Goal: Task Accomplishment & Management: Complete application form

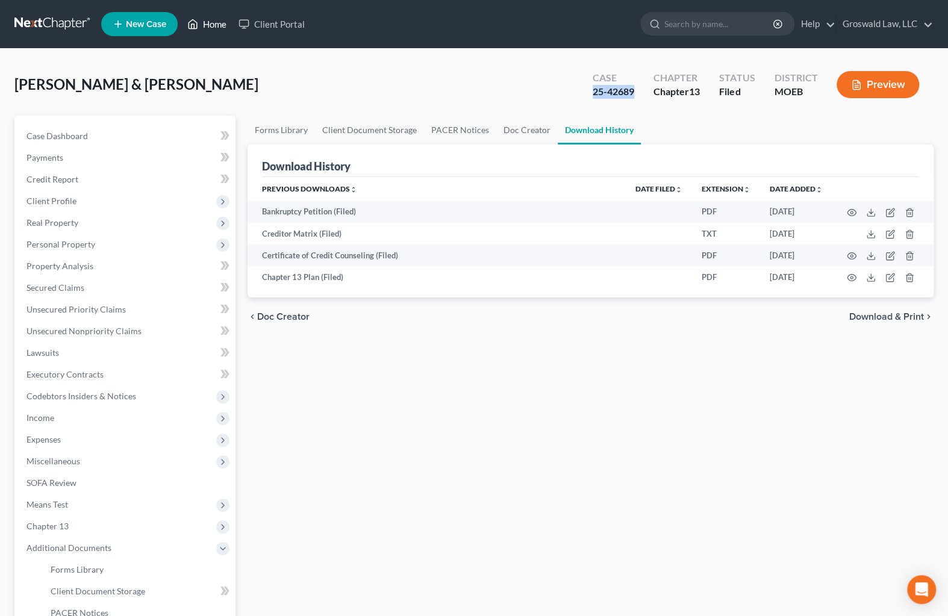
click at [224, 23] on link "Home" at bounding box center [206, 24] width 51 height 22
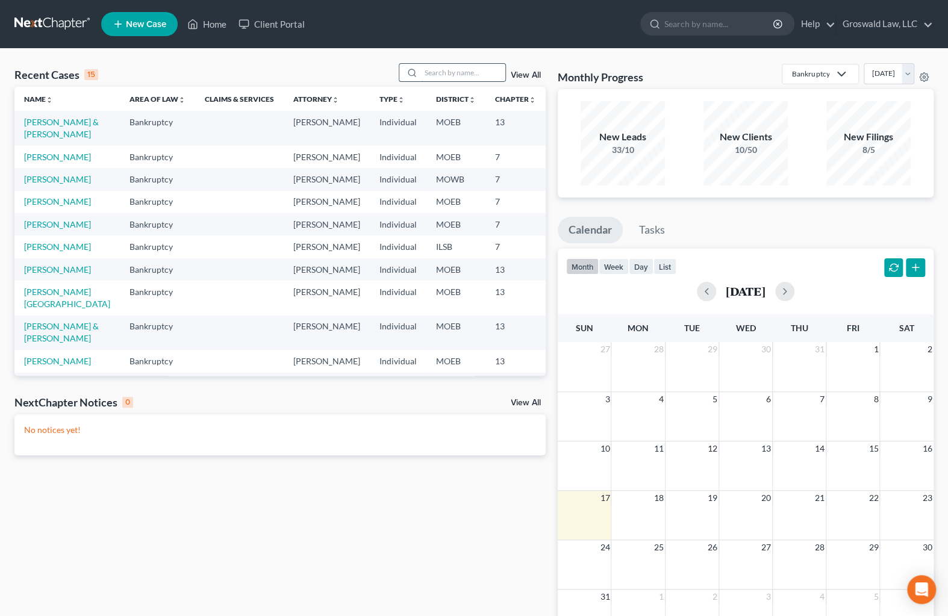
click at [463, 74] on input "search" at bounding box center [463, 72] width 84 height 17
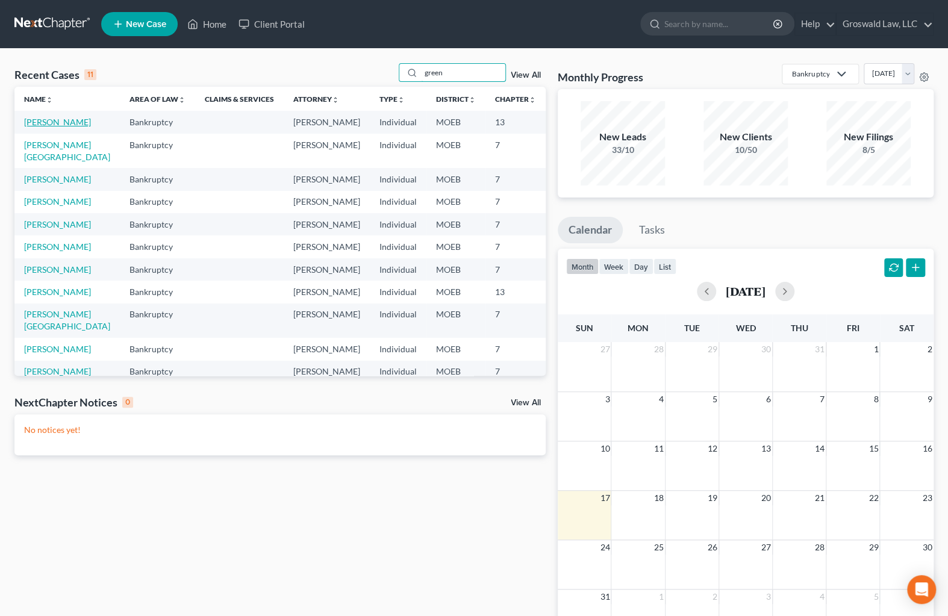
type input "green"
click at [36, 127] on link "[PERSON_NAME]" at bounding box center [57, 122] width 67 height 10
select select "6"
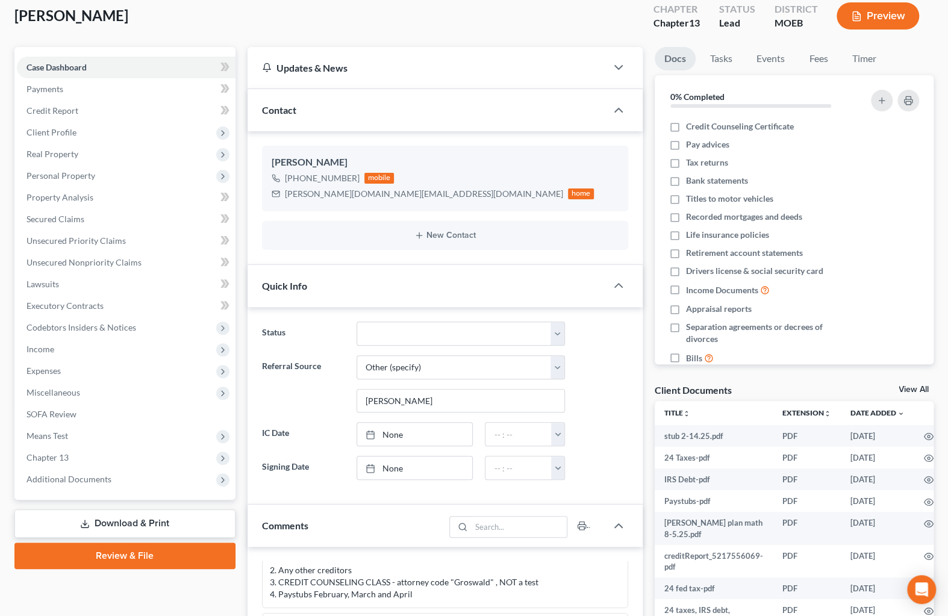
scroll to position [219, 0]
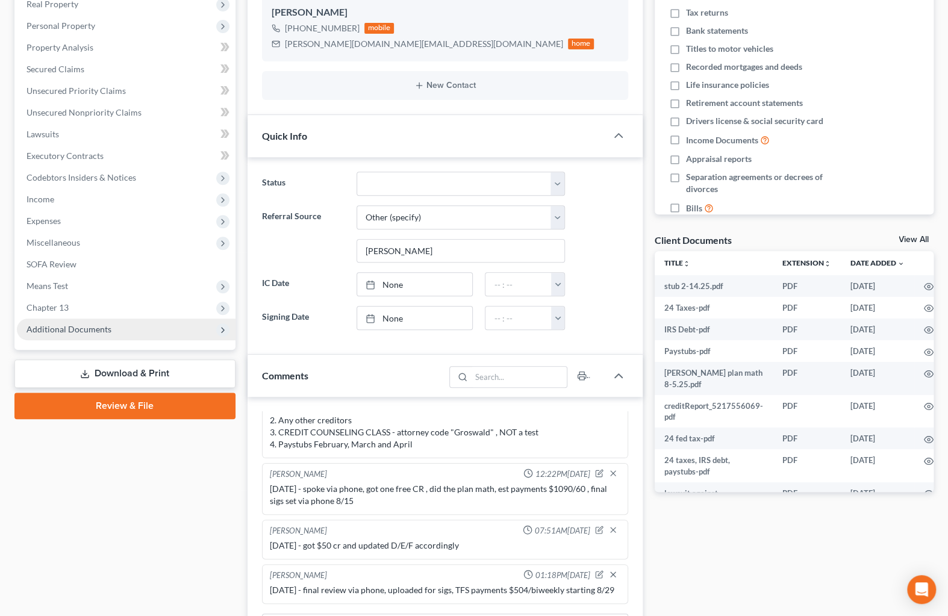
click at [54, 328] on span "Additional Documents" at bounding box center [69, 329] width 85 height 10
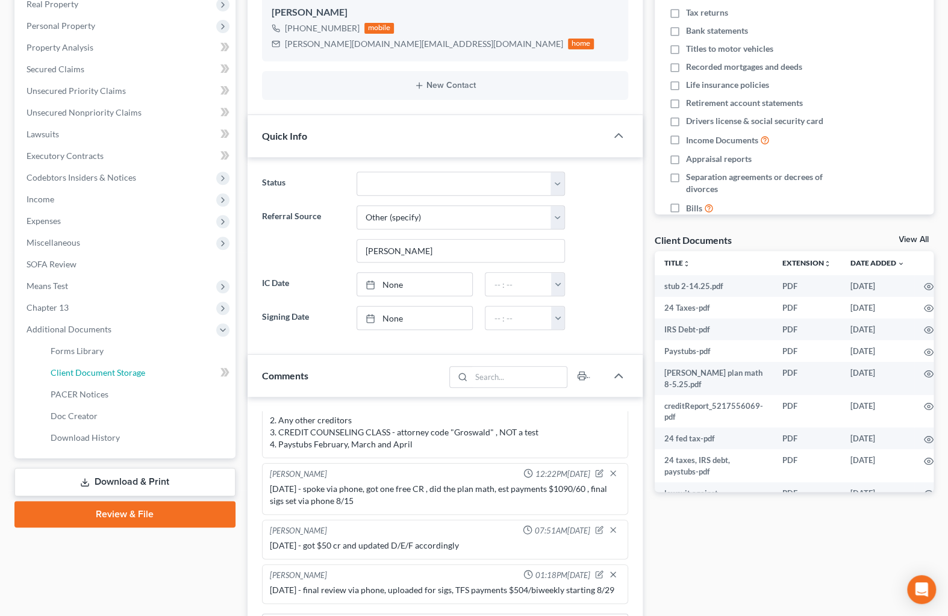
click at [124, 369] on span "Client Document Storage" at bounding box center [98, 373] width 95 height 10
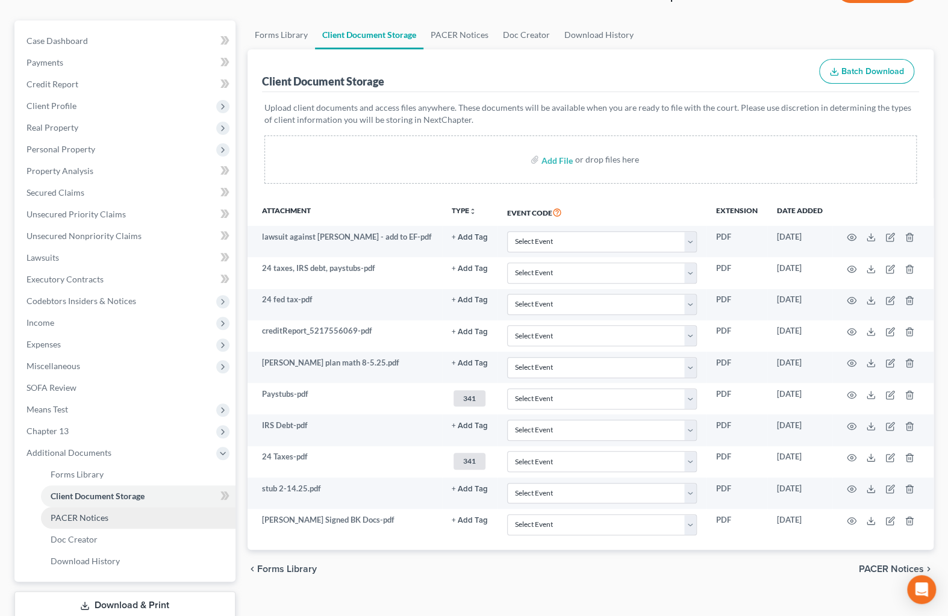
scroll to position [175, 0]
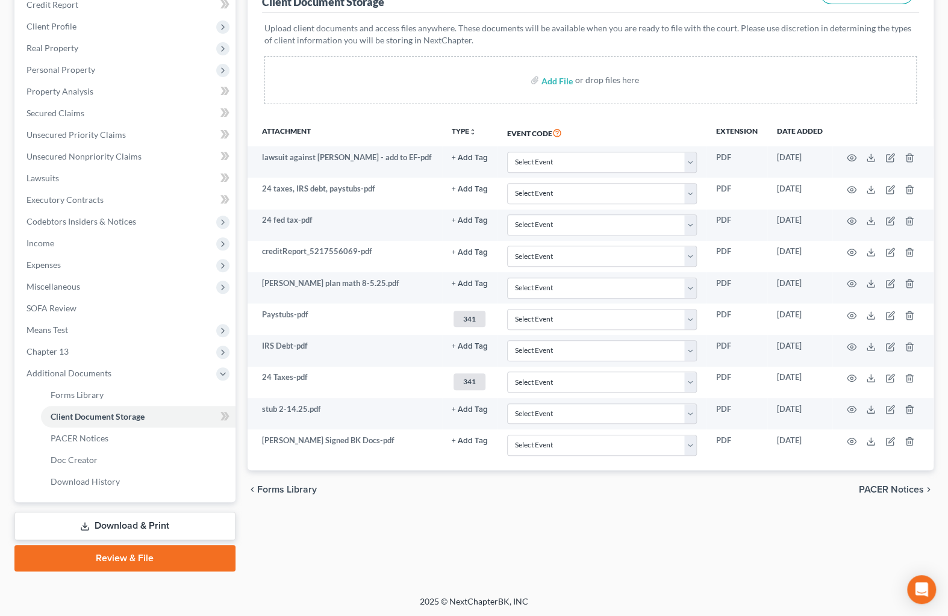
click at [130, 528] on link "Download & Print" at bounding box center [124, 526] width 221 height 28
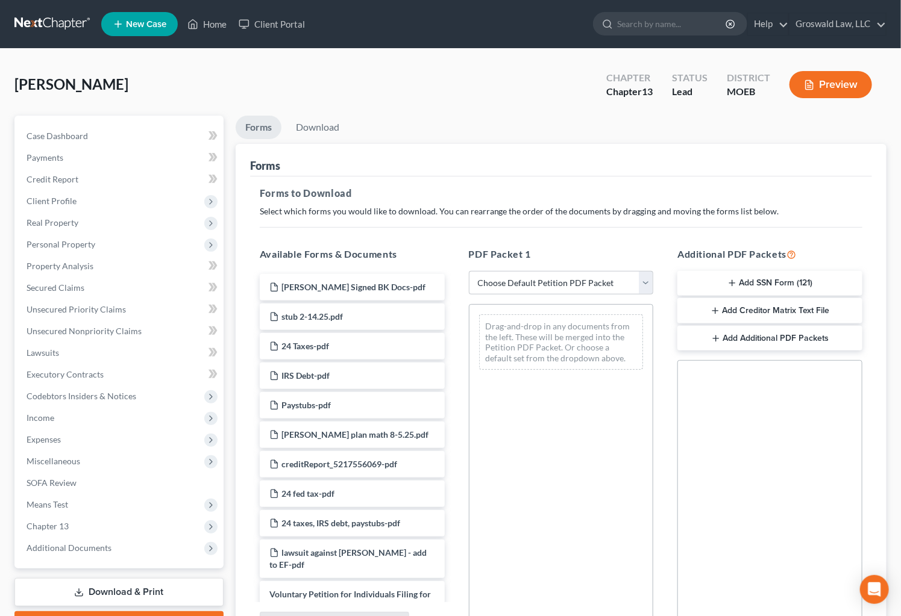
click at [778, 282] on button "Add SSN Form (121)" at bounding box center [769, 283] width 185 height 25
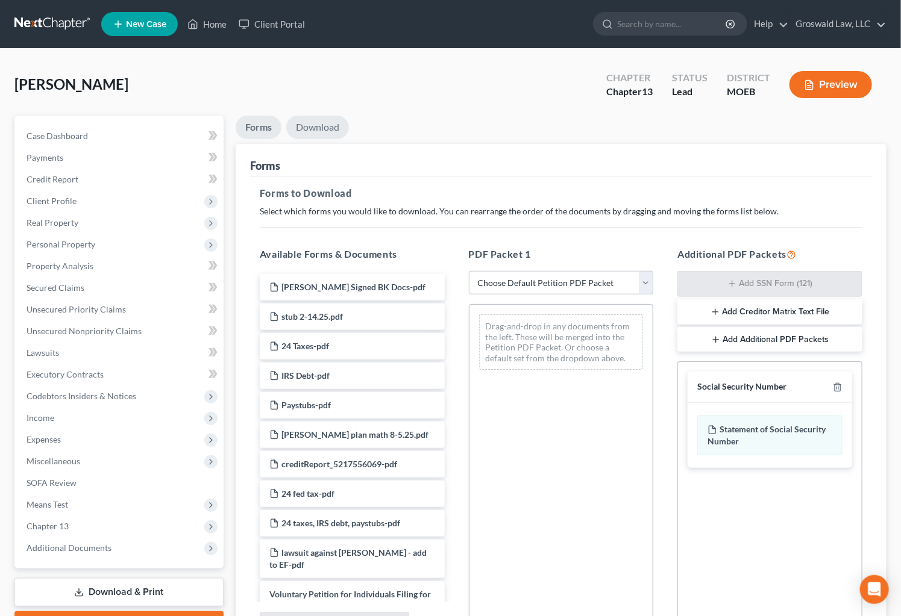
click at [320, 127] on link "Download" at bounding box center [317, 127] width 63 height 23
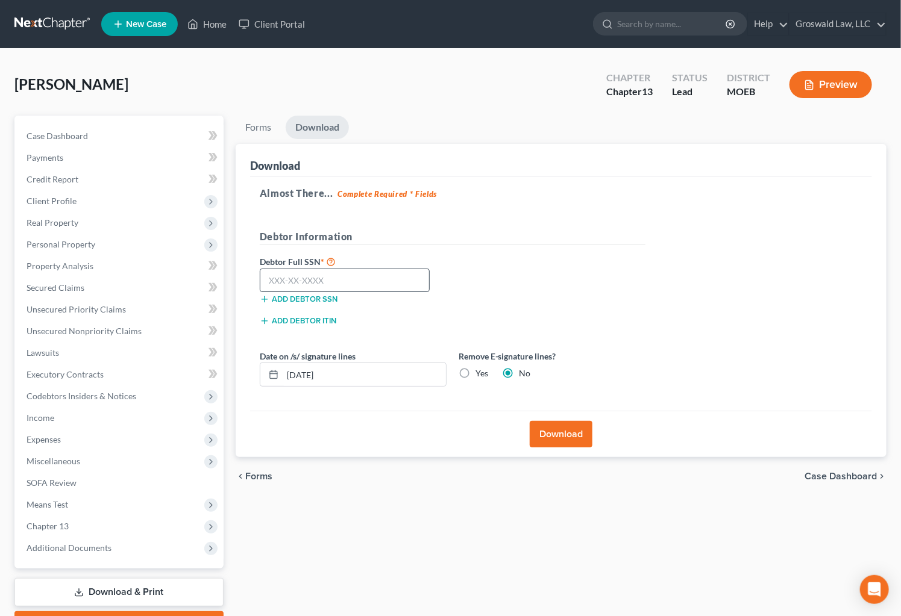
drag, startPoint x: 362, startPoint y: 292, endPoint x: 355, endPoint y: 272, distance: 20.4
click at [361, 289] on div "Debtor Full SSN * Add debtor SSN" at bounding box center [353, 279] width 199 height 51
click at [355, 272] on input "text" at bounding box center [345, 281] width 171 height 24
type input "489-86-5436"
click at [578, 434] on button "Download" at bounding box center [561, 434] width 63 height 27
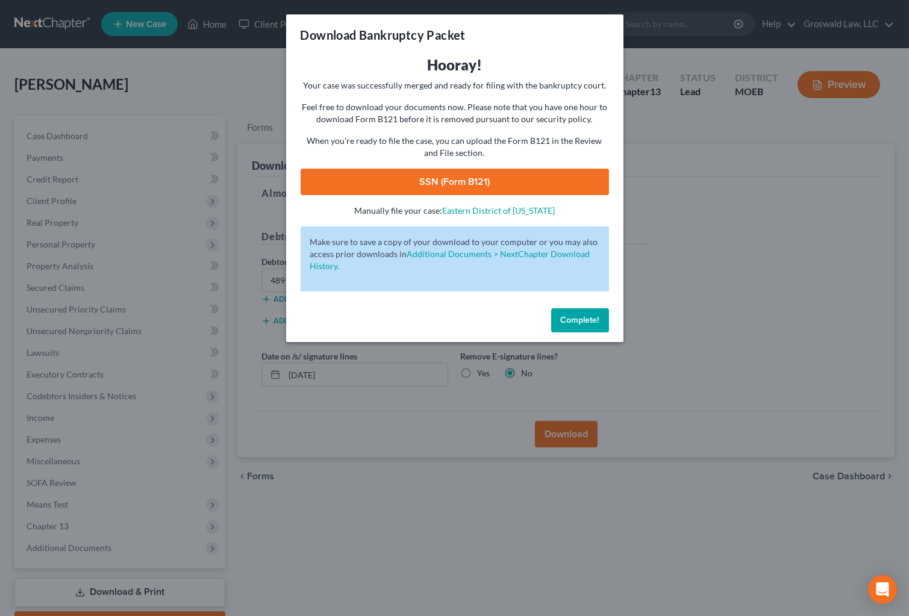
click at [463, 181] on link "SSN (Form B121)" at bounding box center [455, 182] width 308 height 27
click at [578, 318] on span "Complete!" at bounding box center [580, 320] width 39 height 10
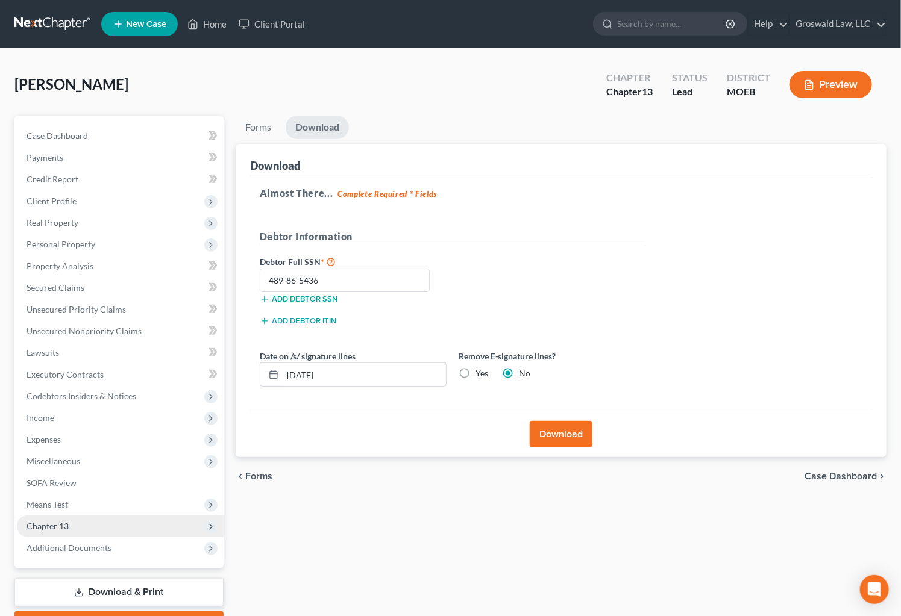
click at [108, 520] on span "Chapter 13" at bounding box center [120, 527] width 207 height 22
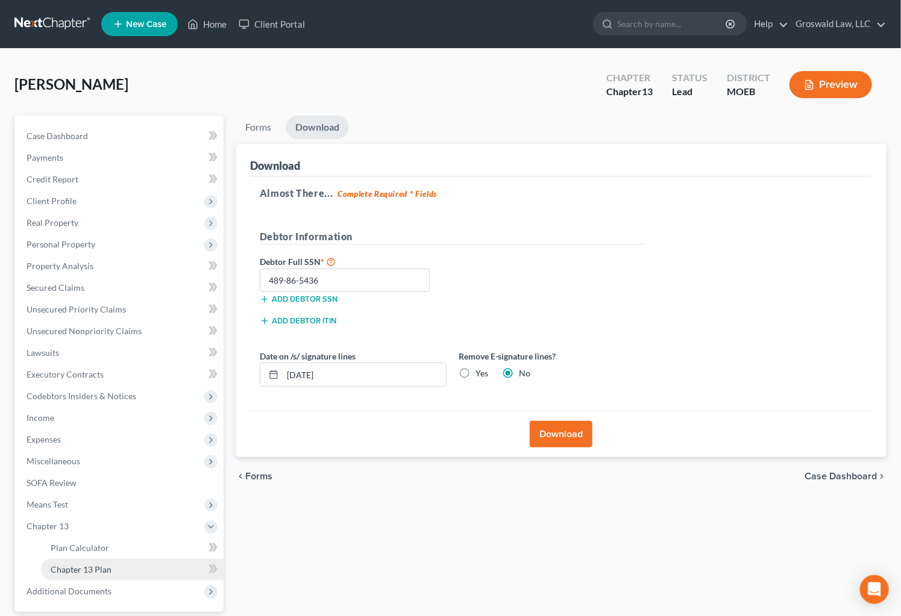
click at [88, 566] on span "Chapter 13 Plan" at bounding box center [81, 570] width 61 height 10
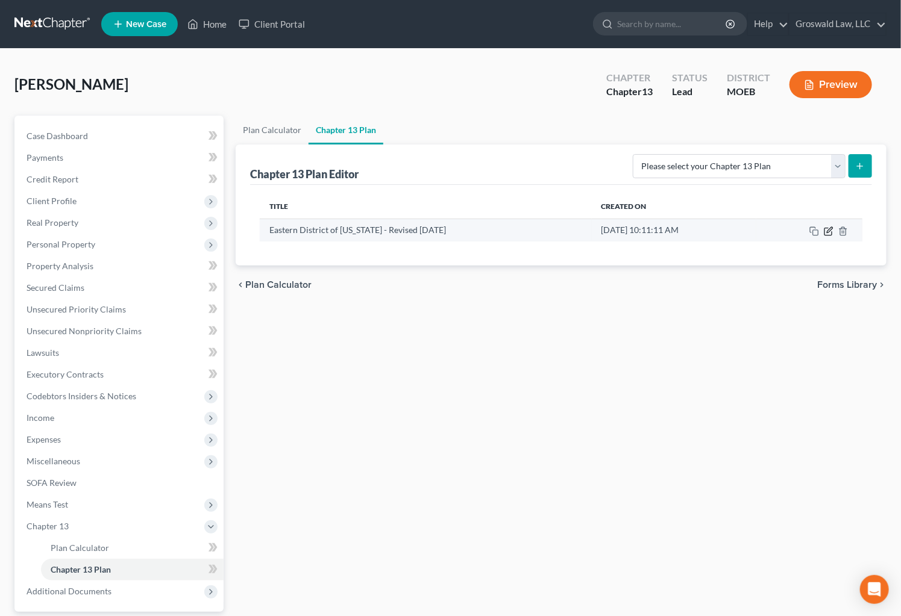
click at [831, 231] on icon "button" at bounding box center [829, 232] width 10 height 10
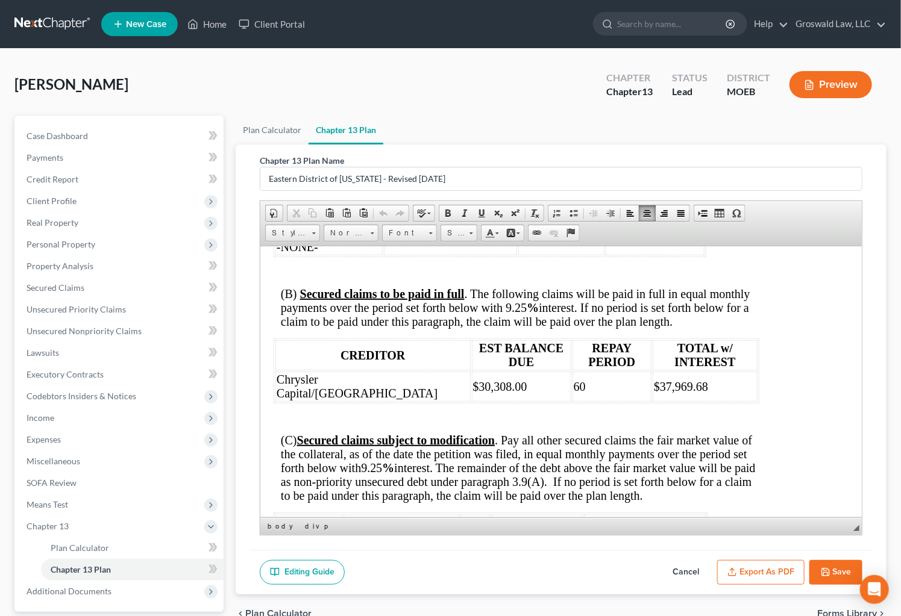
scroll to position [2355, 45]
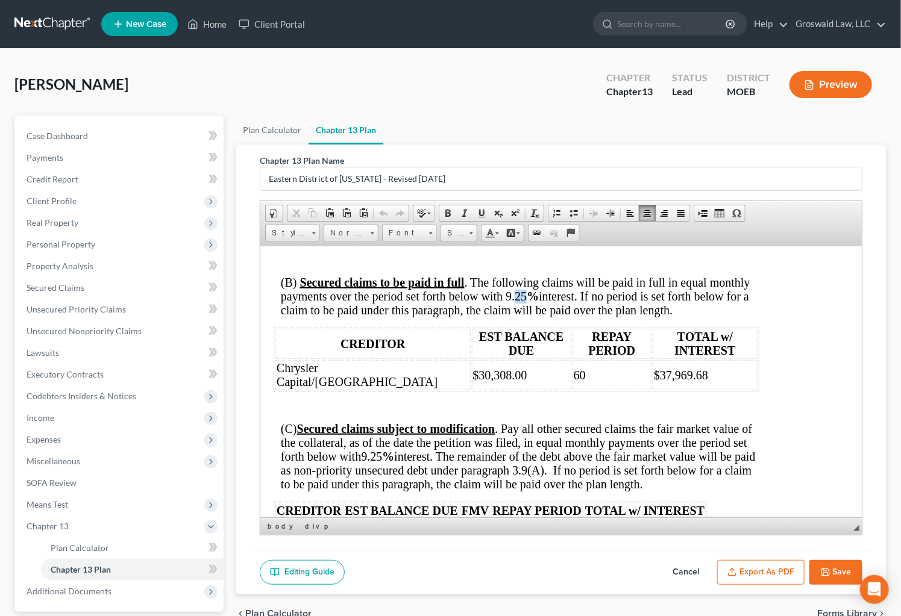
drag, startPoint x: 526, startPoint y: 368, endPoint x: 516, endPoint y: 372, distance: 10.9
click at [516, 316] on span "(B) Secured claims to be paid in full . The following claims will be paid in fu…" at bounding box center [514, 295] width 469 height 41
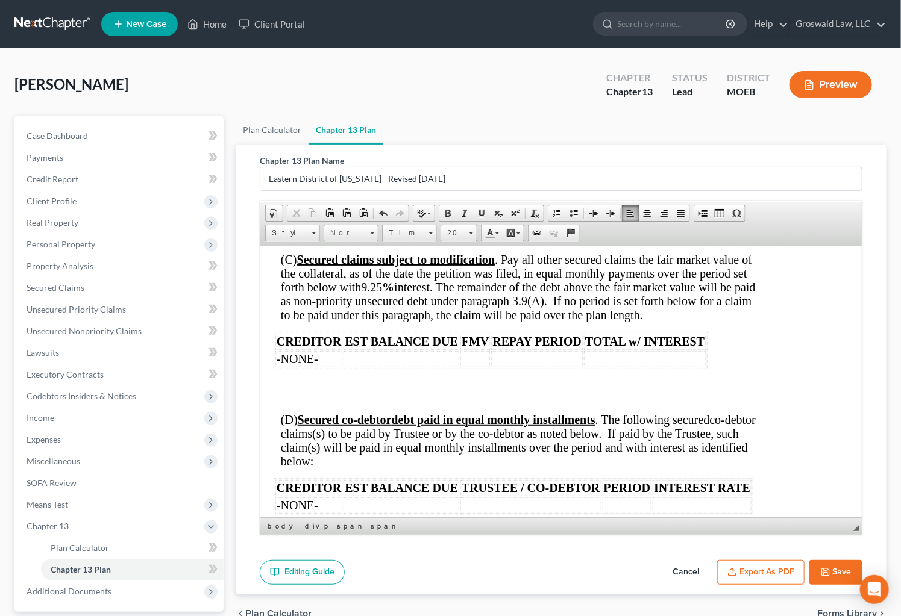
scroll to position [2464, 45]
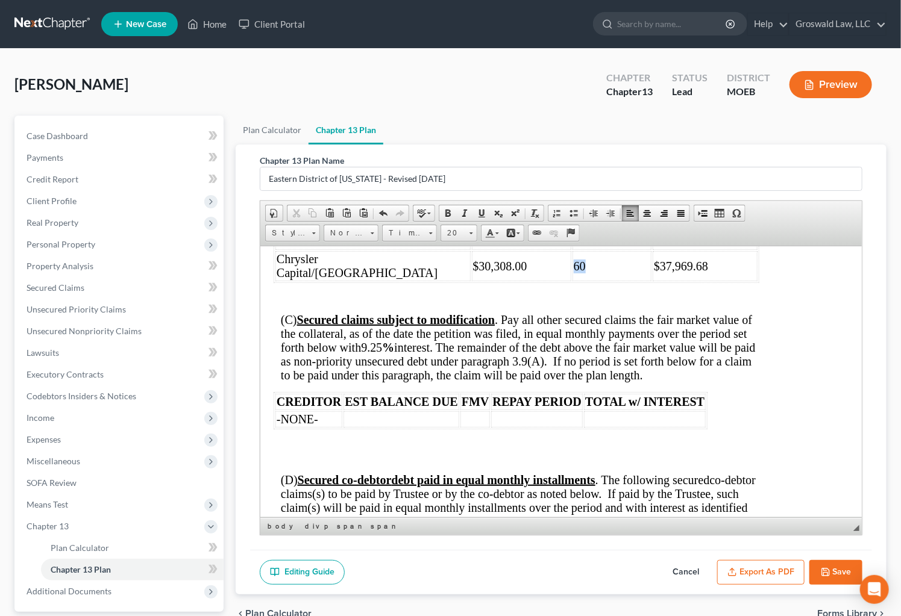
drag, startPoint x: 543, startPoint y: 321, endPoint x: 527, endPoint y: 321, distance: 15.7
click at [572, 281] on td "60" at bounding box center [611, 266] width 79 height 30
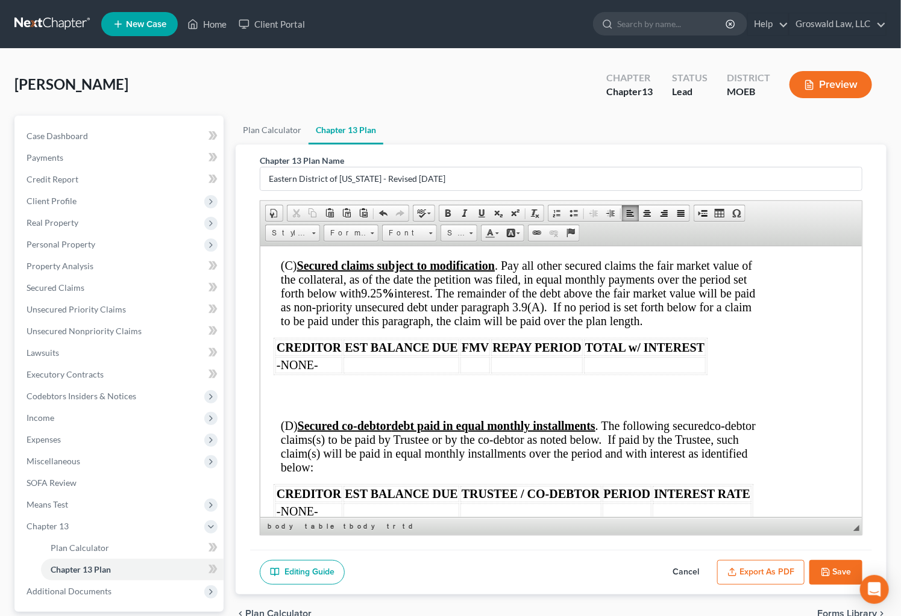
scroll to position [2522, 45]
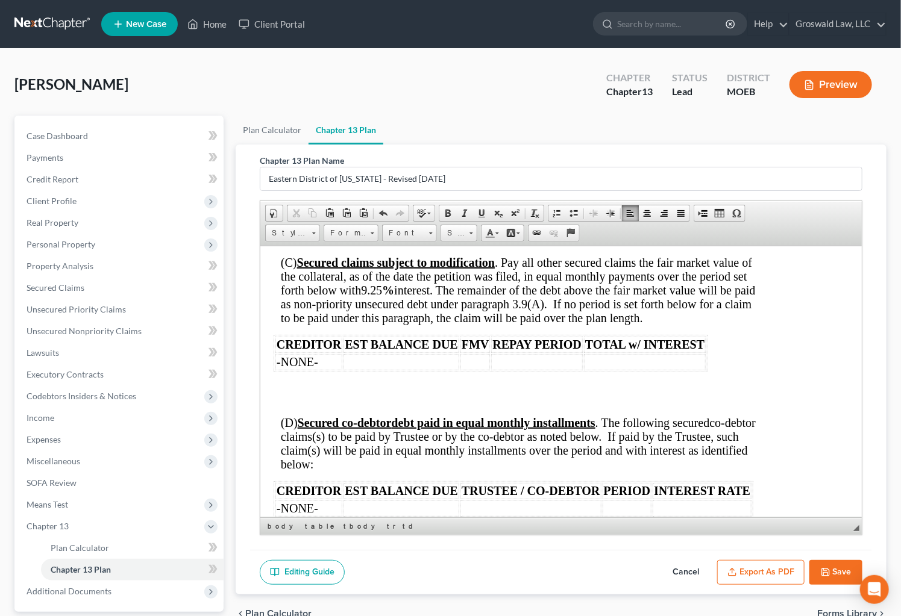
click at [381, 296] on span "9.25" at bounding box center [370, 289] width 21 height 13
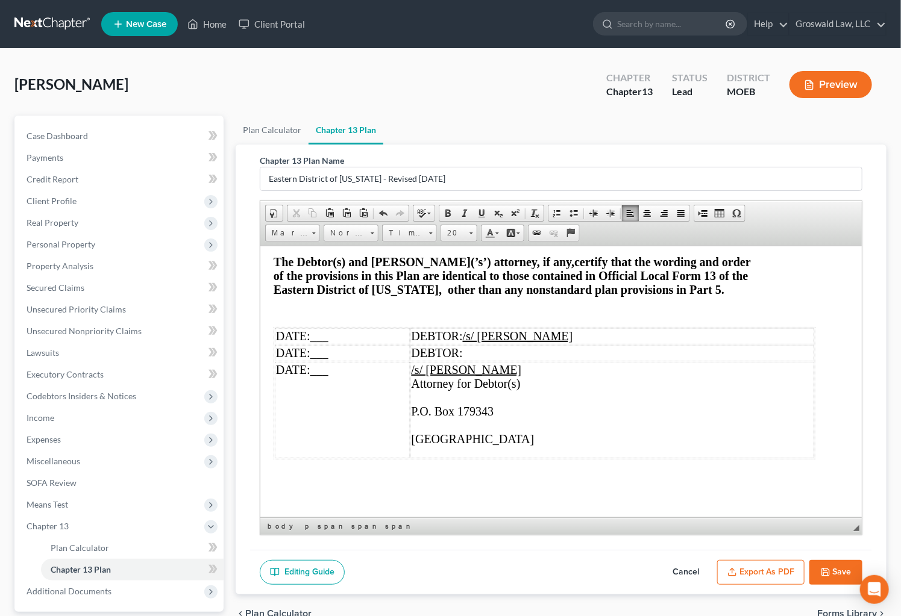
scroll to position [4771, 45]
drag, startPoint x: 341, startPoint y: 374, endPoint x: 312, endPoint y: 377, distance: 29.0
click at [312, 344] on td "DATE: ___" at bounding box center [341, 336] width 135 height 16
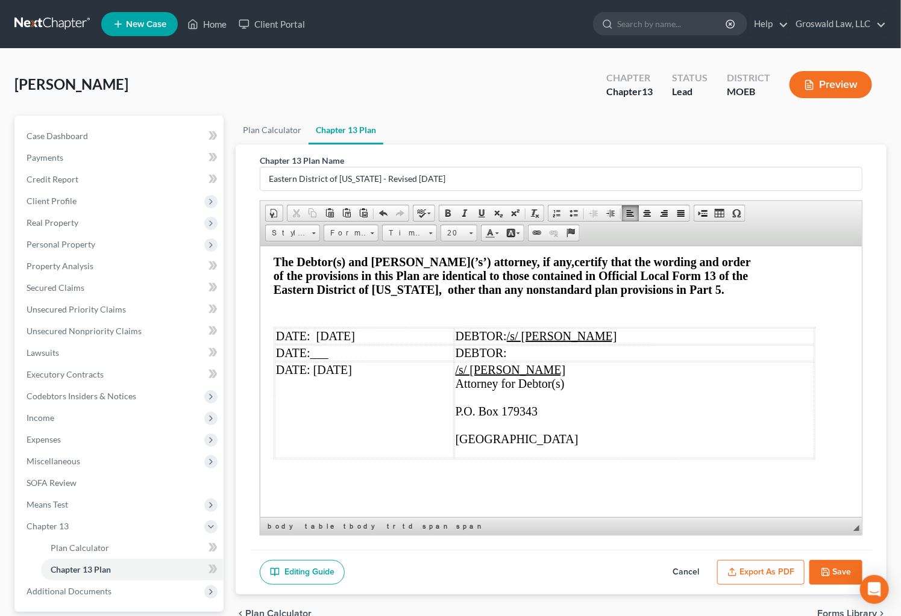
click at [543, 436] on td "/s/ [PERSON_NAME] Attorney for Debtor(s) P.O. Box 179343 ​ [GEOGRAPHIC_DATA]" at bounding box center [634, 410] width 360 height 96
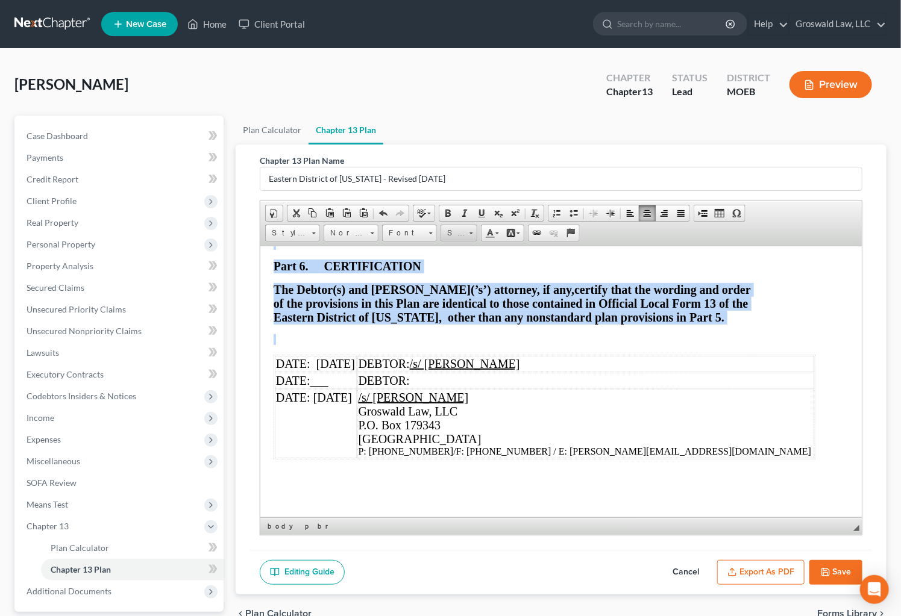
click at [466, 231] on link "Size" at bounding box center [458, 233] width 37 height 17
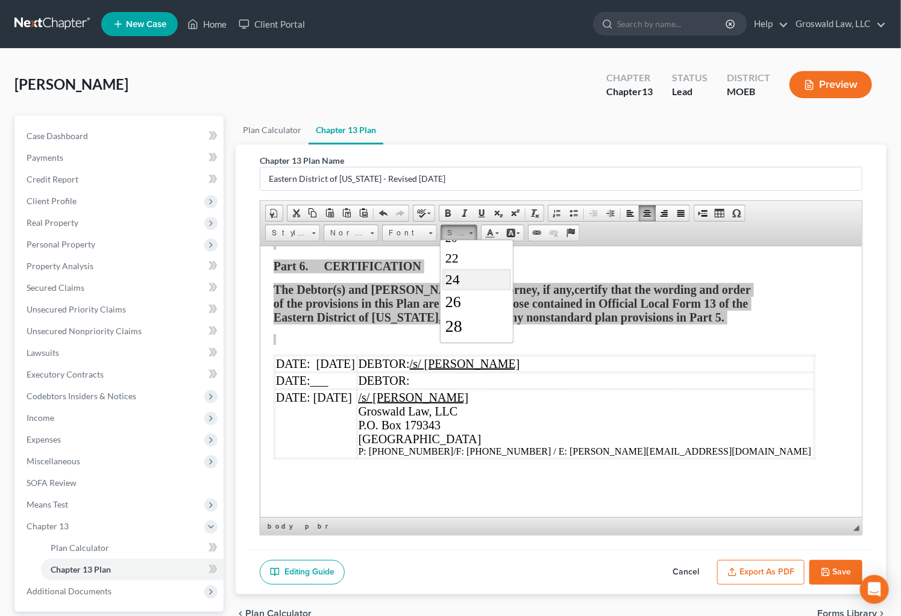
scroll to position [177, 0]
click at [457, 311] on span "28" at bounding box center [453, 306] width 17 height 19
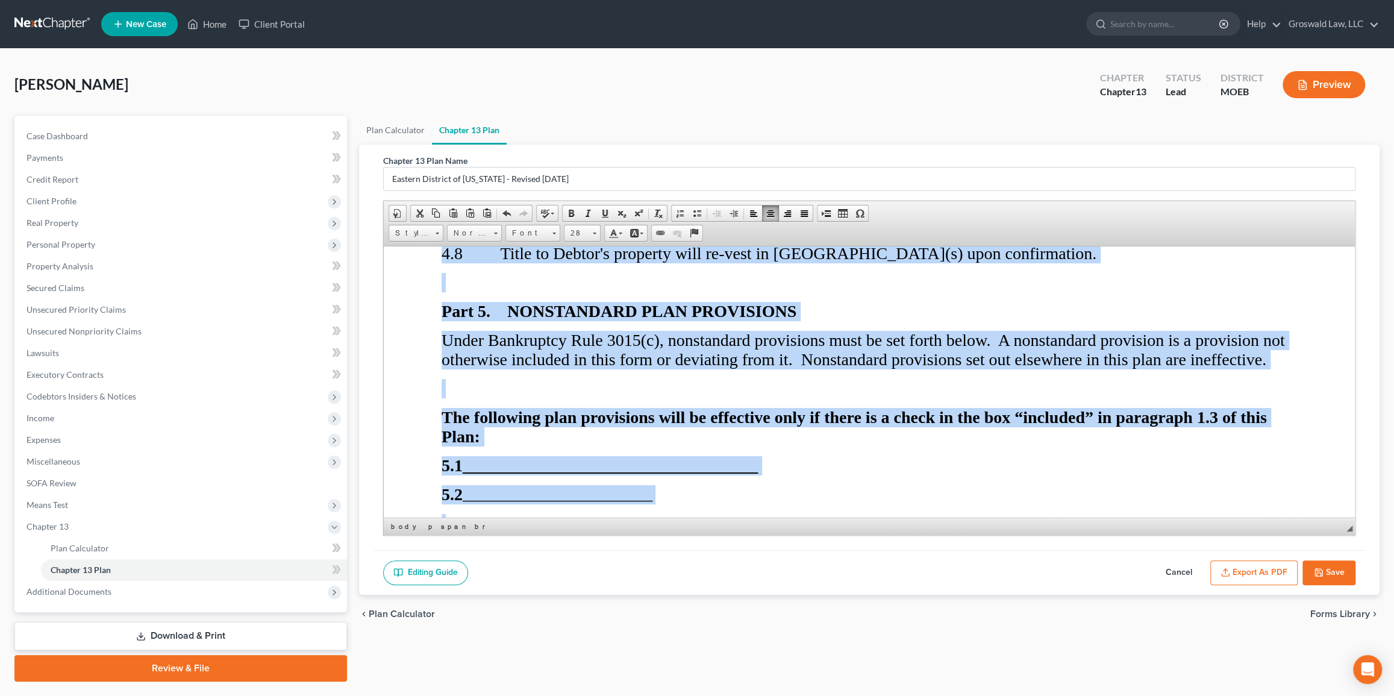
scroll to position [5383, 0]
click at [757, 514] on p at bounding box center [869, 523] width 856 height 19
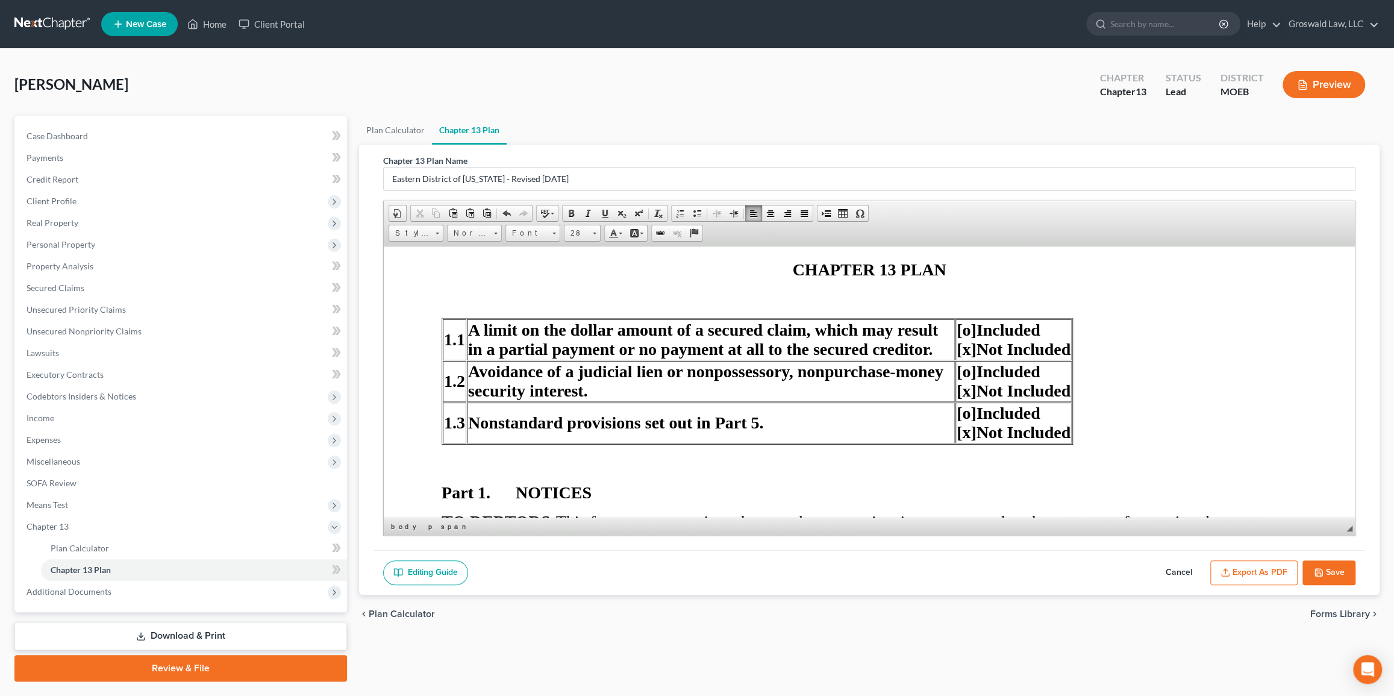
scroll to position [398, 0]
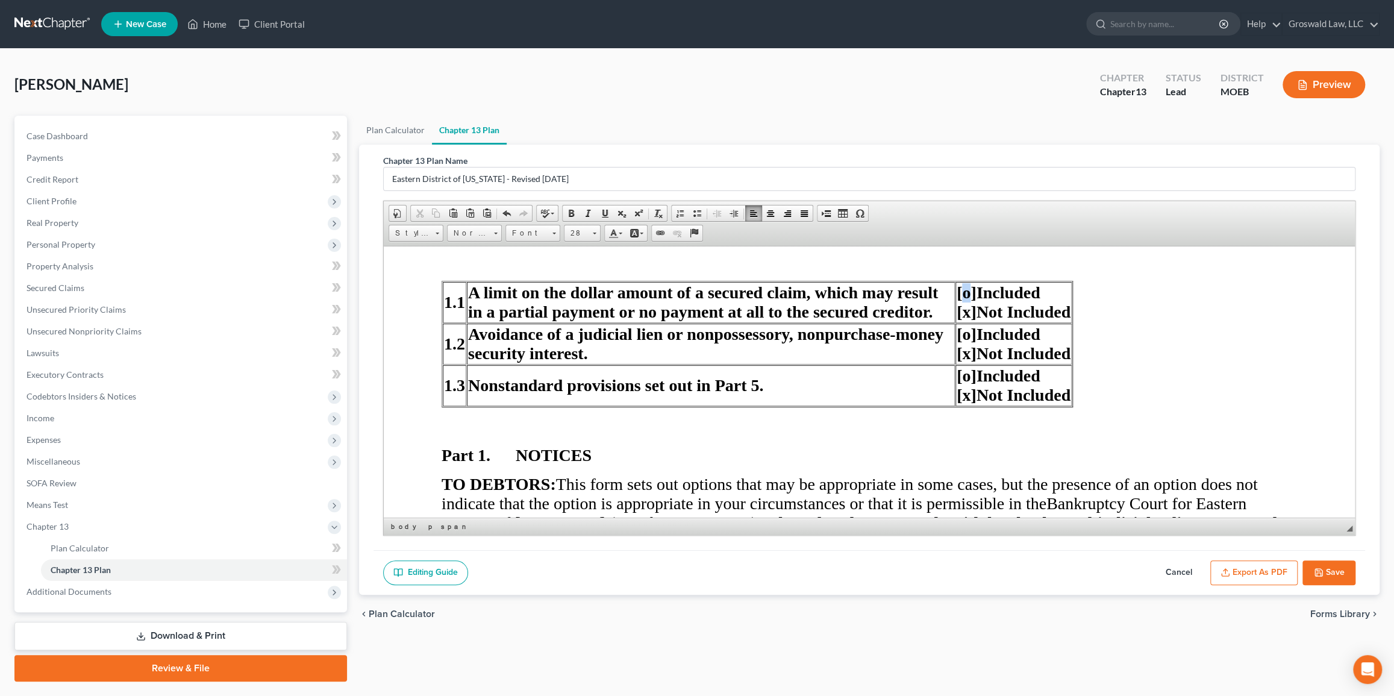
click at [948, 284] on span "[o]" at bounding box center [966, 292] width 20 height 19
click at [948, 327] on span "[o]" at bounding box center [966, 333] width 20 height 19
drag, startPoint x: 965, startPoint y: 375, endPoint x: 959, endPoint y: 372, distance: 6.7
click at [948, 373] on span "[o]" at bounding box center [966, 375] width 20 height 19
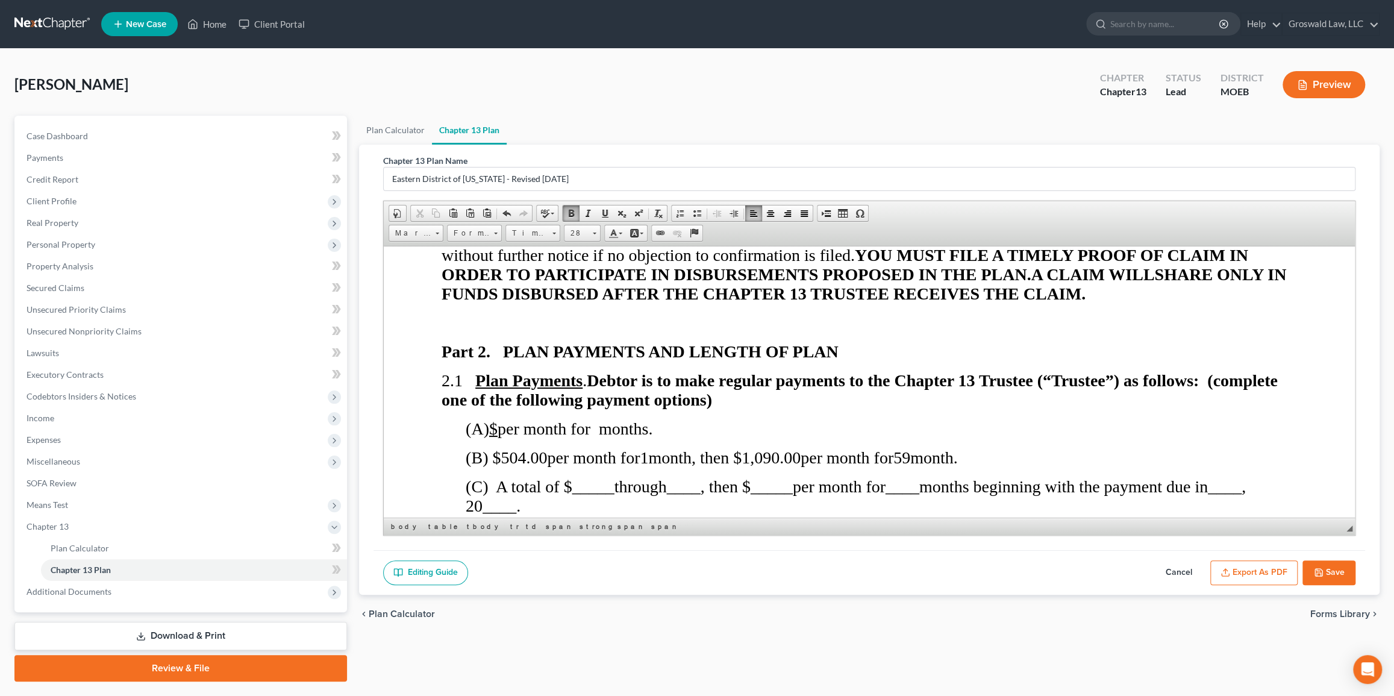
scroll to position [837, 0]
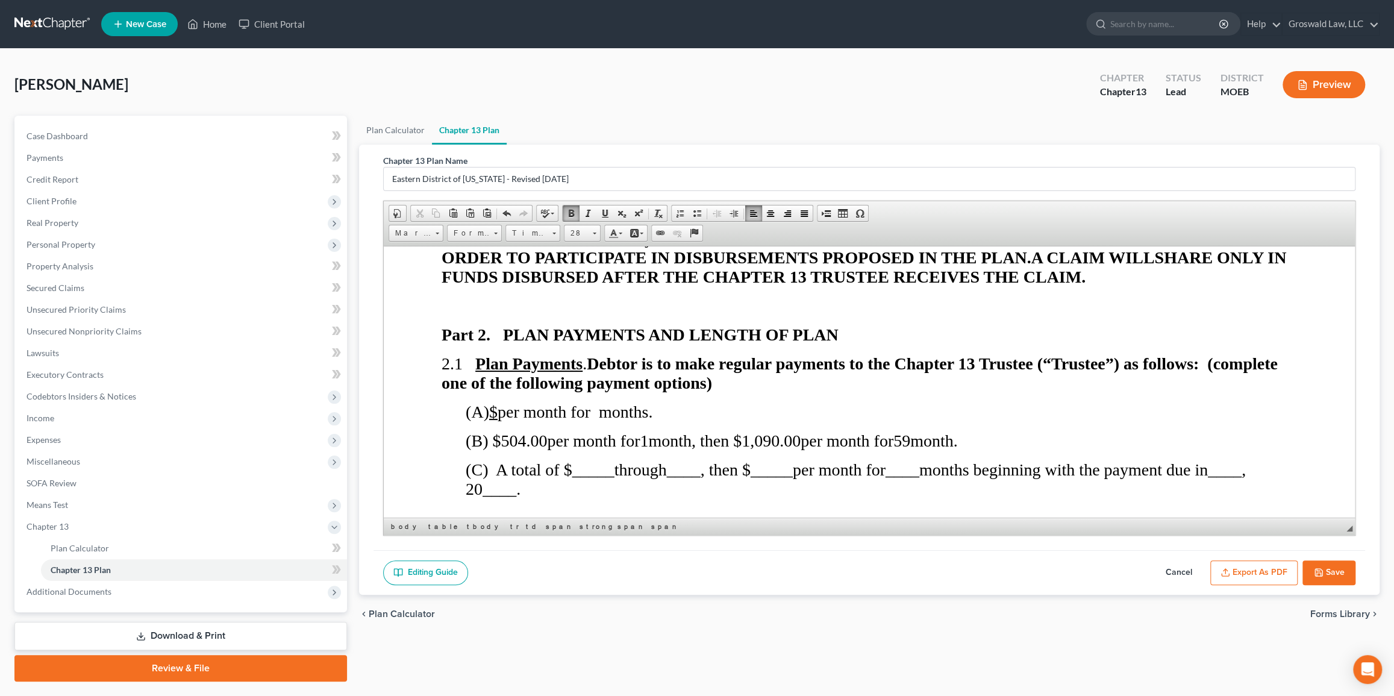
click at [948, 566] on button "Export as PDF" at bounding box center [1253, 572] width 87 height 25
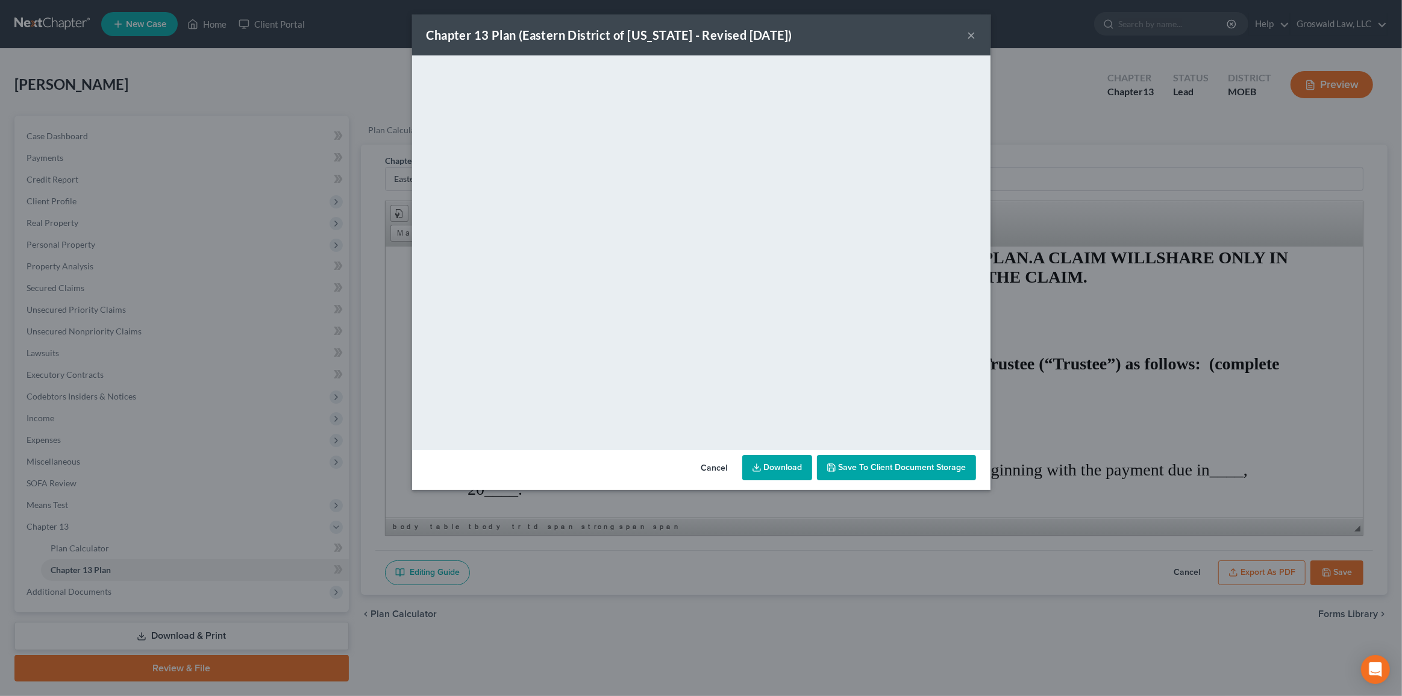
drag, startPoint x: 869, startPoint y: 466, endPoint x: 875, endPoint y: 466, distance: 6.1
click at [869, 466] on span "Save to Client Document Storage" at bounding box center [903, 467] width 128 height 10
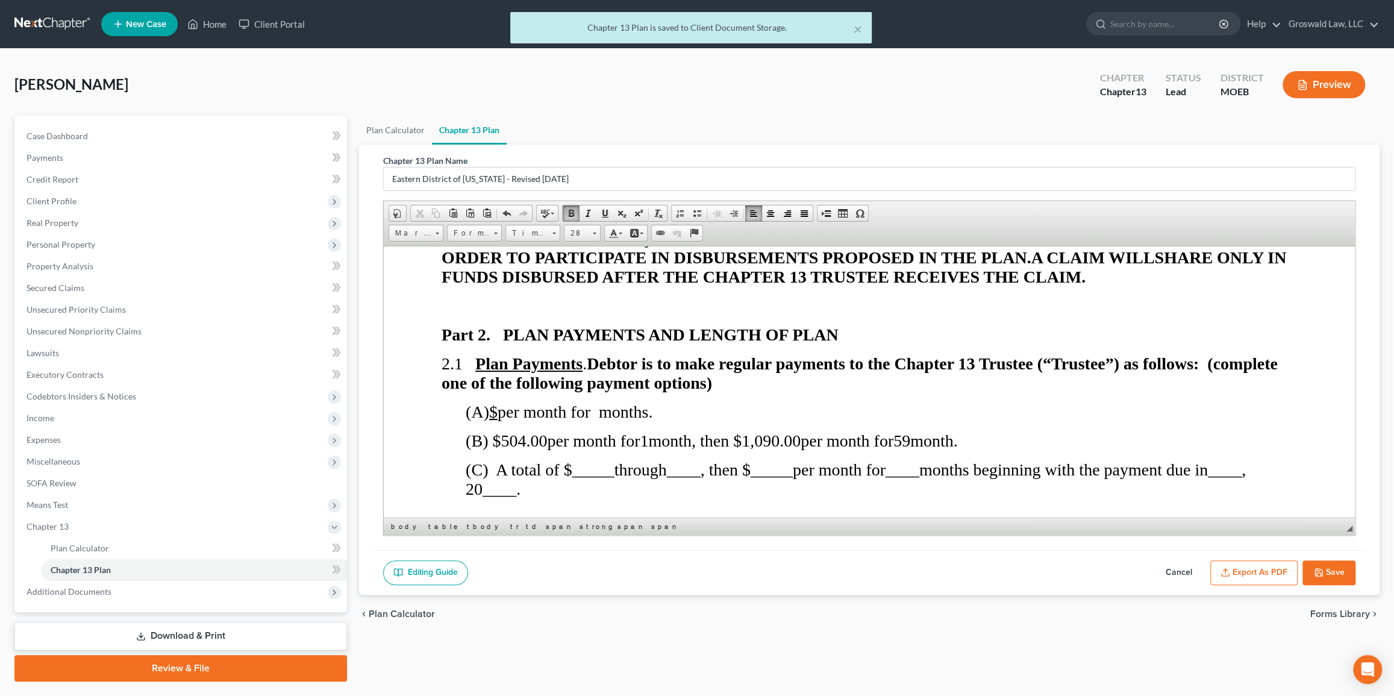
click at [948, 569] on button "Save" at bounding box center [1329, 572] width 53 height 25
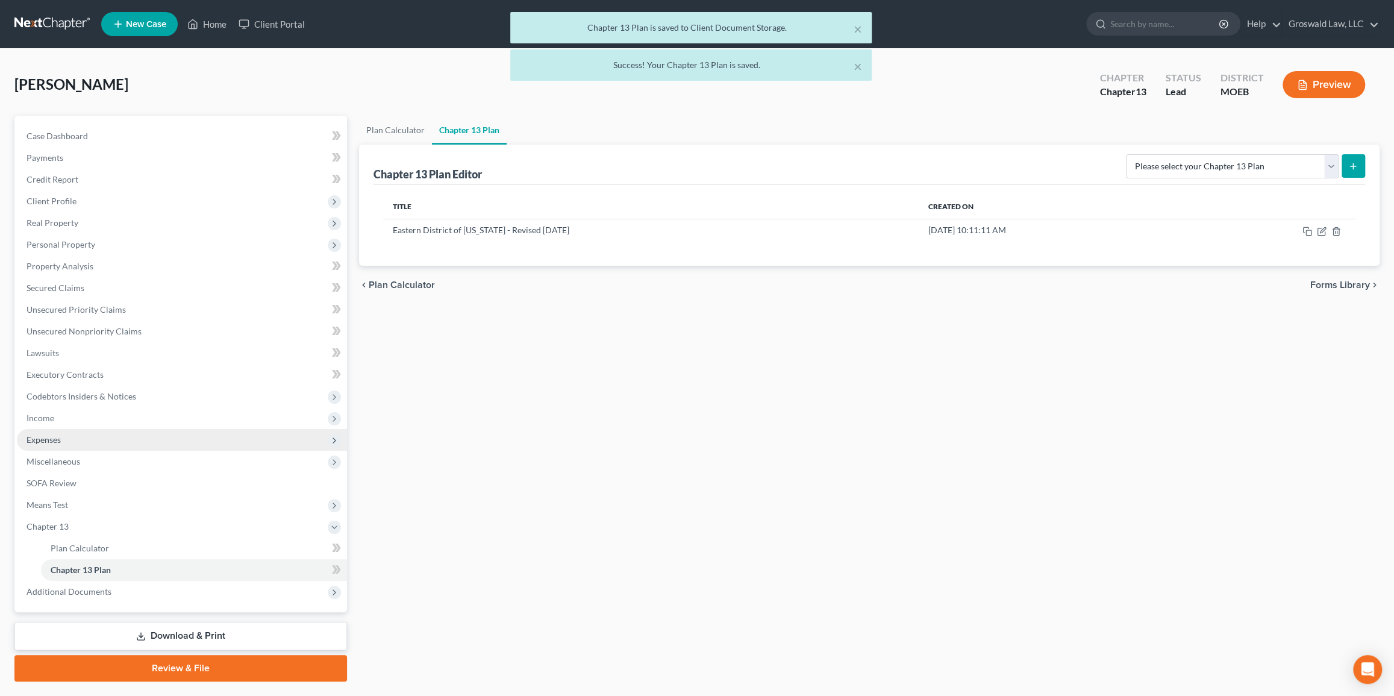
click at [65, 437] on span "Expenses" at bounding box center [182, 440] width 330 height 22
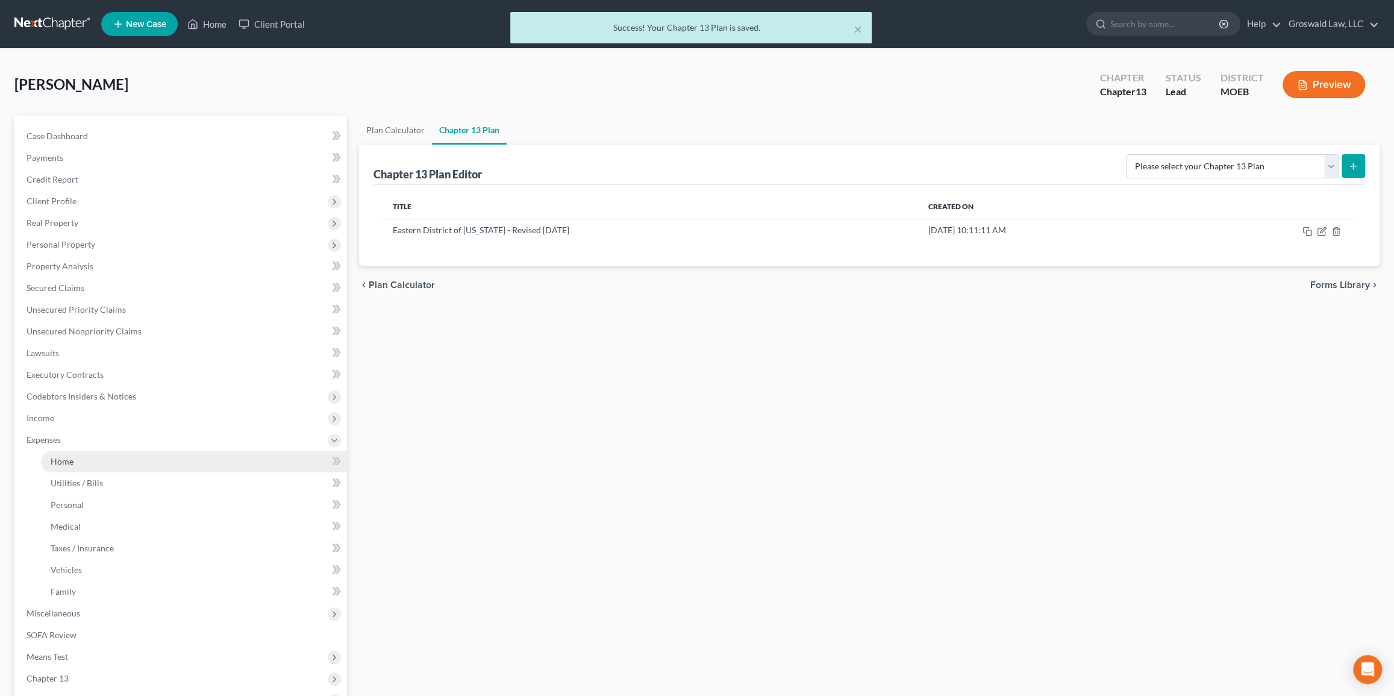
click at [74, 463] on link "Home" at bounding box center [194, 462] width 306 height 22
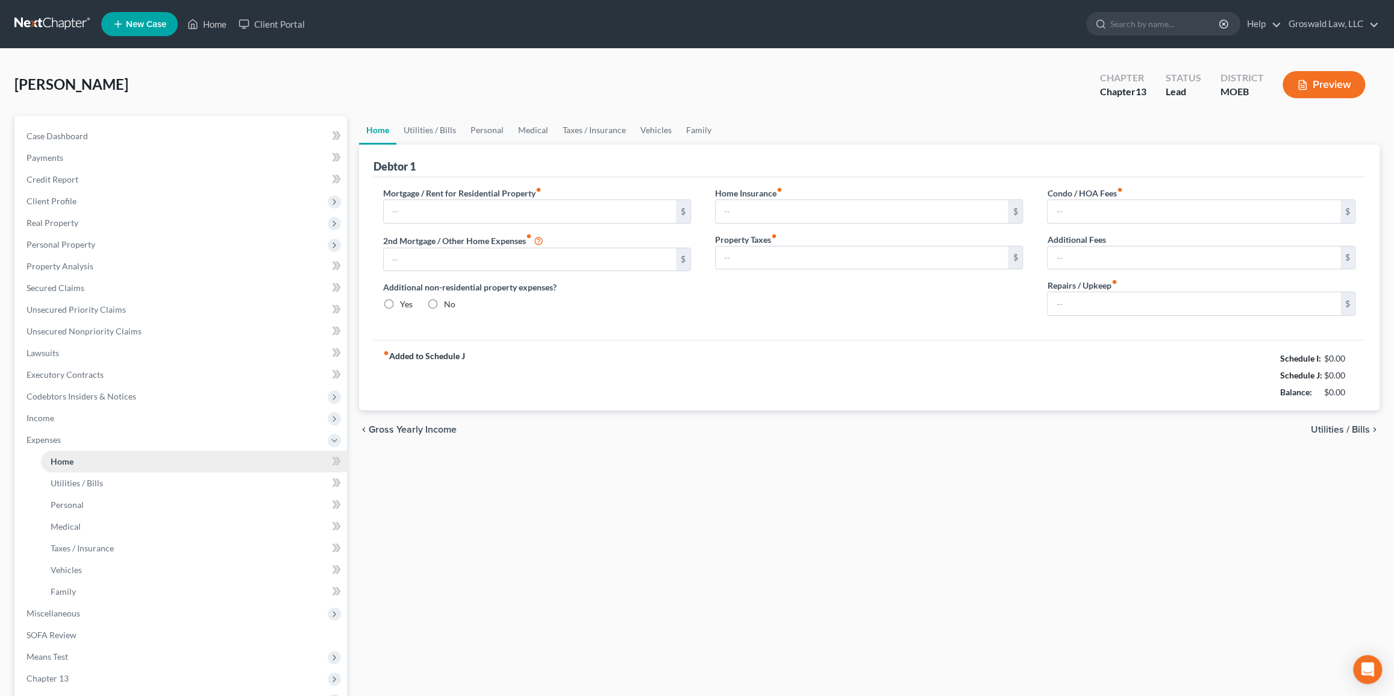
type input "1,500.00"
type input "0.00"
radio input "true"
type input "0.00"
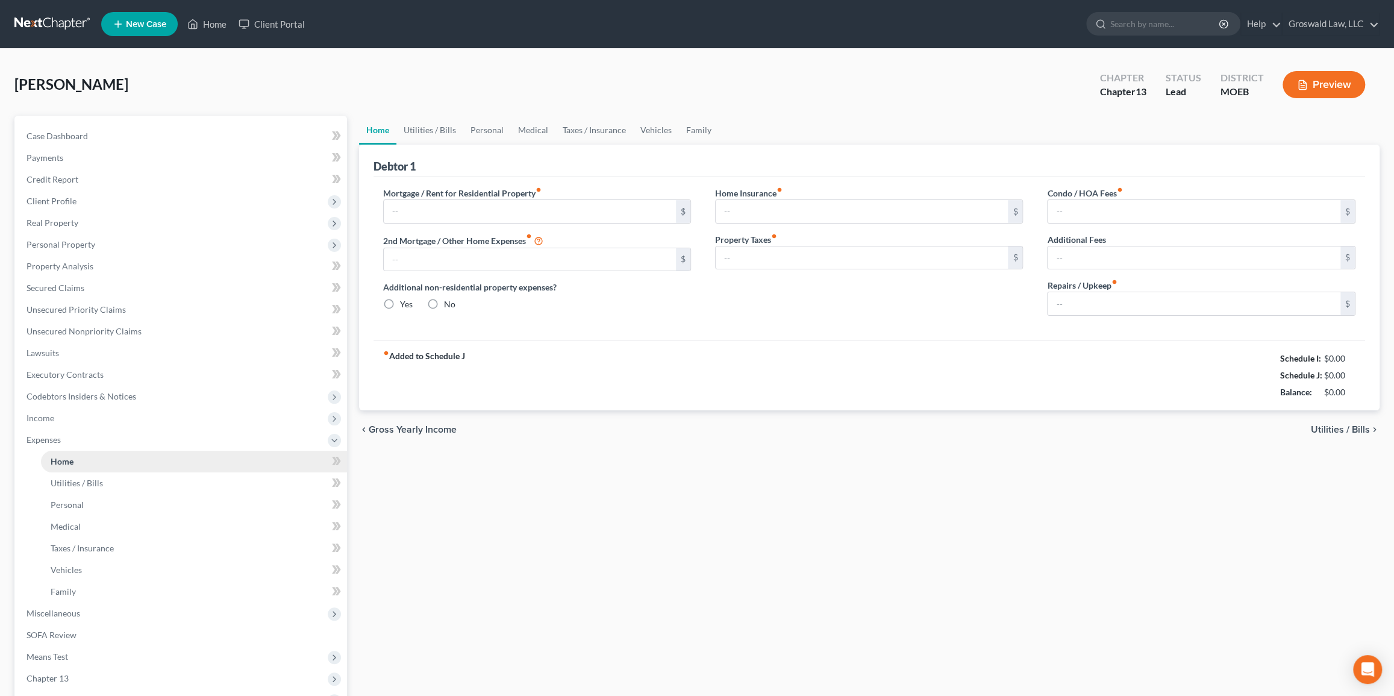
type input "0.00"
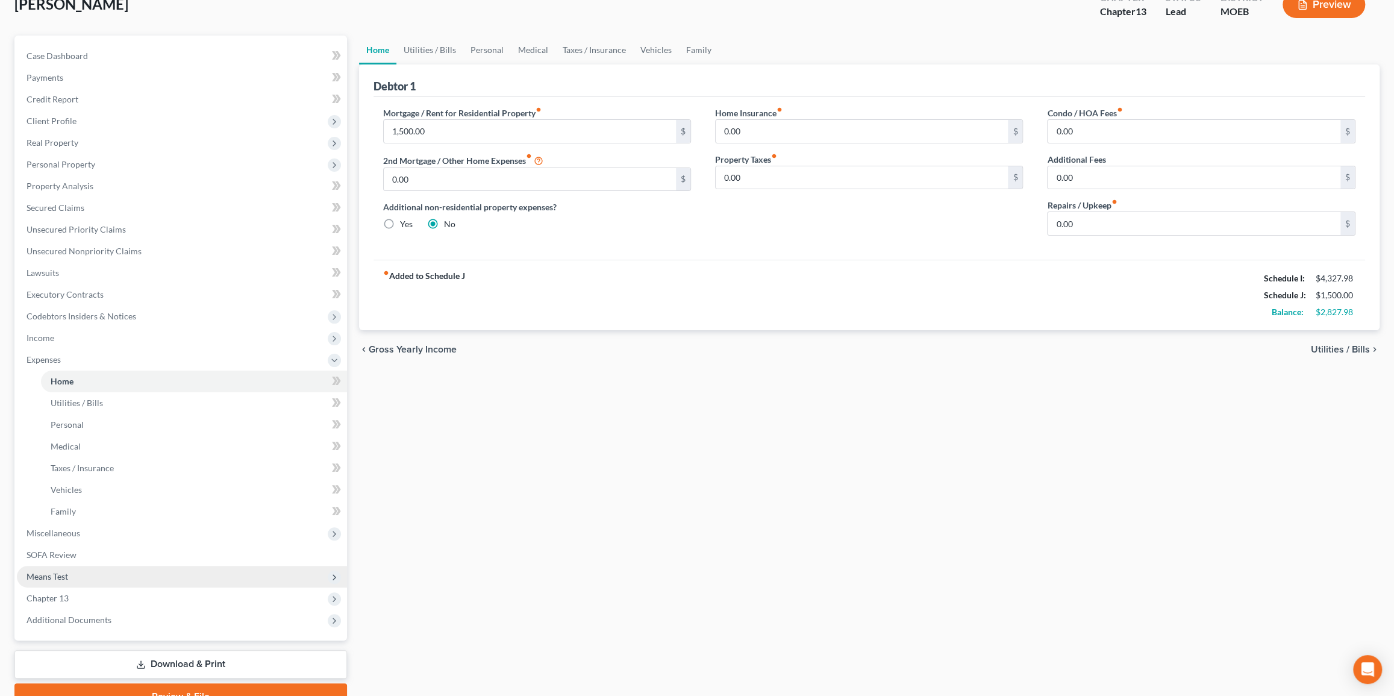
scroll to position [138, 0]
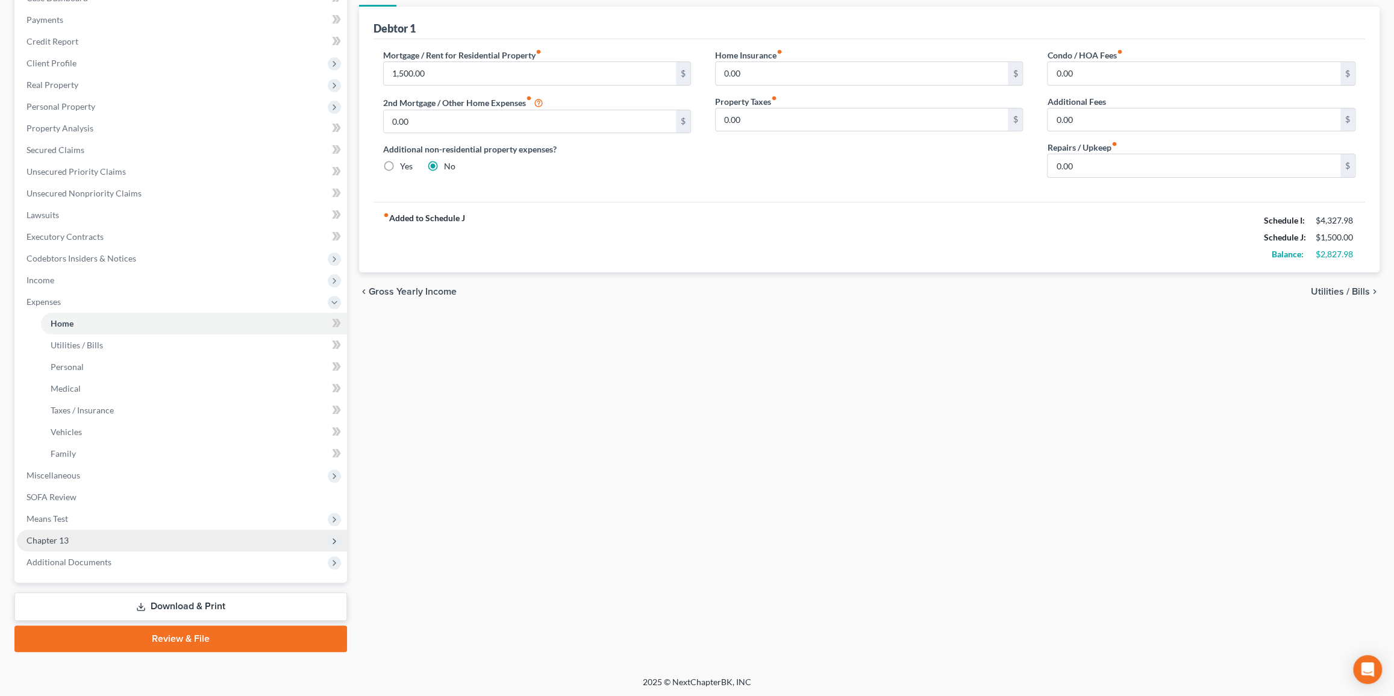
click at [66, 542] on span "Chapter 13" at bounding box center [48, 540] width 42 height 10
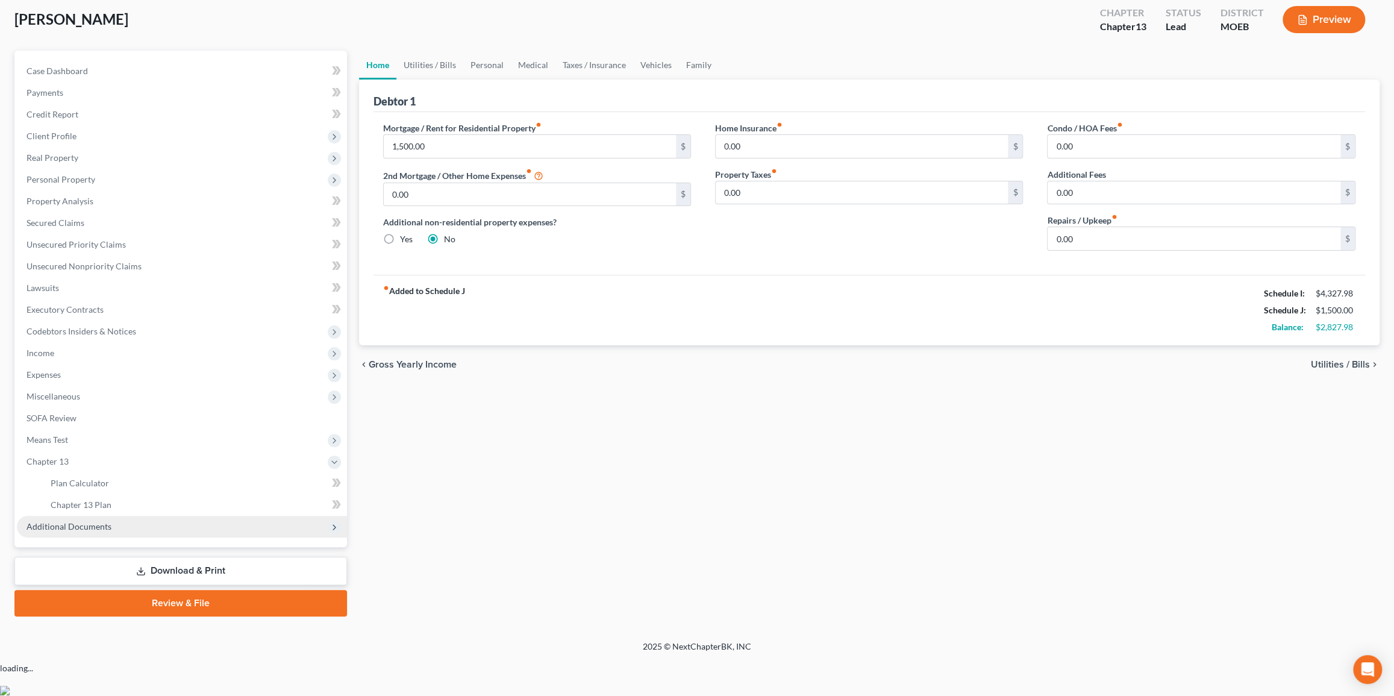
scroll to position [30, 0]
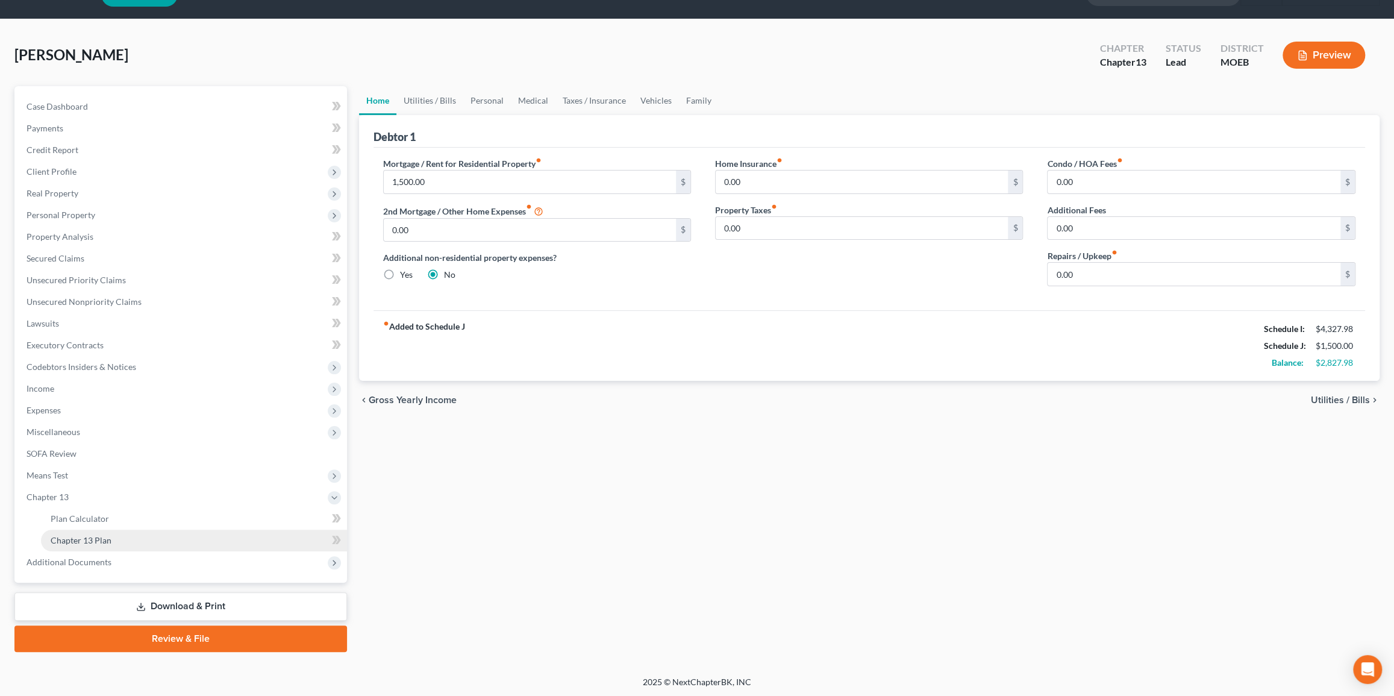
click at [139, 541] on link "Chapter 13 Plan" at bounding box center [194, 541] width 306 height 22
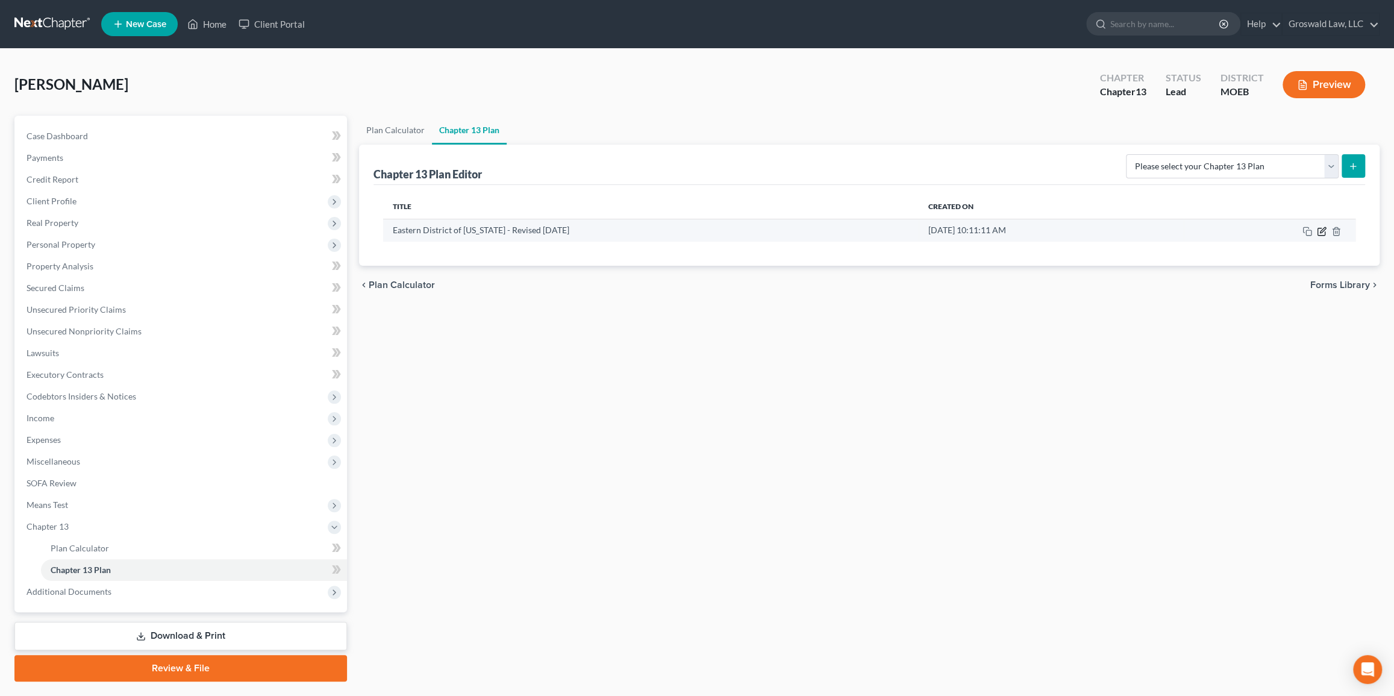
click at [948, 229] on icon "button" at bounding box center [1322, 232] width 10 height 10
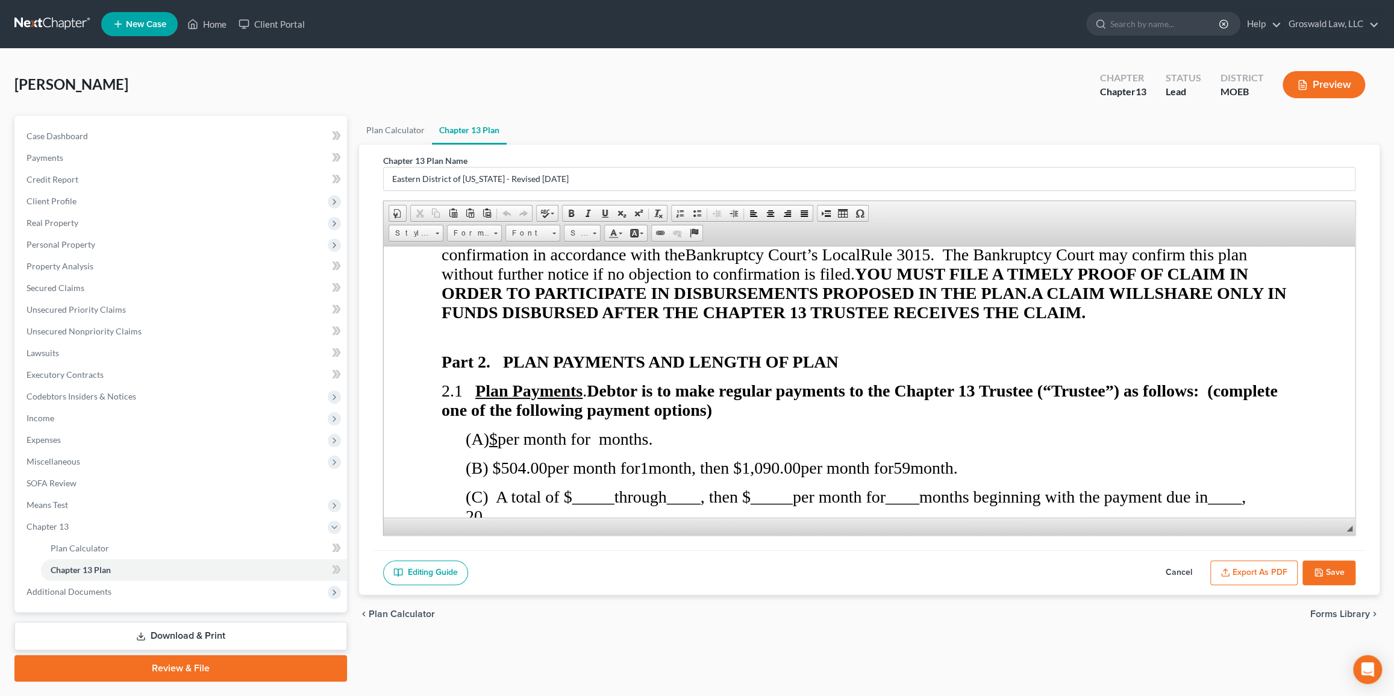
scroll to position [821, 0]
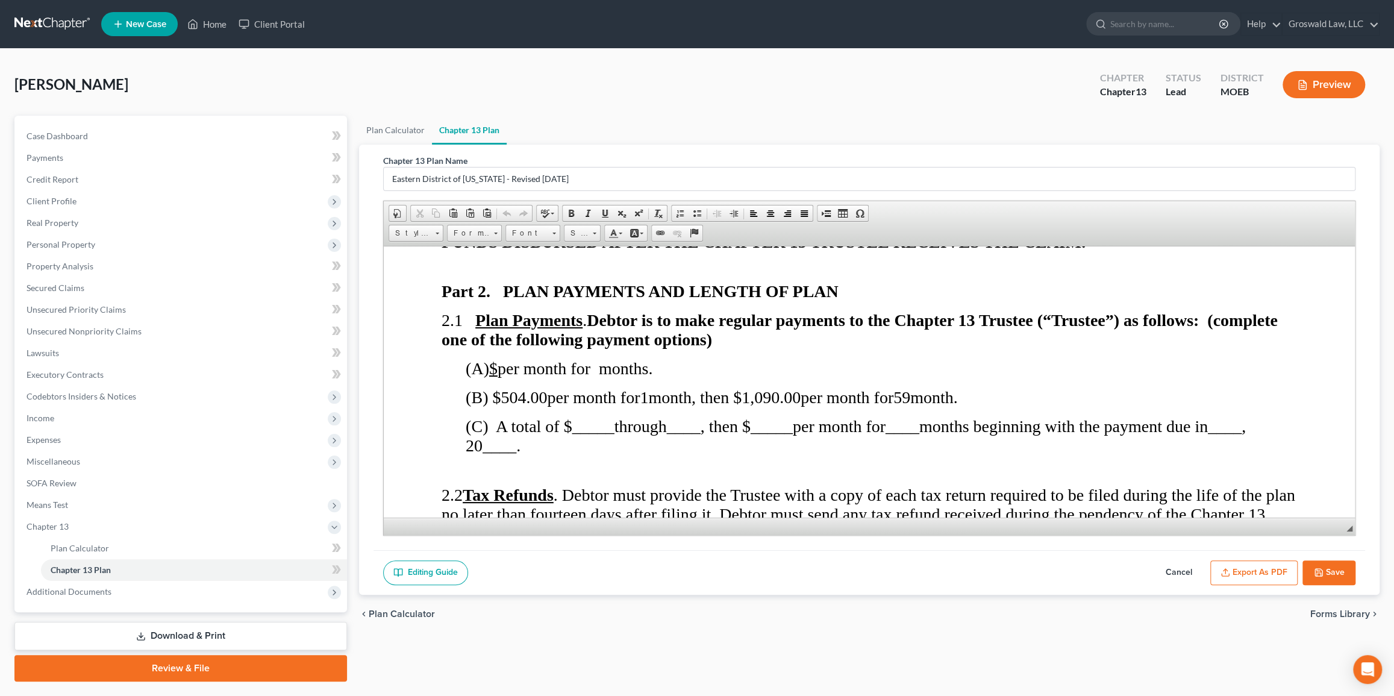
click at [948, 569] on button "Cancel" at bounding box center [1179, 572] width 53 height 25
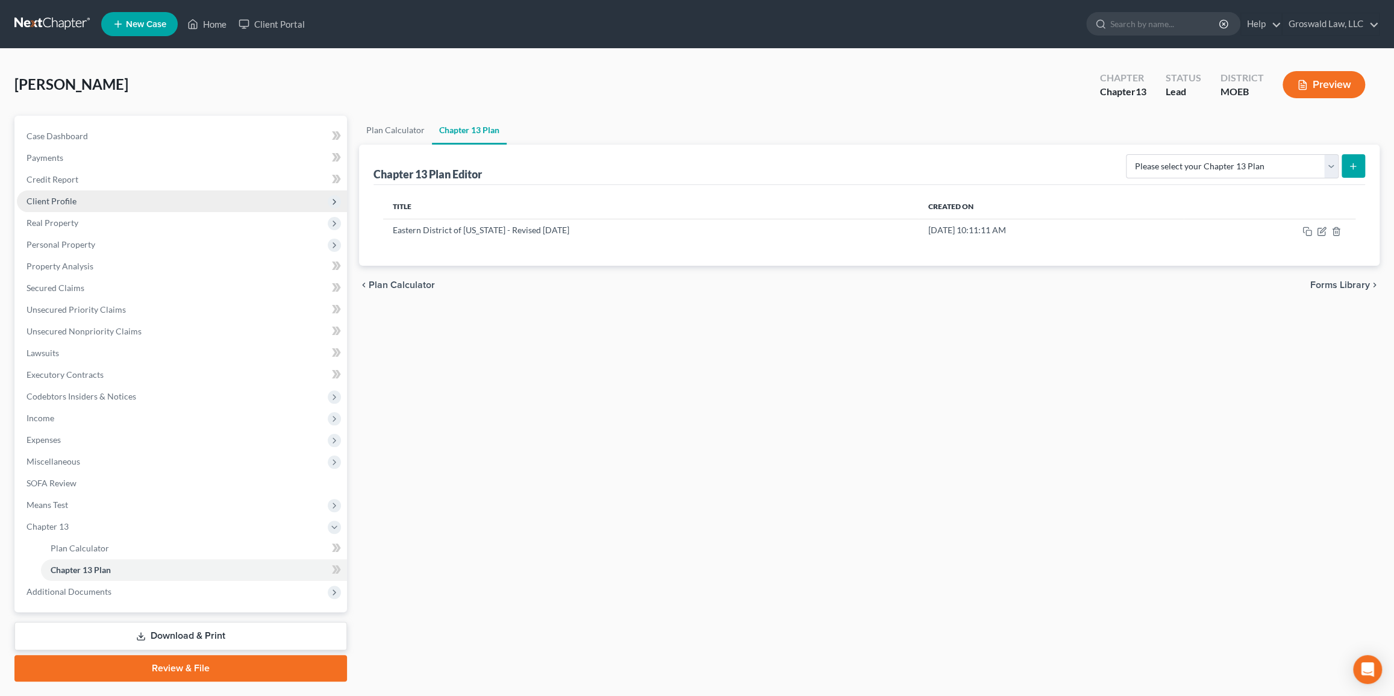
click at [51, 203] on span "Client Profile" at bounding box center [52, 201] width 50 height 10
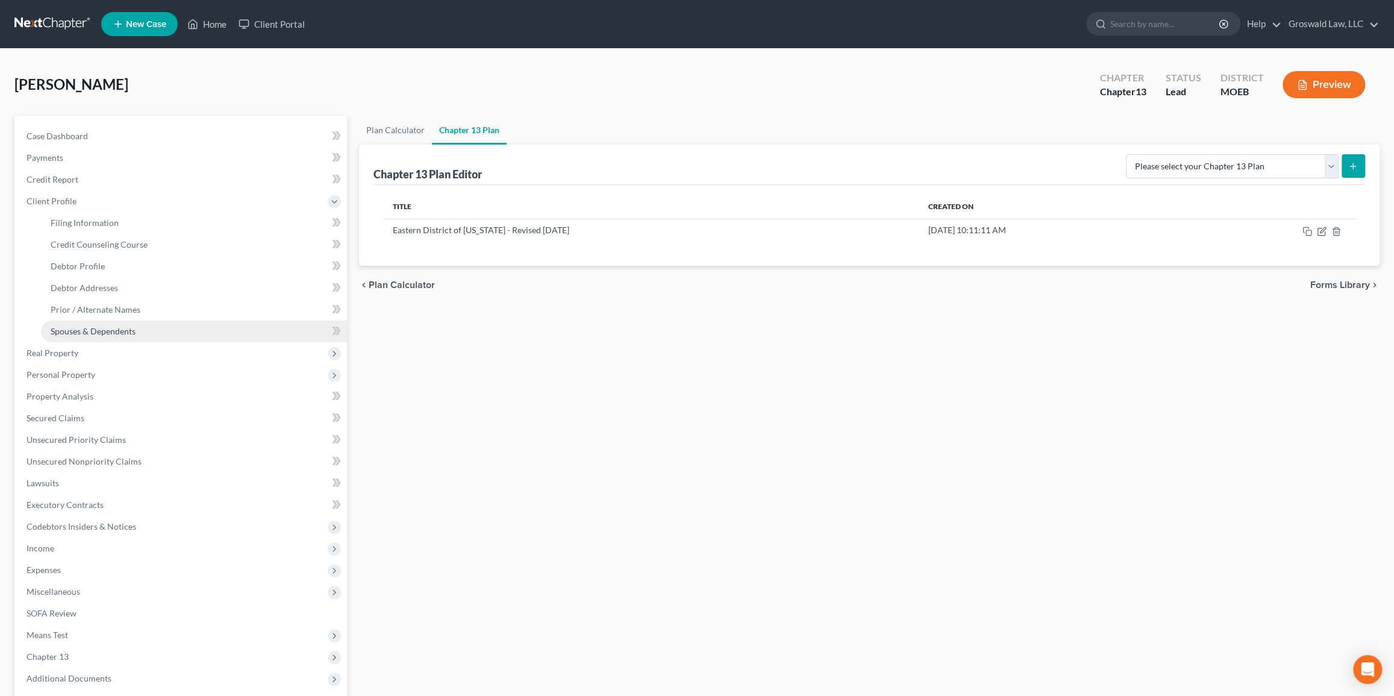
click at [94, 331] on span "Spouses & Dependents" at bounding box center [93, 331] width 85 height 10
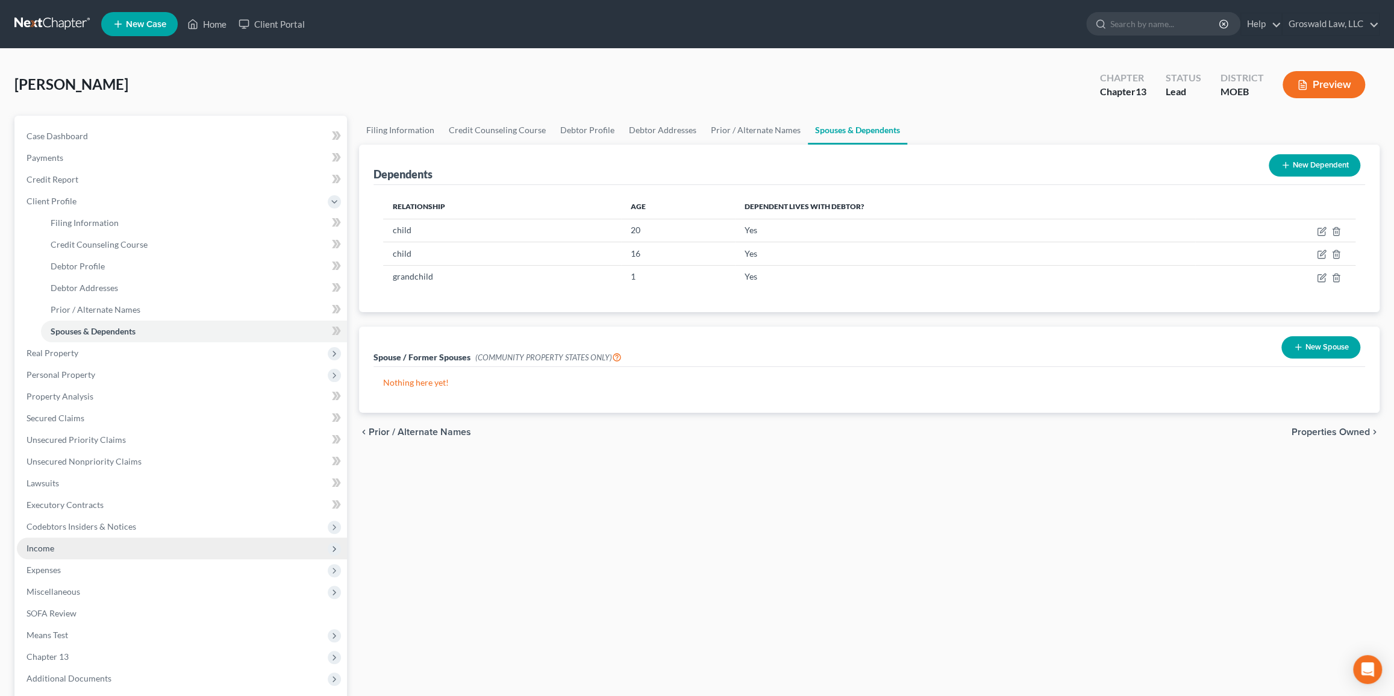
click at [48, 546] on span "Income" at bounding box center [41, 548] width 28 height 10
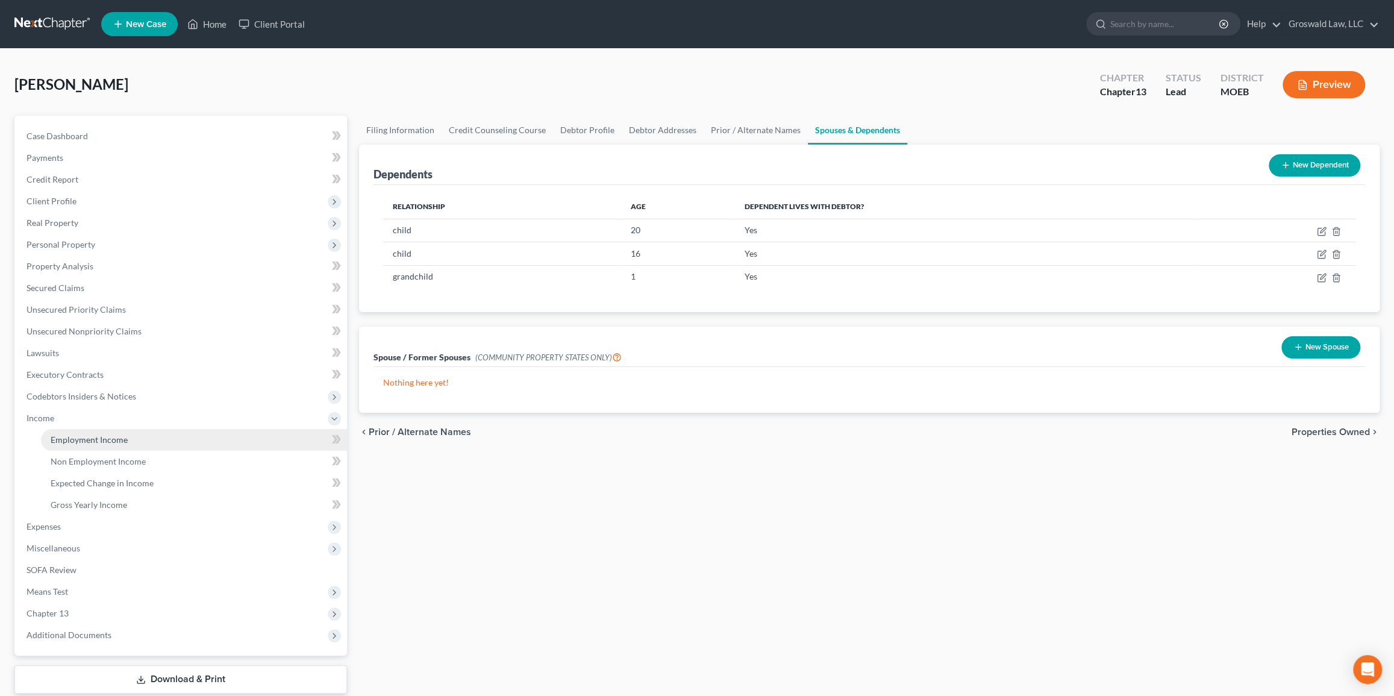
click at [102, 433] on link "Employment Income" at bounding box center [194, 440] width 306 height 22
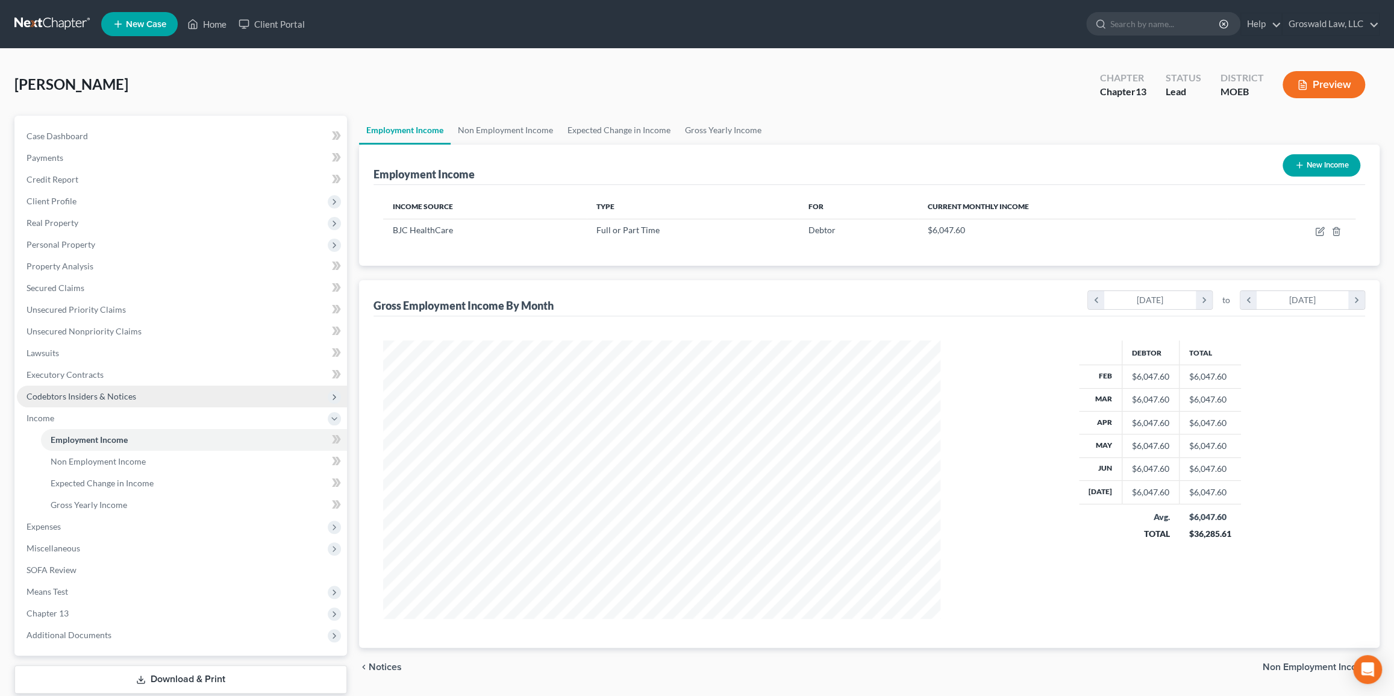
scroll to position [278, 581]
click at [69, 526] on span "Expenses" at bounding box center [182, 527] width 330 height 22
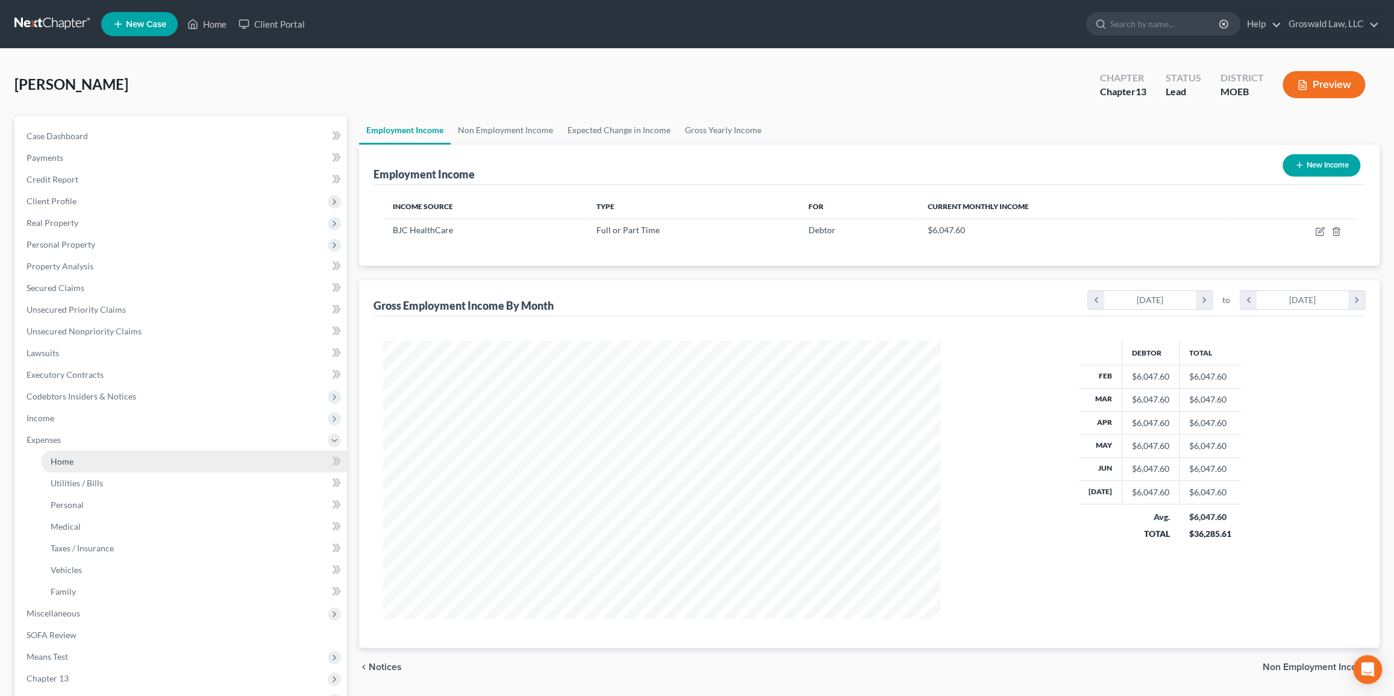
click at [77, 466] on link "Home" at bounding box center [194, 462] width 306 height 22
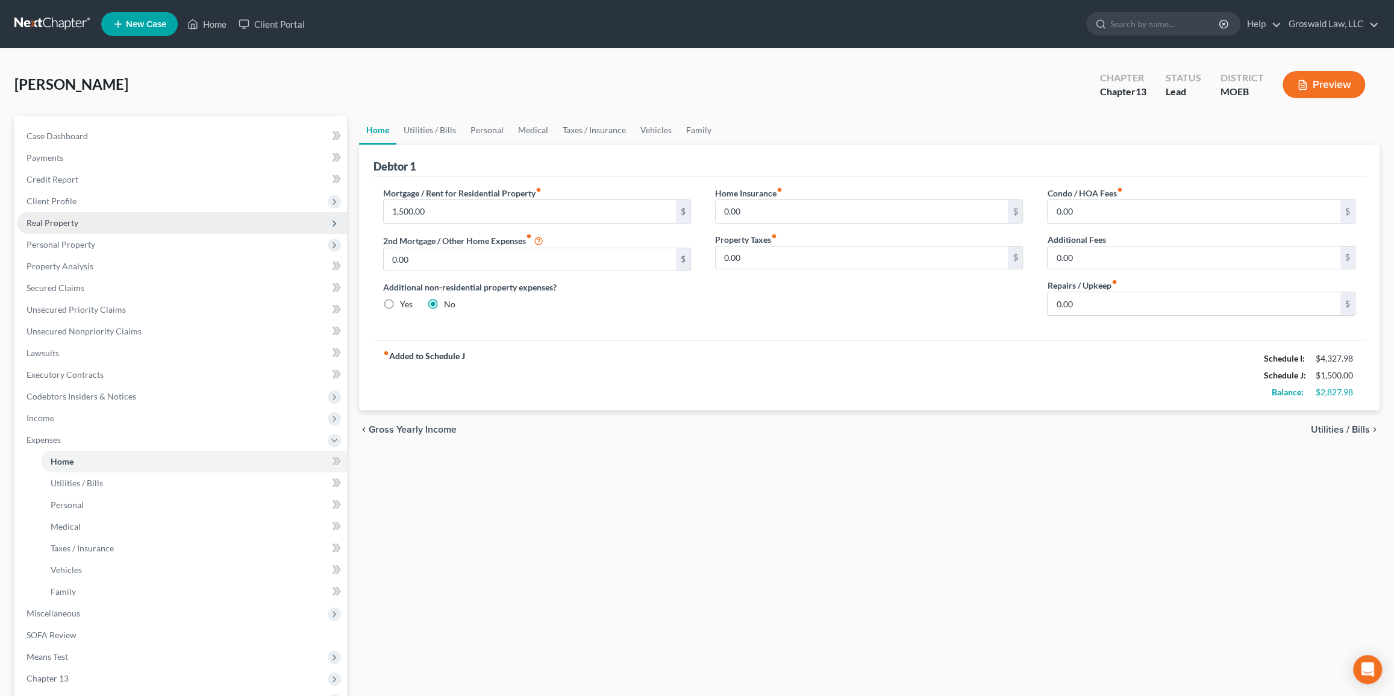
click at [44, 222] on span "Real Property" at bounding box center [53, 223] width 52 height 10
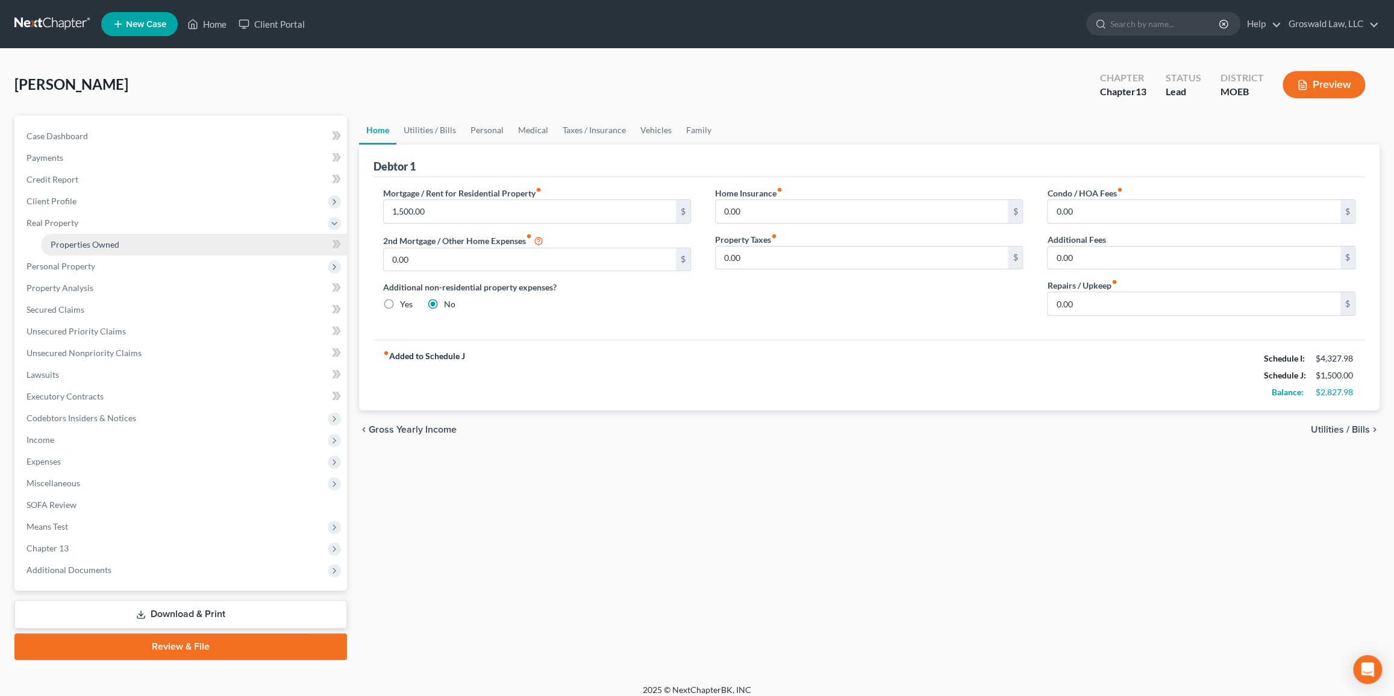
click at [57, 247] on span "Properties Owned" at bounding box center [85, 244] width 69 height 10
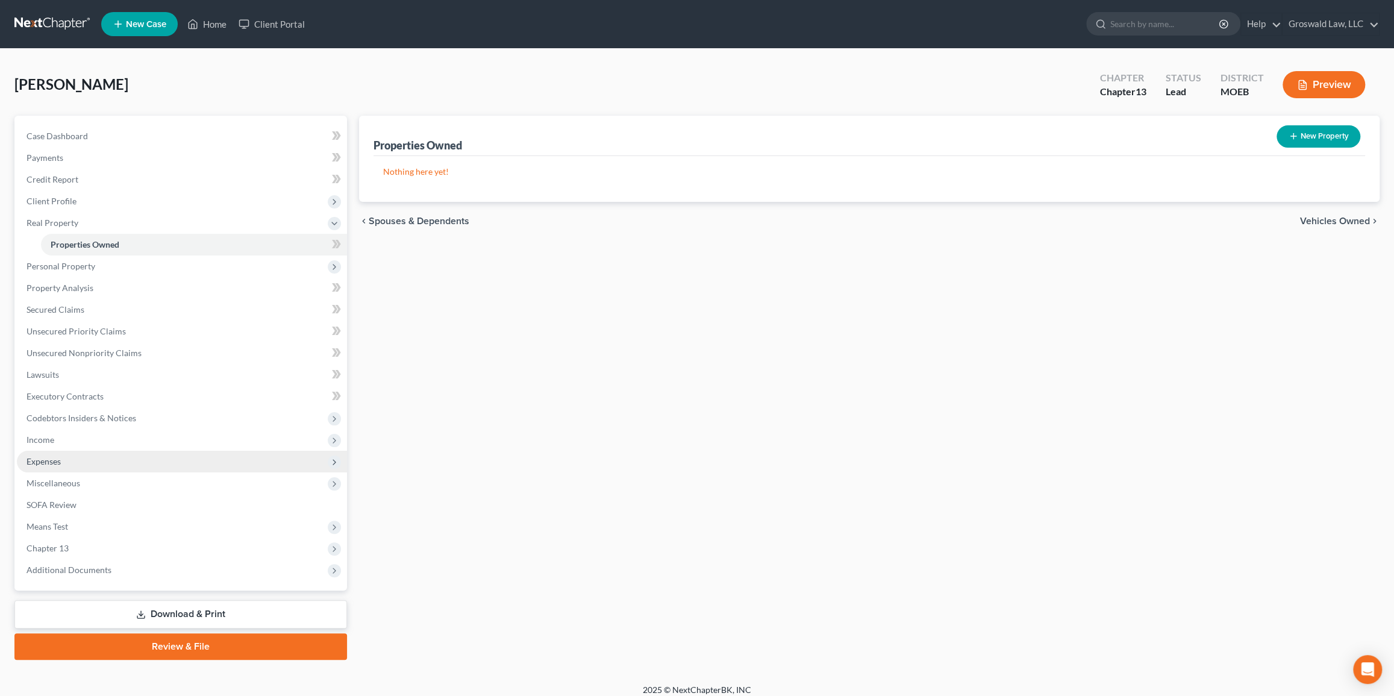
click at [58, 462] on span "Expenses" at bounding box center [44, 461] width 34 height 10
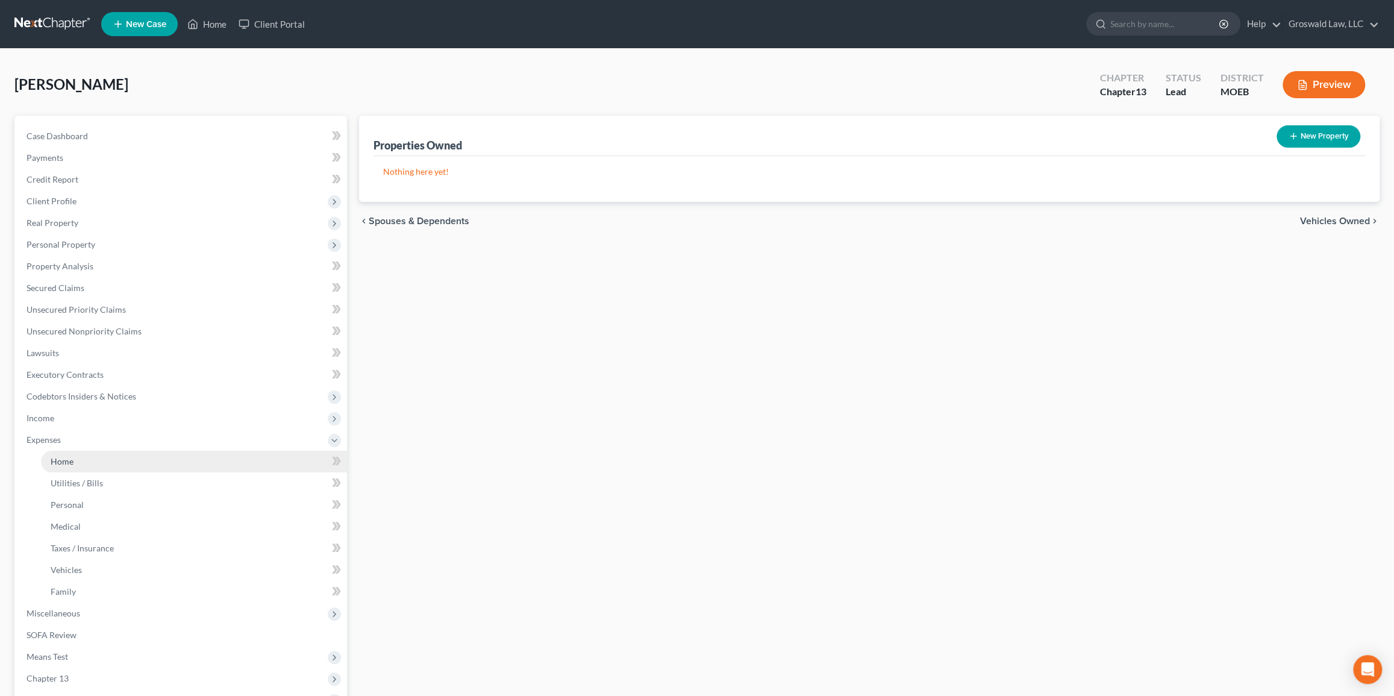
click at [104, 458] on link "Home" at bounding box center [194, 462] width 306 height 22
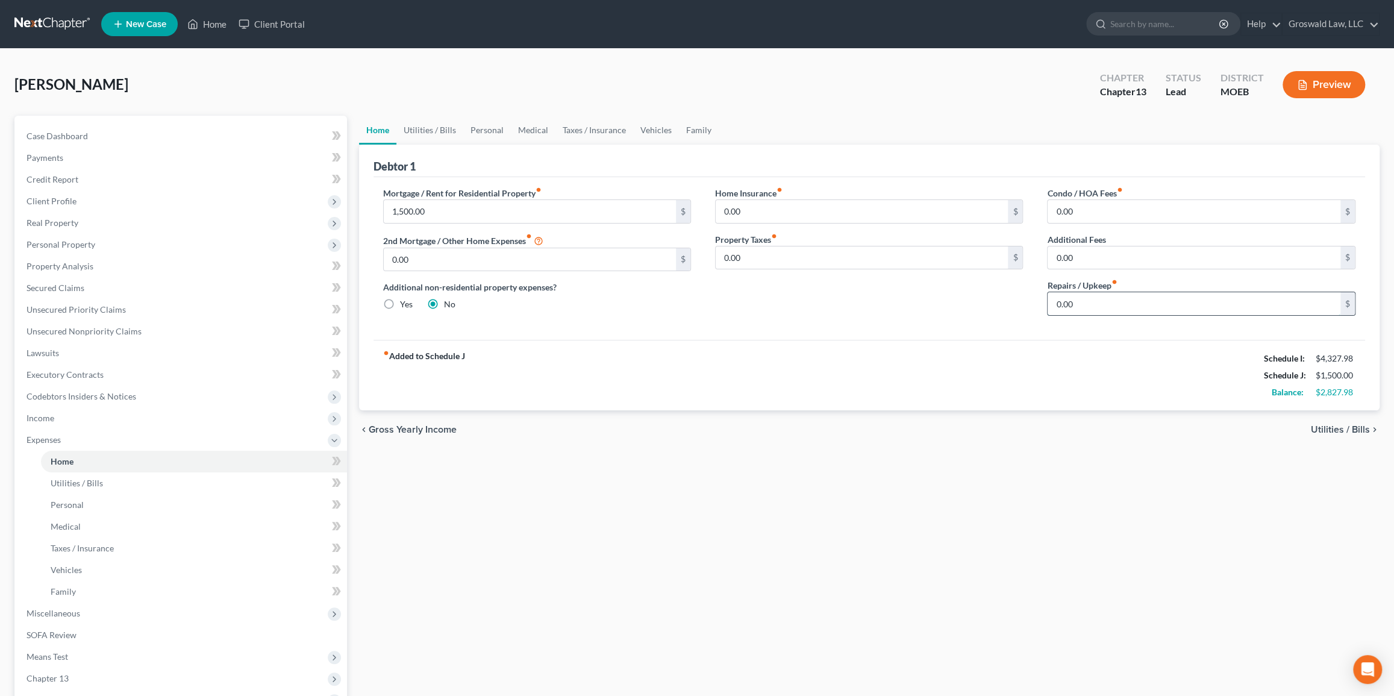
click at [948, 299] on input "0.00" at bounding box center [1194, 303] width 293 height 23
type input "100"
drag, startPoint x: 886, startPoint y: 343, endPoint x: 586, endPoint y: 295, distance: 303.4
click at [886, 343] on div "fiber_manual_record Added to Schedule J Schedule I: $4,327.98 Schedule J: $1,60…" at bounding box center [870, 375] width 992 height 70
drag, startPoint x: 445, startPoint y: 126, endPoint x: 413, endPoint y: 183, distance: 65.5
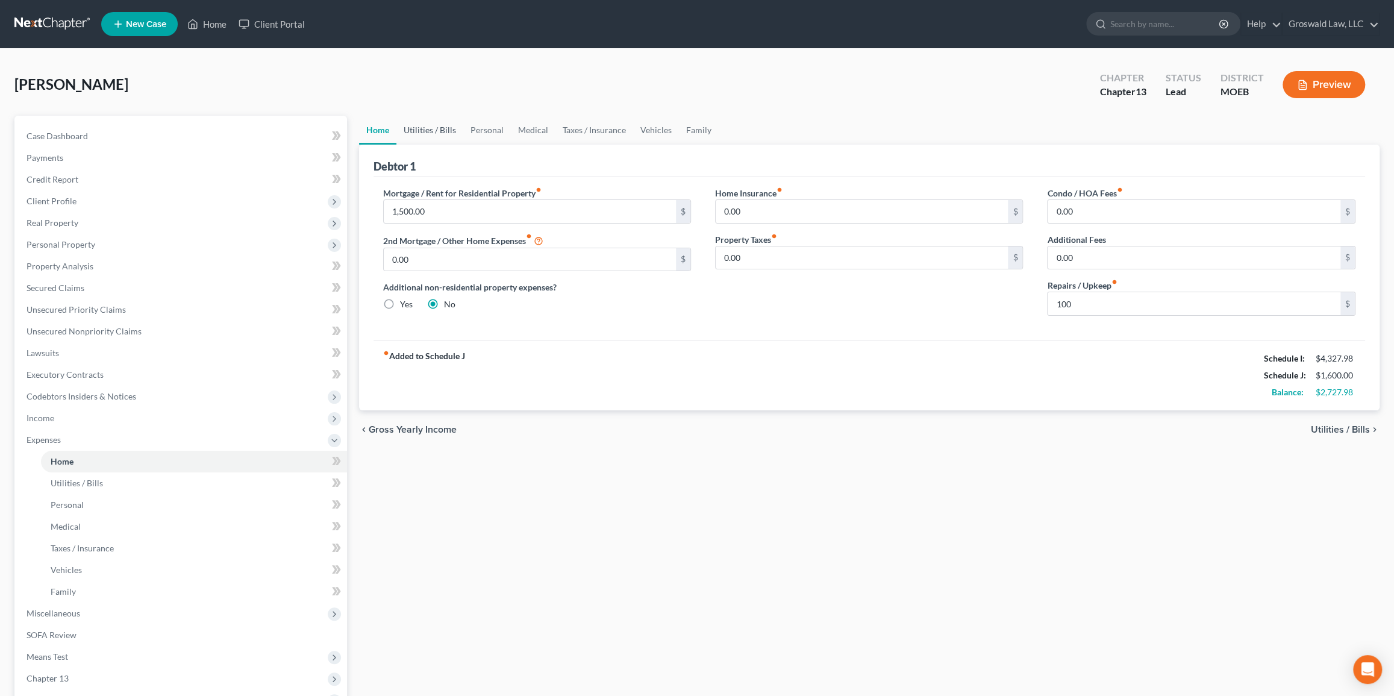
click at [445, 127] on link "Utilities / Bills" at bounding box center [429, 130] width 67 height 29
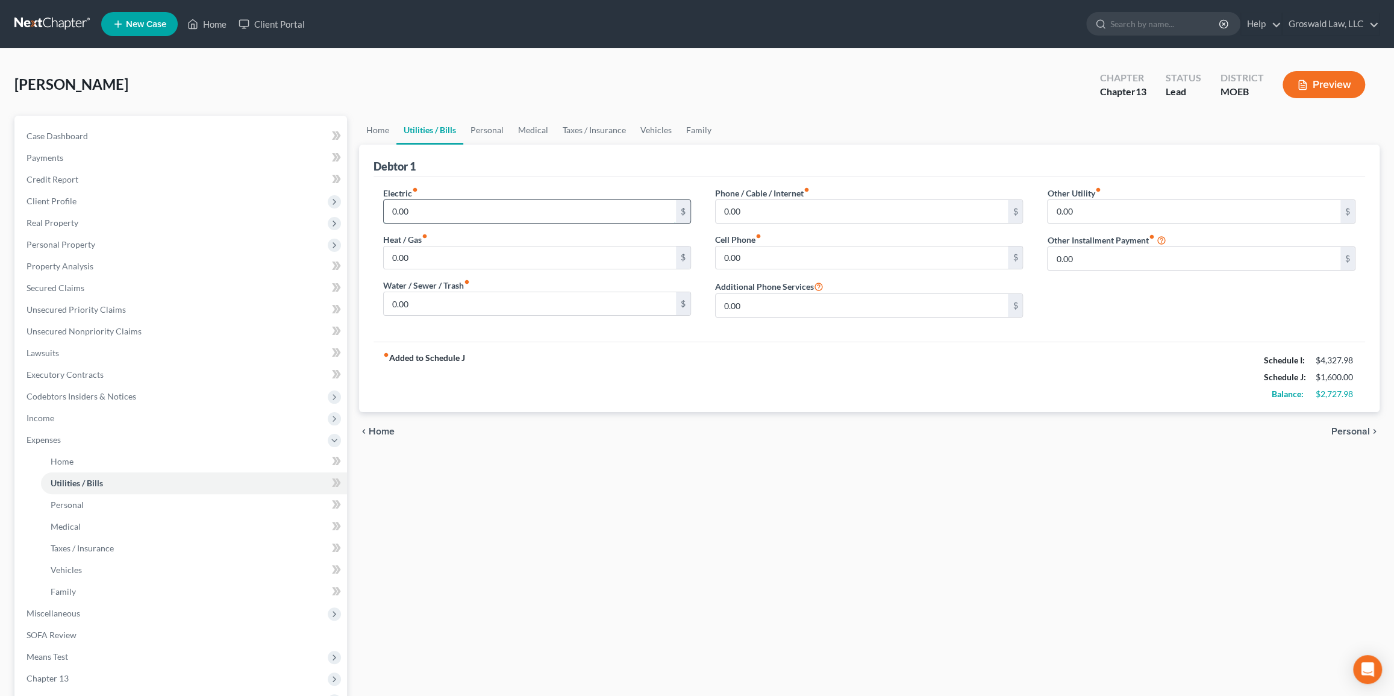
click at [439, 205] on input "0.00" at bounding box center [530, 211] width 293 height 23
type input "70"
type input "50"
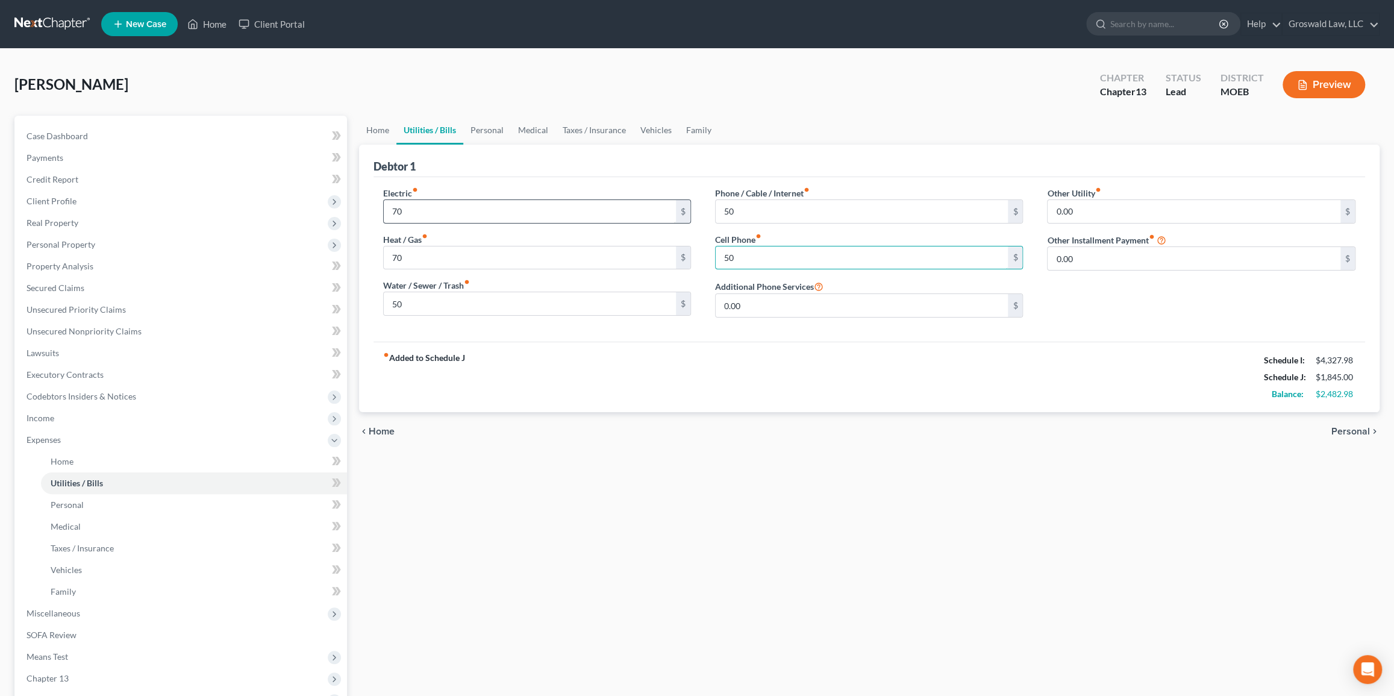
type input "50"
click at [831, 210] on input "50" at bounding box center [862, 211] width 293 height 23
type input "65"
click at [578, 403] on div "fiber_manual_record Added to Schedule J Schedule I: $4,327.98 Schedule J: $1,92…" at bounding box center [870, 377] width 992 height 70
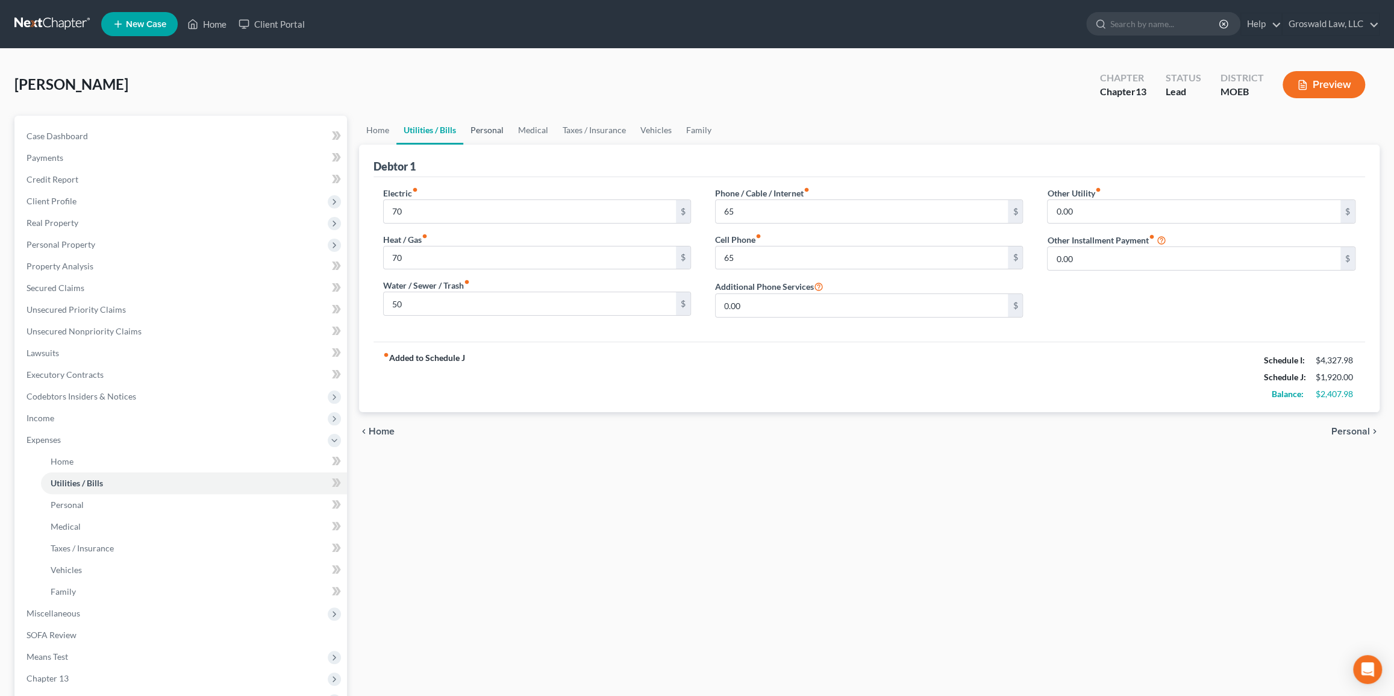
click at [482, 131] on link "Personal" at bounding box center [487, 130] width 48 height 29
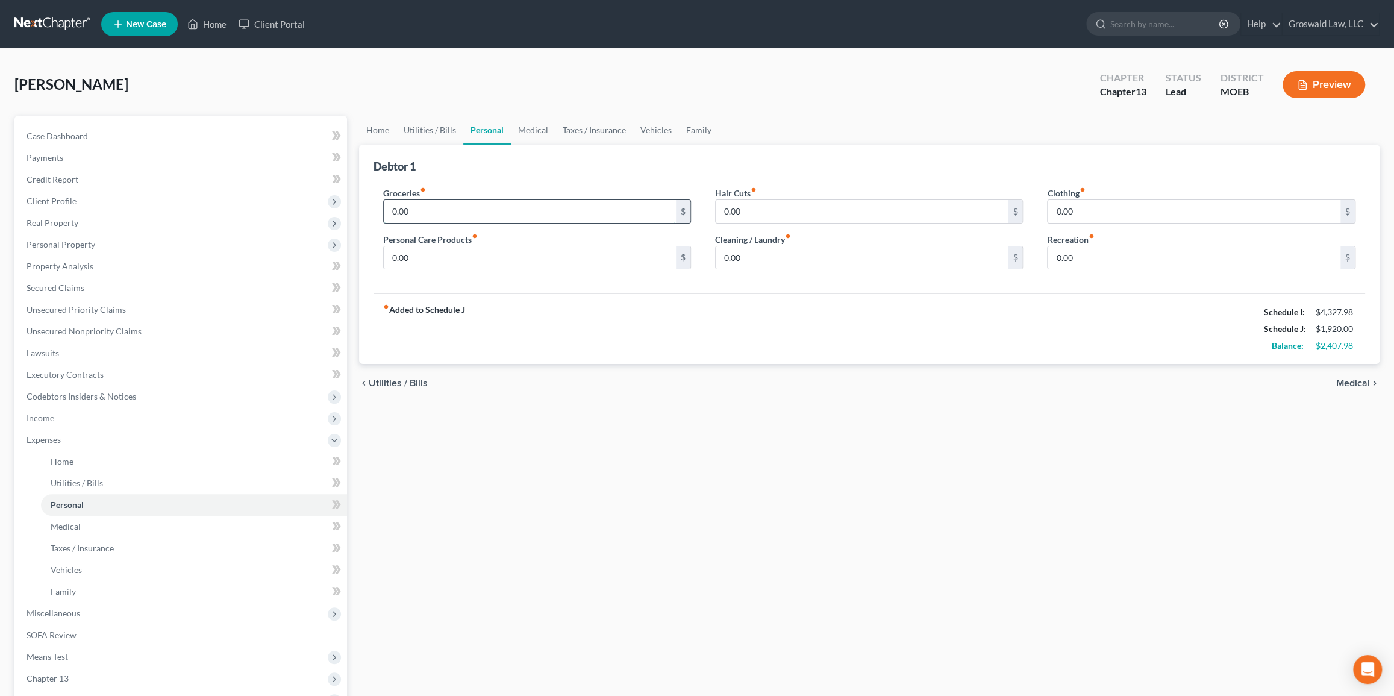
click at [448, 214] on input "0.00" at bounding box center [530, 211] width 293 height 23
type input "1,350"
type input "100"
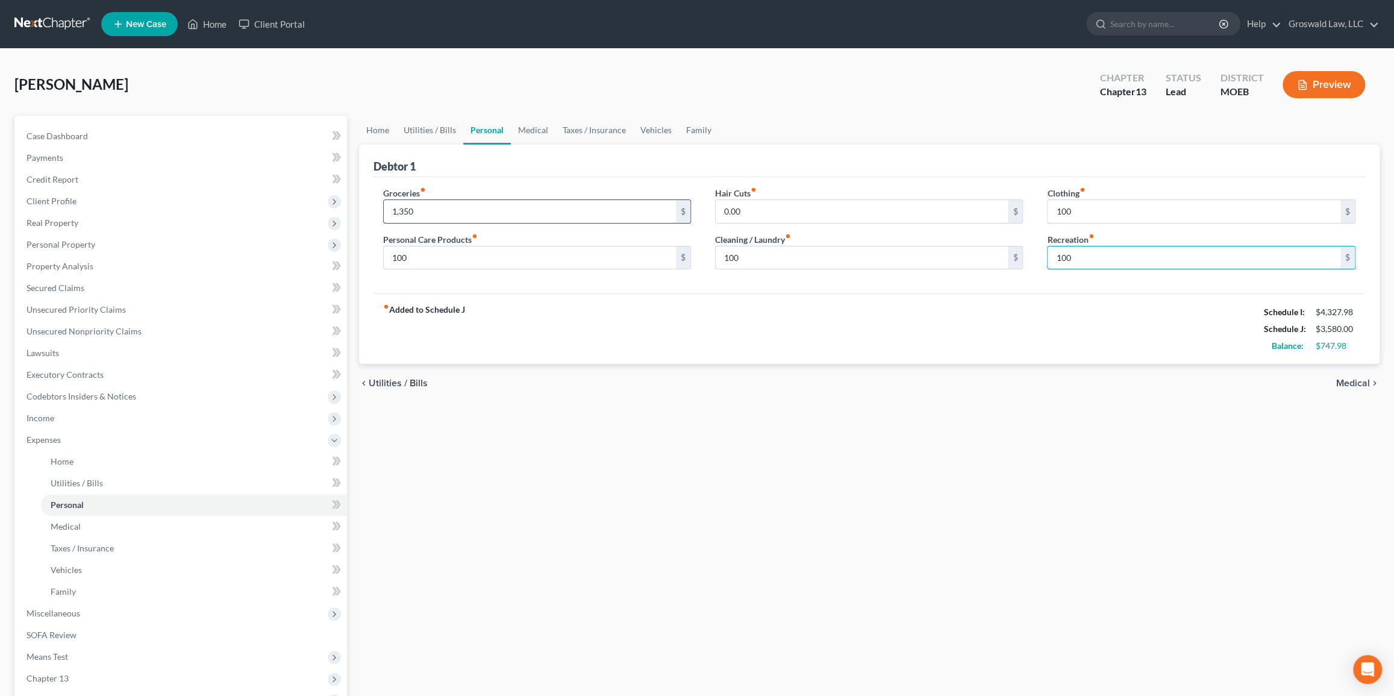
type input "100"
click at [895, 333] on div "fiber_manual_record Added to Schedule J Schedule I: $4,327.98 Schedule J: $3,67…" at bounding box center [870, 328] width 992 height 70
click at [535, 135] on link "Medical" at bounding box center [533, 130] width 45 height 29
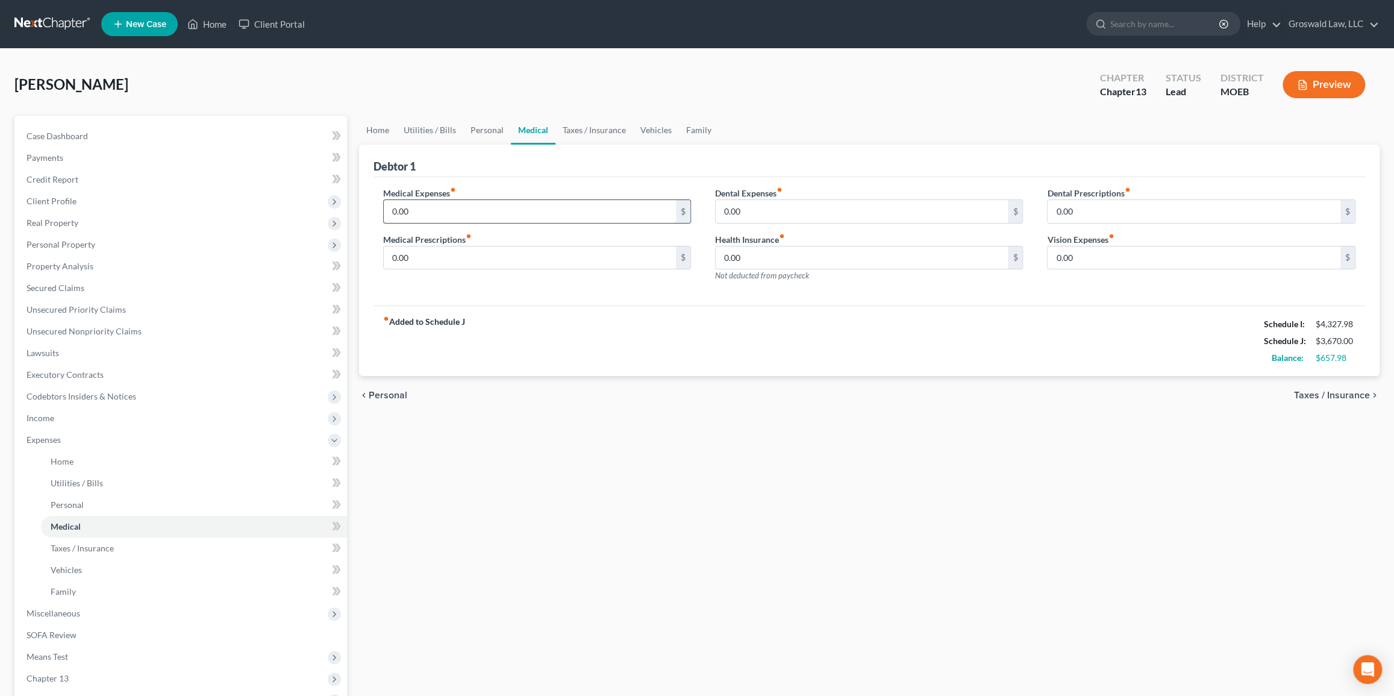
click at [416, 211] on input "0.00" at bounding box center [530, 211] width 293 height 23
type input "150"
click at [534, 158] on div "Debtor 1" at bounding box center [870, 161] width 992 height 33
click at [587, 132] on link "Taxes / Insurance" at bounding box center [595, 130] width 78 height 29
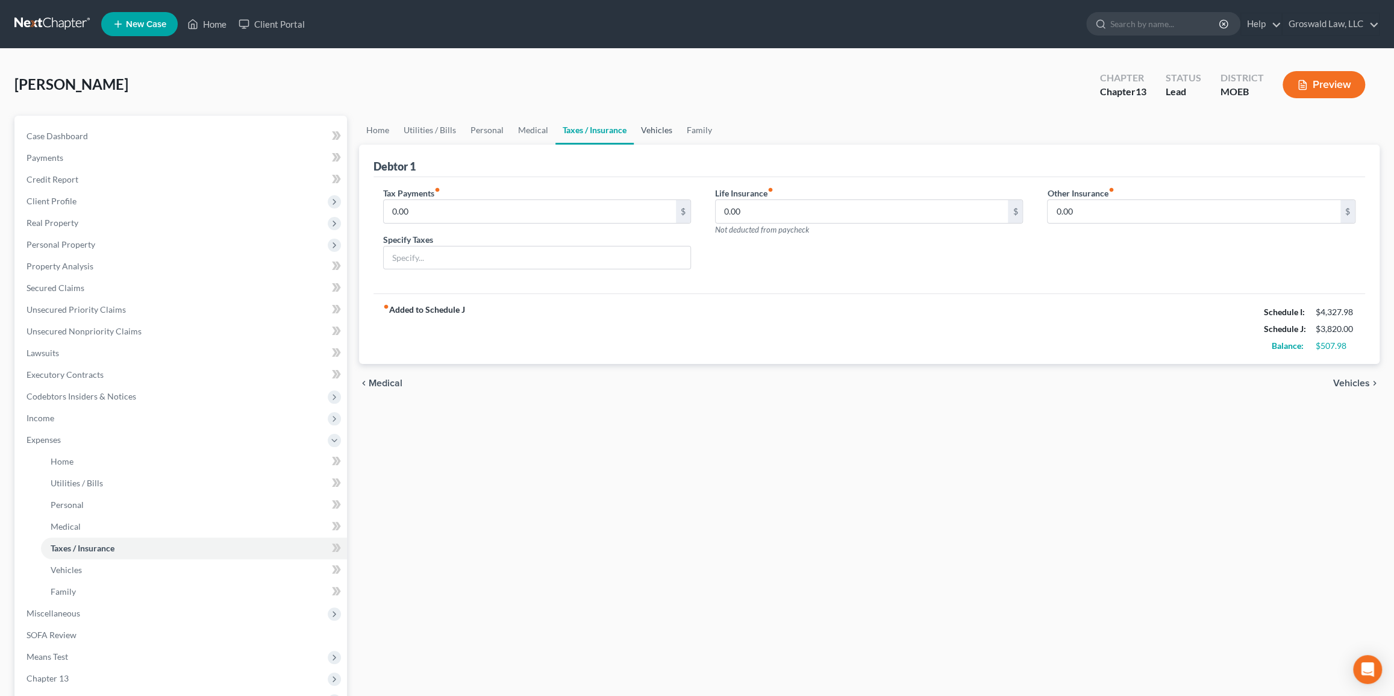
click at [650, 128] on link "Vehicles" at bounding box center [657, 130] width 46 height 29
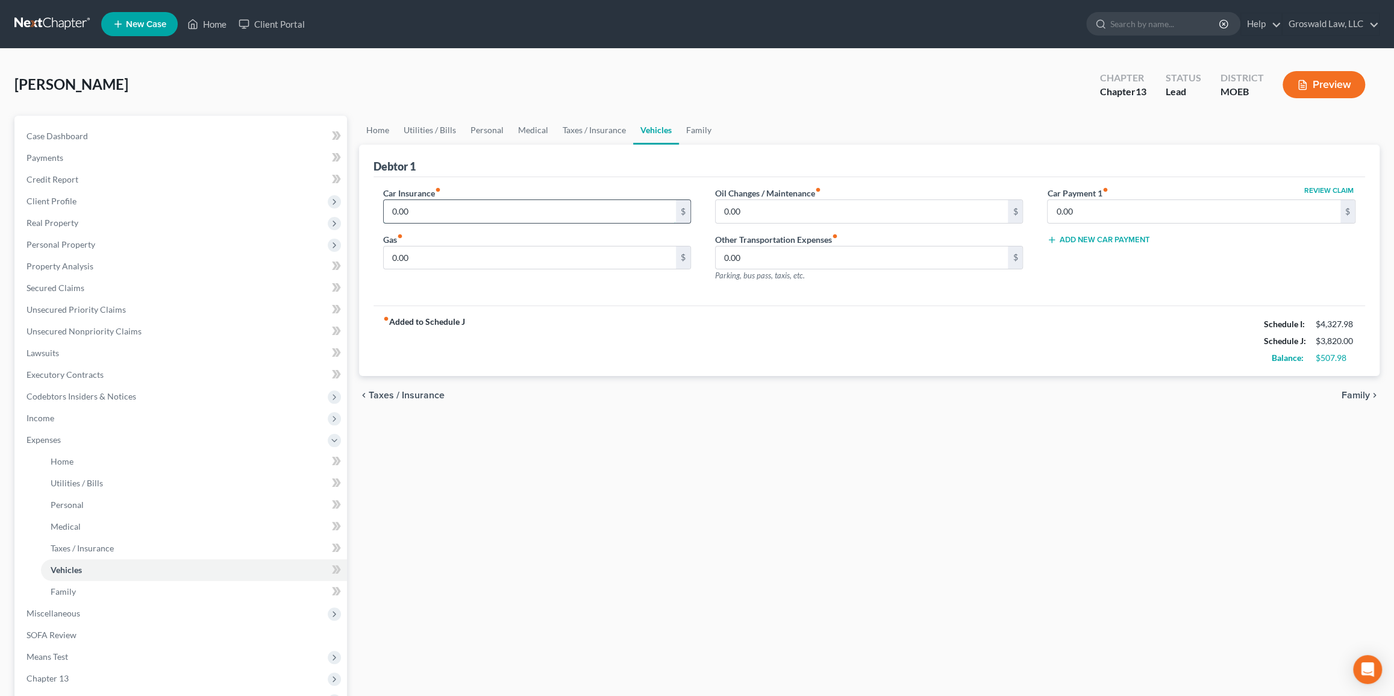
click at [528, 210] on input "0.00" at bounding box center [530, 211] width 293 height 23
type input "120"
type input "200"
click at [378, 133] on link "Home" at bounding box center [377, 130] width 37 height 29
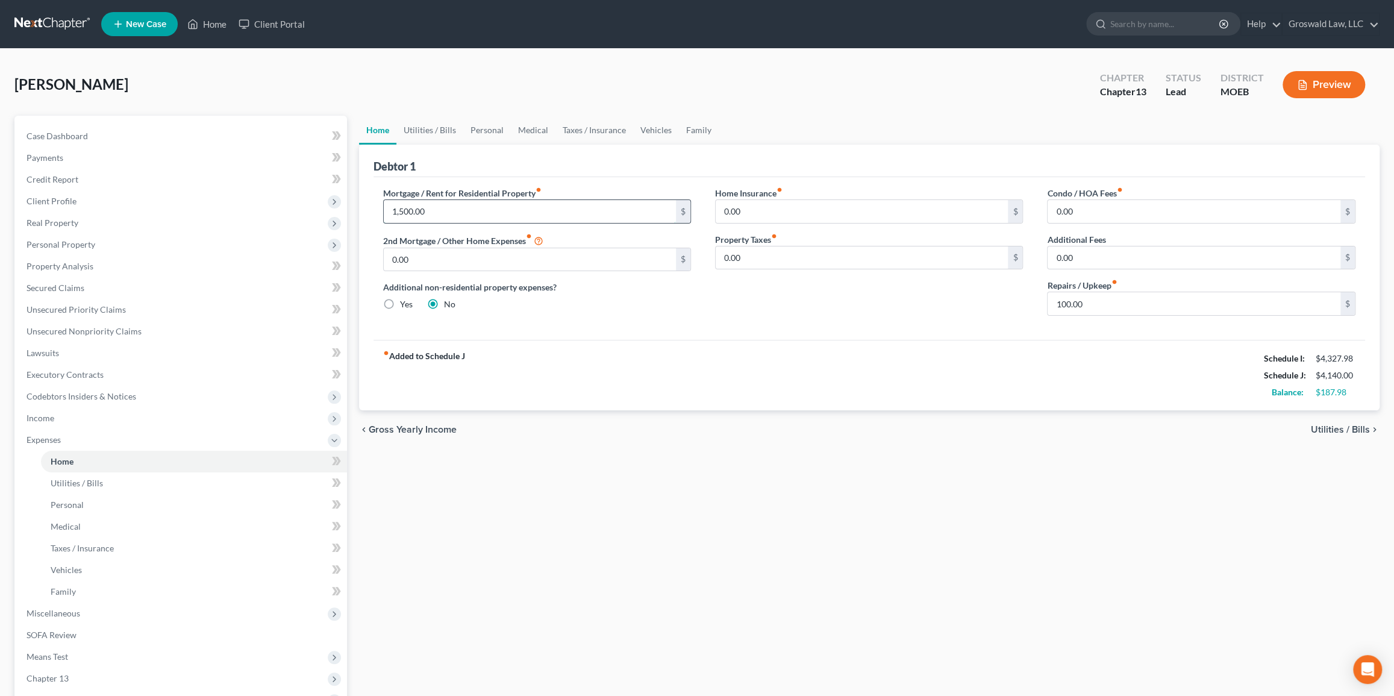
click at [446, 211] on input "1,500.00" at bounding box center [530, 211] width 293 height 23
click at [538, 211] on input "900" at bounding box center [530, 211] width 293 height 23
type input "750"
click at [948, 299] on input "100.00" at bounding box center [1194, 303] width 293 height 23
type input "50"
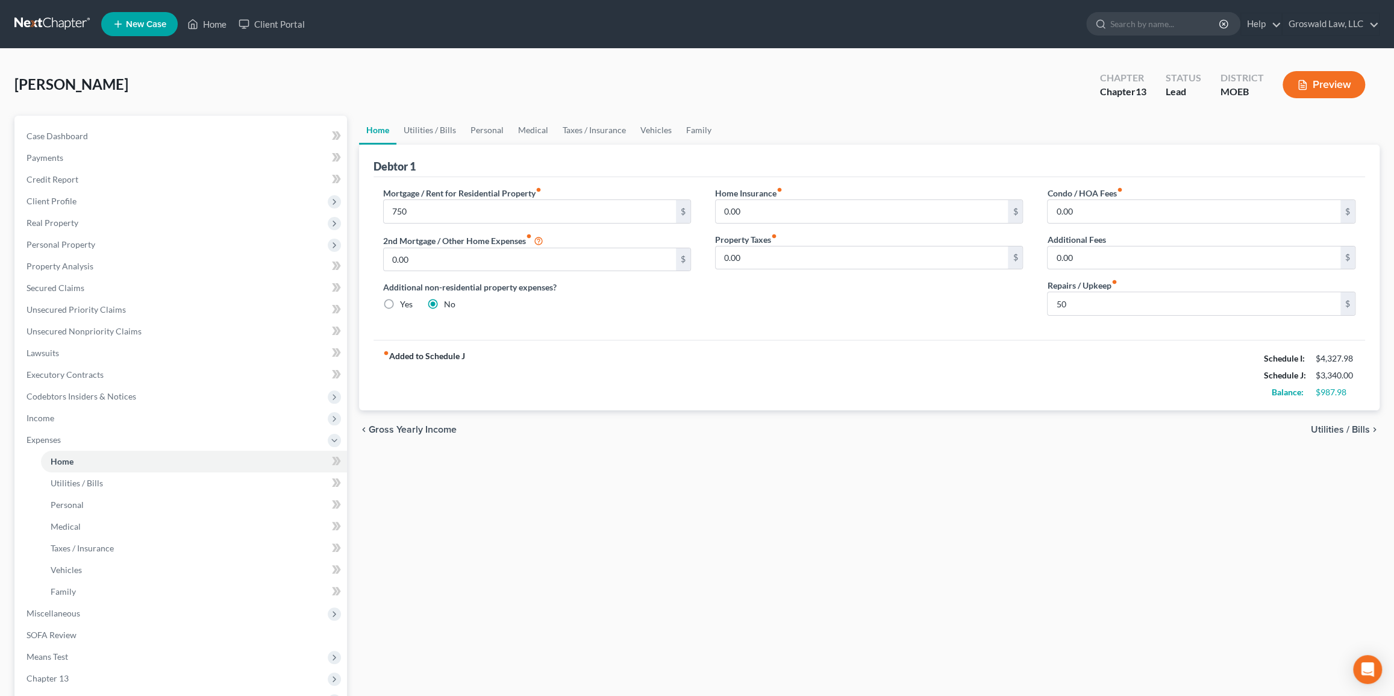
click at [890, 314] on div "Home Insurance fiber_manual_record 0.00 $ Property Taxes fiber_manual_record 0.…" at bounding box center [869, 256] width 332 height 139
click at [446, 137] on link "Utilities / Bills" at bounding box center [429, 130] width 67 height 29
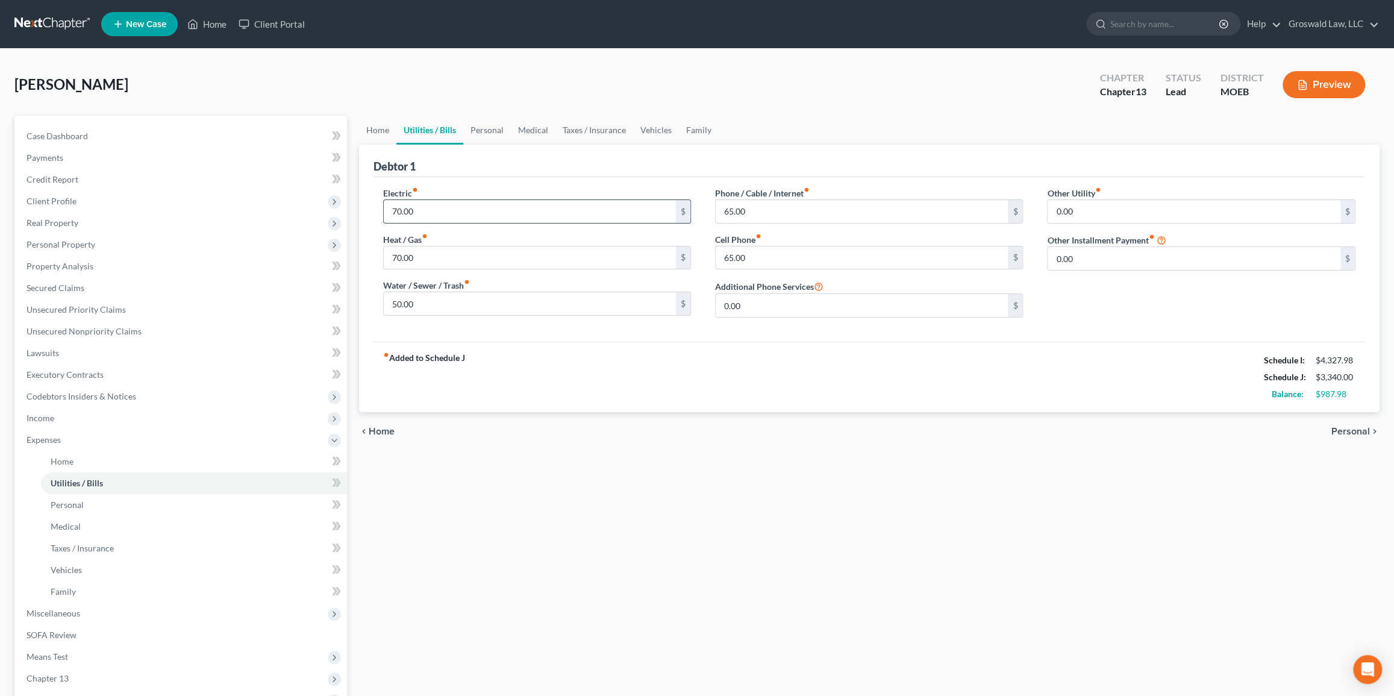
click at [484, 205] on input "70.00" at bounding box center [530, 211] width 293 height 23
type input "50"
click at [488, 127] on link "Personal" at bounding box center [487, 130] width 48 height 29
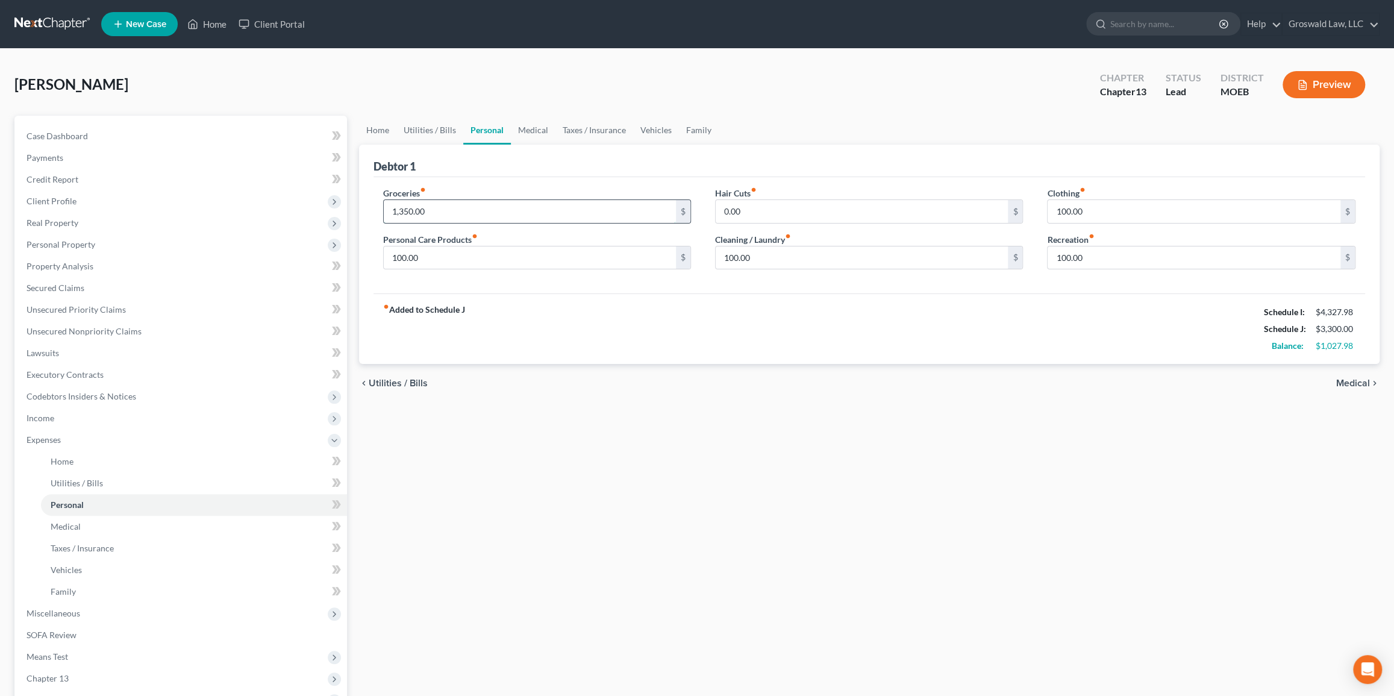
click at [427, 212] on input "1,350.00" at bounding box center [530, 211] width 293 height 23
click at [773, 258] on input "100.00" at bounding box center [862, 257] width 293 height 23
click at [948, 257] on input "50" at bounding box center [1194, 257] width 293 height 23
click at [940, 343] on div "fiber_manual_record Added to Schedule J Schedule I: $4,327.98 Schedule J: $3,23…" at bounding box center [870, 328] width 992 height 70
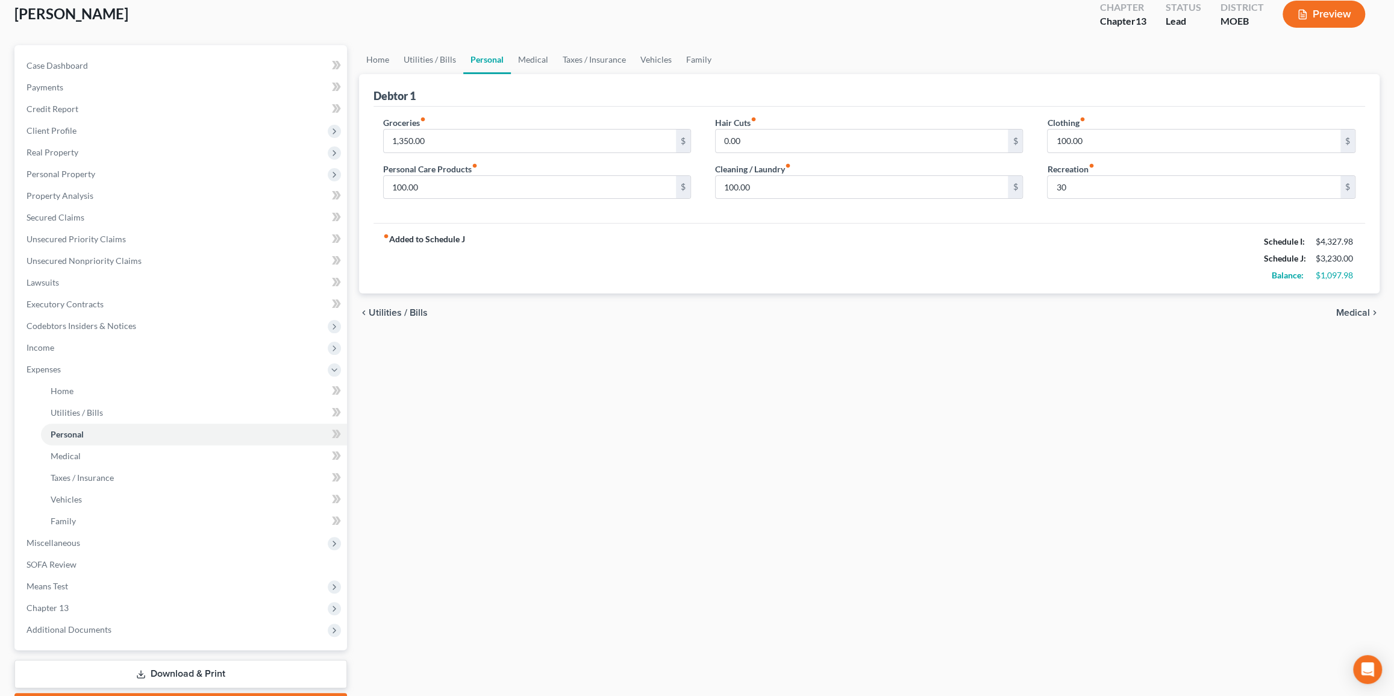
scroll to position [138, 0]
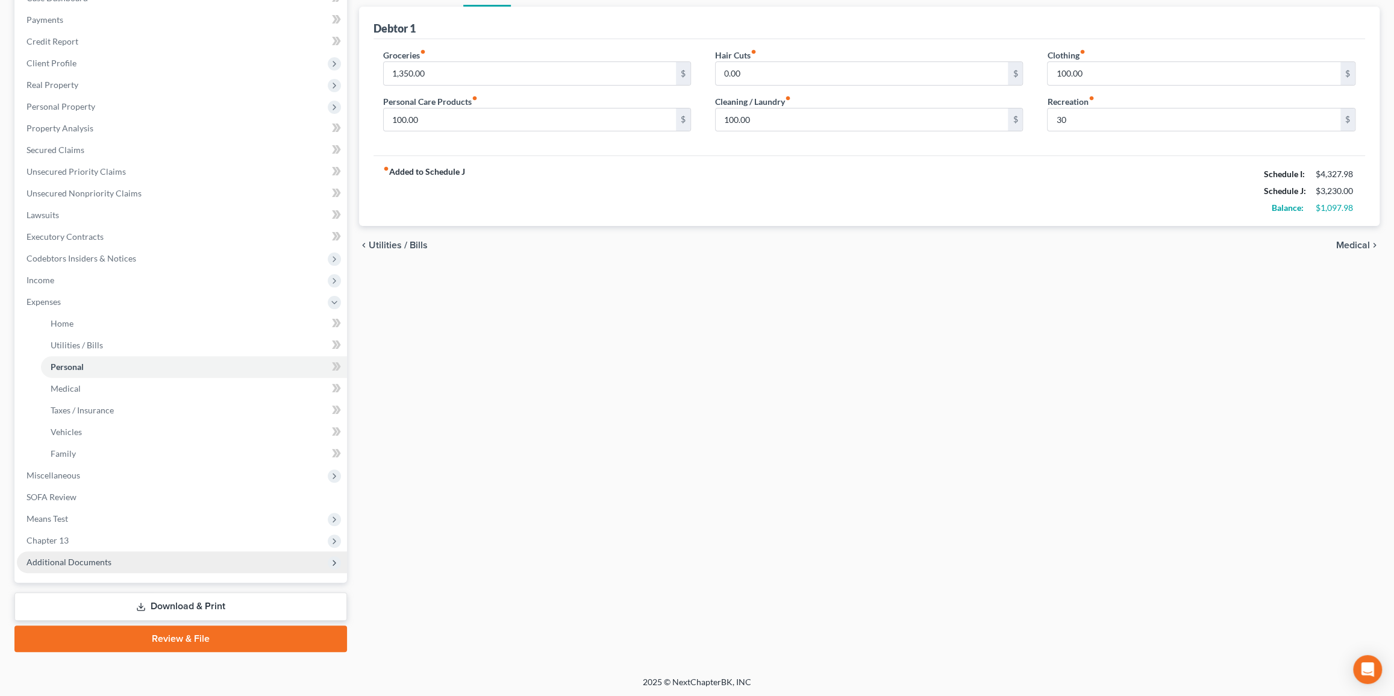
click at [95, 554] on span "Additional Documents" at bounding box center [182, 562] width 330 height 22
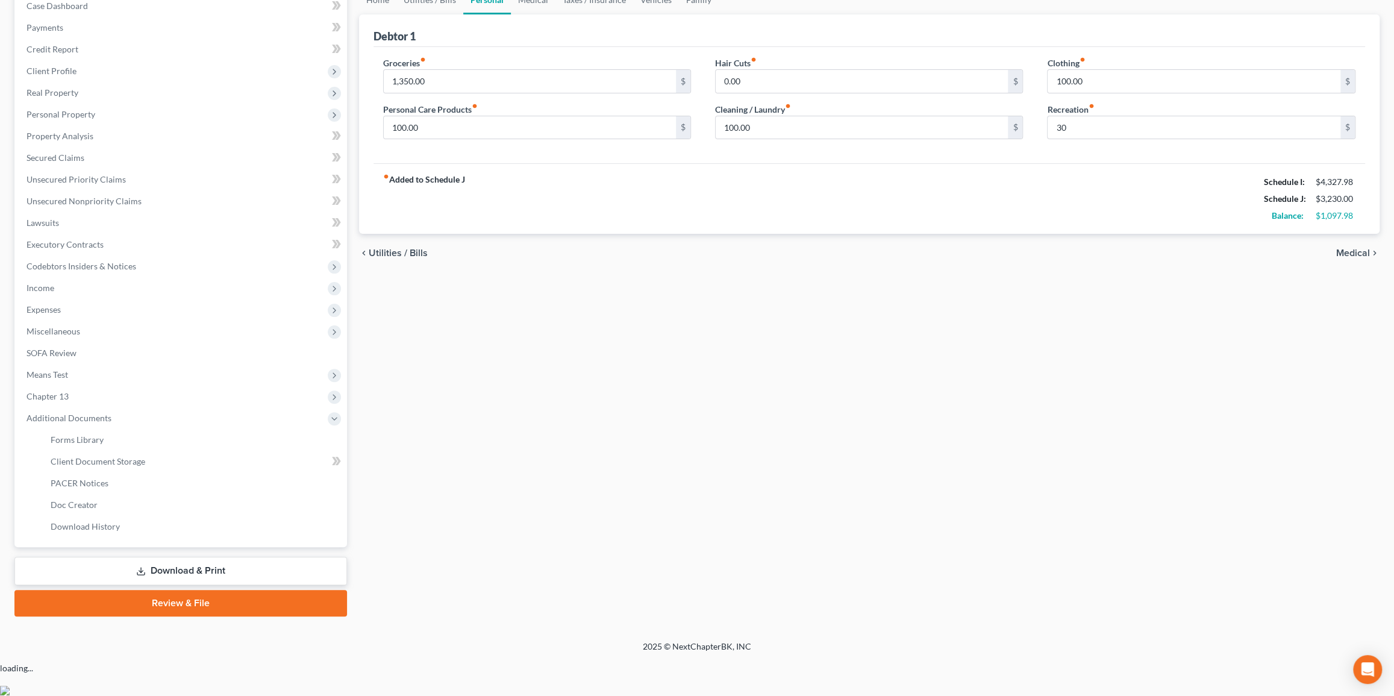
scroll to position [95, 0]
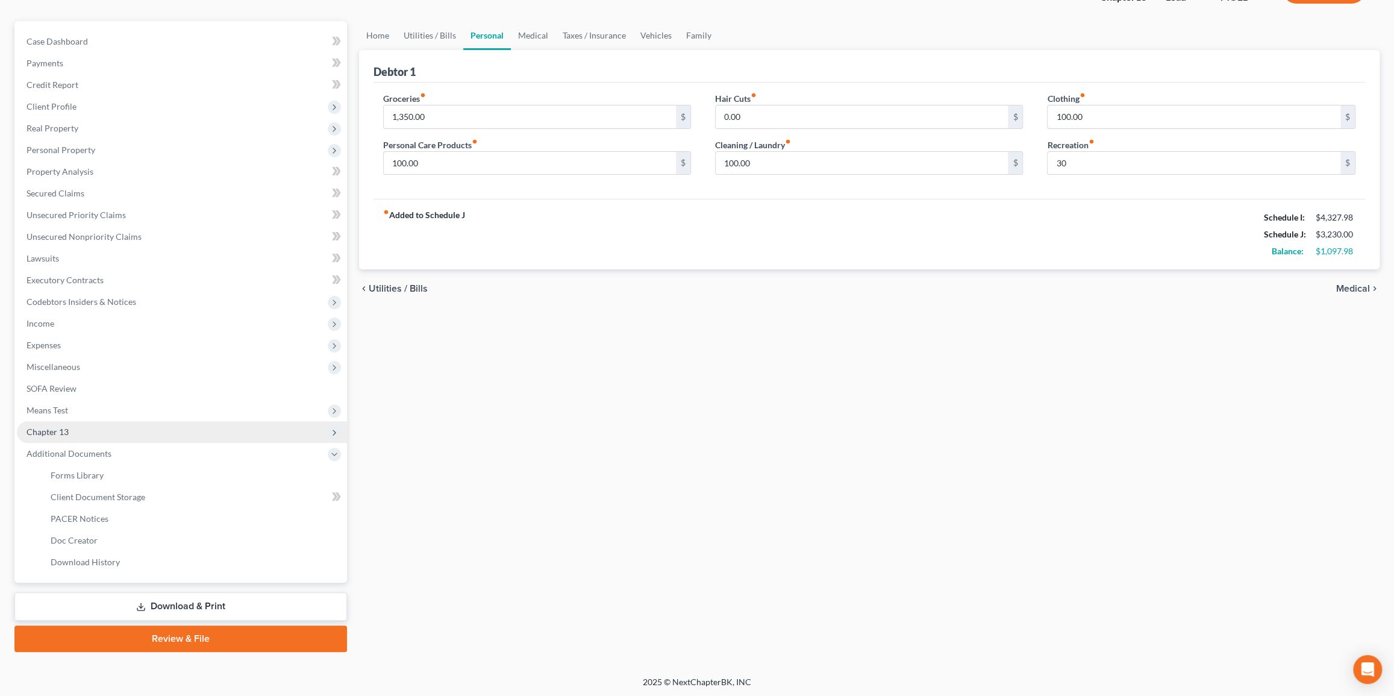
click at [105, 429] on span "Chapter 13" at bounding box center [182, 432] width 330 height 22
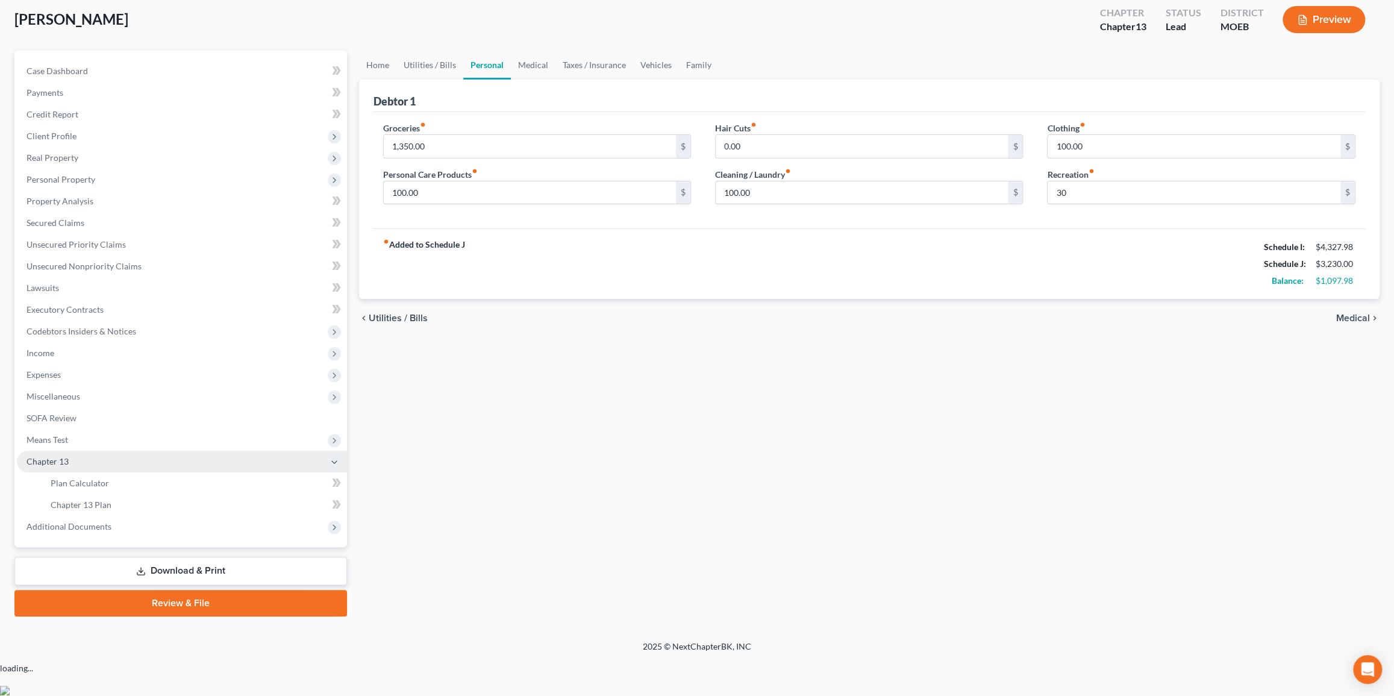
scroll to position [30, 0]
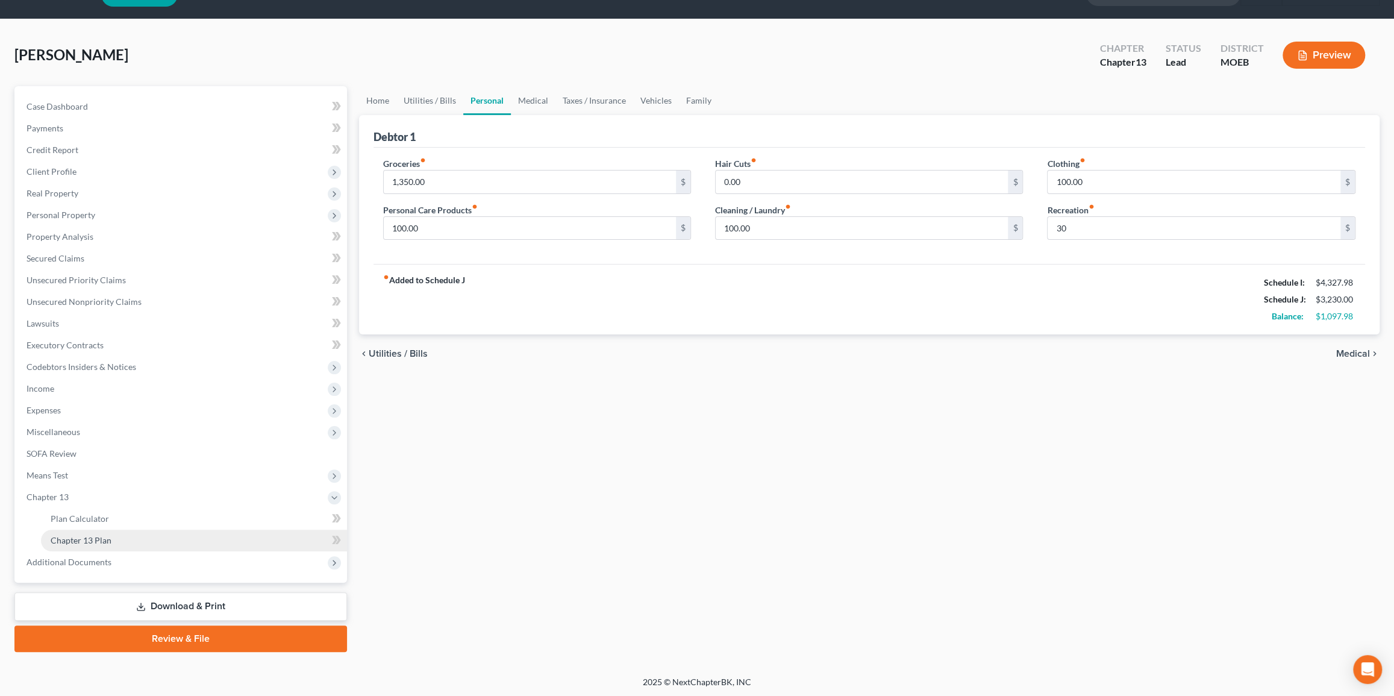
click at [77, 540] on span "Chapter 13 Plan" at bounding box center [81, 540] width 61 height 10
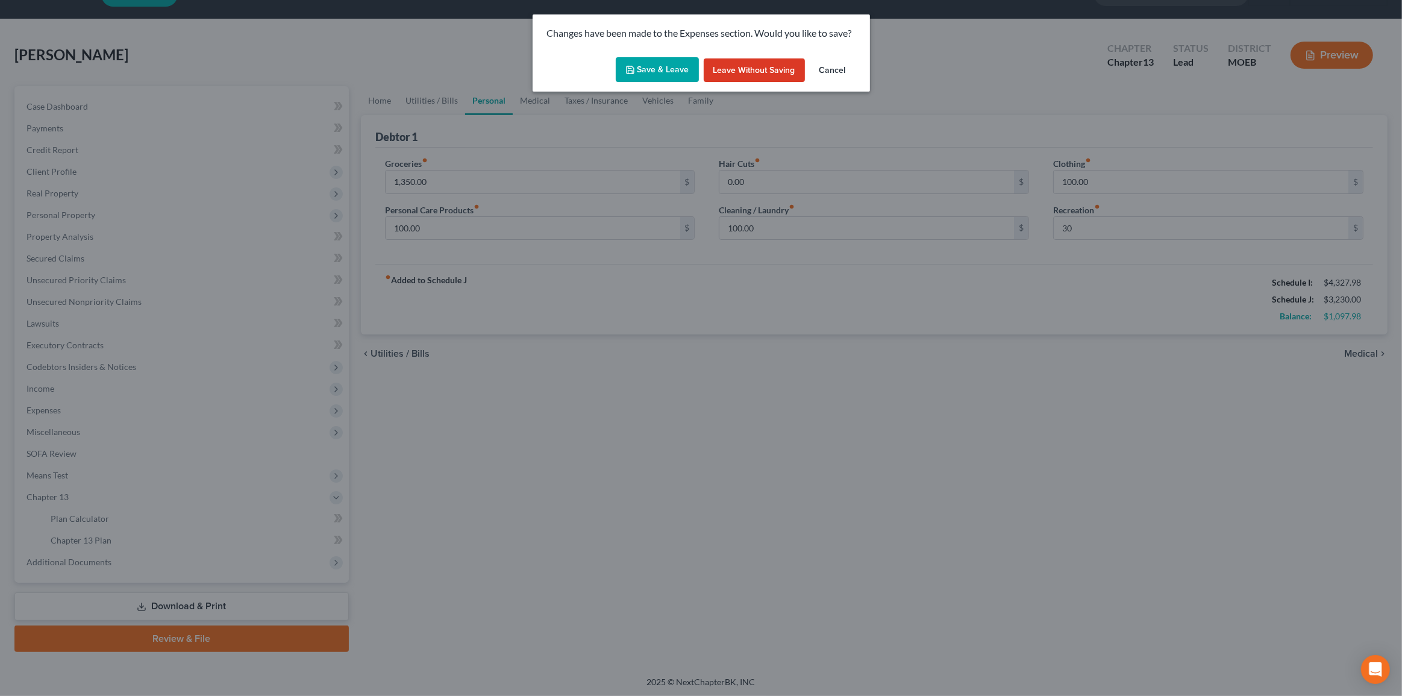
click at [651, 78] on button "Save & Leave" at bounding box center [657, 69] width 83 height 25
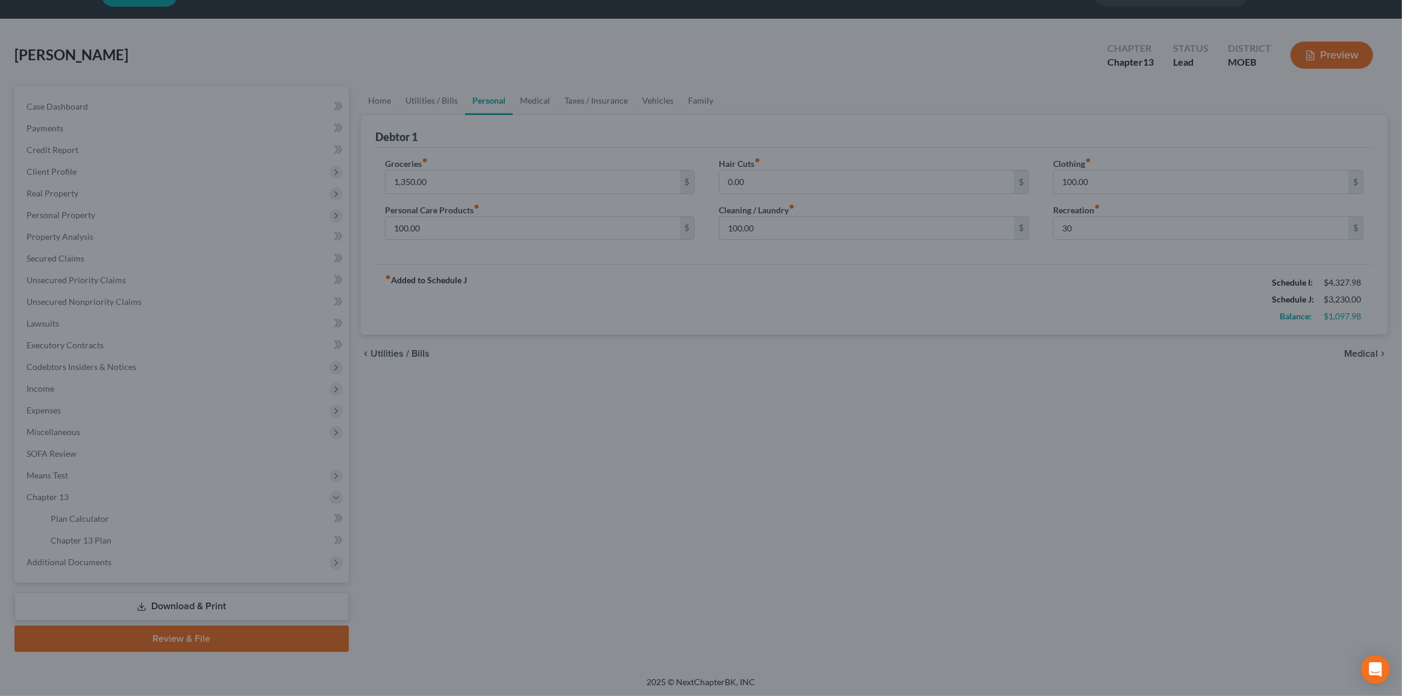
type input "30.00"
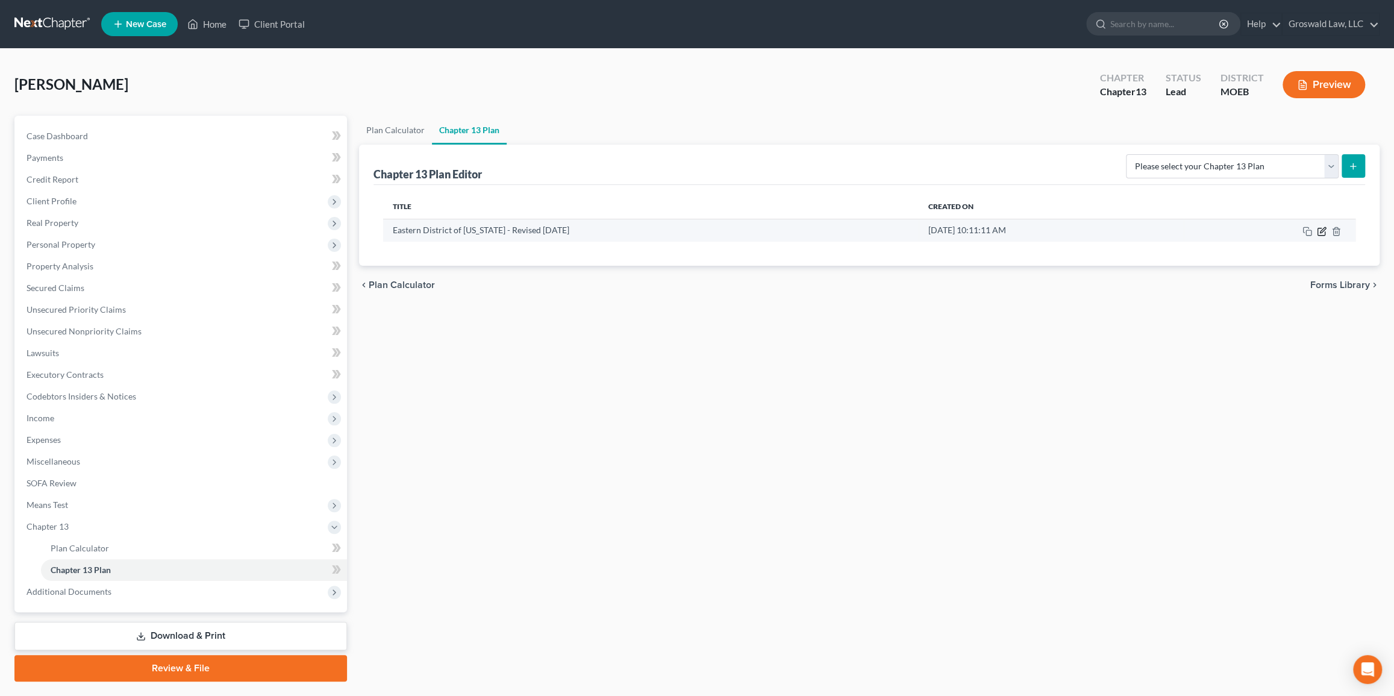
click at [948, 233] on icon "button" at bounding box center [1322, 232] width 10 height 10
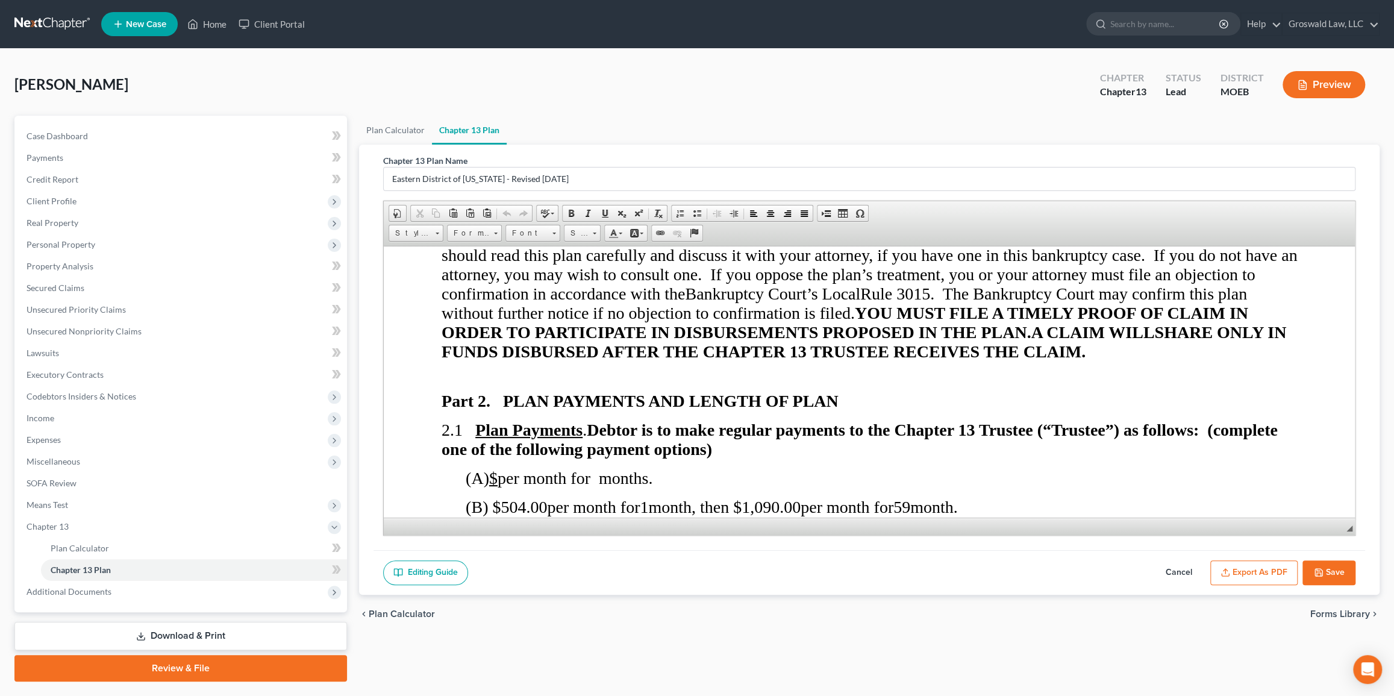
scroll to position [821, 0]
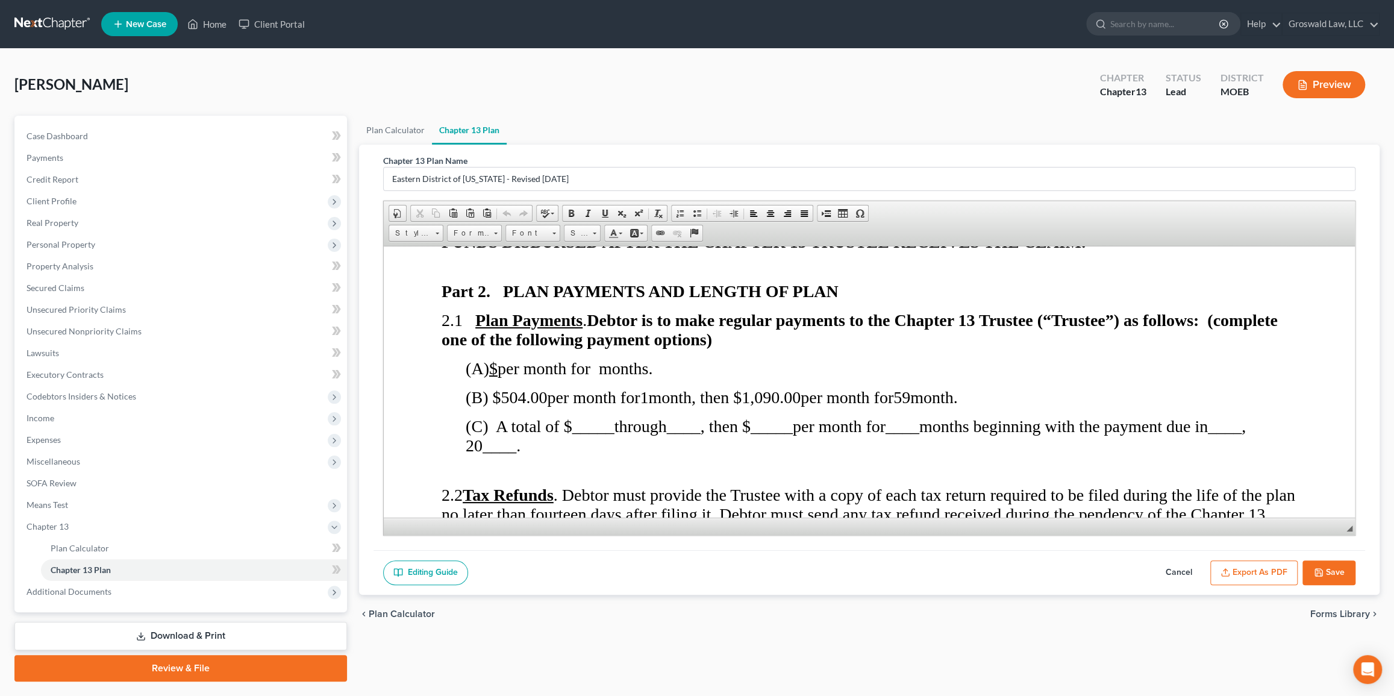
click at [948, 568] on button "Cancel" at bounding box center [1179, 572] width 53 height 25
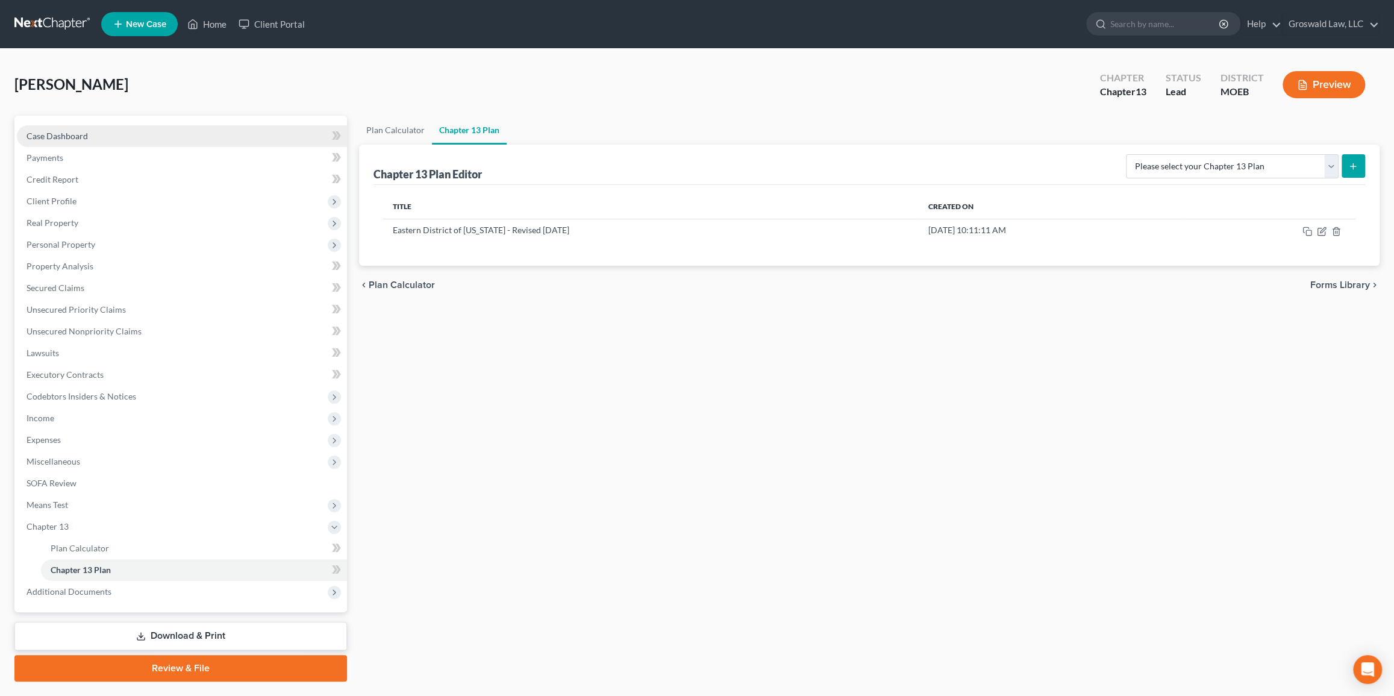
click at [93, 131] on link "Case Dashboard" at bounding box center [182, 136] width 330 height 22
select select "6"
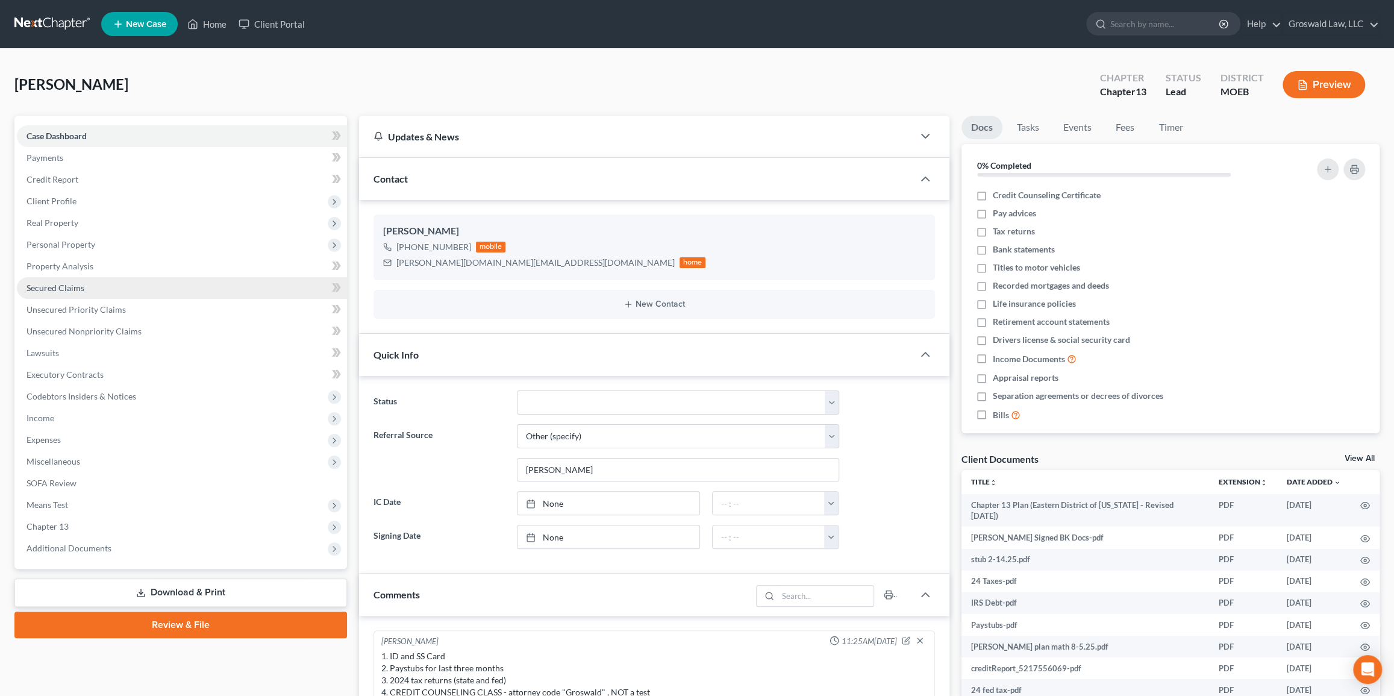
scroll to position [201, 0]
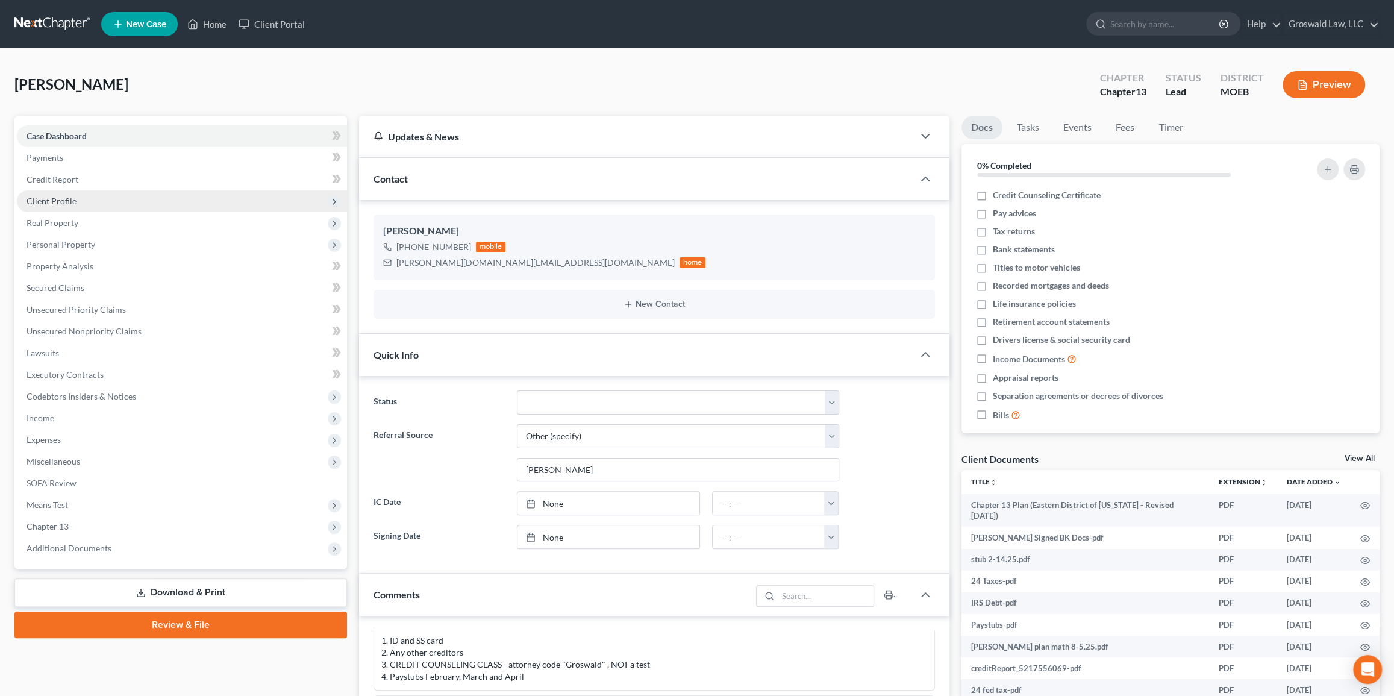
click at [27, 198] on span "Client Profile" at bounding box center [52, 201] width 50 height 10
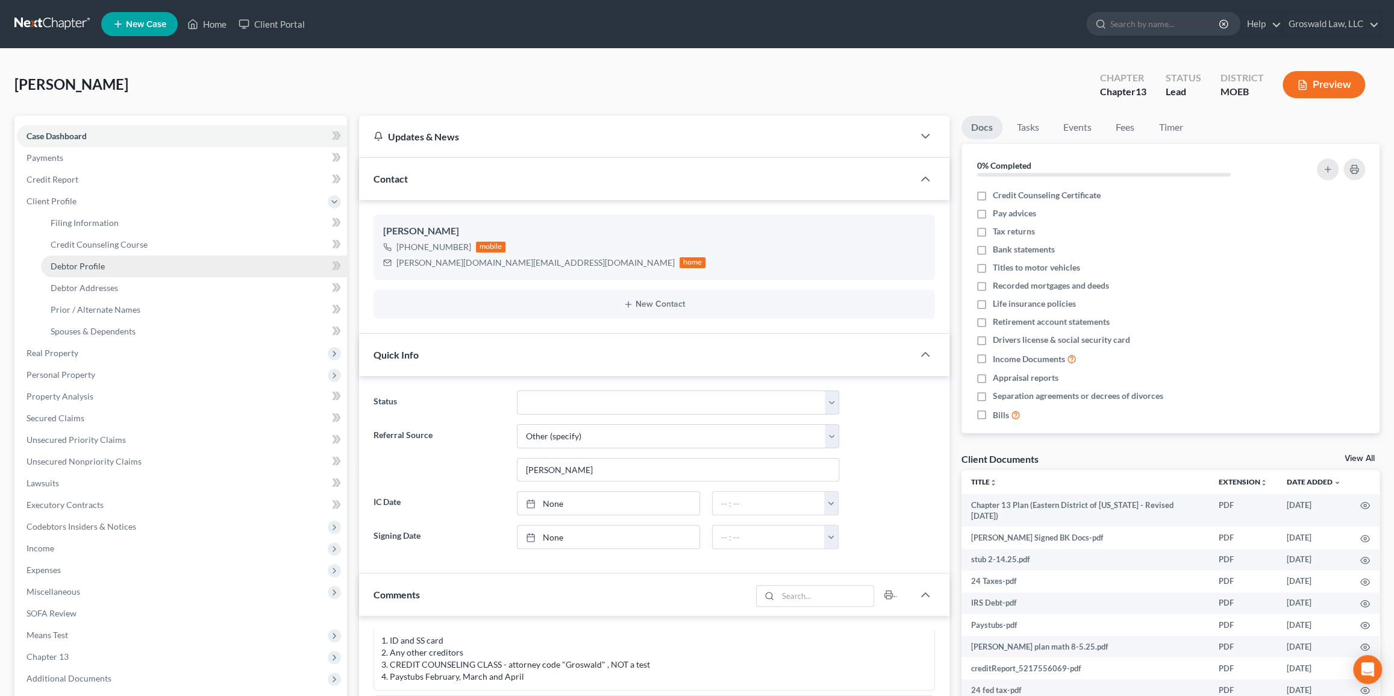
click at [81, 266] on span "Debtor Profile" at bounding box center [78, 266] width 54 height 10
select select "2"
select select "3"
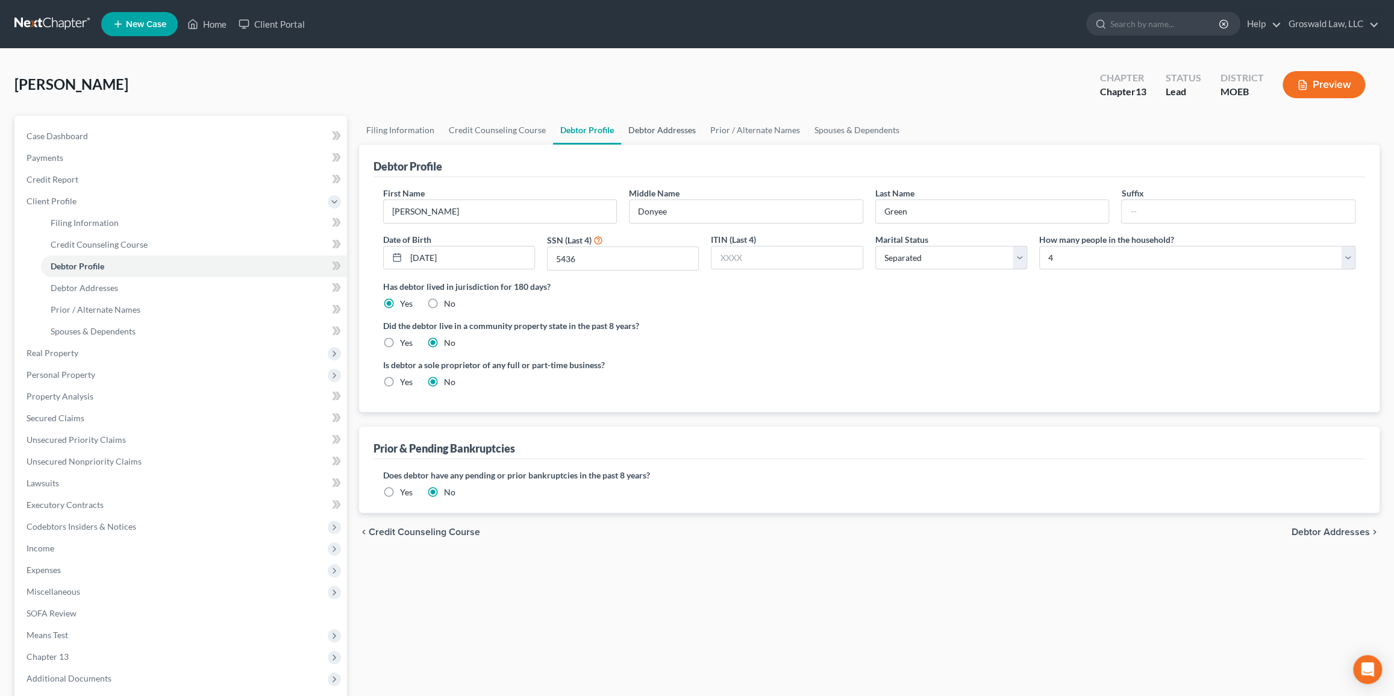
click at [669, 130] on link "Debtor Addresses" at bounding box center [662, 130] width 82 height 29
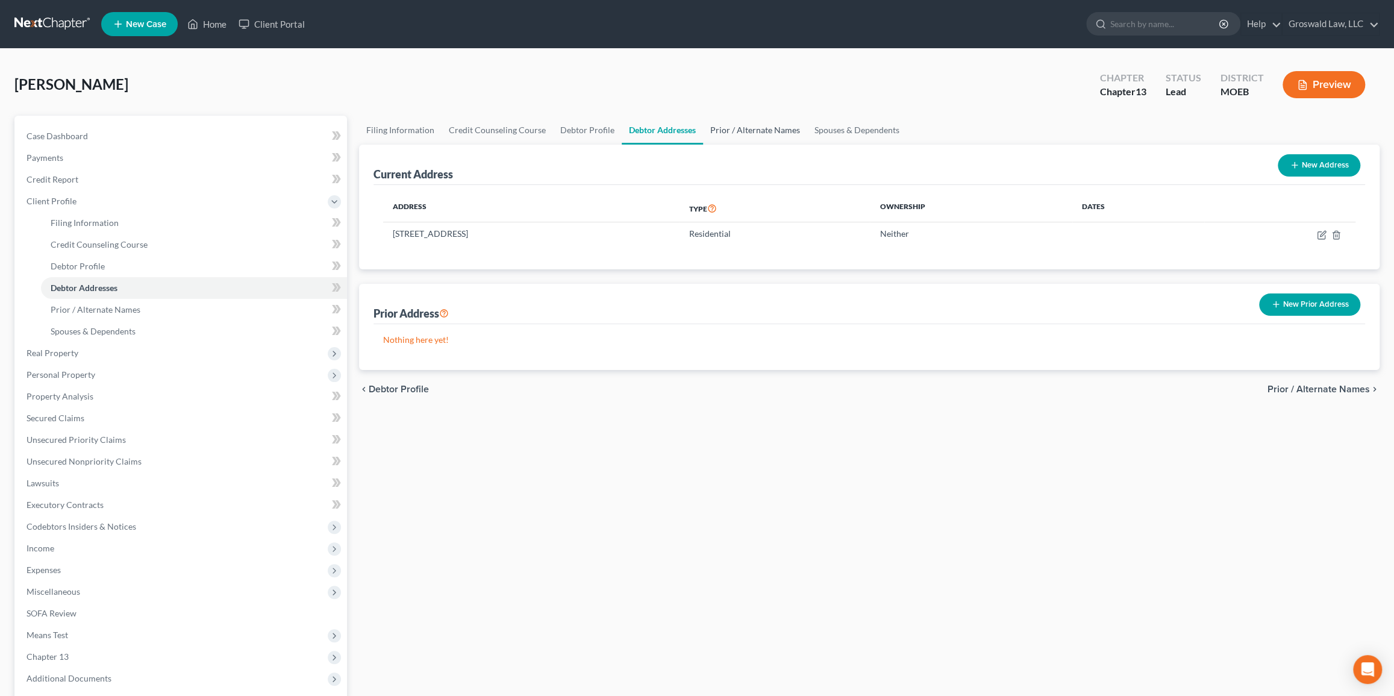
click at [724, 121] on link "Prior / Alternate Names" at bounding box center [755, 130] width 104 height 29
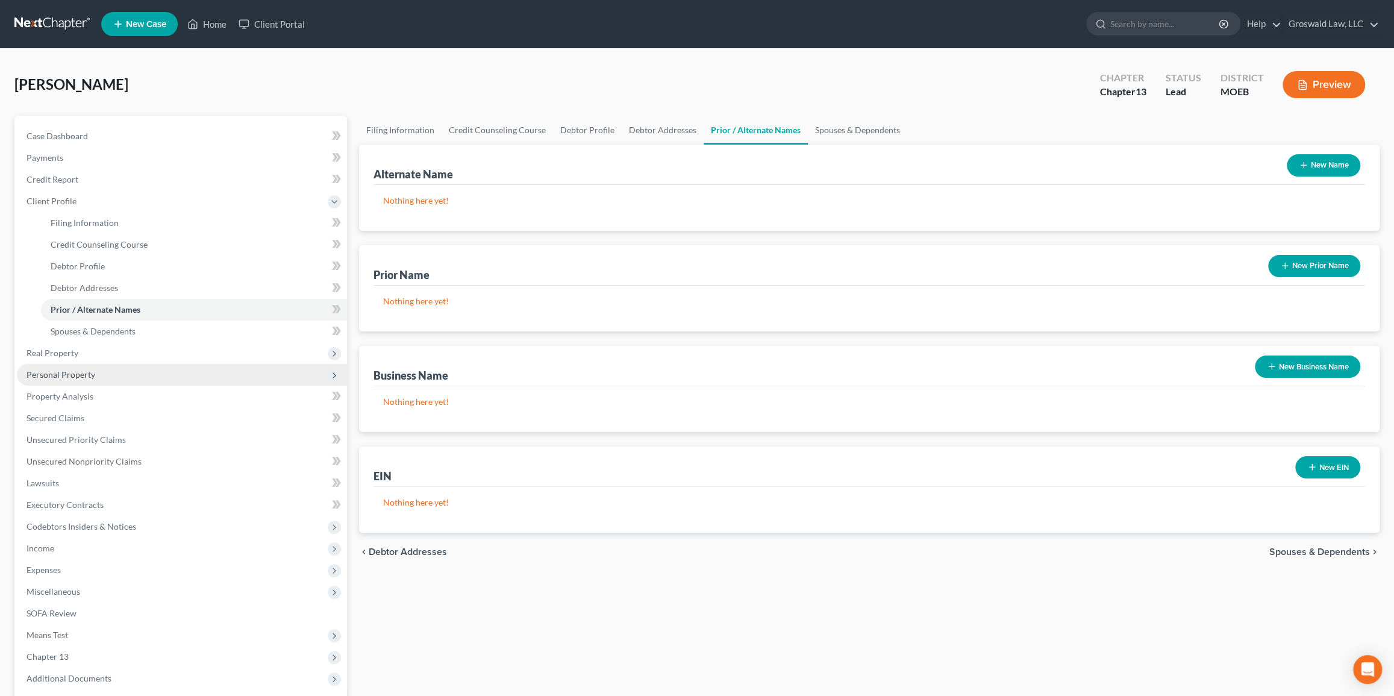
click at [102, 374] on span "Personal Property" at bounding box center [182, 375] width 330 height 22
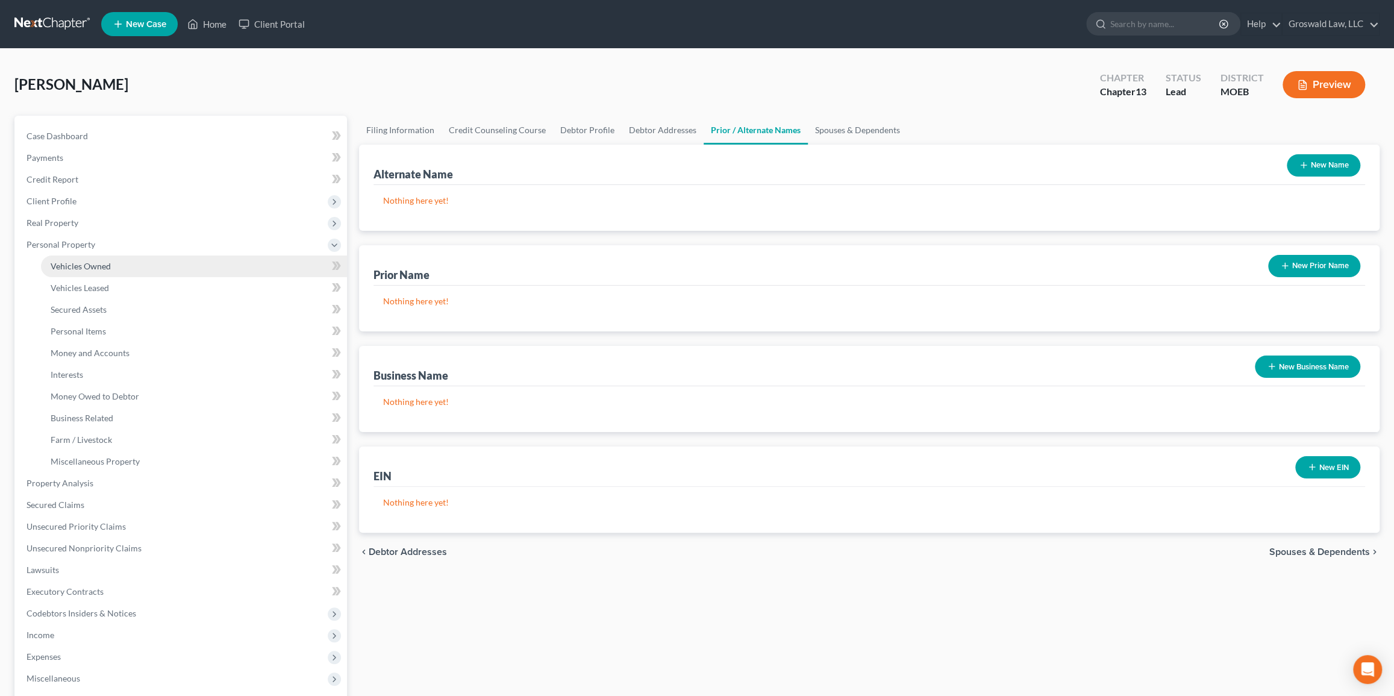
click at [69, 271] on link "Vehicles Owned" at bounding box center [194, 266] width 306 height 22
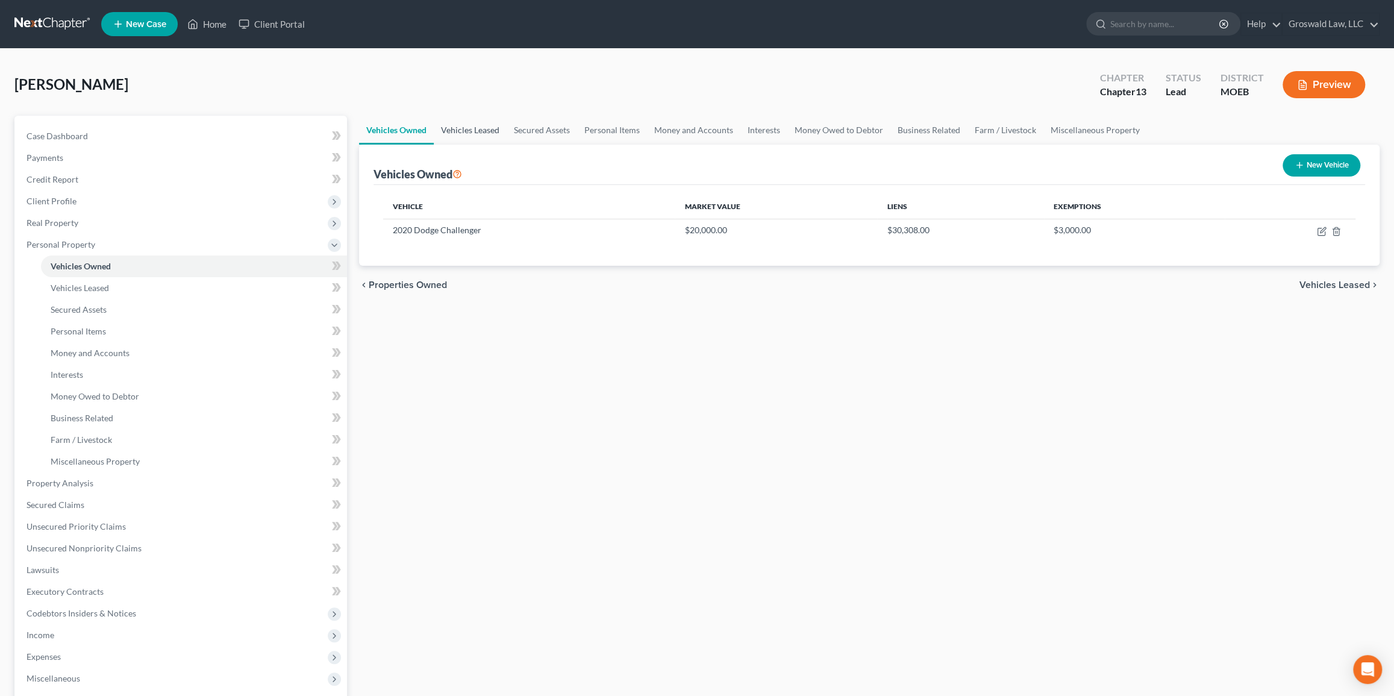
click at [451, 130] on link "Vehicles Leased" at bounding box center [470, 130] width 73 height 29
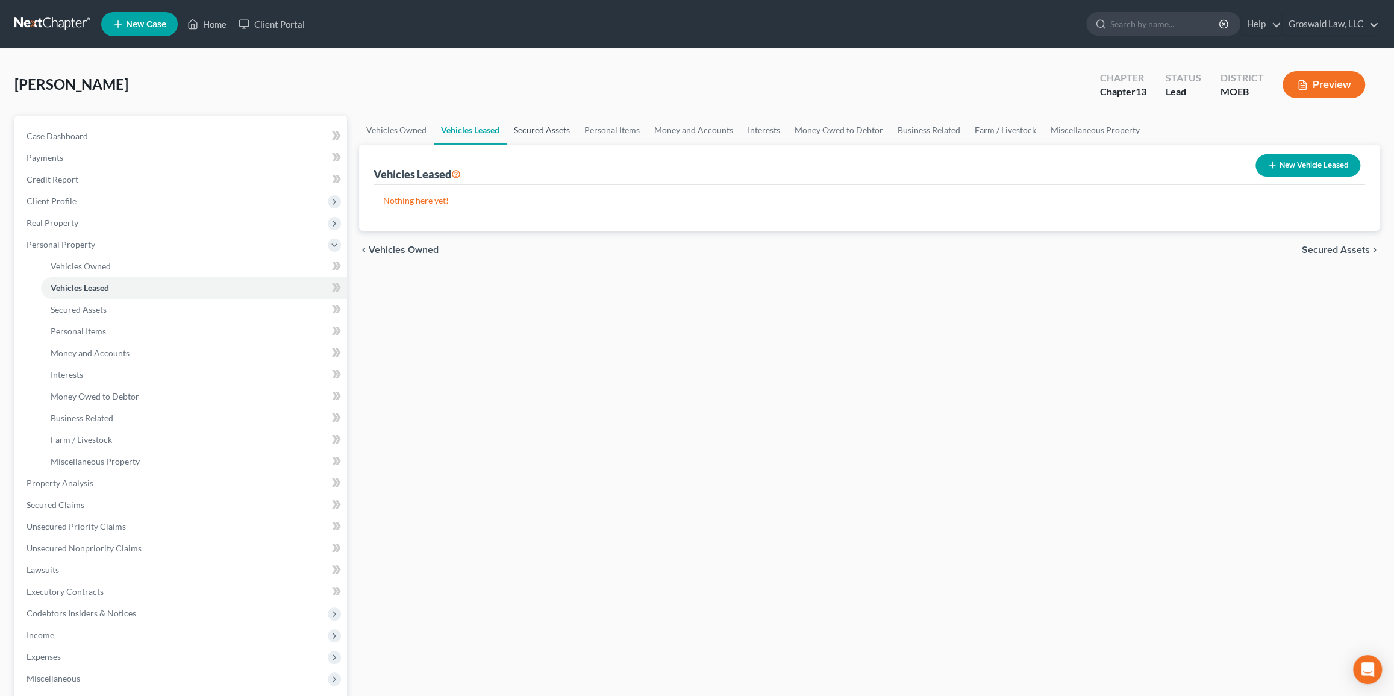
click at [532, 125] on link "Secured Assets" at bounding box center [542, 130] width 70 height 29
click at [608, 124] on link "Personal Items" at bounding box center [613, 130] width 70 height 29
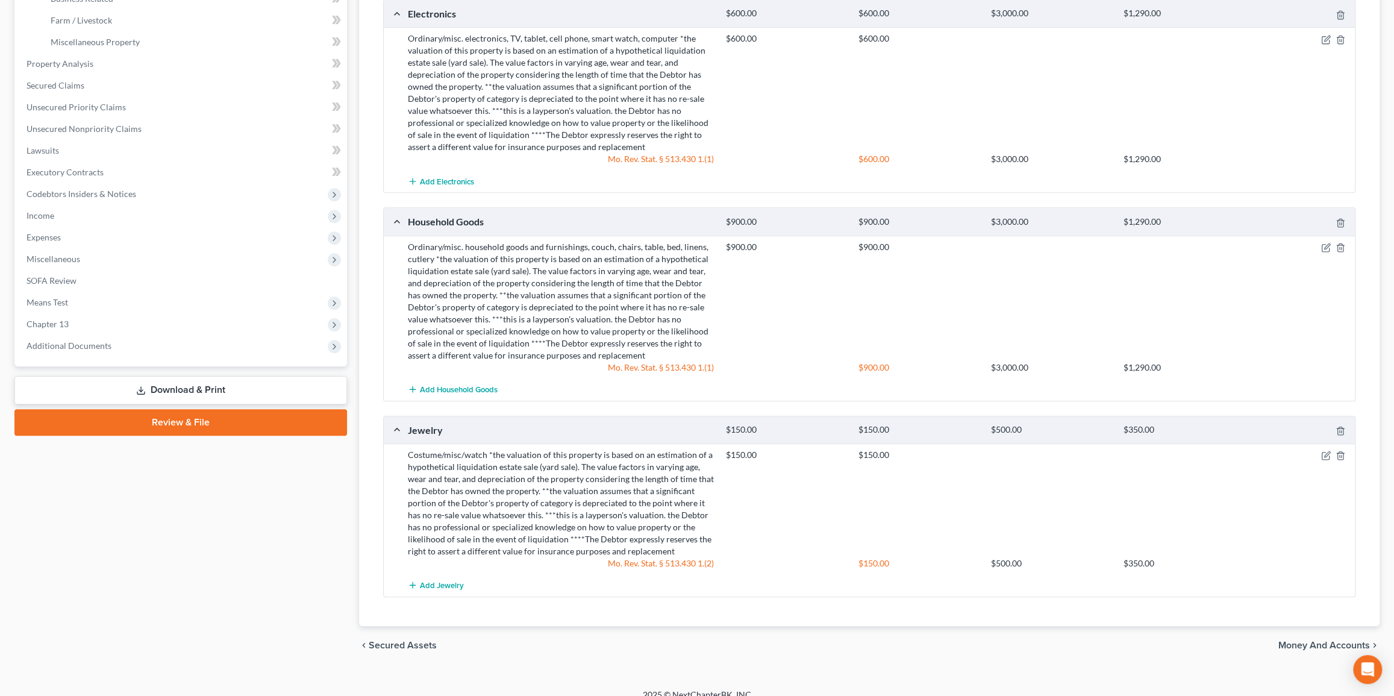
scroll to position [36, 0]
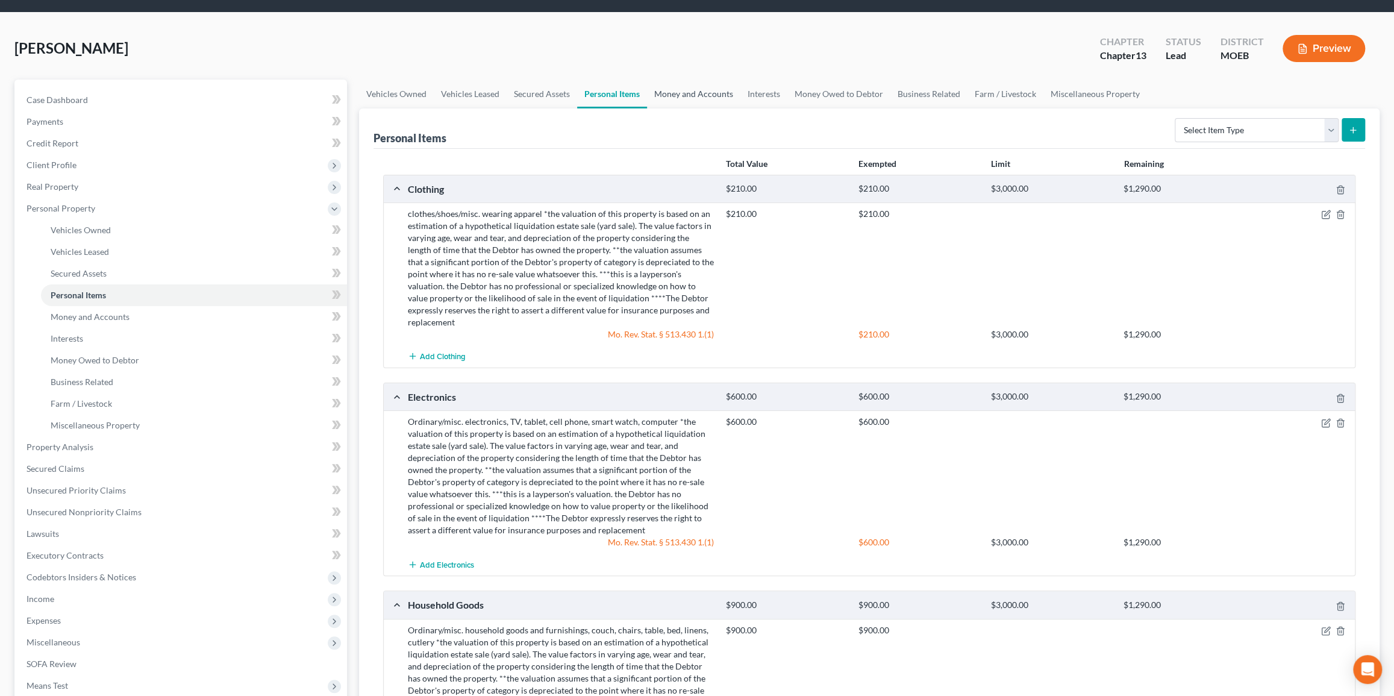
click at [699, 99] on link "Money and Accounts" at bounding box center [693, 94] width 93 height 29
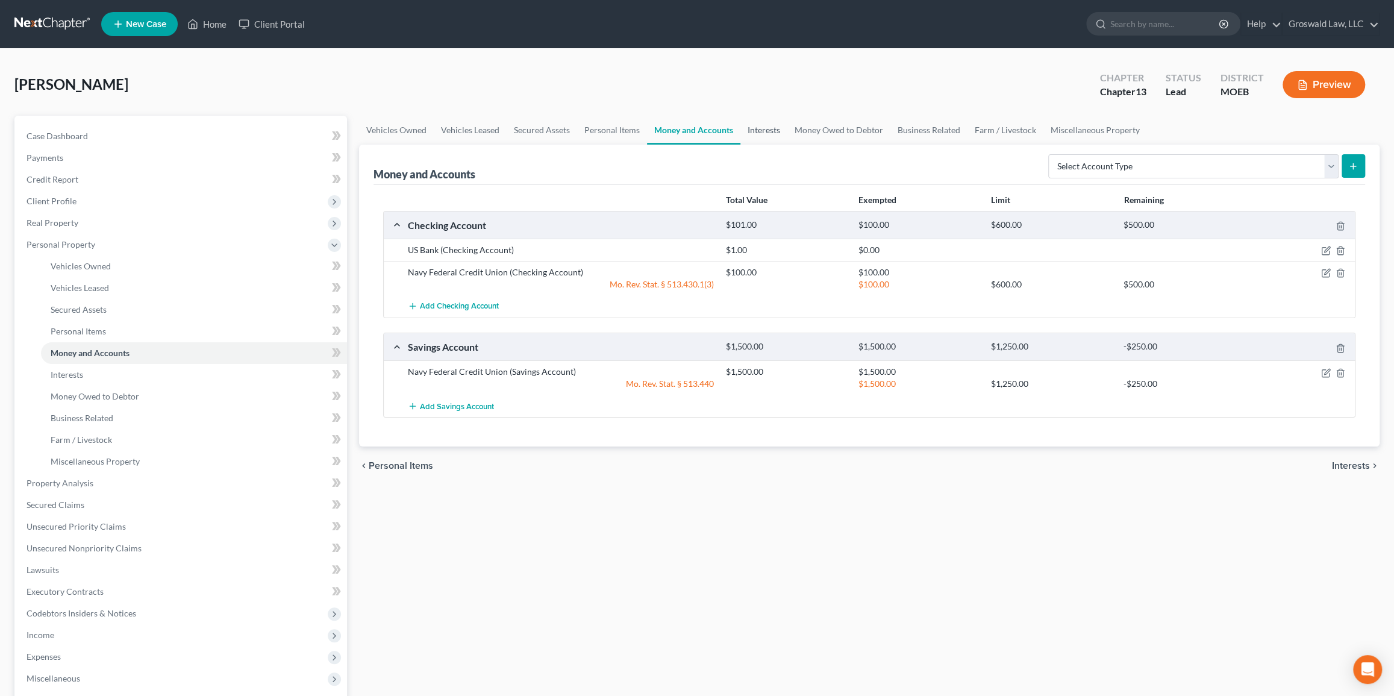
click at [763, 127] on link "Interests" at bounding box center [763, 130] width 47 height 29
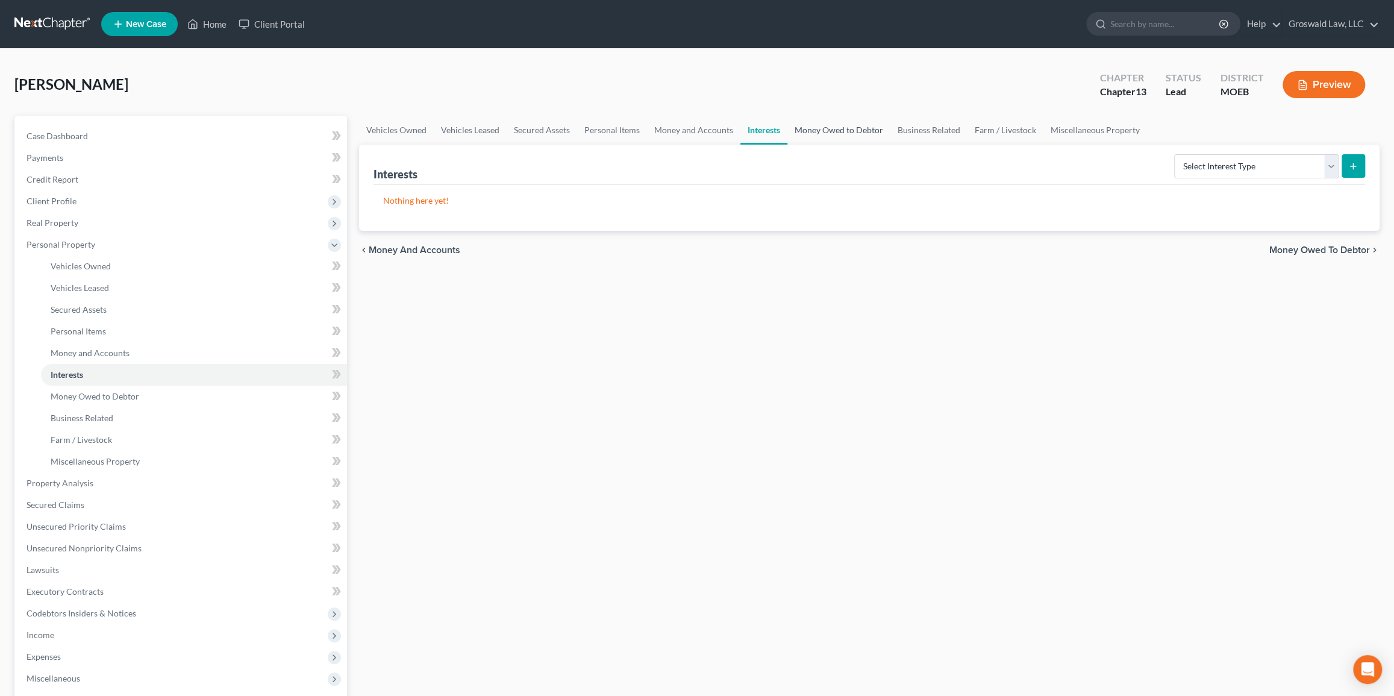
click at [836, 133] on link "Money Owed to Debtor" at bounding box center [838, 130] width 103 height 29
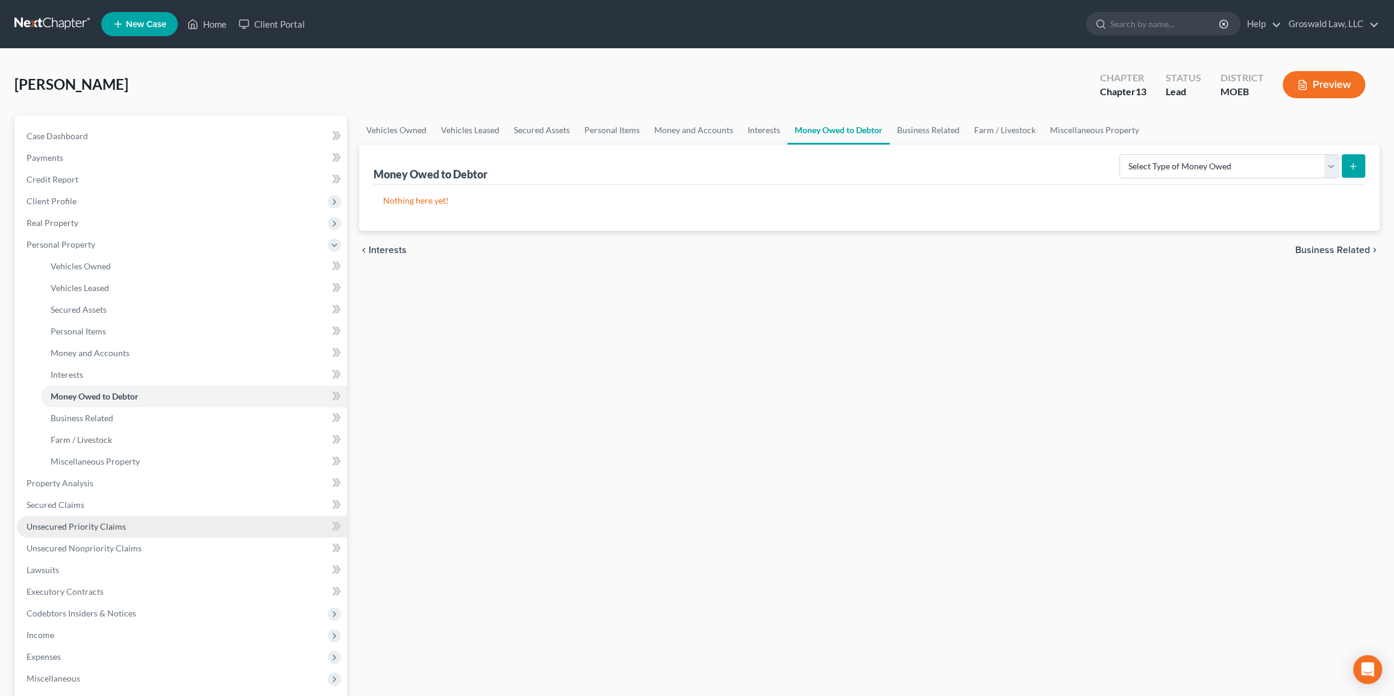
click at [80, 530] on link "Unsecured Priority Claims" at bounding box center [182, 527] width 330 height 22
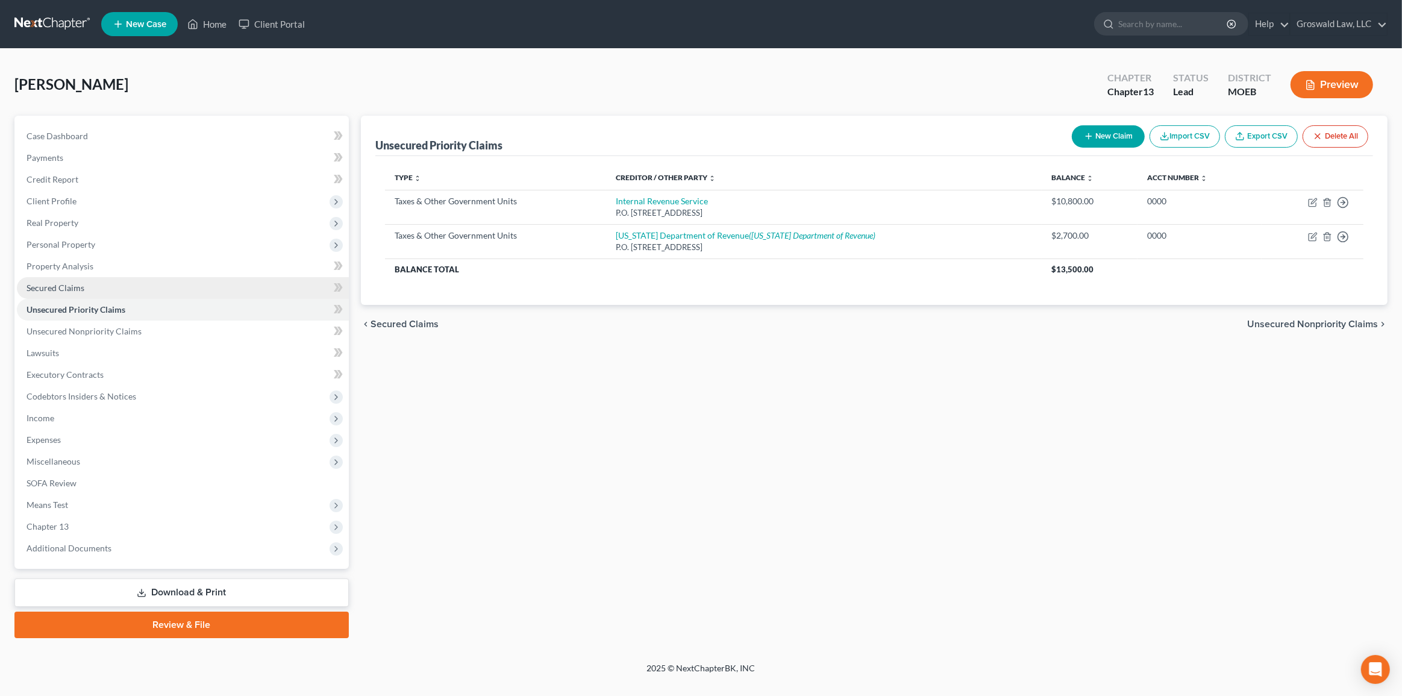
click at [70, 289] on span "Secured Claims" at bounding box center [56, 288] width 58 height 10
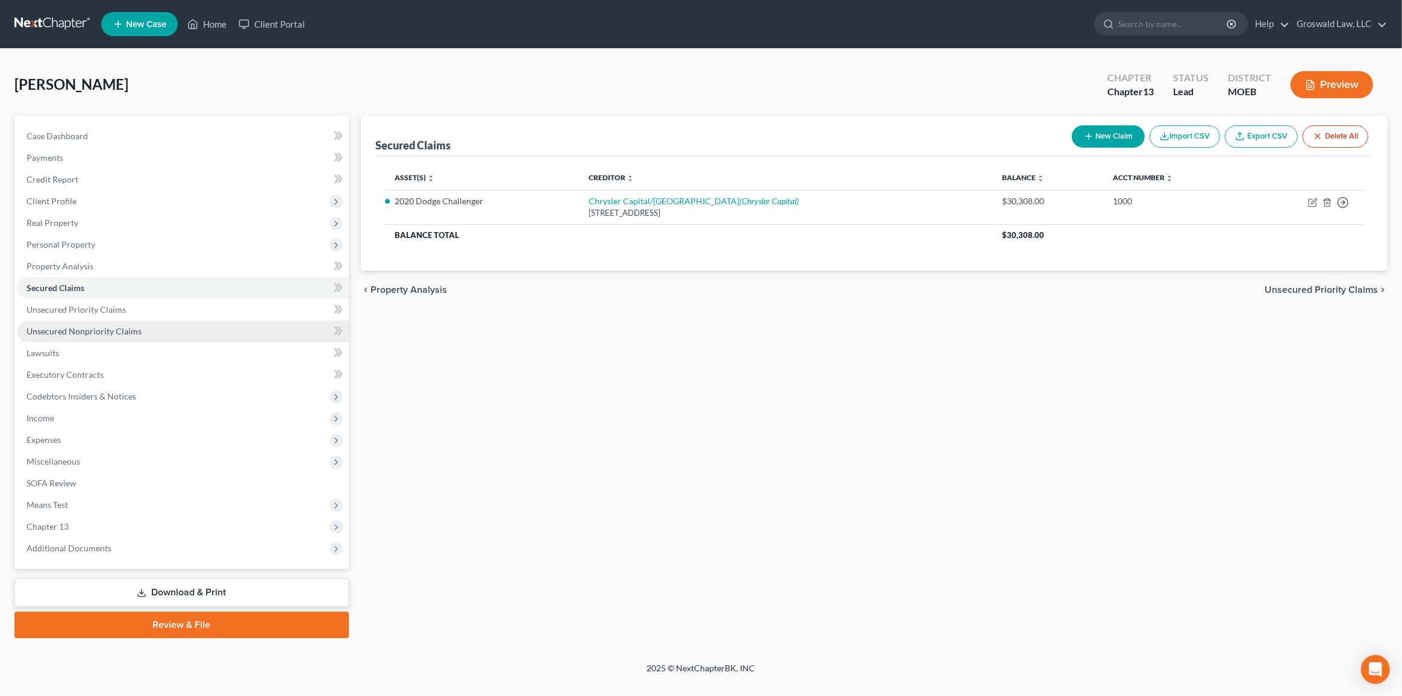
click at [114, 337] on link "Unsecured Nonpriority Claims" at bounding box center [183, 332] width 332 height 22
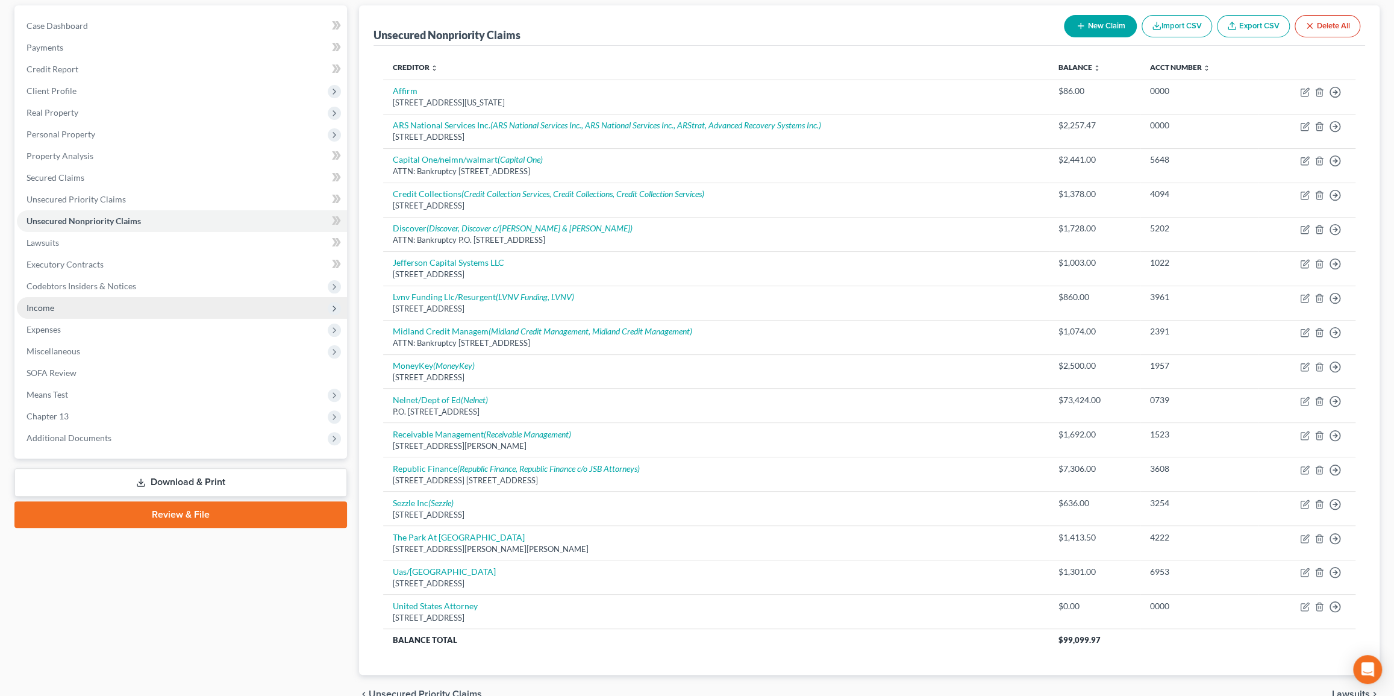
scroll to position [61, 0]
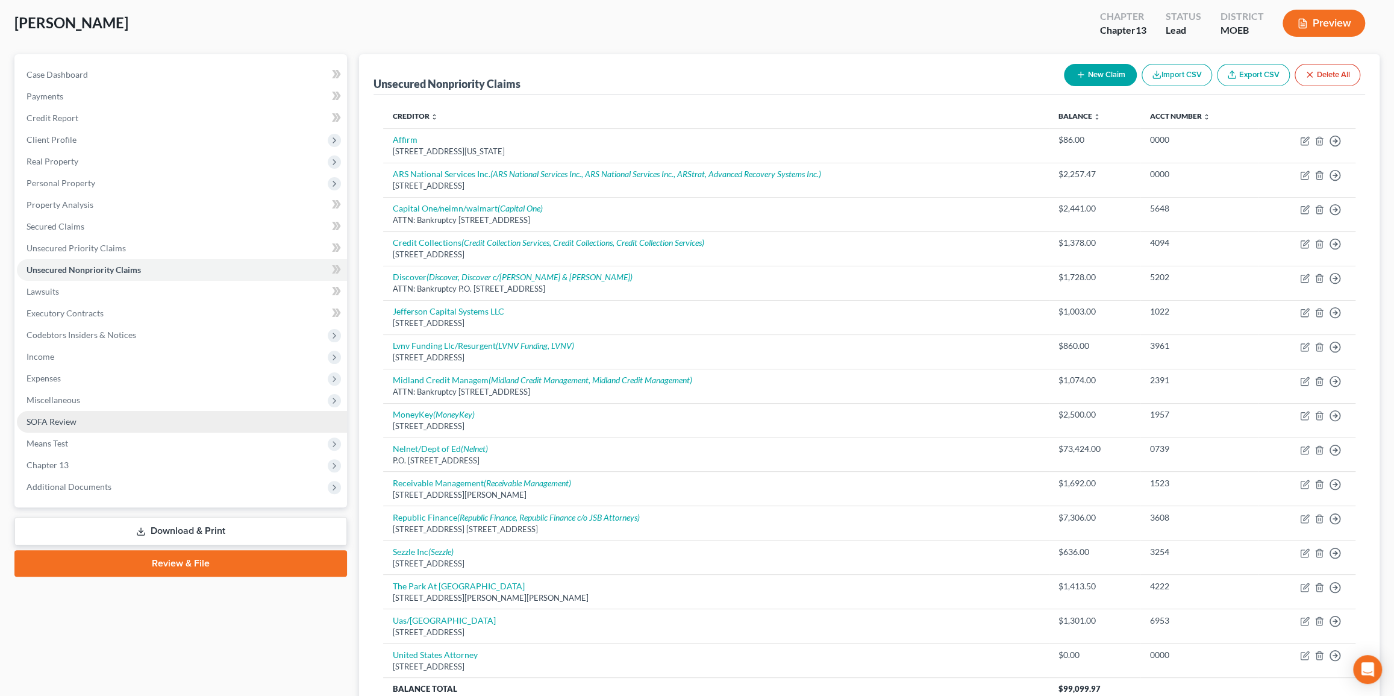
click at [66, 418] on span "SOFA Review" at bounding box center [52, 421] width 50 height 10
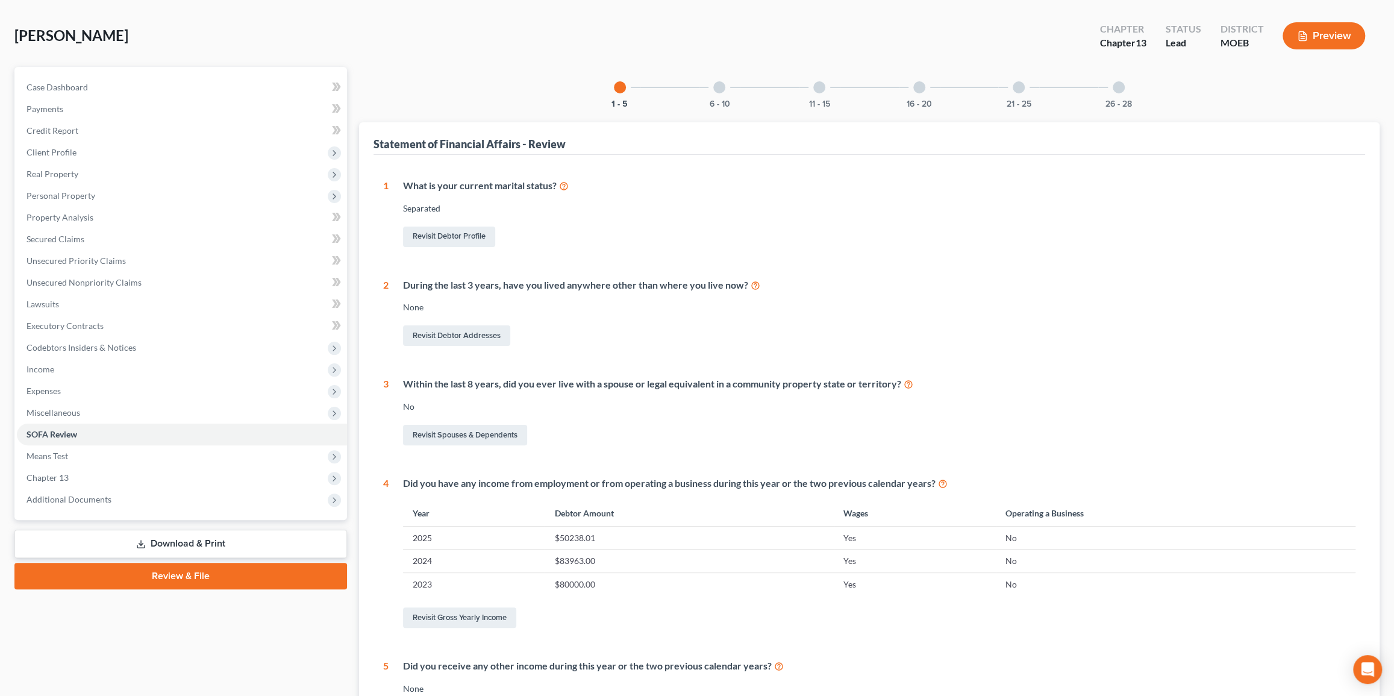
scroll to position [44, 0]
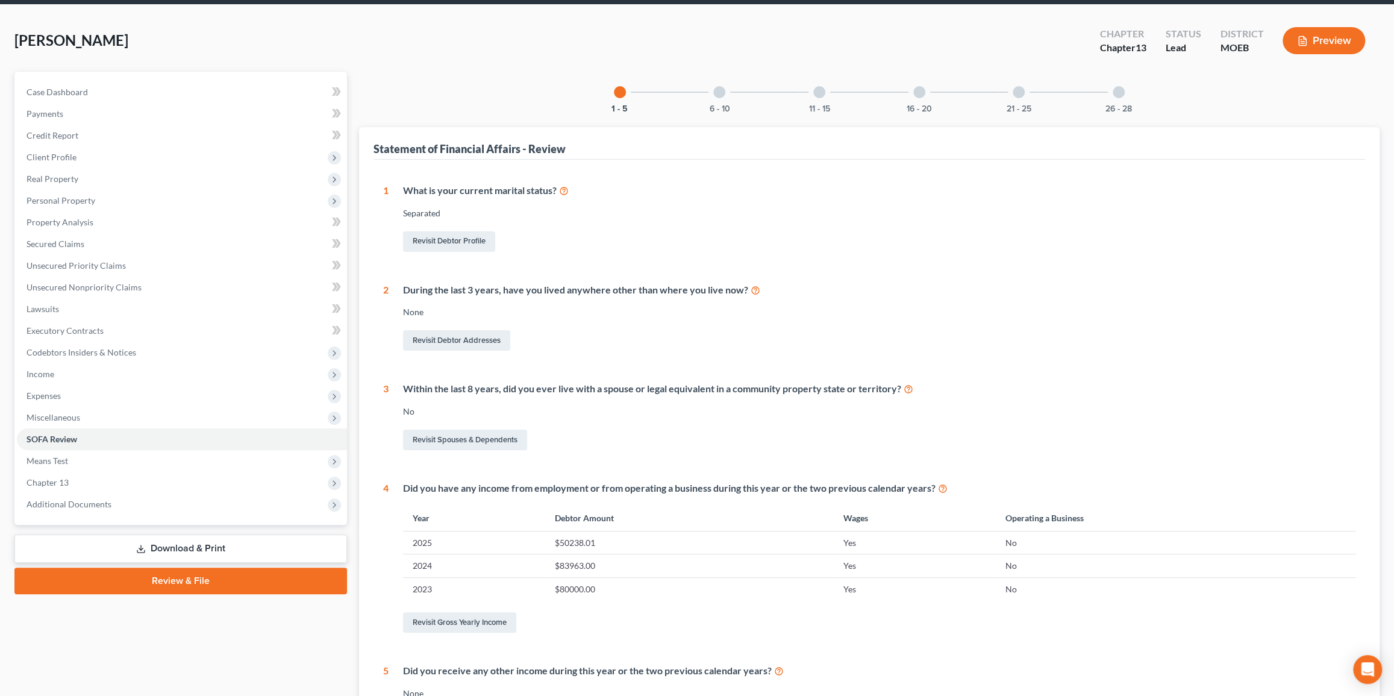
click at [815, 96] on div "11 - 15" at bounding box center [819, 92] width 41 height 41
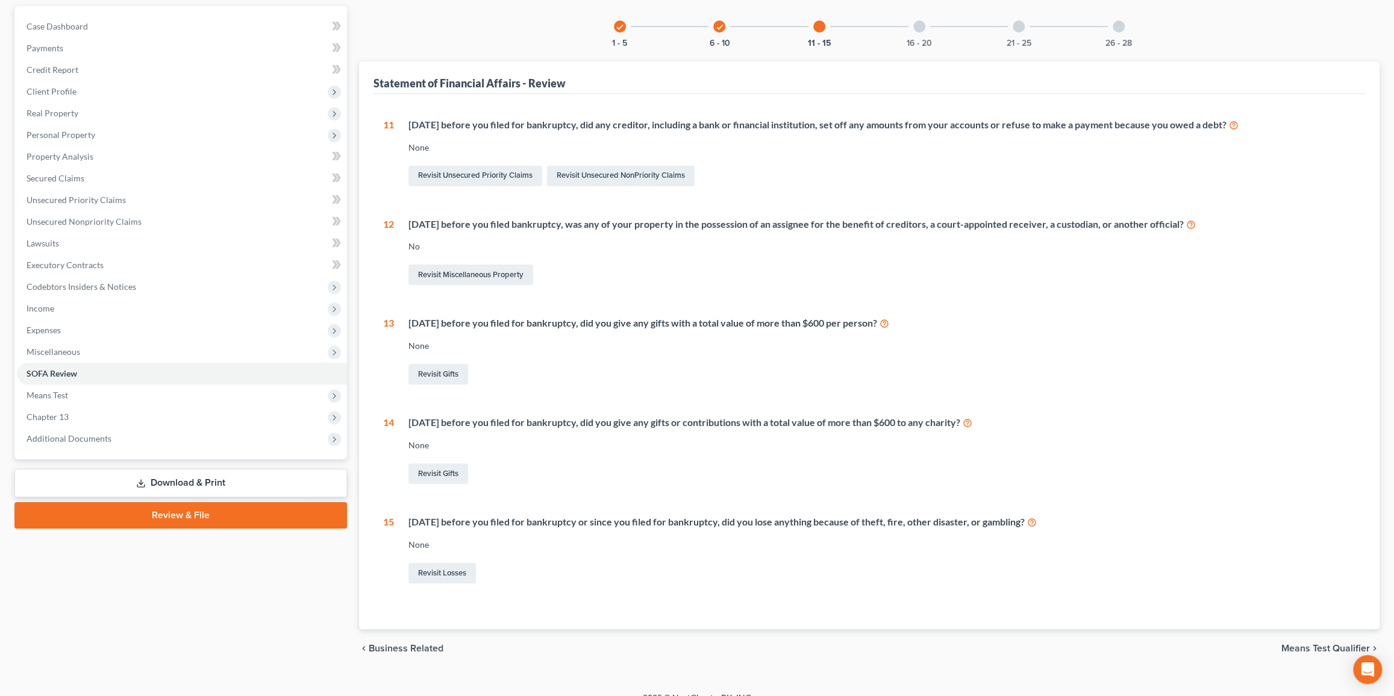
scroll to position [0, 0]
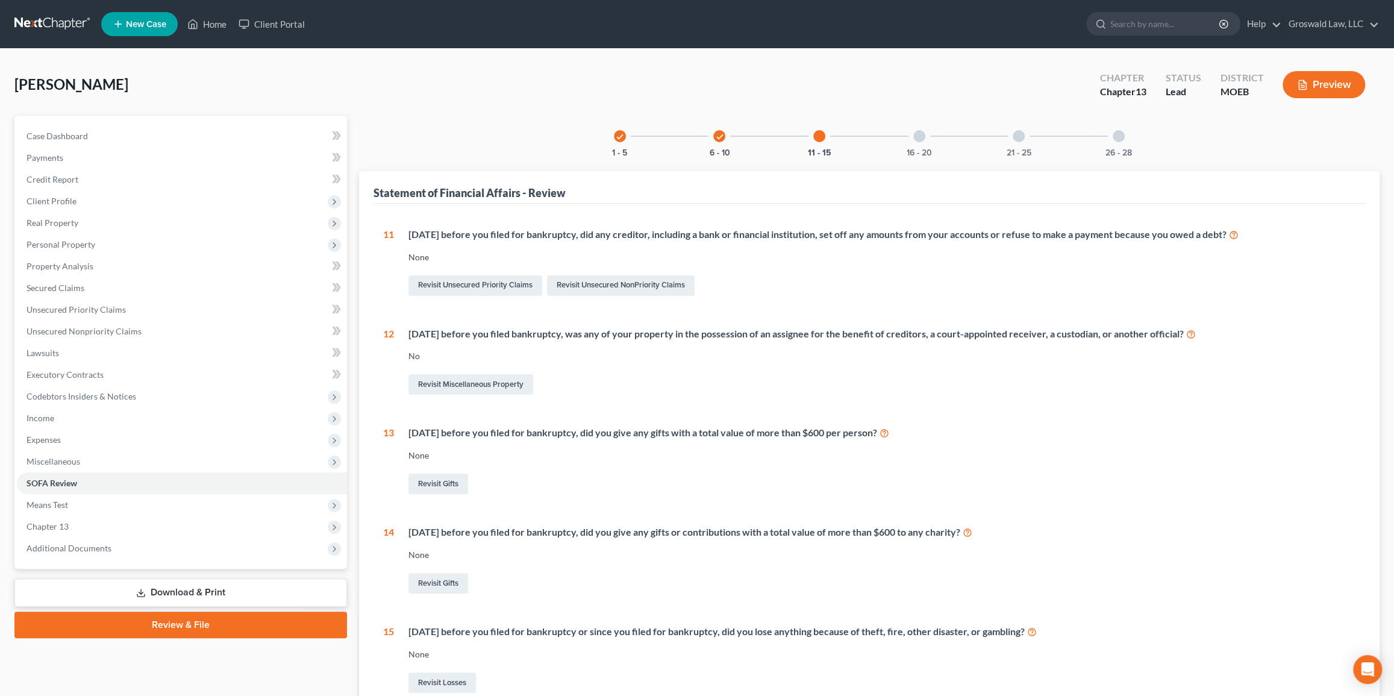
click at [920, 136] on div at bounding box center [919, 136] width 12 height 12
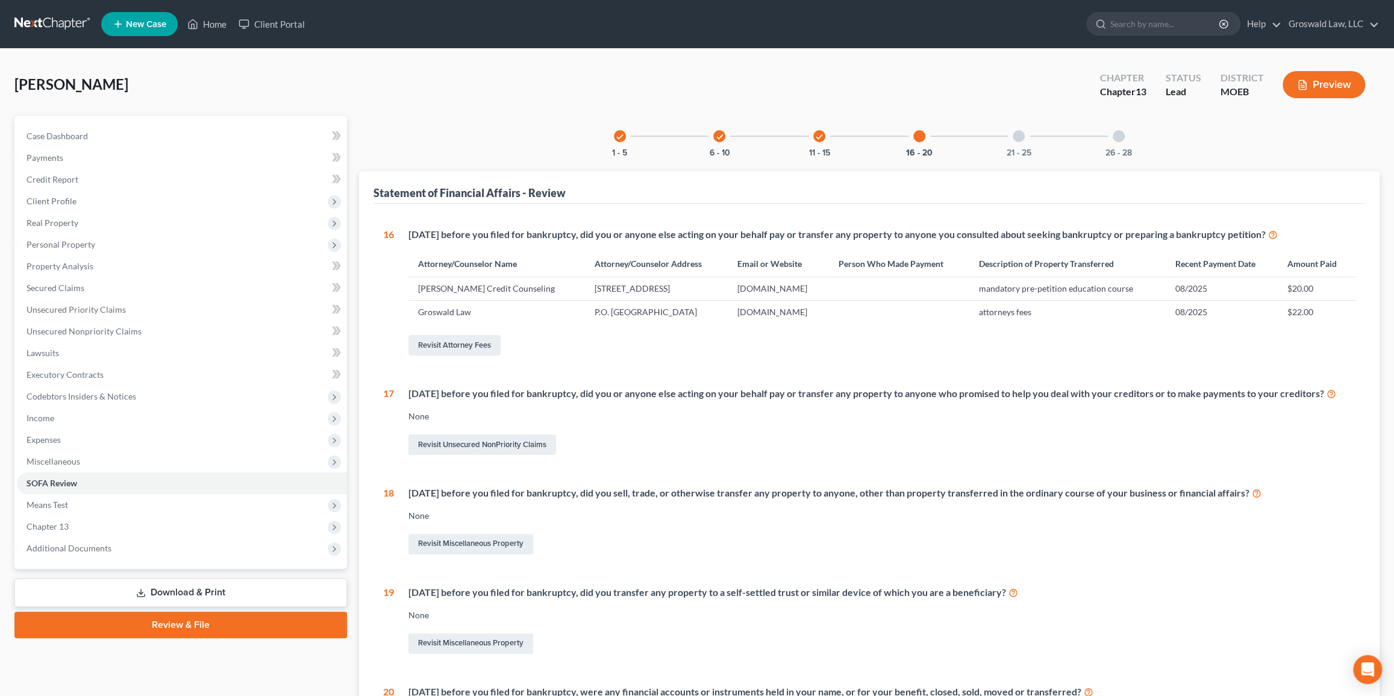
click at [948, 138] on div at bounding box center [1019, 136] width 12 height 12
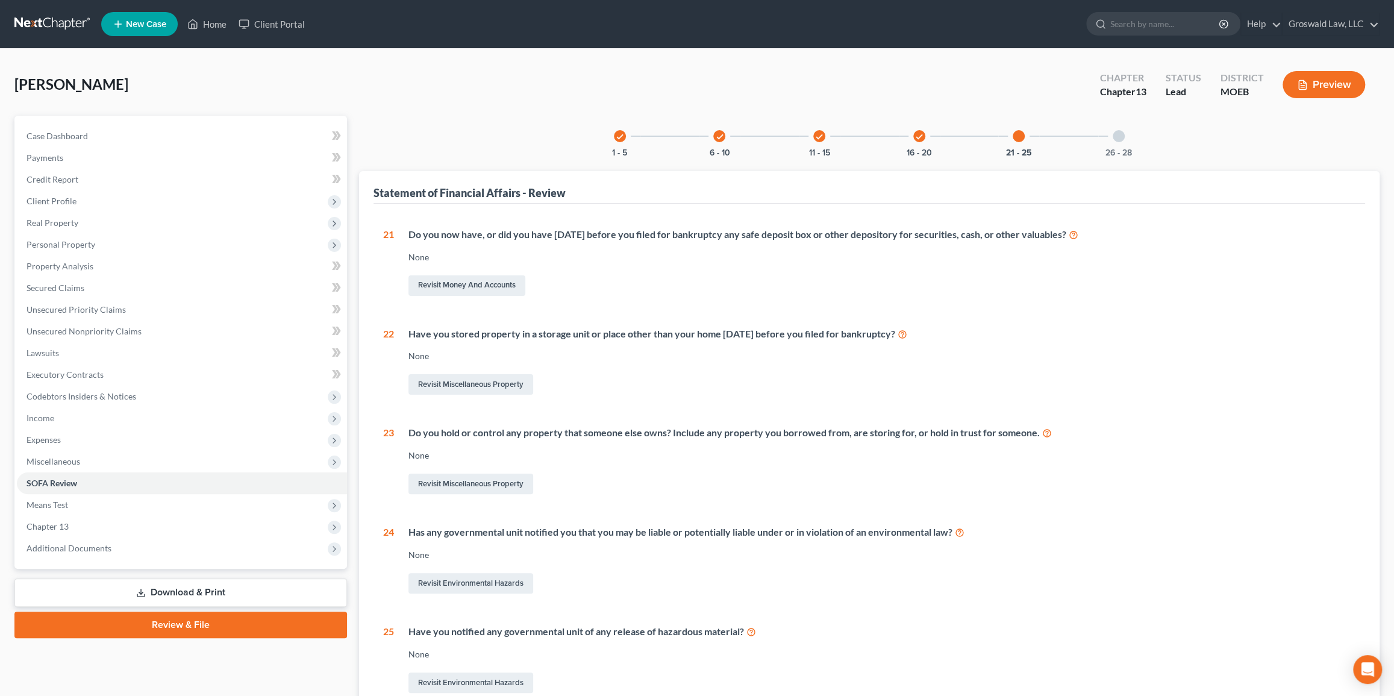
click at [75, 80] on span "[PERSON_NAME]" at bounding box center [71, 83] width 114 height 17
copy span "[PERSON_NAME]"
click at [56, 359] on link "Lawsuits" at bounding box center [182, 353] width 330 height 22
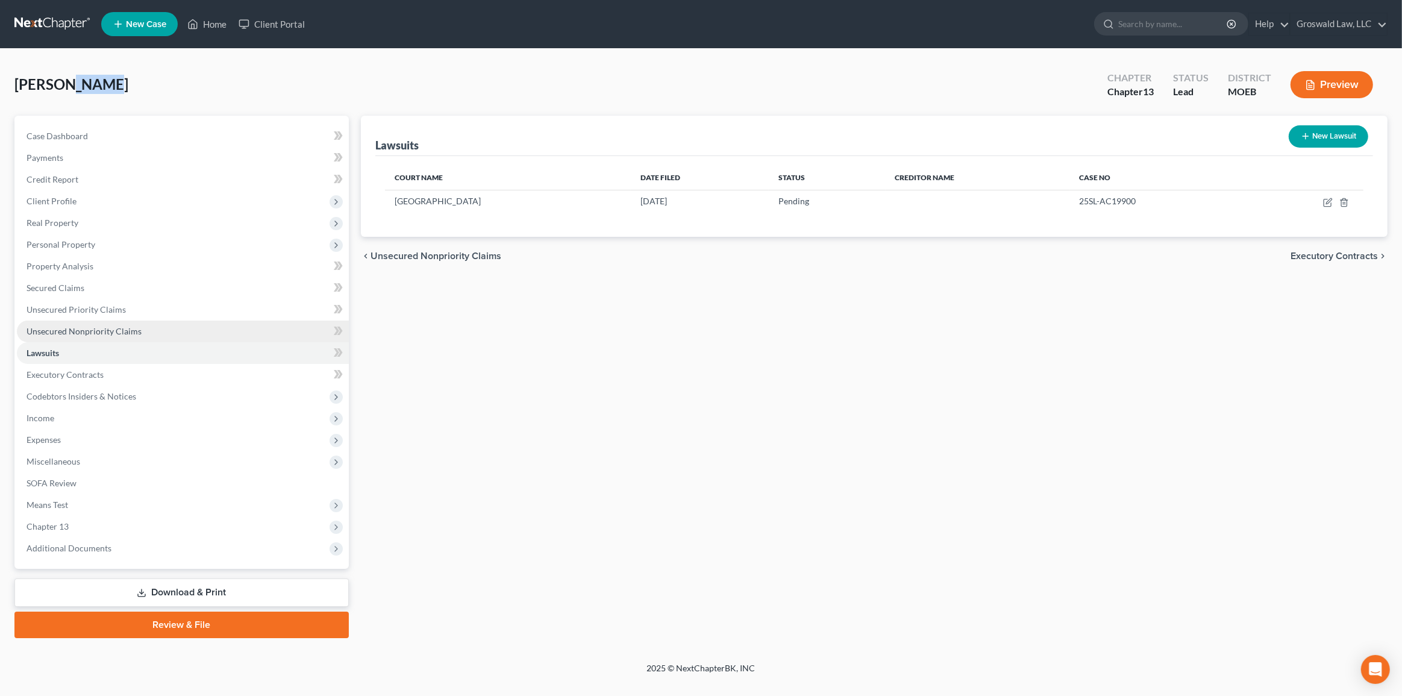
click at [84, 329] on span "Unsecured Nonpriority Claims" at bounding box center [84, 331] width 115 height 10
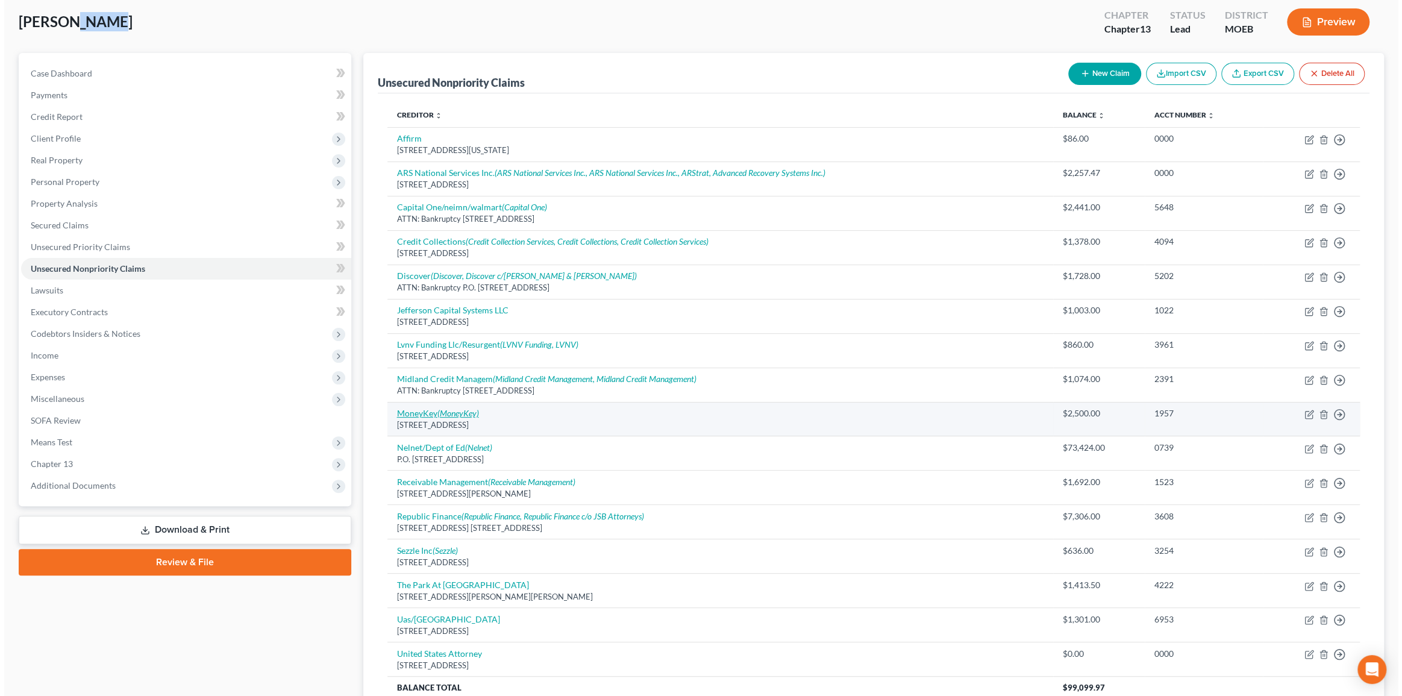
scroll to position [61, 0]
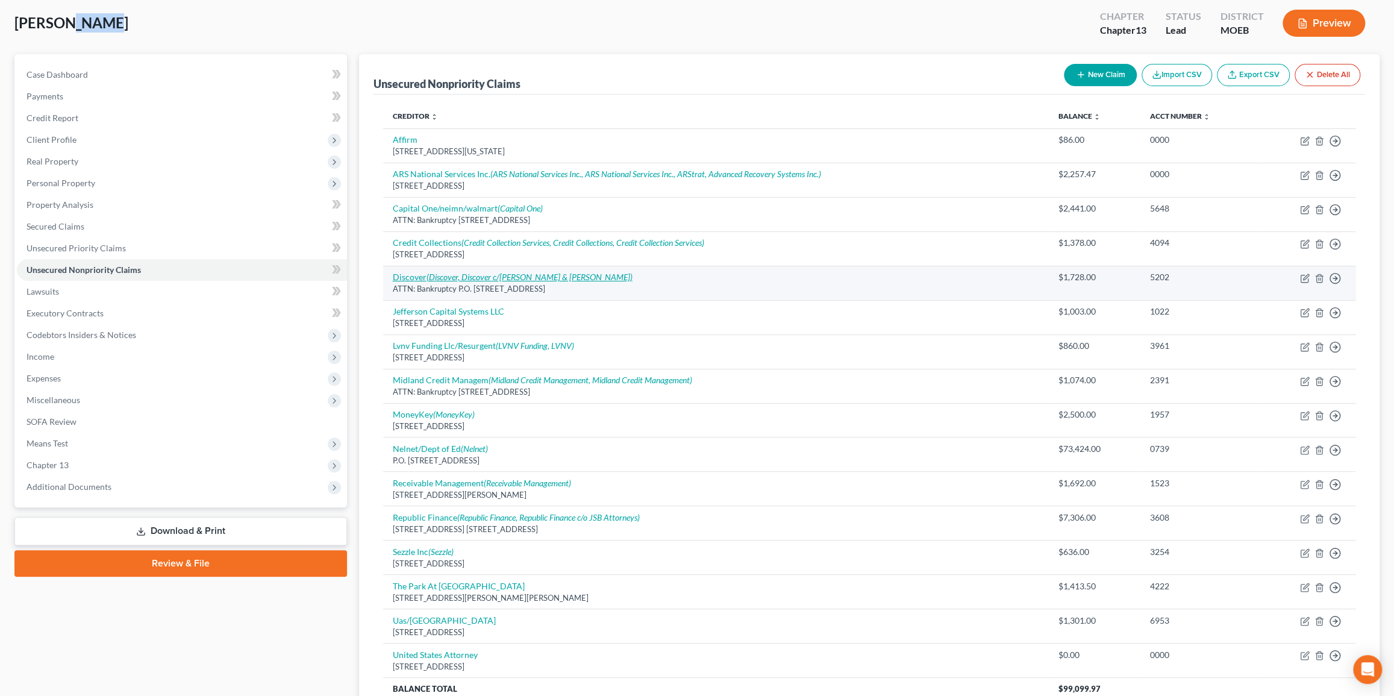
click at [461, 276] on icon "(Discover, Discover c/[PERSON_NAME] & [PERSON_NAME])" at bounding box center [530, 277] width 206 height 10
select select "46"
select select "2"
select select "0"
select select "2"
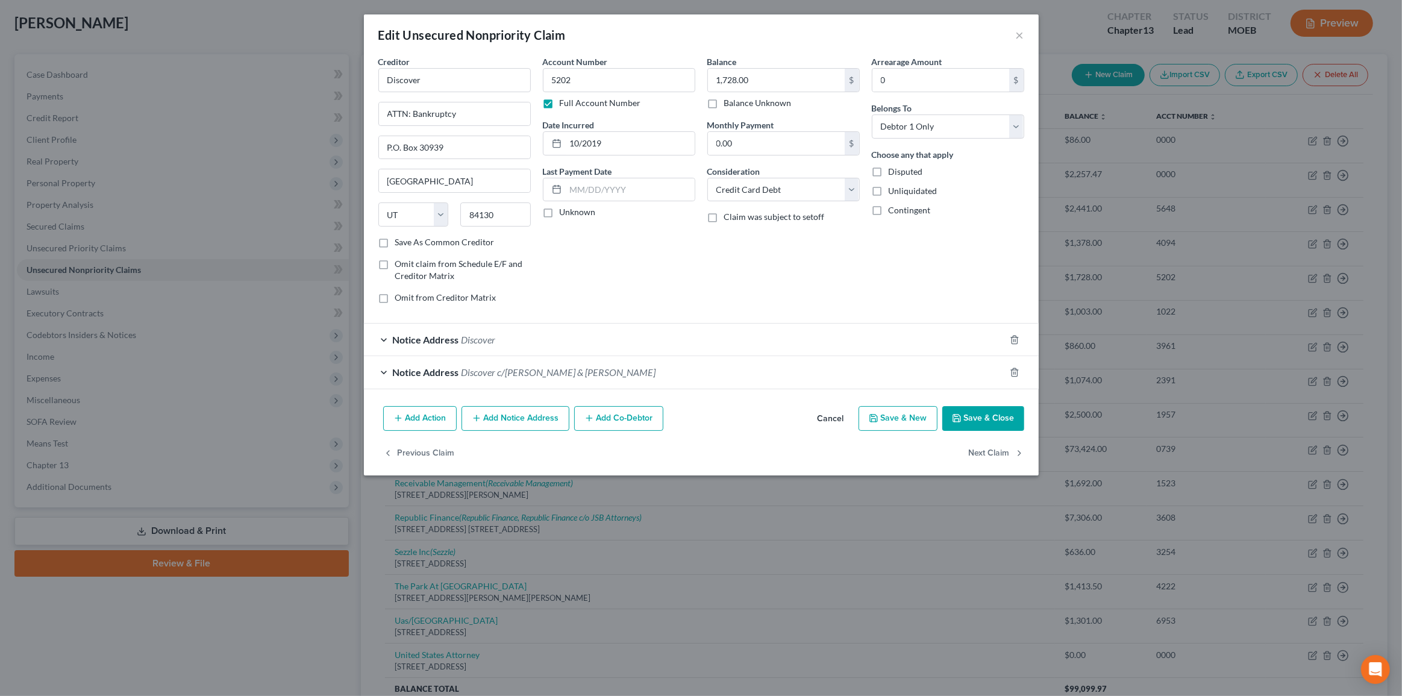
click at [442, 378] on div "Notice Address Discover c/[PERSON_NAME] & [PERSON_NAME]" at bounding box center [684, 372] width 641 height 32
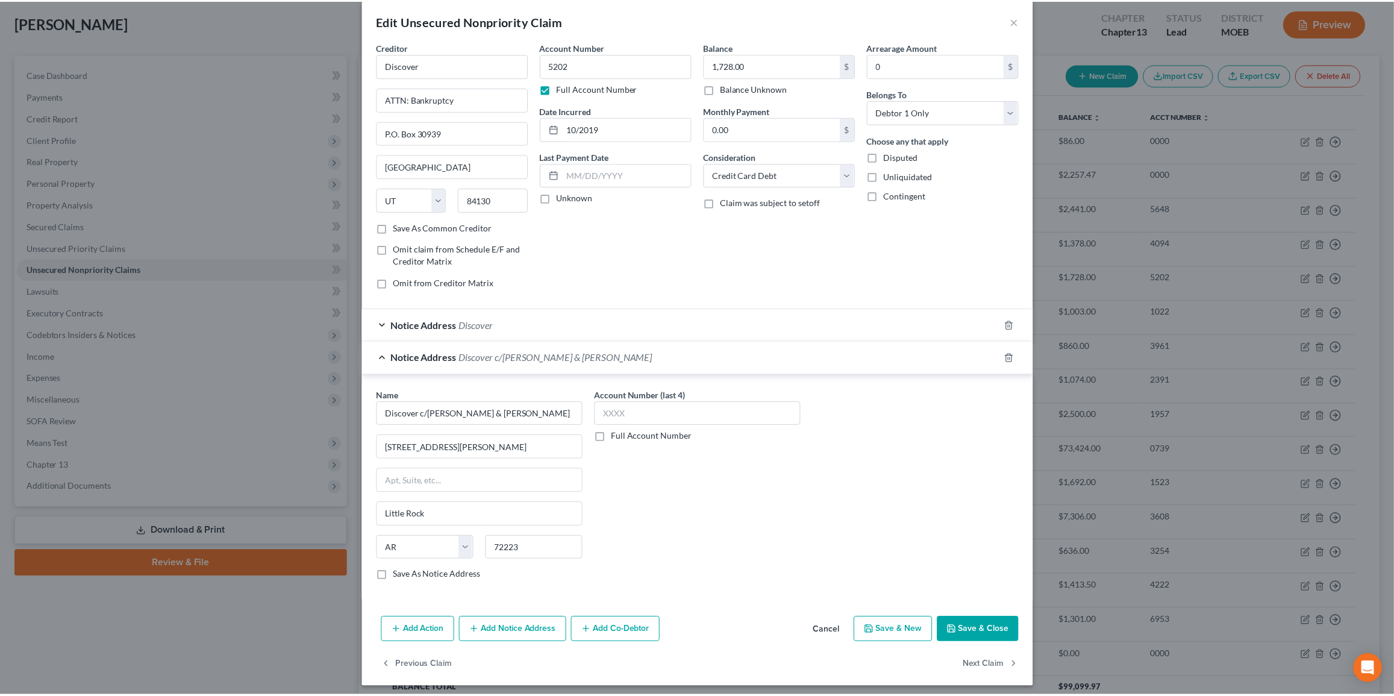
scroll to position [18, 0]
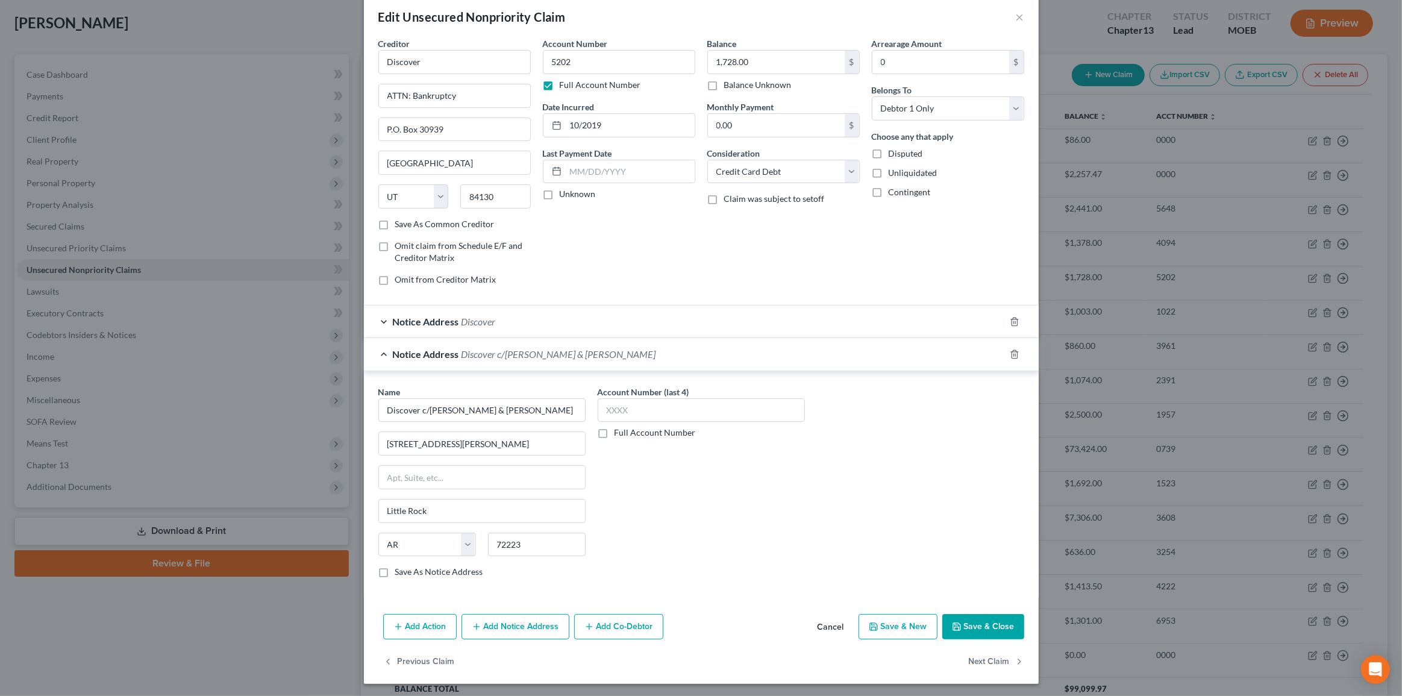
click at [825, 616] on button "Cancel" at bounding box center [831, 627] width 46 height 24
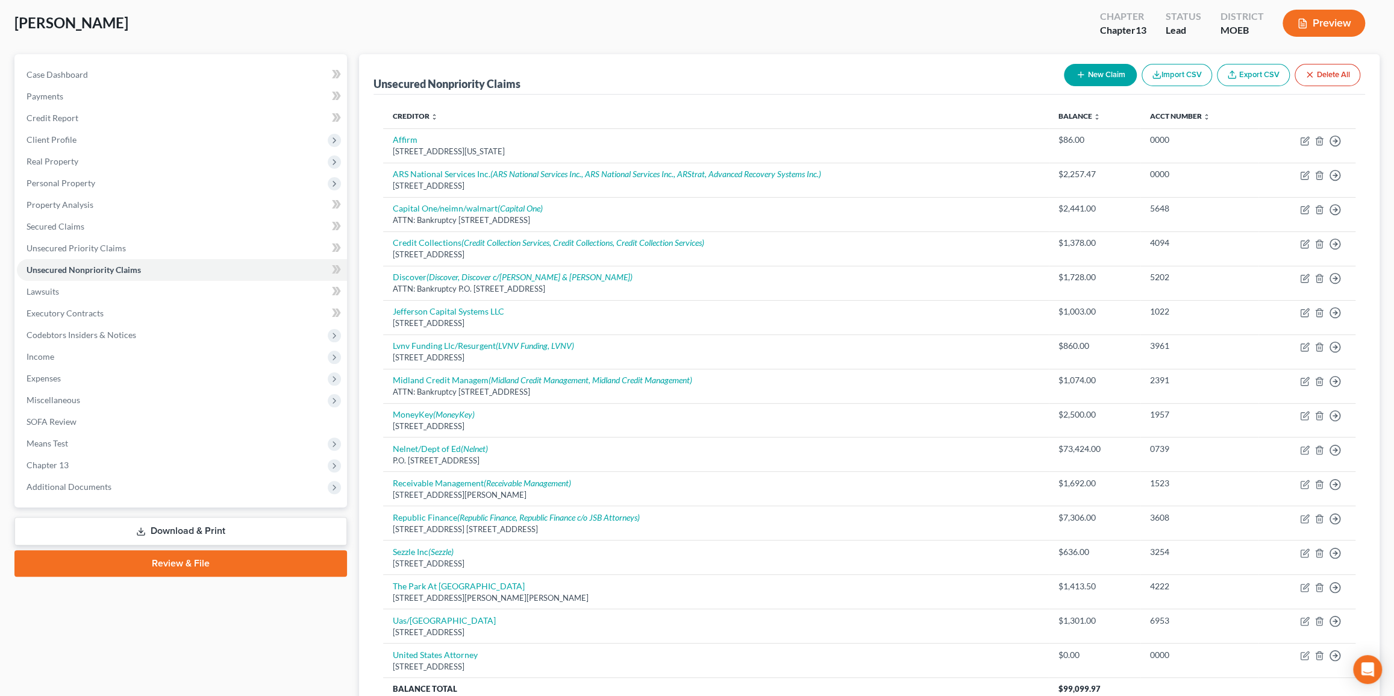
click at [214, 557] on link "Review & File" at bounding box center [180, 563] width 333 height 27
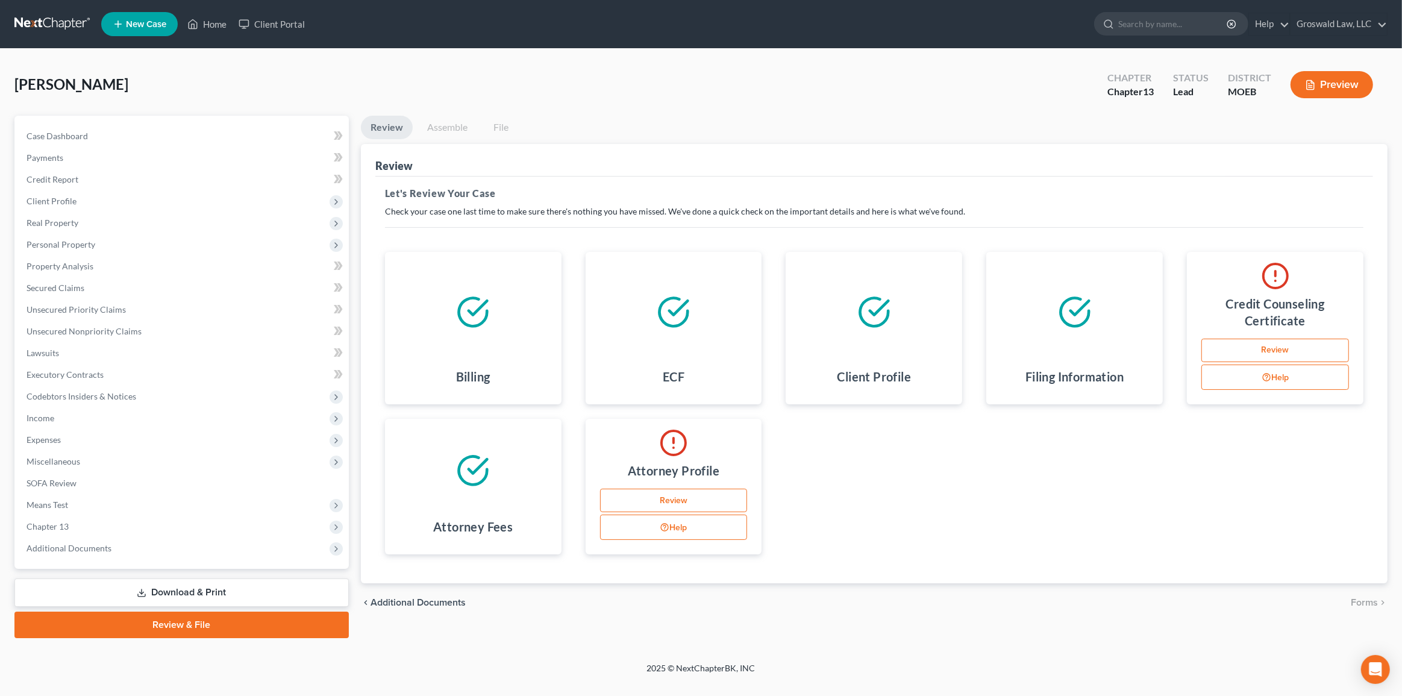
click at [685, 507] on link "Review" at bounding box center [674, 501] width 148 height 24
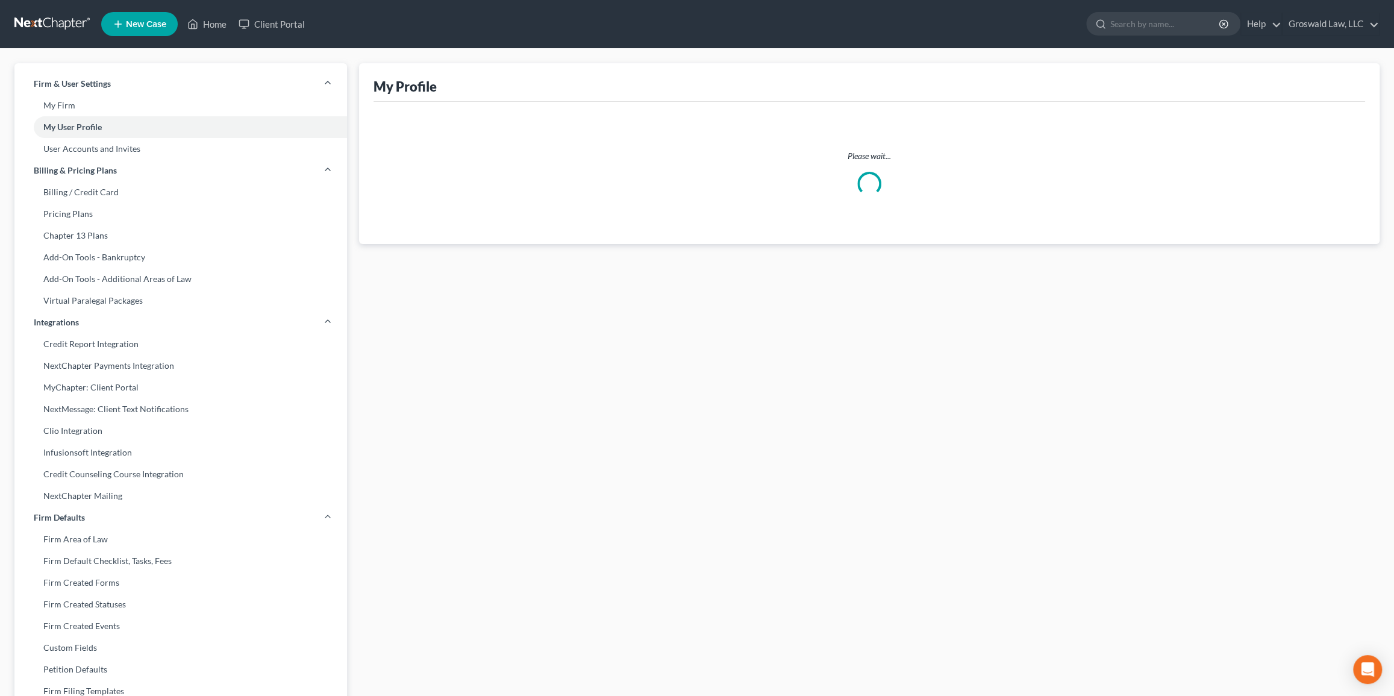
select select "26"
select select "46"
select select "attorney"
select select "0"
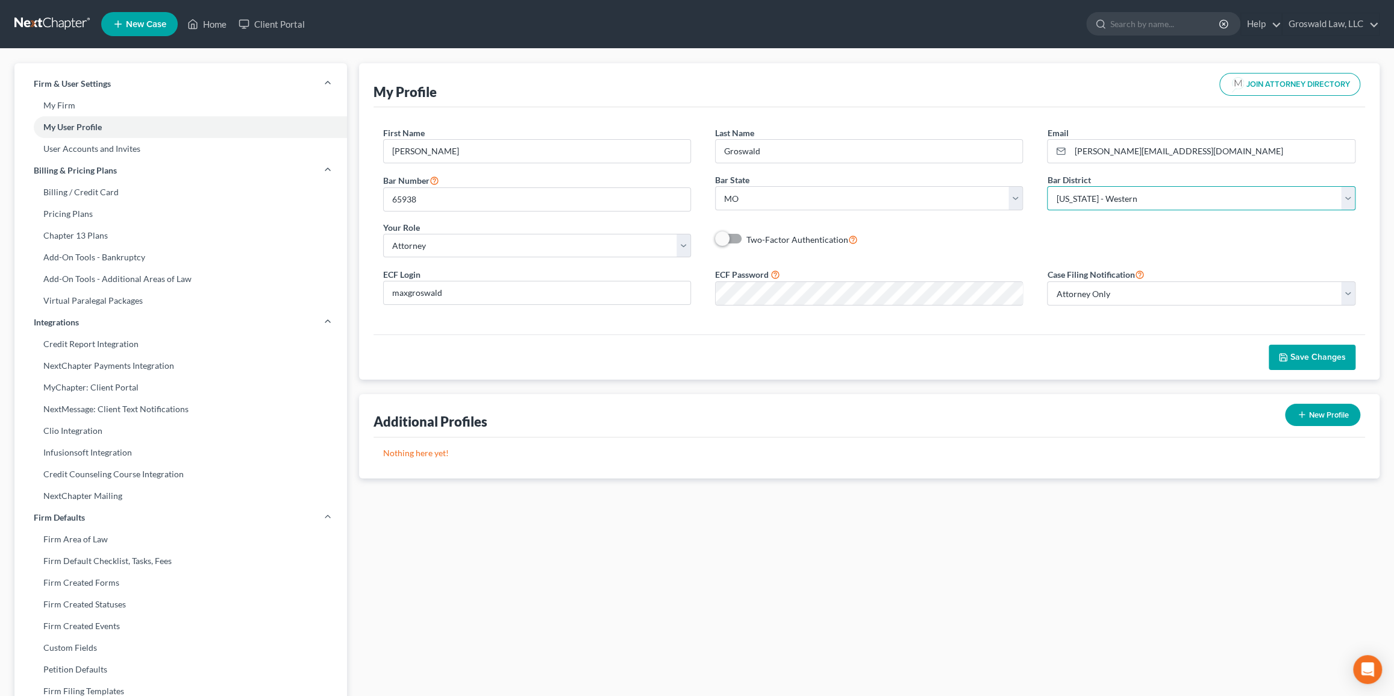
click at [948, 193] on select "Select [US_STATE] - [GEOGRAPHIC_DATA] [US_STATE] - [GEOGRAPHIC_DATA][US_STATE] …" at bounding box center [1201, 198] width 308 height 24
select select "45"
click at [948, 186] on select "Select [US_STATE] - [GEOGRAPHIC_DATA] [US_STATE] - [GEOGRAPHIC_DATA][US_STATE] …" at bounding box center [1201, 198] width 308 height 24
click at [948, 356] on span "Save Changes" at bounding box center [1318, 357] width 55 height 10
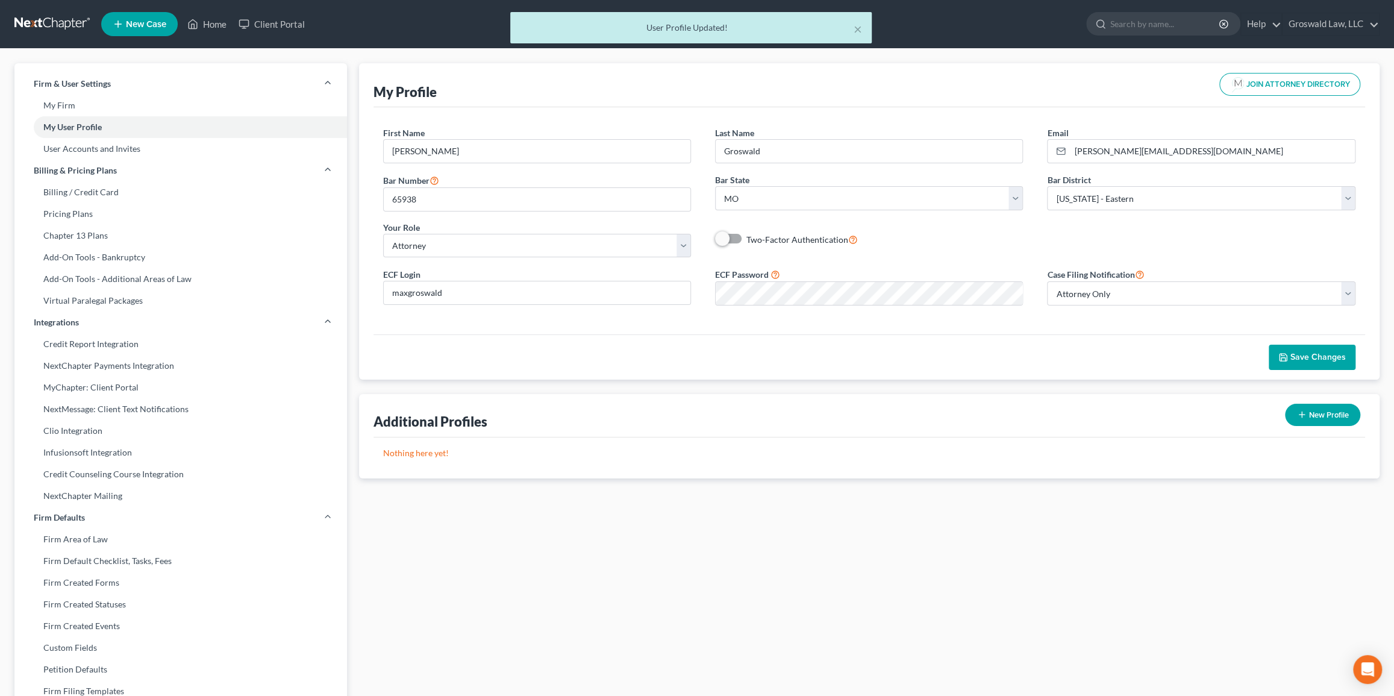
click at [204, 16] on div "× User Profile Updated!" at bounding box center [691, 30] width 1394 height 37
drag, startPoint x: 860, startPoint y: 32, endPoint x: 687, endPoint y: 25, distance: 173.0
click at [860, 31] on button "×" at bounding box center [858, 29] width 8 height 14
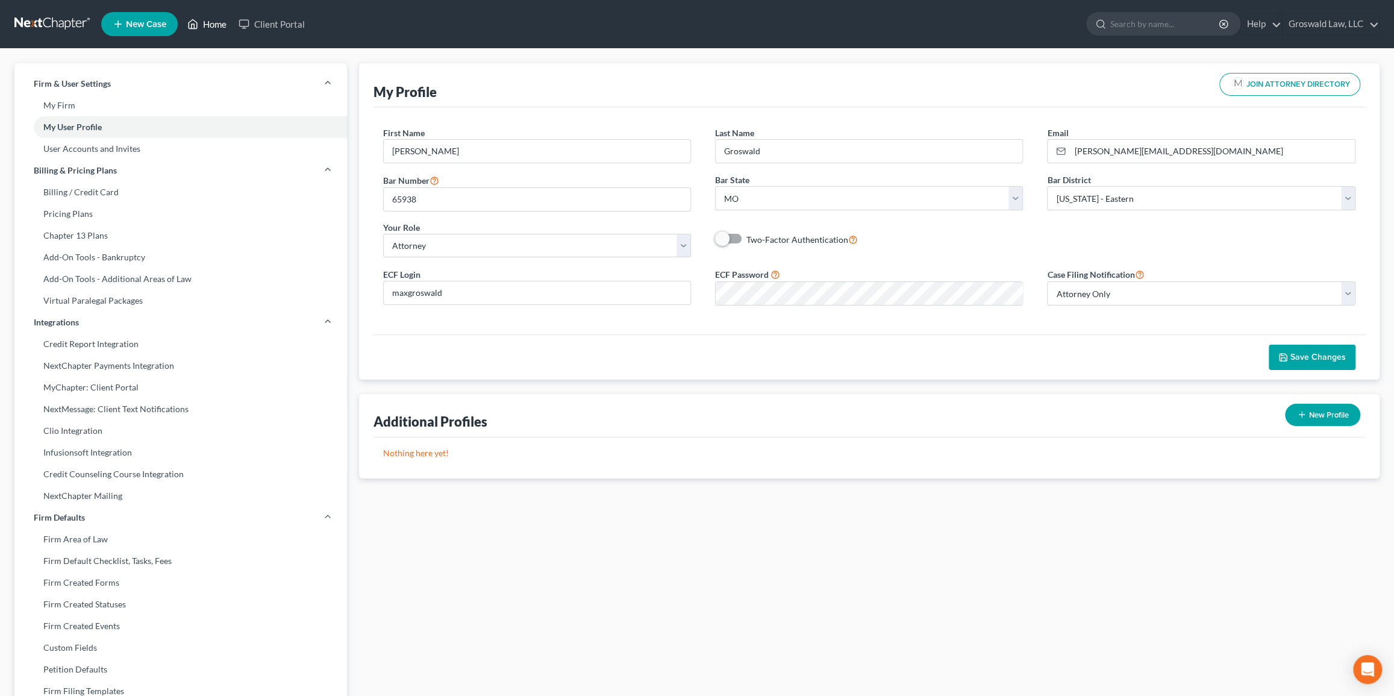
click at [227, 21] on link "Home" at bounding box center [206, 24] width 51 height 22
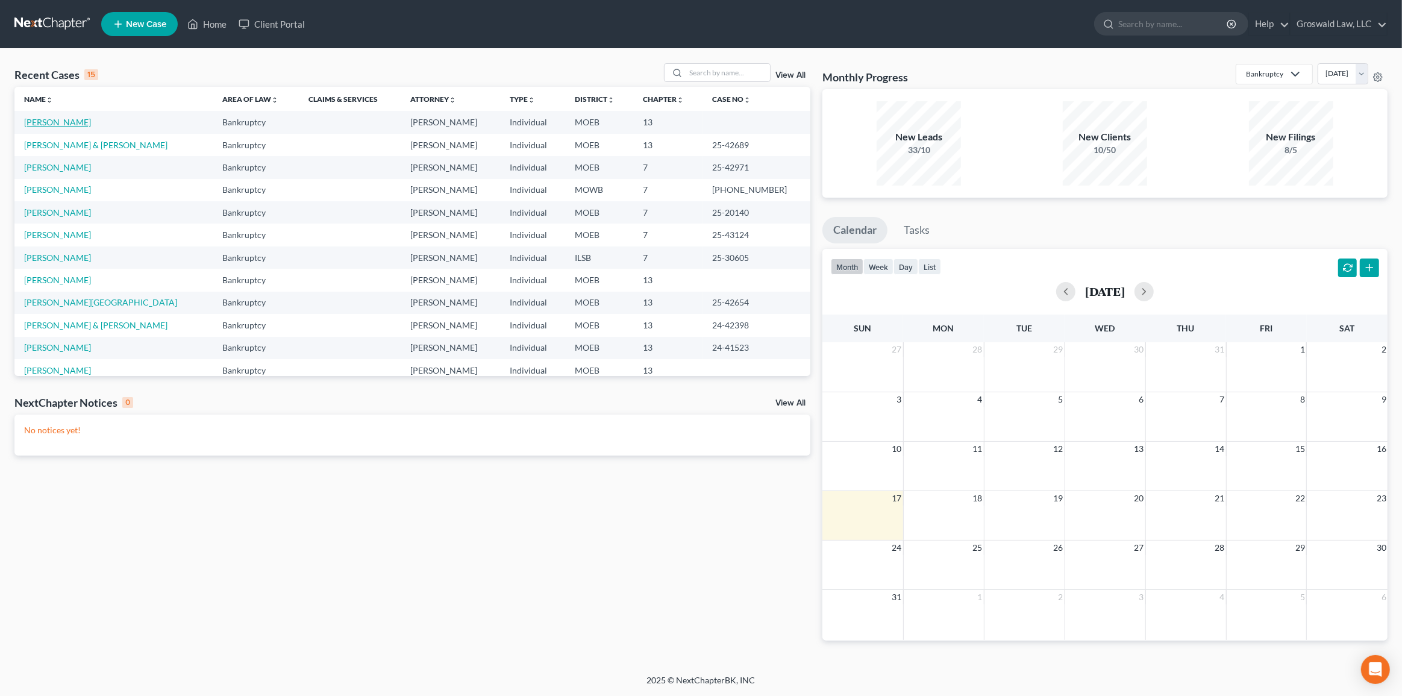
click at [43, 120] on link "[PERSON_NAME]" at bounding box center [57, 122] width 67 height 10
select select "10"
select select "6"
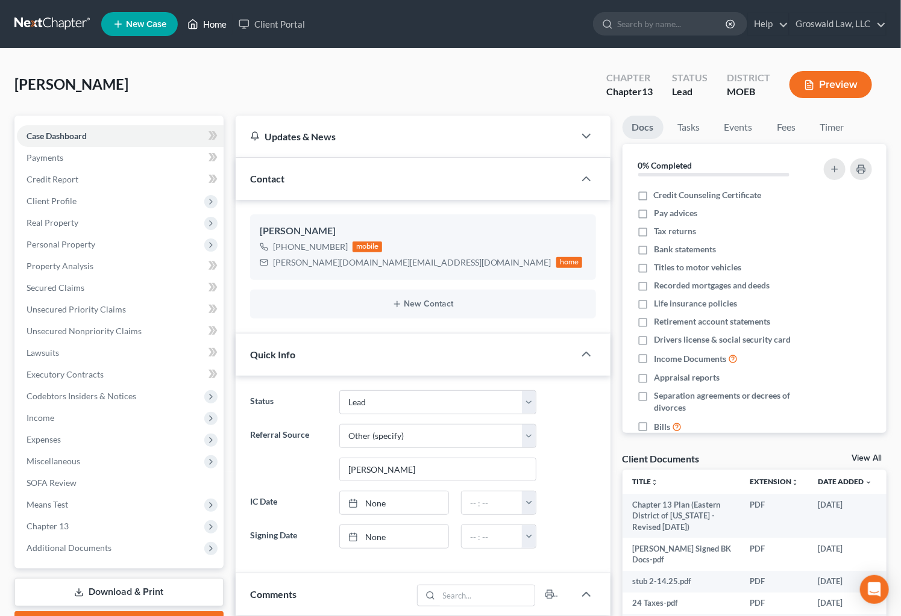
drag, startPoint x: 201, startPoint y: 23, endPoint x: 277, endPoint y: 74, distance: 91.7
click at [201, 23] on link "Home" at bounding box center [206, 24] width 51 height 22
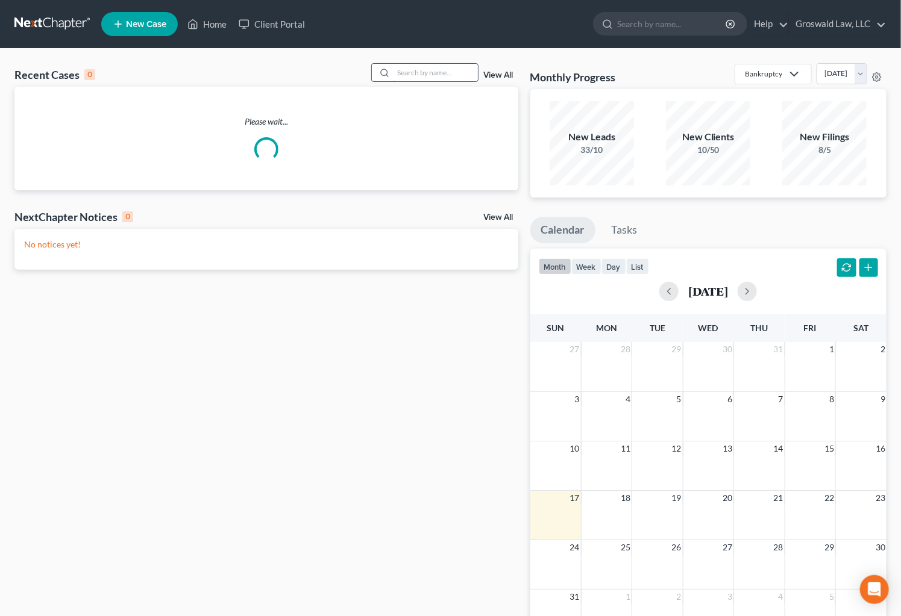
click at [404, 76] on input "search" at bounding box center [435, 72] width 84 height 17
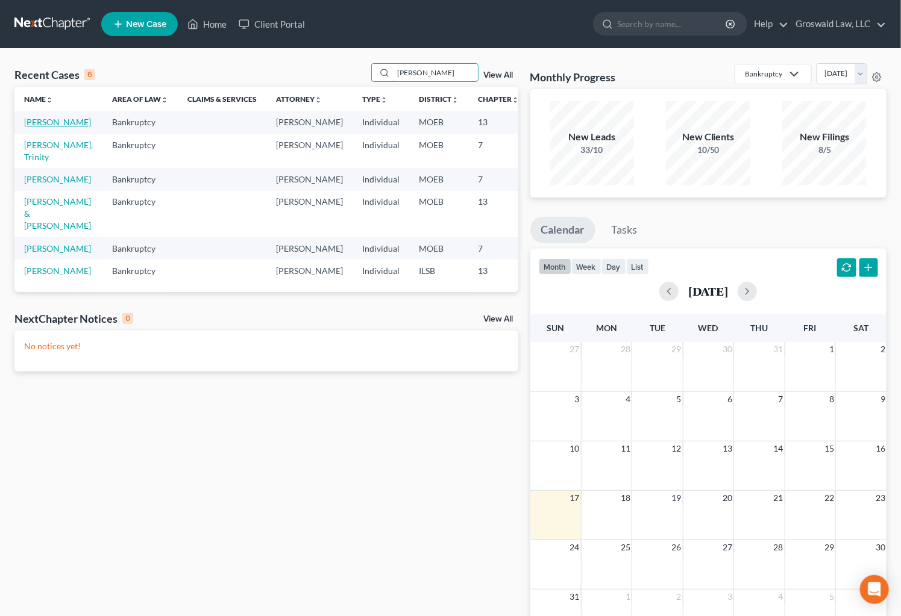
type input "[PERSON_NAME]"
click at [42, 127] on link "[PERSON_NAME]" at bounding box center [57, 122] width 67 height 10
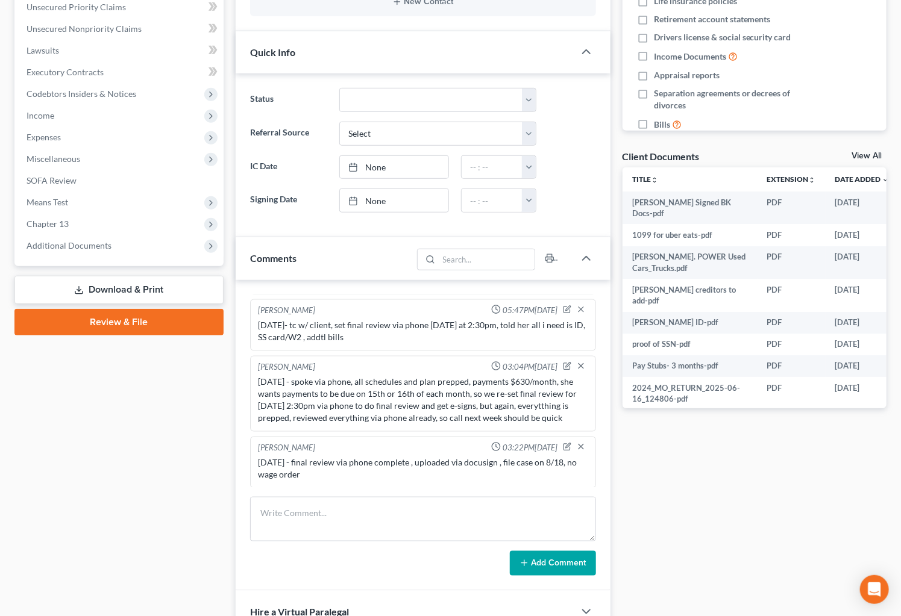
scroll to position [328, 0]
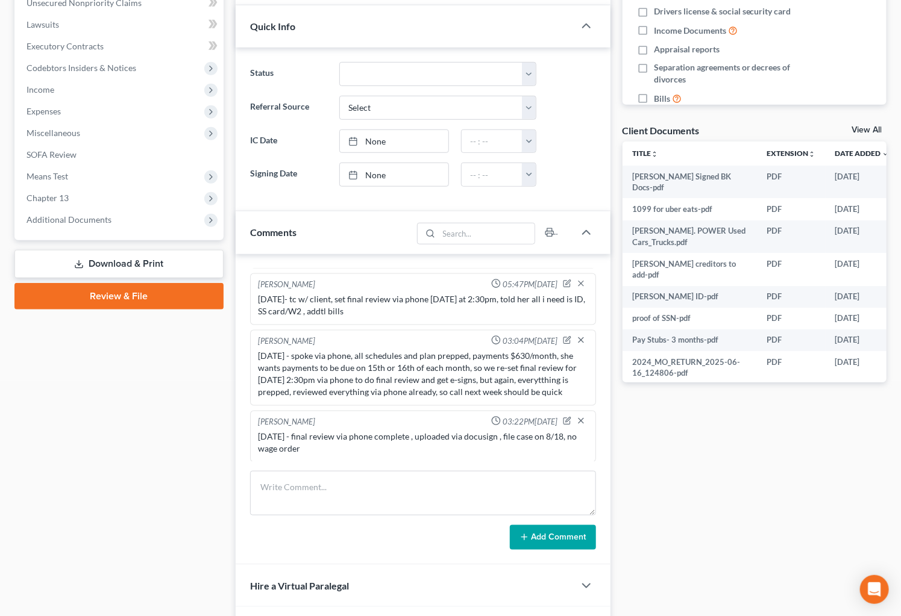
drag, startPoint x: 64, startPoint y: 220, endPoint x: 130, endPoint y: 241, distance: 68.4
click at [64, 220] on span "Additional Documents" at bounding box center [69, 219] width 85 height 10
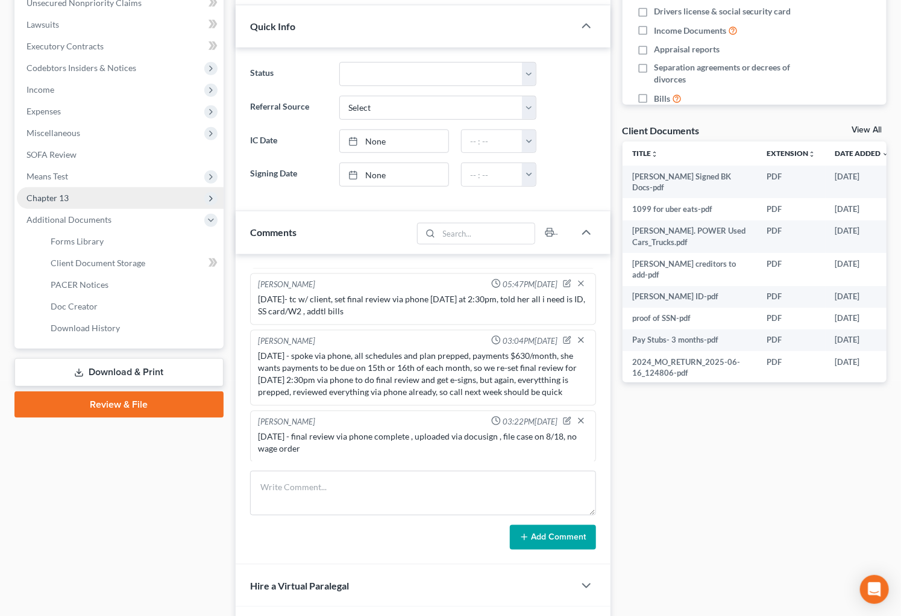
click at [70, 200] on span "Chapter 13" at bounding box center [120, 198] width 207 height 22
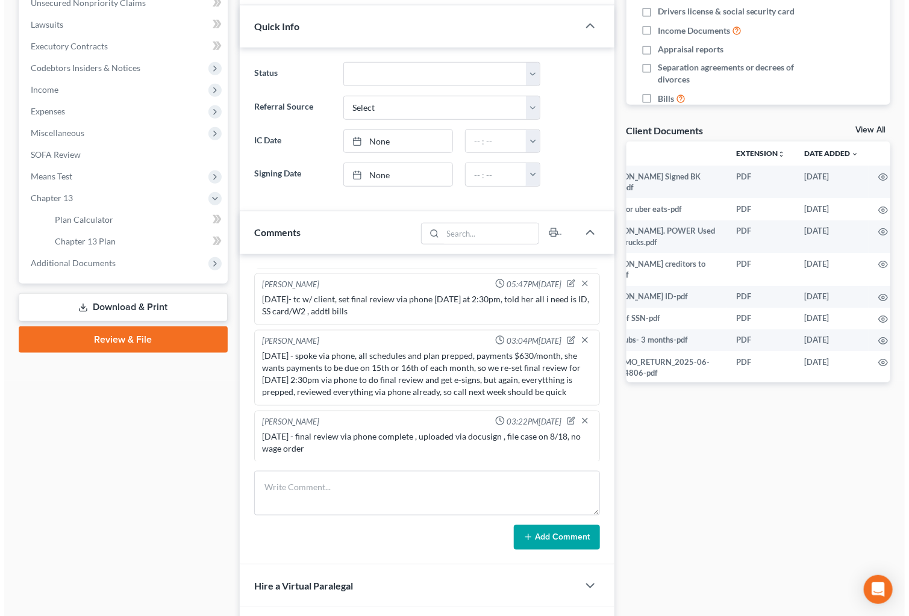
scroll to position [0, 47]
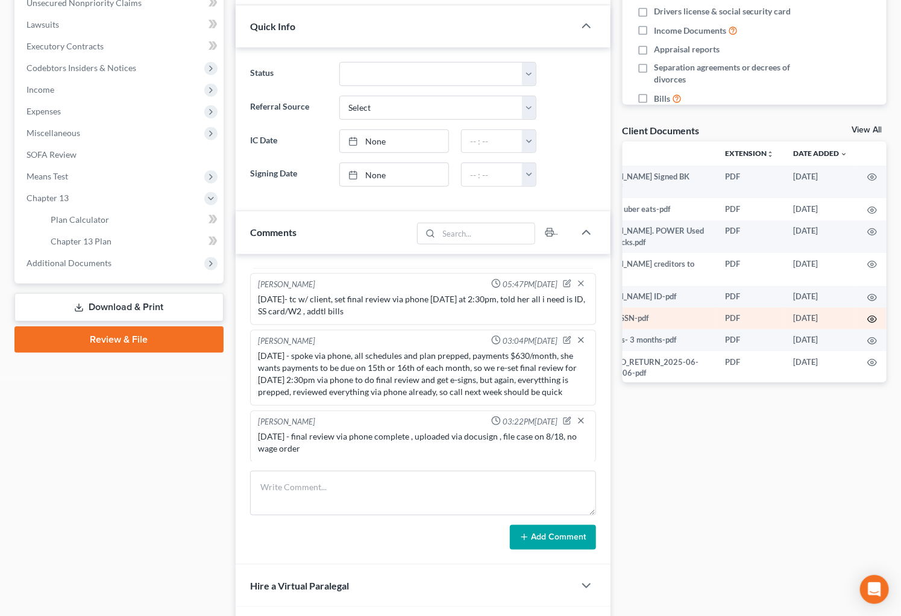
click at [867, 316] on icon "button" at bounding box center [872, 320] width 10 height 10
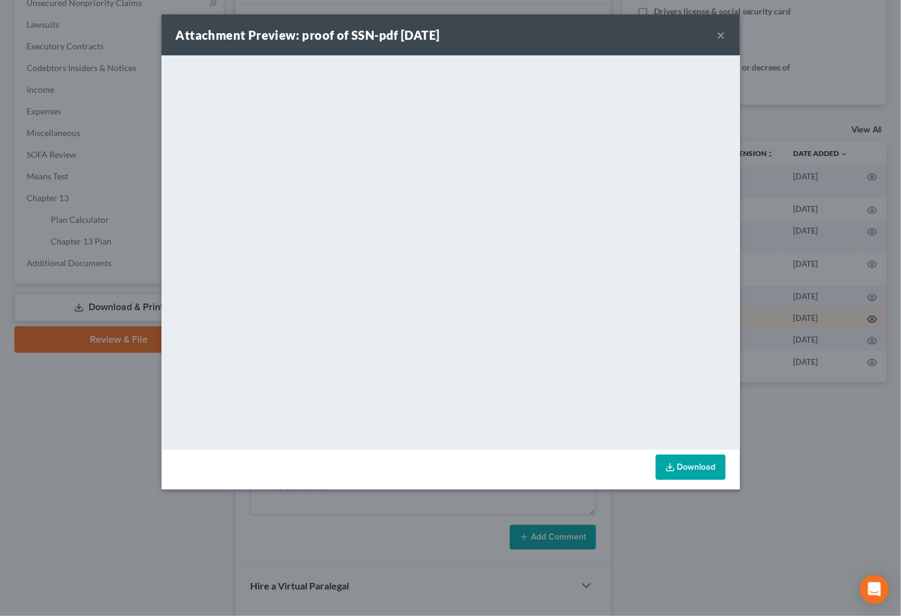
scroll to position [0, 45]
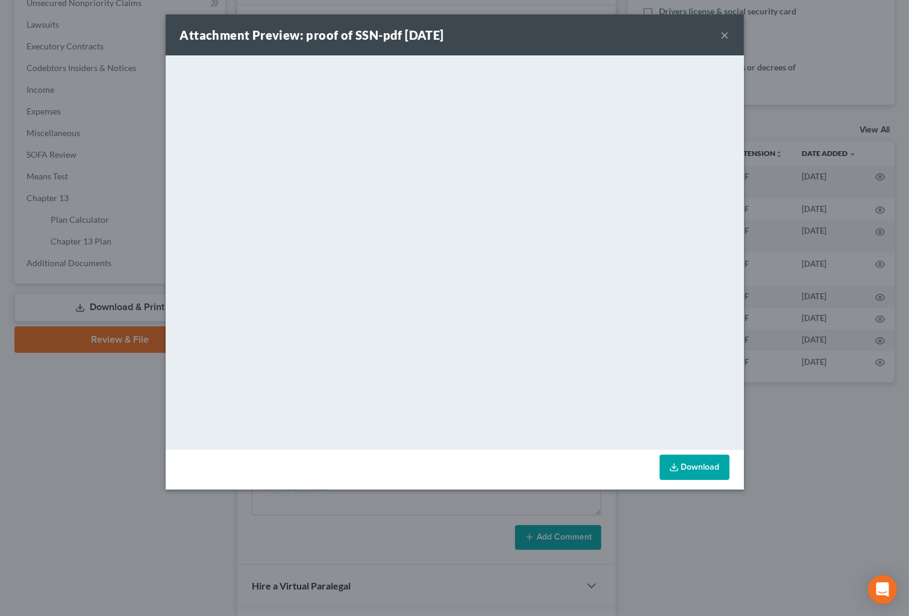
click at [689, 466] on link "Download" at bounding box center [695, 467] width 70 height 25
drag, startPoint x: 721, startPoint y: 34, endPoint x: 784, endPoint y: 368, distance: 340.2
click at [721, 34] on button "×" at bounding box center [725, 35] width 8 height 14
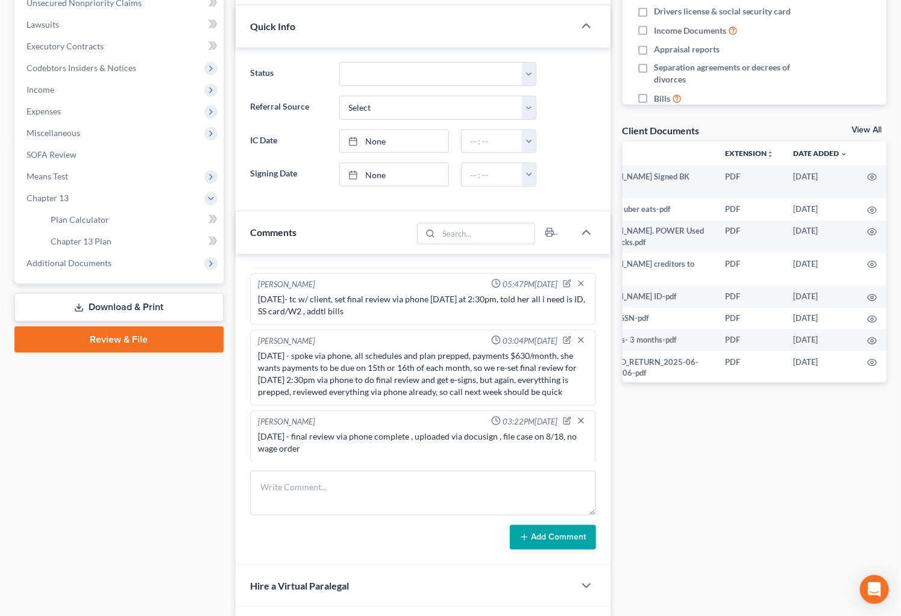
click at [143, 312] on link "Download & Print" at bounding box center [118, 307] width 209 height 28
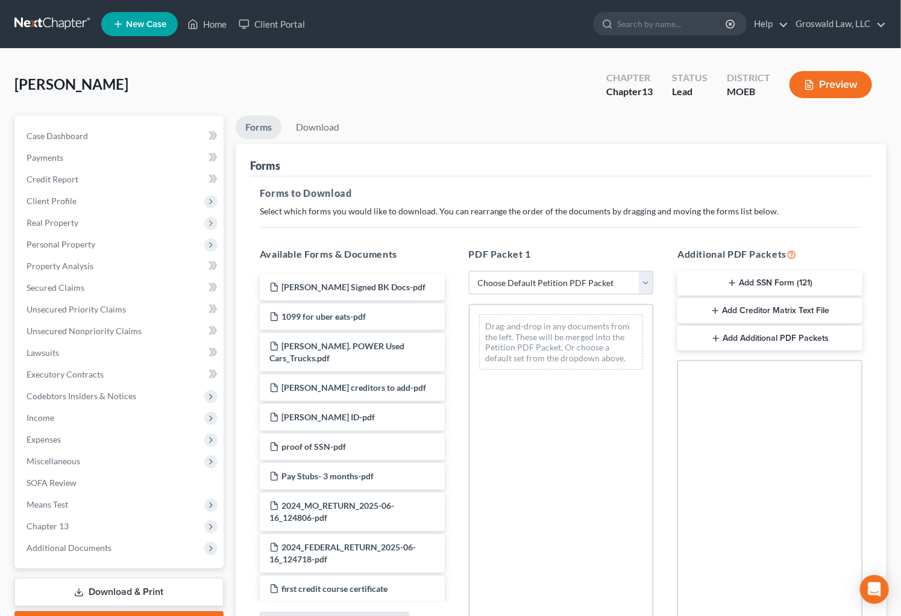
click at [784, 280] on button "Add SSN Form (121)" at bounding box center [769, 283] width 185 height 25
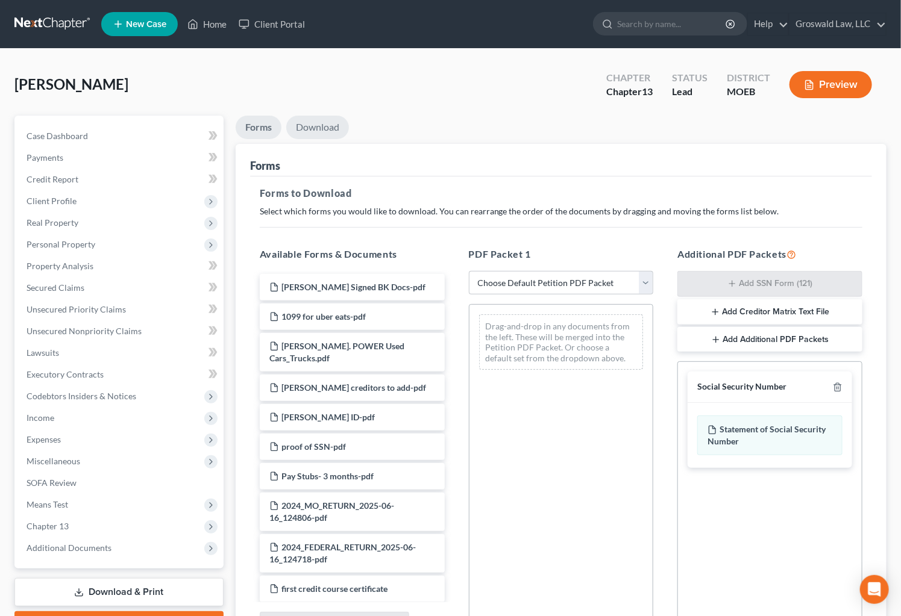
click at [318, 130] on link "Download" at bounding box center [317, 127] width 63 height 23
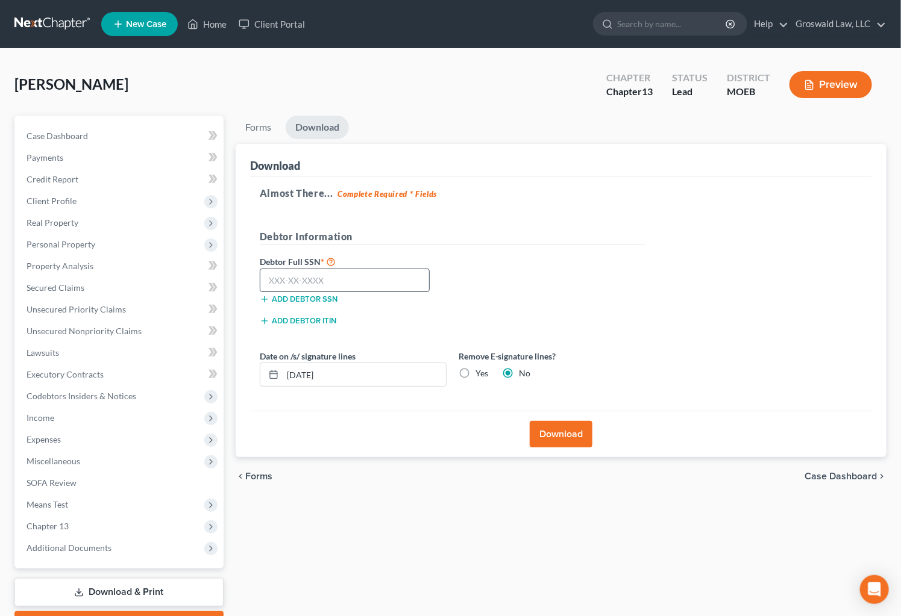
drag, startPoint x: 627, startPoint y: 263, endPoint x: 283, endPoint y: 289, distance: 344.5
click at [627, 263] on div "Debtor Full SSN * Add debtor SSN" at bounding box center [453, 284] width 398 height 60
click at [307, 275] on input "text" at bounding box center [345, 281] width 171 height 24
paste input "489-78-5474"
type input "489-78-5474"
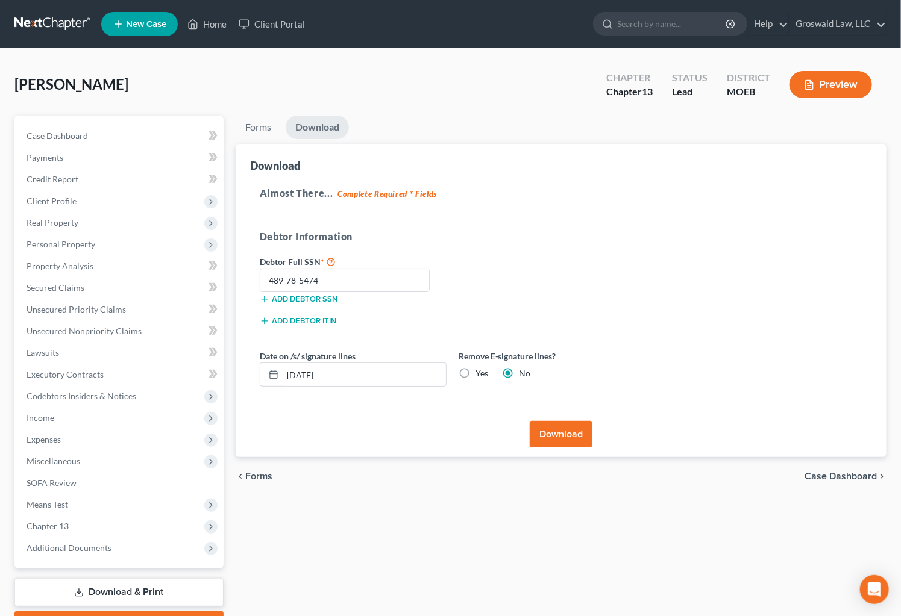
click at [565, 429] on button "Download" at bounding box center [561, 434] width 63 height 27
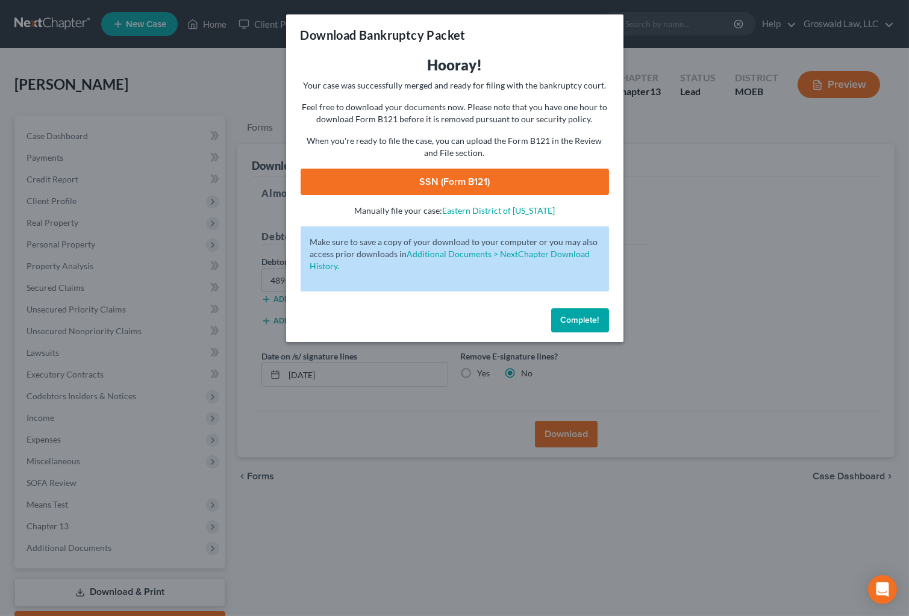
click at [472, 180] on link "SSN (Form B121)" at bounding box center [455, 182] width 308 height 27
drag, startPoint x: 584, startPoint y: 325, endPoint x: 580, endPoint y: 312, distance: 13.7
click at [584, 325] on button "Complete!" at bounding box center [580, 320] width 58 height 24
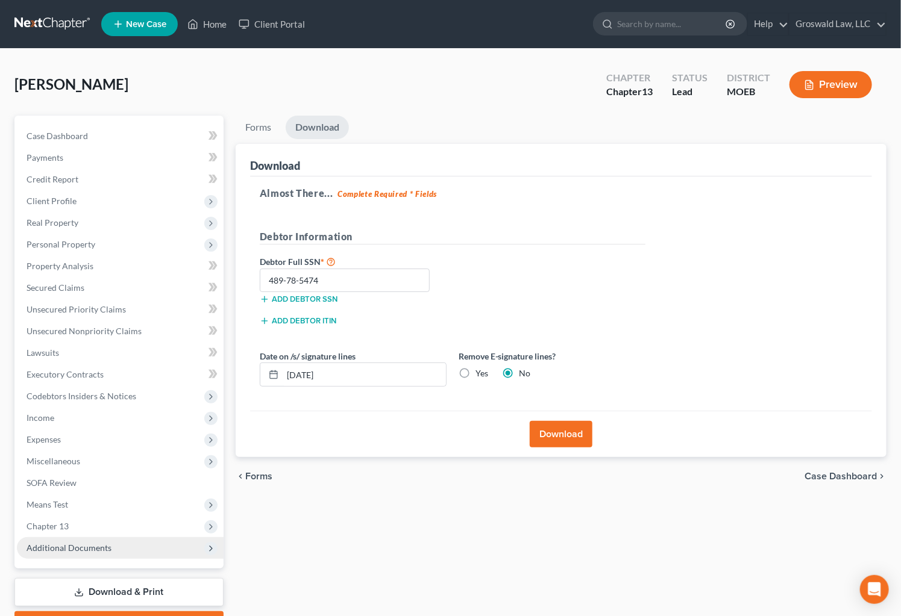
scroll to position [66, 0]
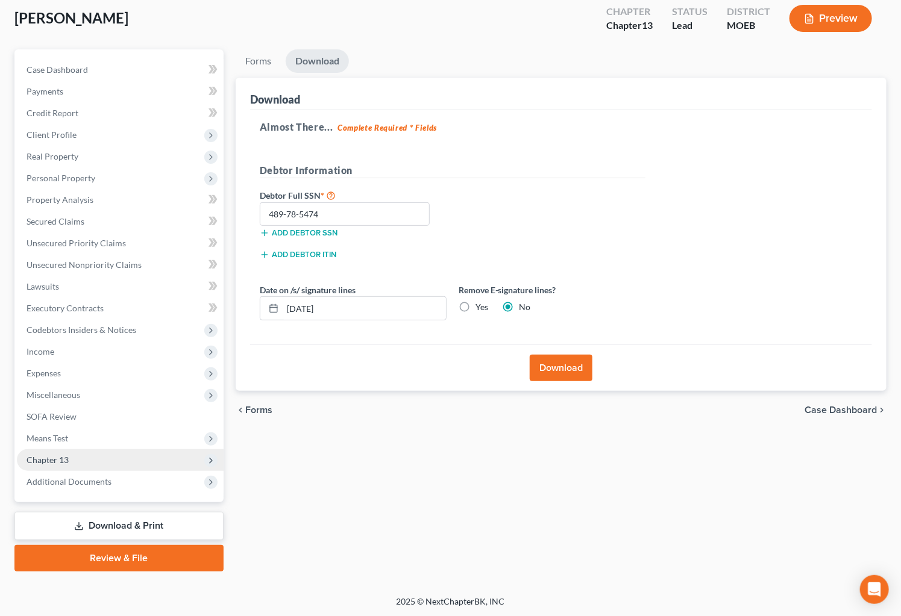
click at [44, 460] on span "Chapter 13" at bounding box center [48, 460] width 42 height 10
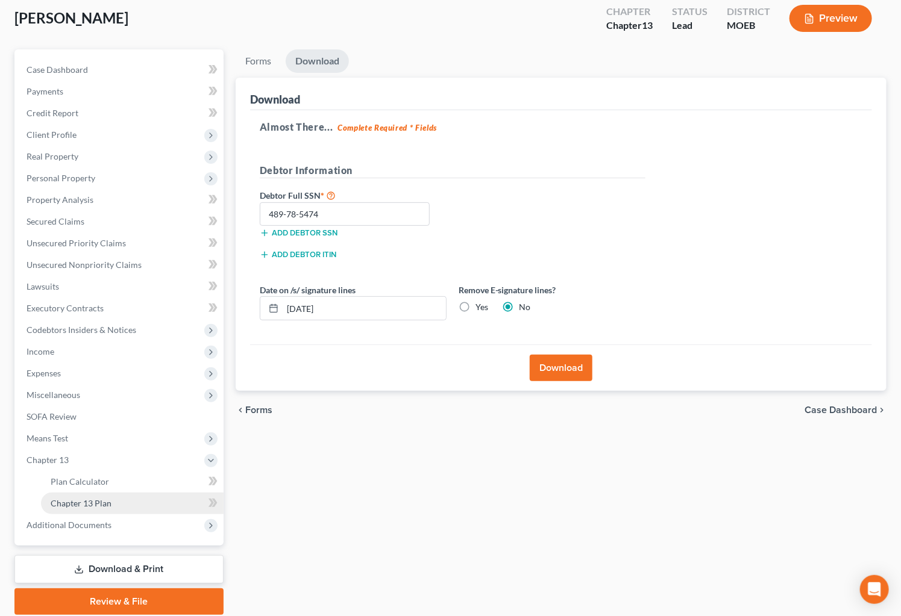
click at [128, 503] on link "Chapter 13 Plan" at bounding box center [132, 504] width 183 height 22
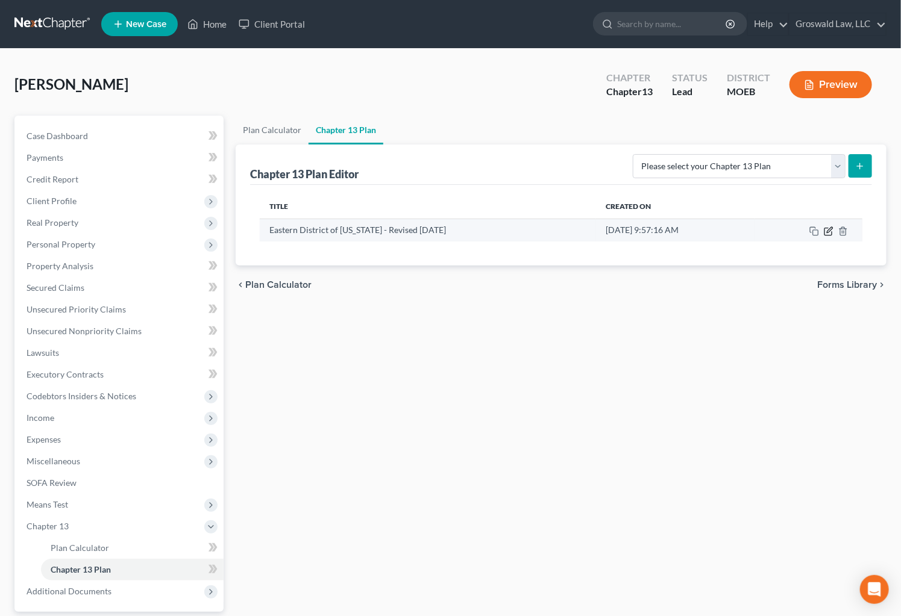
click at [829, 233] on icon "button" at bounding box center [829, 232] width 10 height 10
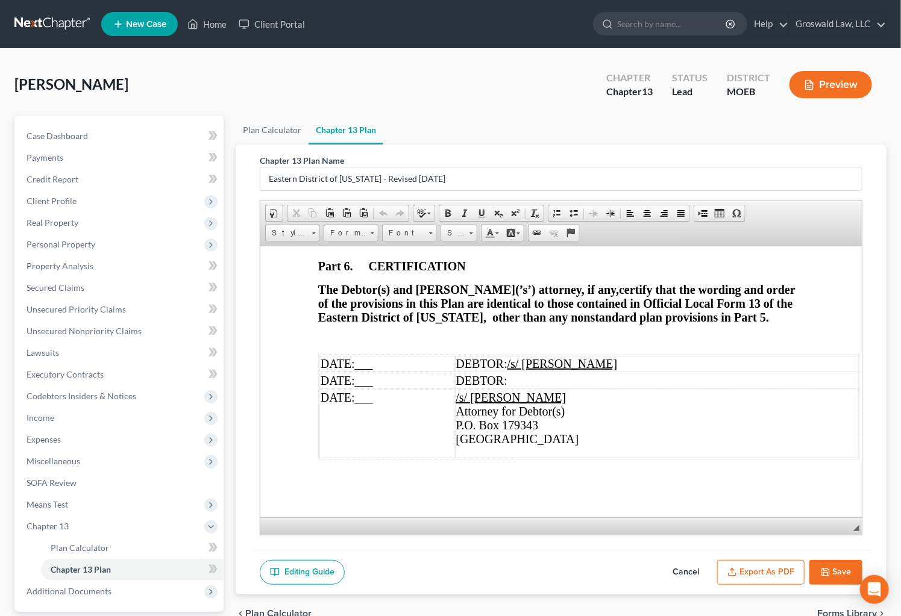
scroll to position [4847, 0]
click at [508, 439] on td "/s/ [PERSON_NAME] Attorney for Debtor(s) P.O. [GEOGRAPHIC_DATA]" at bounding box center [656, 423] width 404 height 69
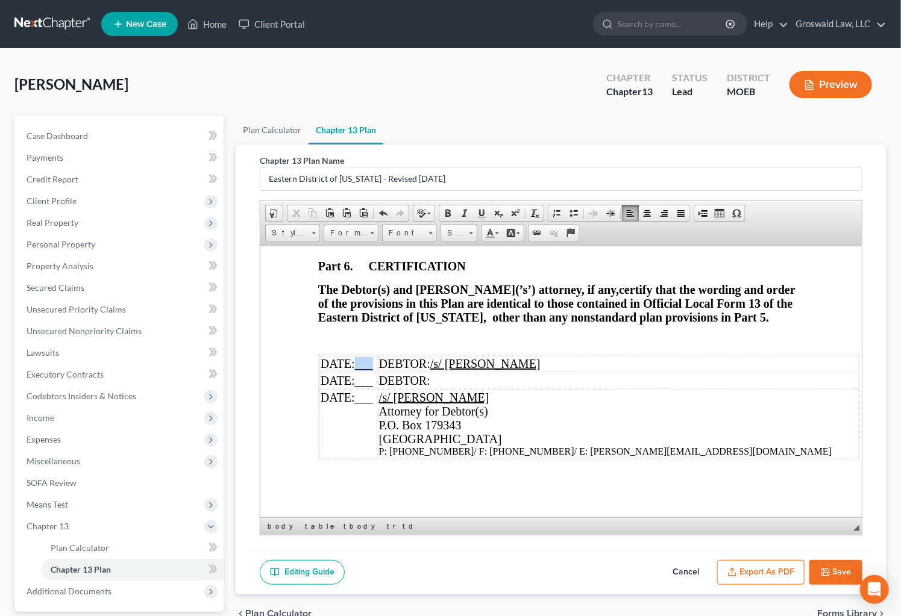
drag, startPoint x: 379, startPoint y: 352, endPoint x: 362, endPoint y: 350, distance: 17.6
click at [359, 355] on td "DATE: ___" at bounding box center [348, 363] width 58 height 16
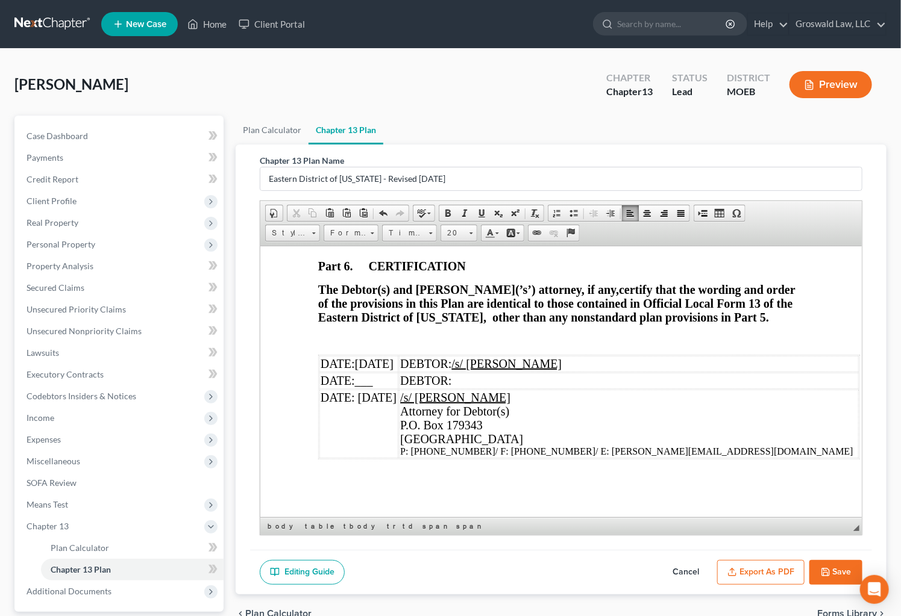
click at [562, 287] on strong "that the wording and order of the provisions in this Plan are identical to thos…" at bounding box center [556, 303] width 477 height 41
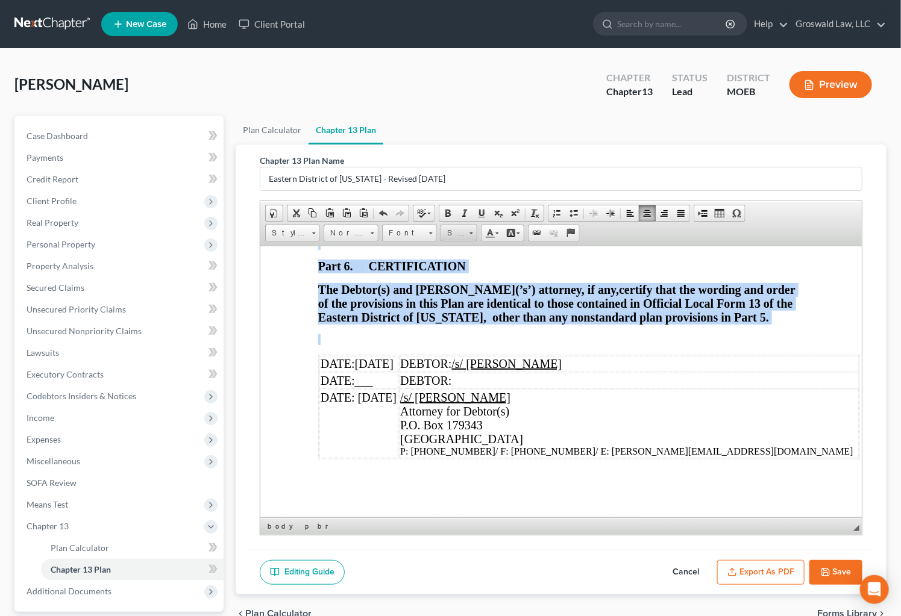
click at [470, 233] on span at bounding box center [471, 234] width 4 height 2
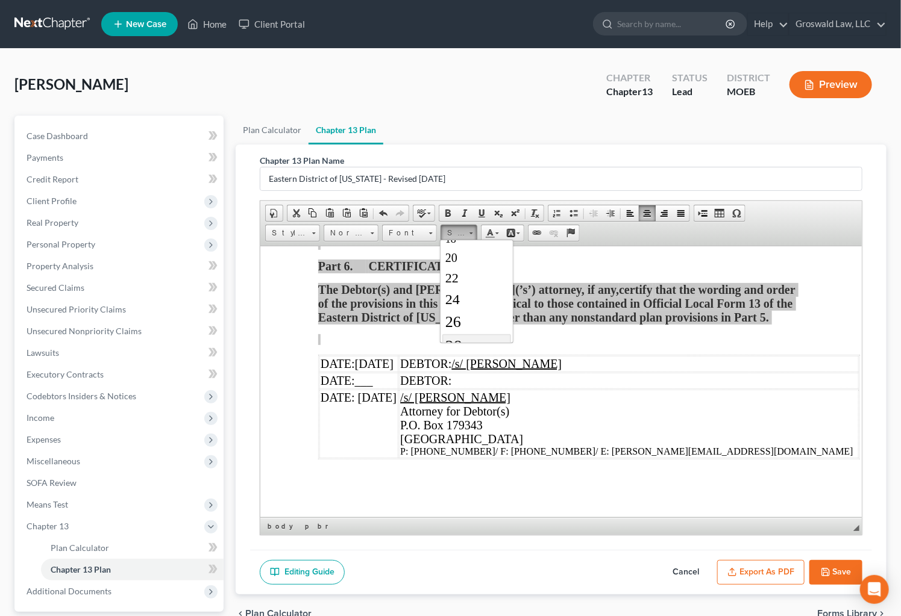
scroll to position [164, 0]
click at [463, 319] on link "28" at bounding box center [476, 320] width 69 height 24
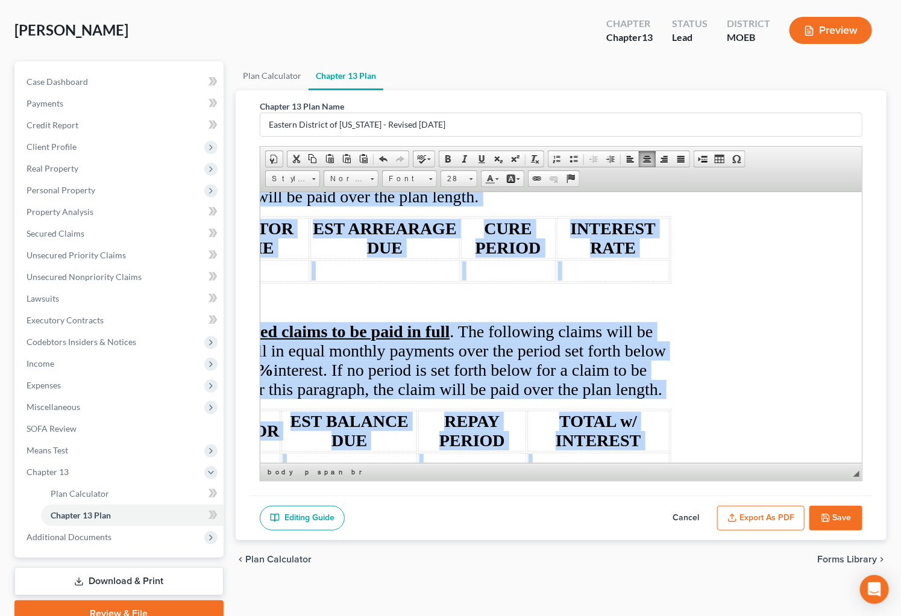
scroll to position [3567, 133]
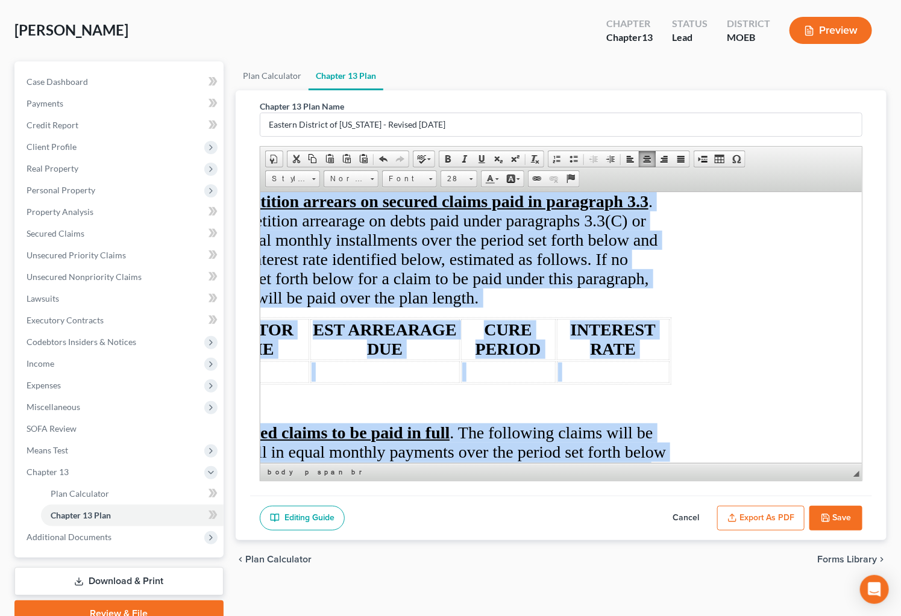
drag, startPoint x: 516, startPoint y: 327, endPoint x: 521, endPoint y: 318, distance: 10.2
click at [516, 325] on span "CURE PERIOD" at bounding box center [508, 339] width 66 height 38
click at [530, 287] on p "(A) Pre-petition arrears on secured claims paid in paragraph 3.3 . Pay pre-peti…" at bounding box center [429, 250] width 481 height 116
click at [498, 248] on span "(A) Pre-petition arrears on secured claims paid in paragraph 3.3 . Pay pre-peti…" at bounding box center [423, 249] width 468 height 115
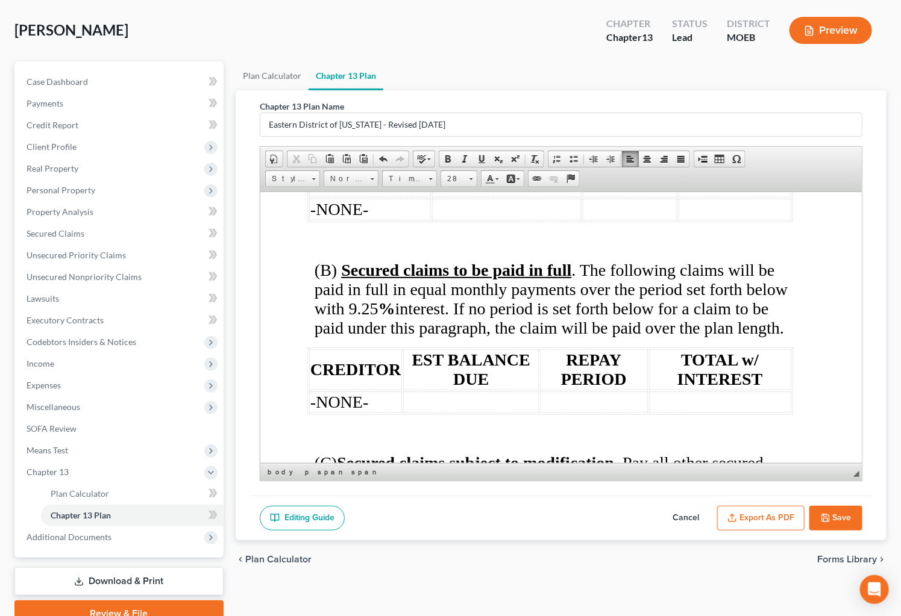
scroll to position [3731, 11]
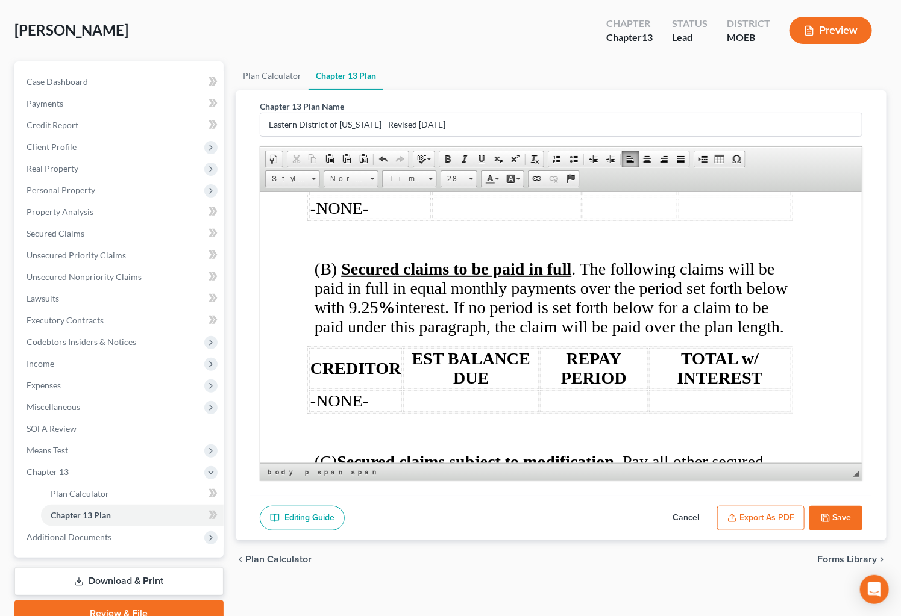
click at [413, 306] on span "(B) Secured claims to be paid in full . The following claims will be paid in fu…" at bounding box center [550, 297] width 473 height 77
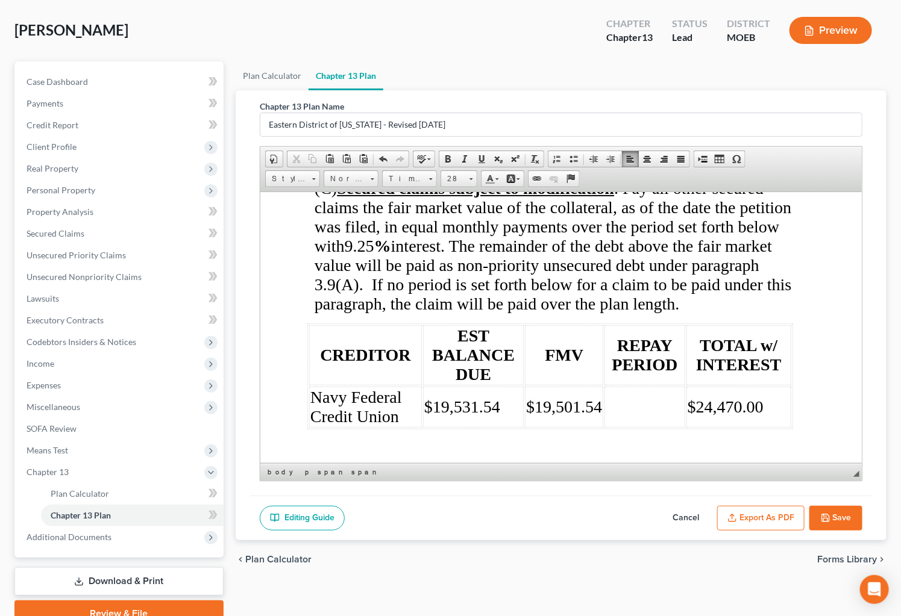
scroll to position [4005, 11]
click at [374, 254] on span "9.25" at bounding box center [359, 245] width 30 height 19
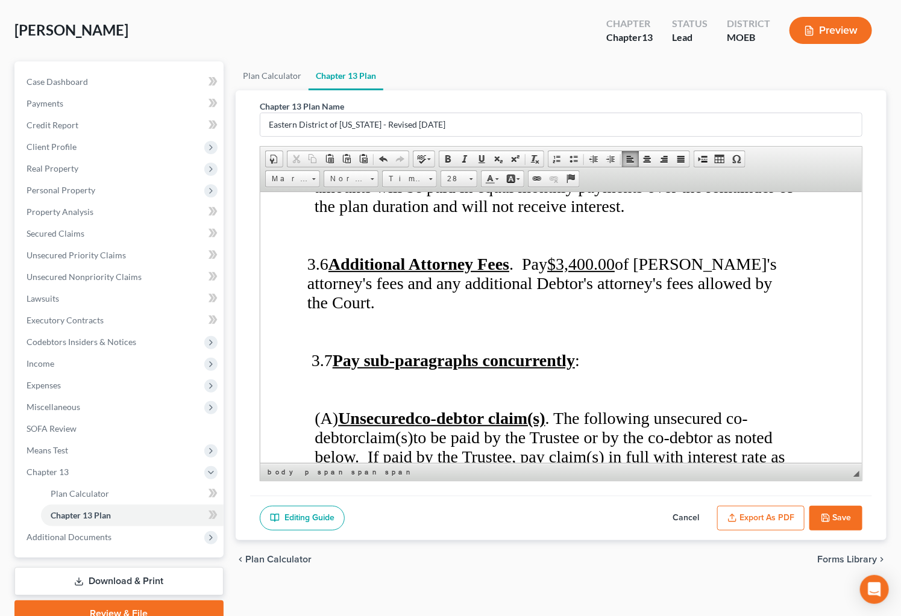
scroll to position [4662, 11]
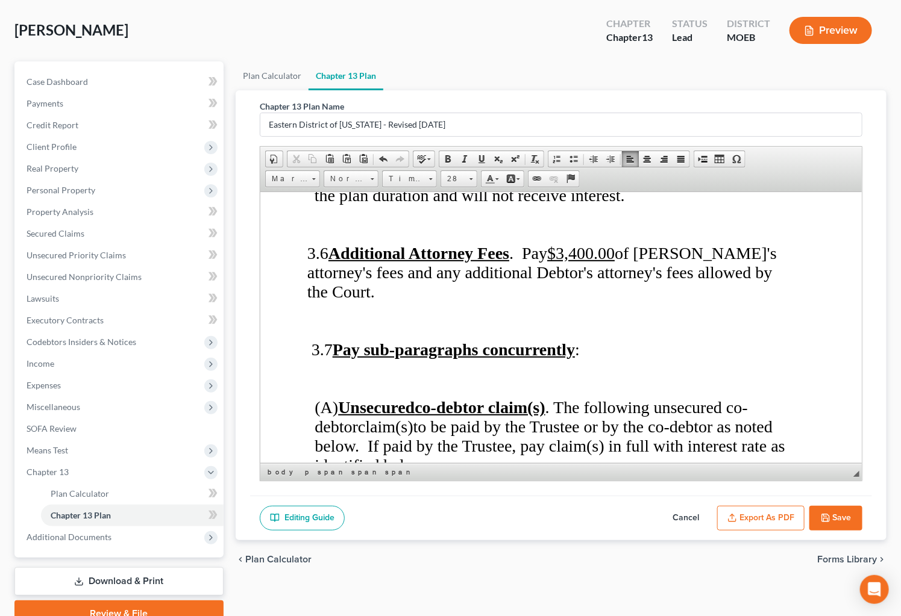
click at [779, 513] on button "Export as PDF" at bounding box center [760, 518] width 87 height 25
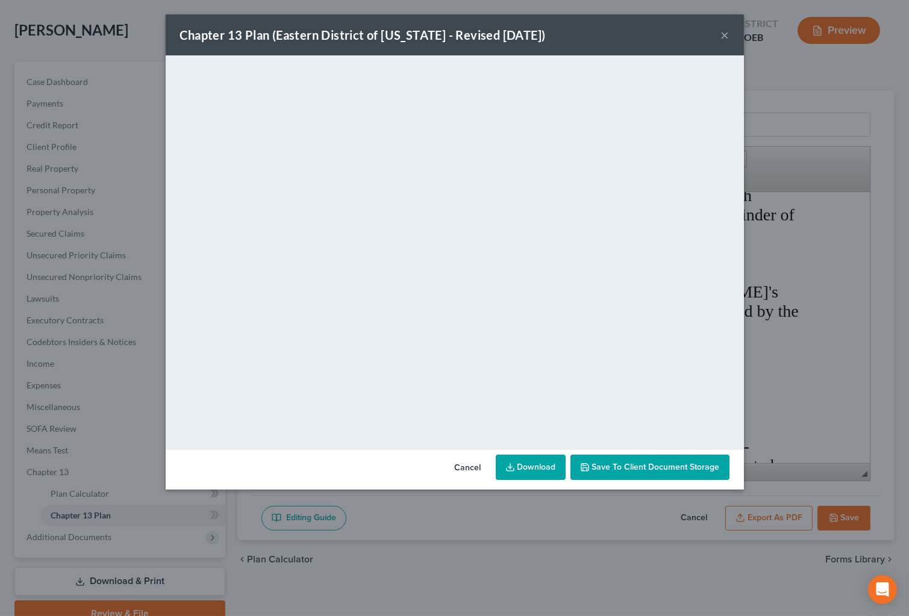
click at [637, 470] on span "Save to Client Document Storage" at bounding box center [656, 467] width 128 height 10
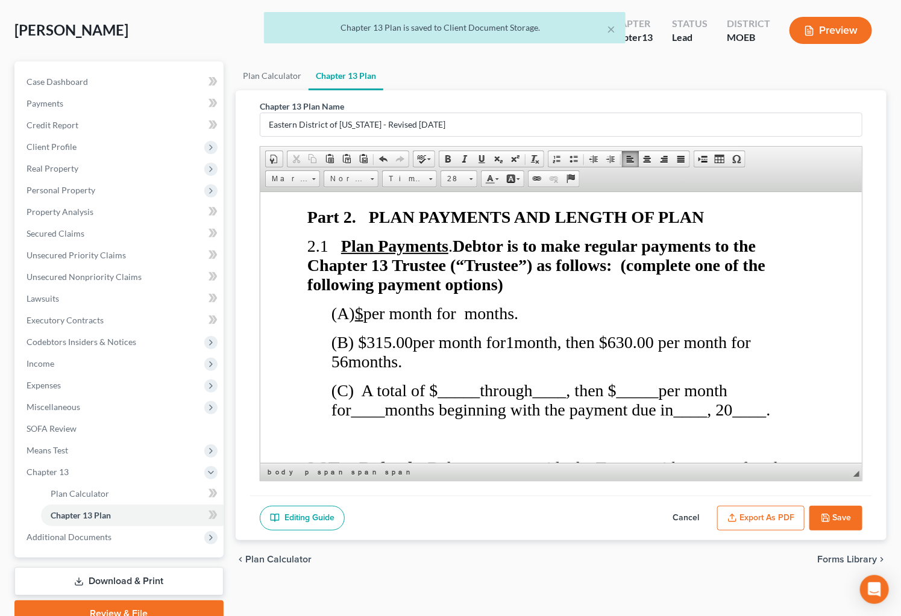
scroll to position [1047, 11]
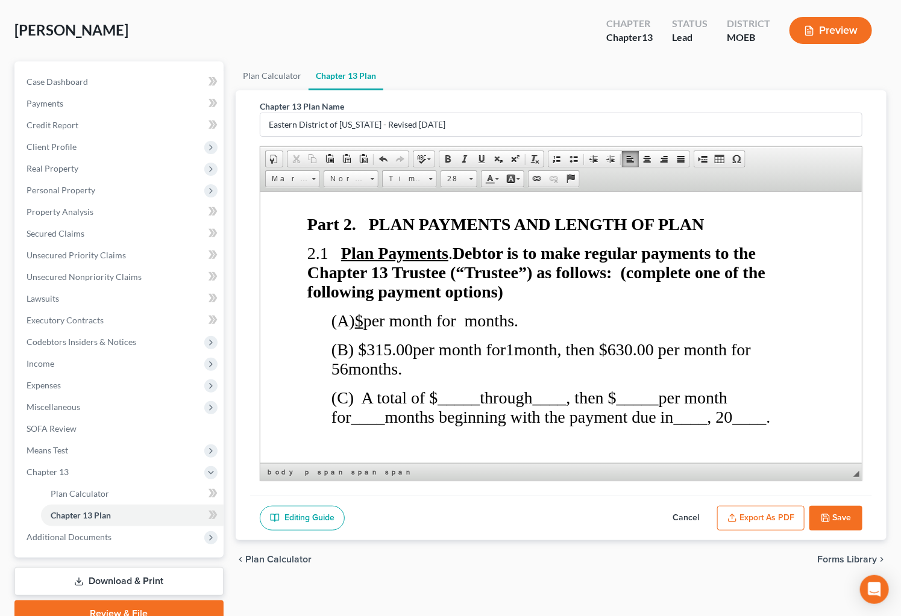
click at [689, 516] on button "Cancel" at bounding box center [685, 518] width 53 height 25
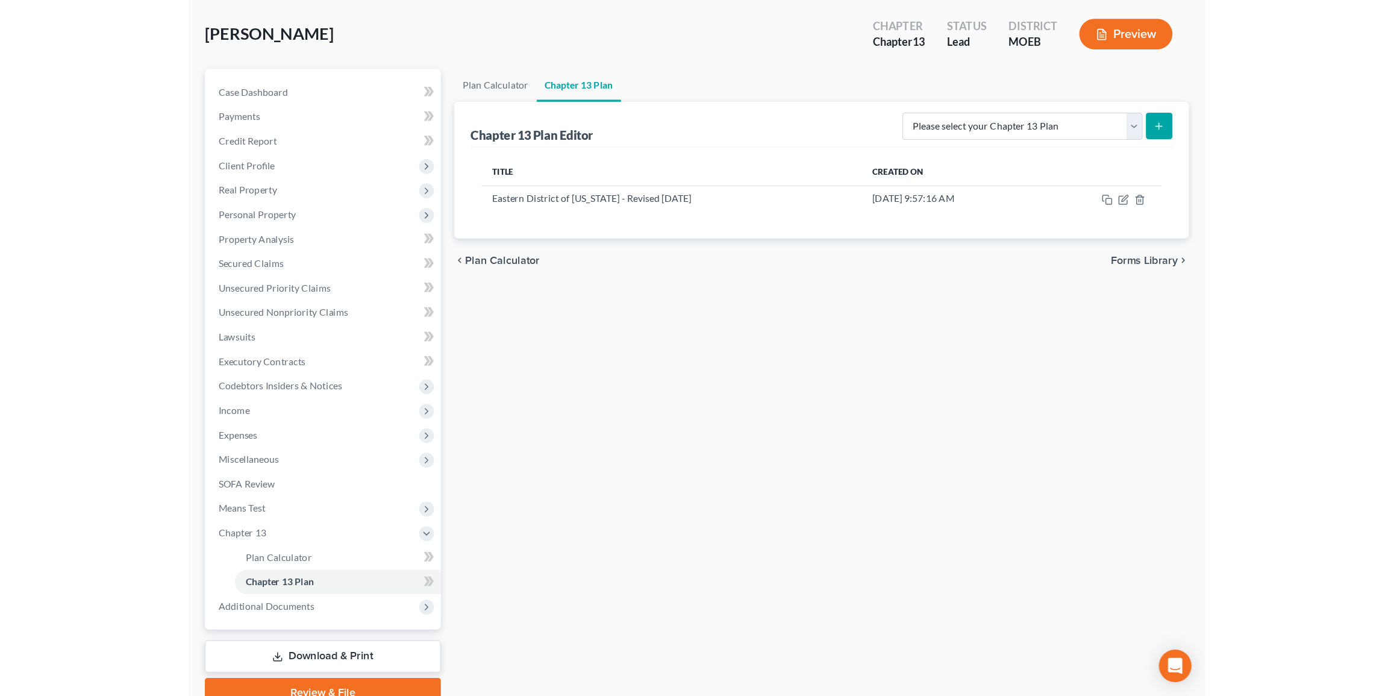
scroll to position [30, 0]
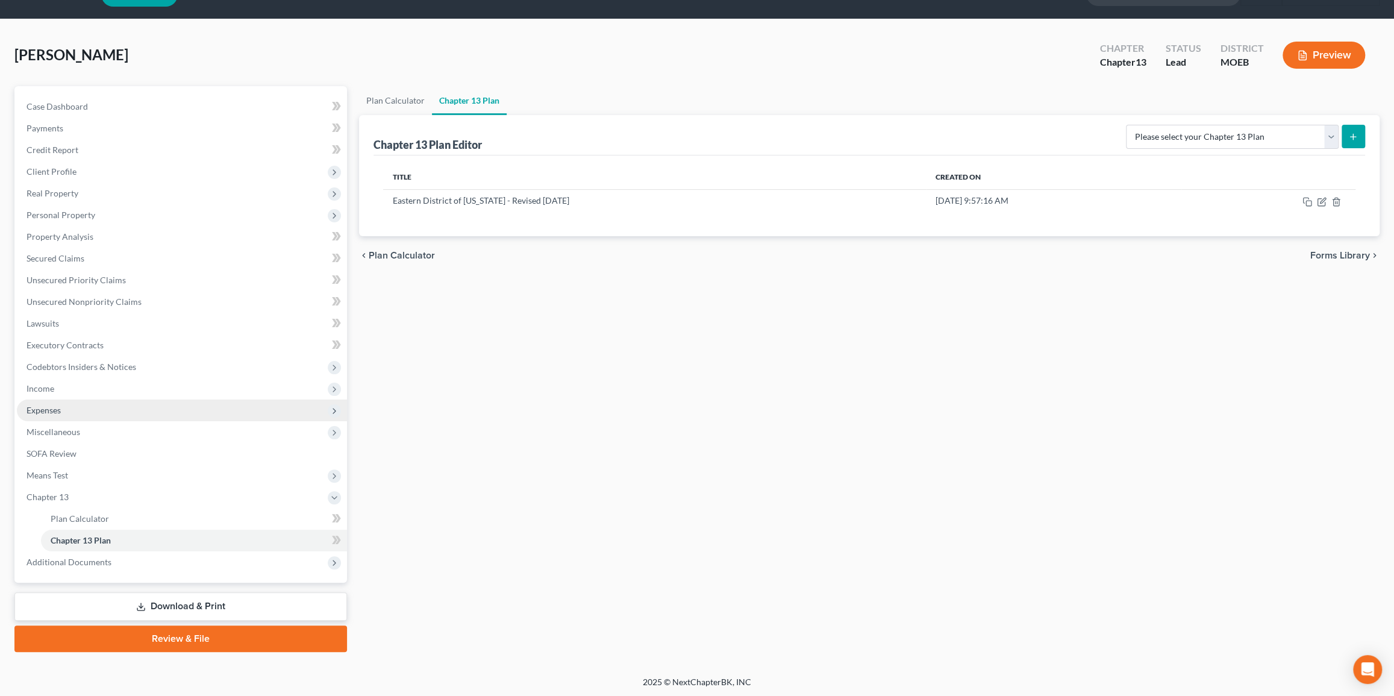
click at [54, 413] on span "Expenses" at bounding box center [44, 410] width 34 height 10
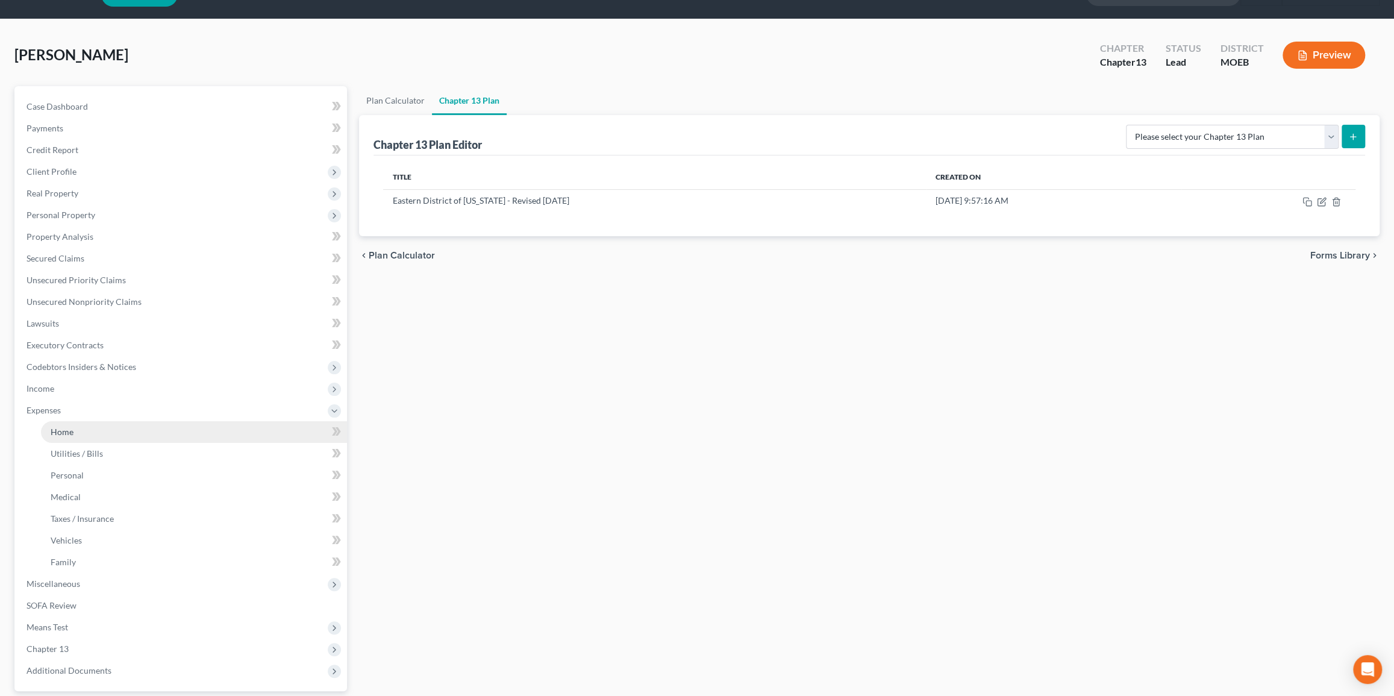
click at [88, 437] on link "Home" at bounding box center [194, 432] width 306 height 22
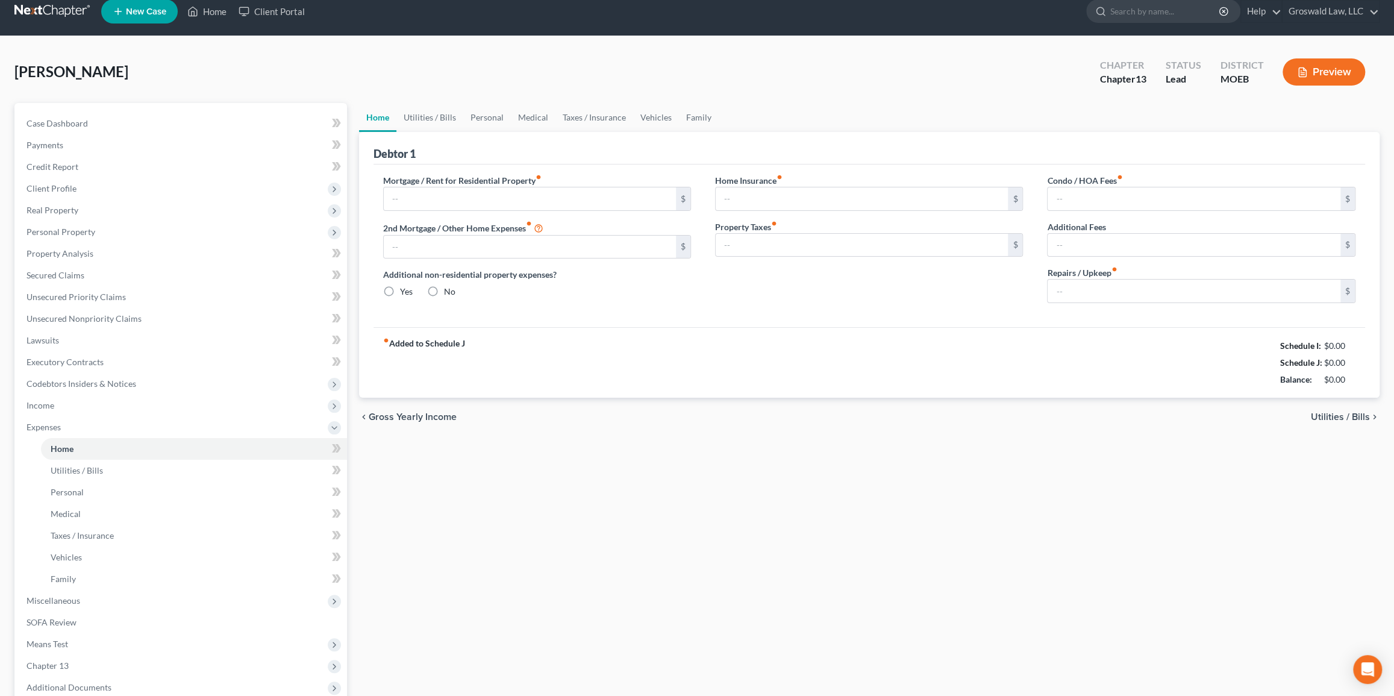
type input "1,900.00"
type input "0.00"
radio input "true"
type input "0.00"
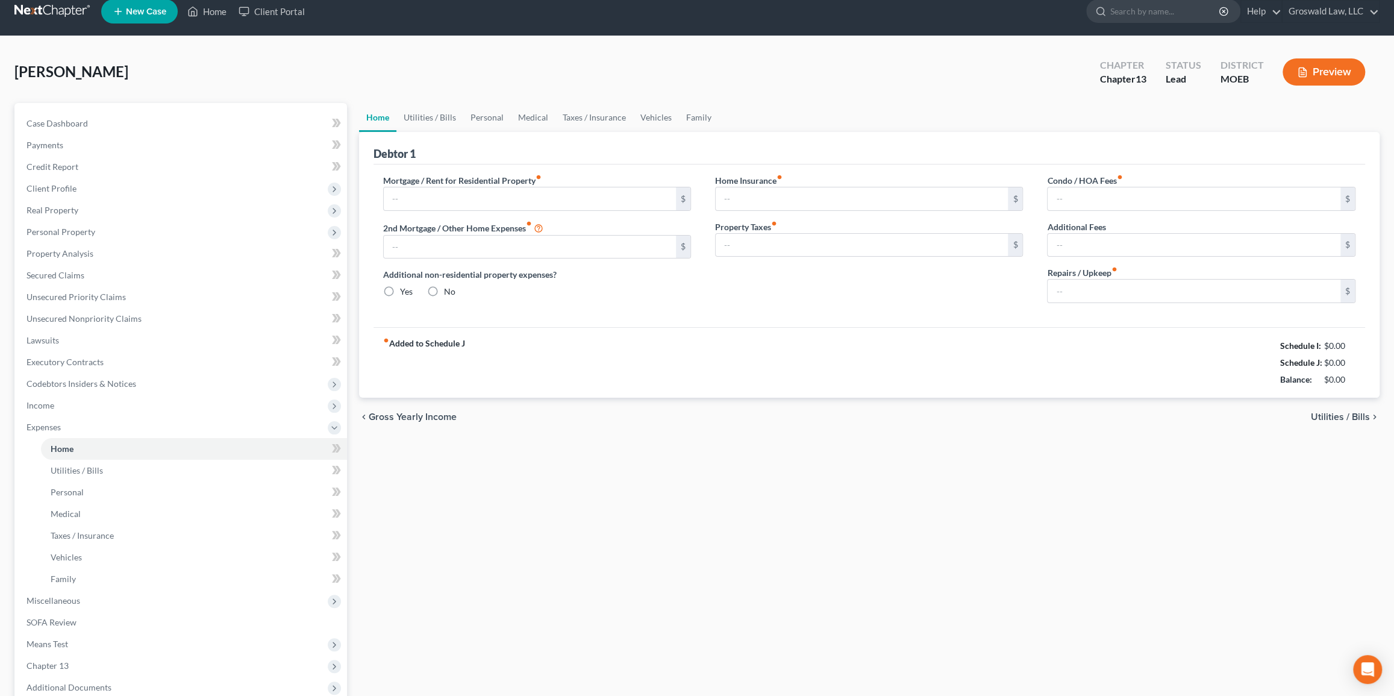
type input "0.00"
type input "190.00"
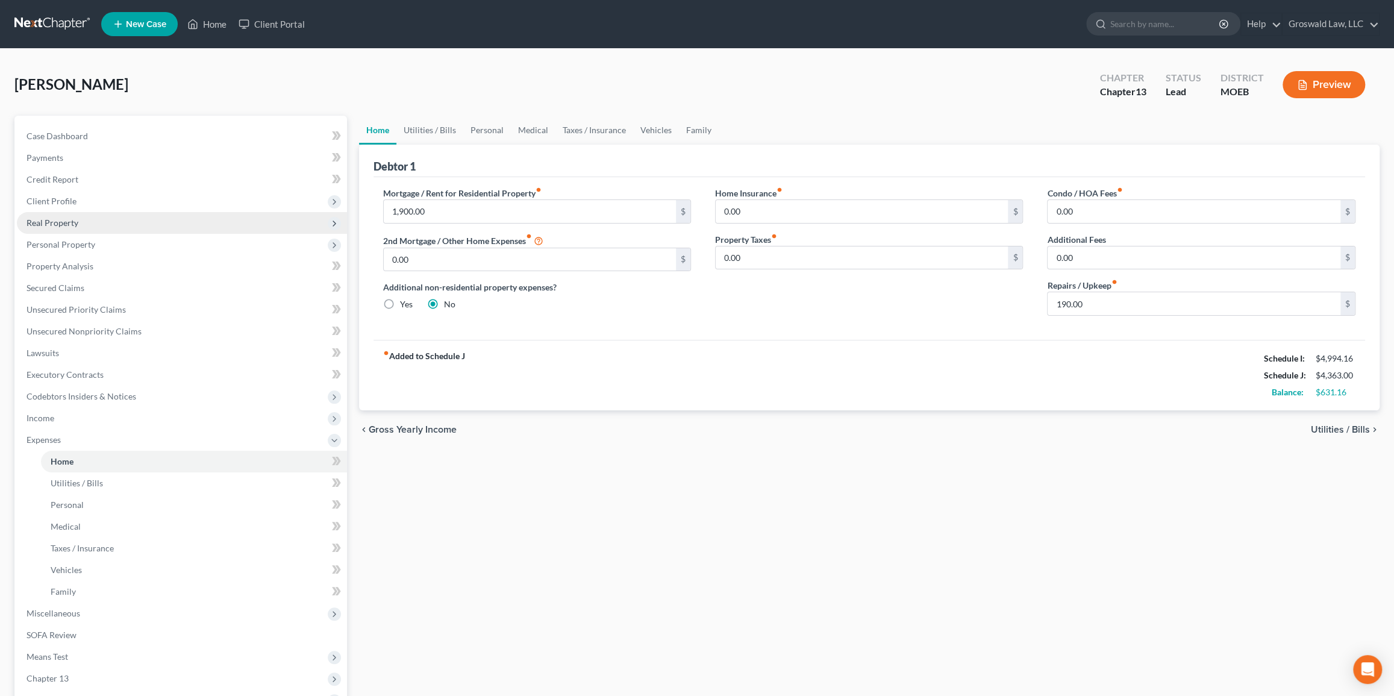
click at [55, 228] on span "Real Property" at bounding box center [182, 223] width 330 height 22
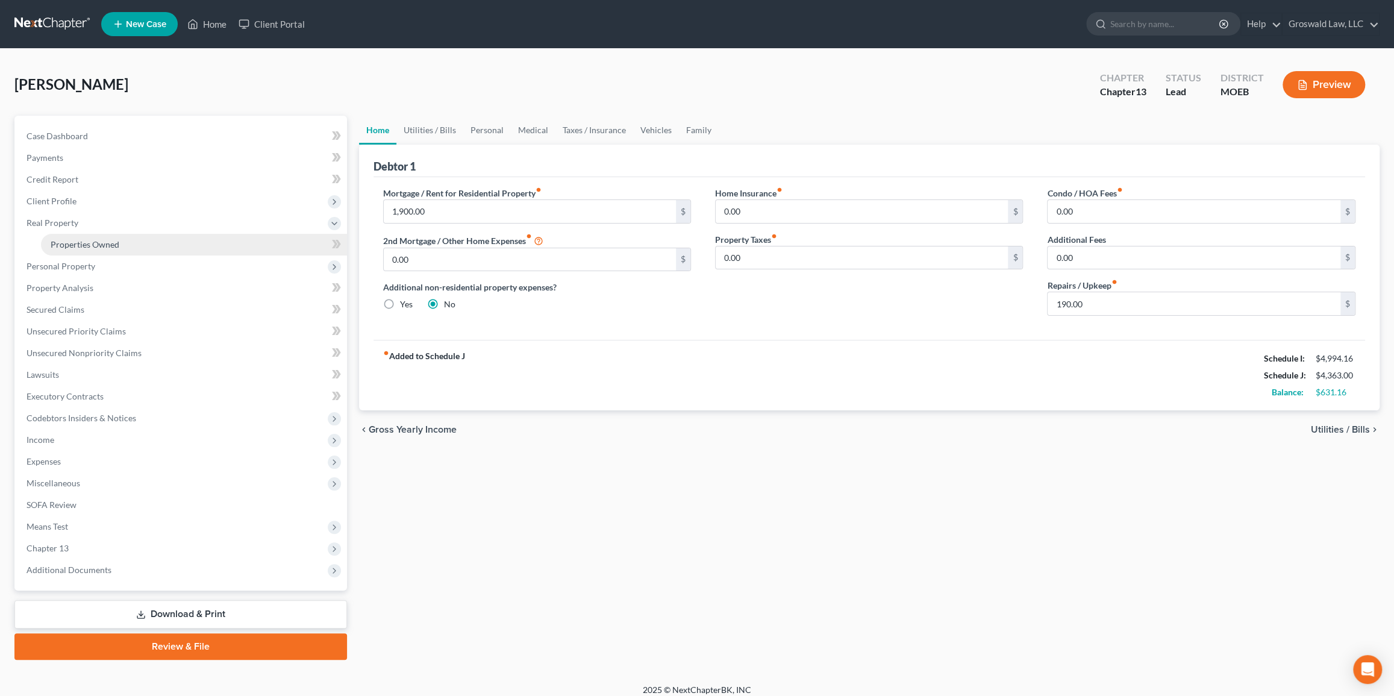
click at [79, 246] on span "Properties Owned" at bounding box center [85, 244] width 69 height 10
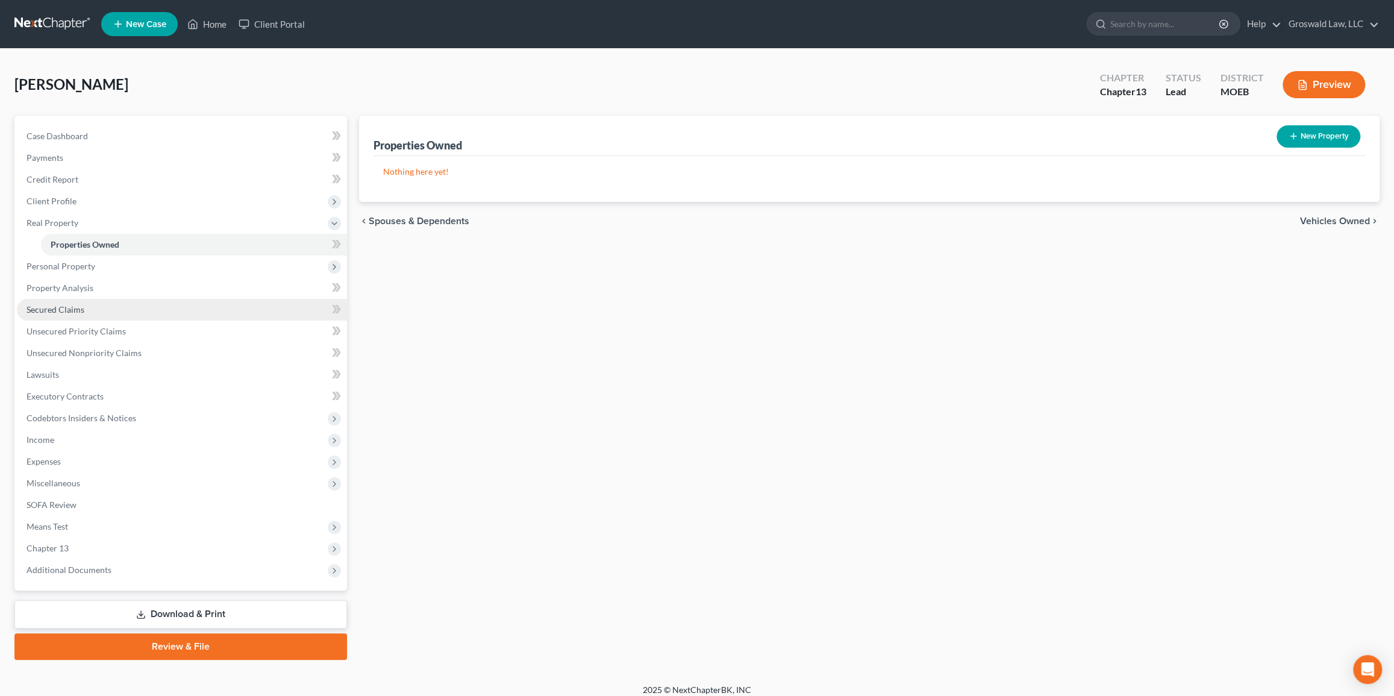
click at [63, 311] on span "Secured Claims" at bounding box center [56, 309] width 58 height 10
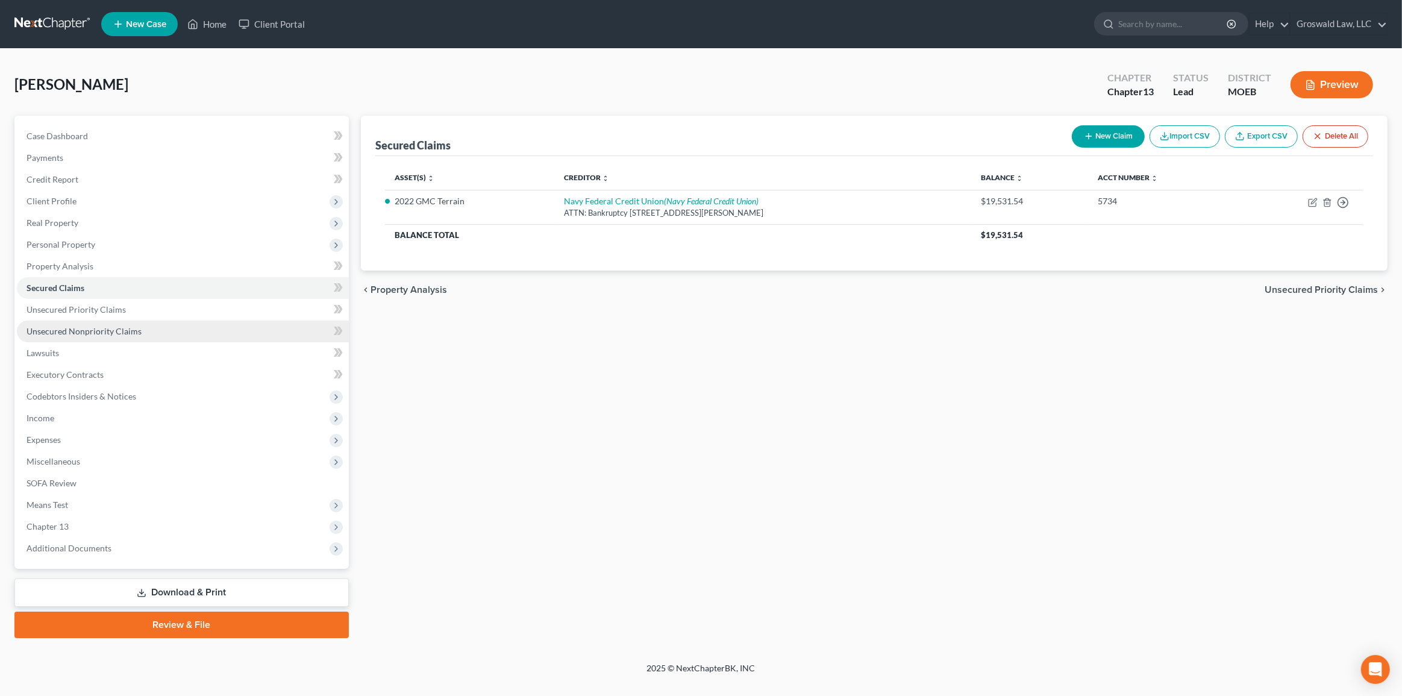
click at [93, 327] on span "Unsecured Nonpriority Claims" at bounding box center [84, 331] width 115 height 10
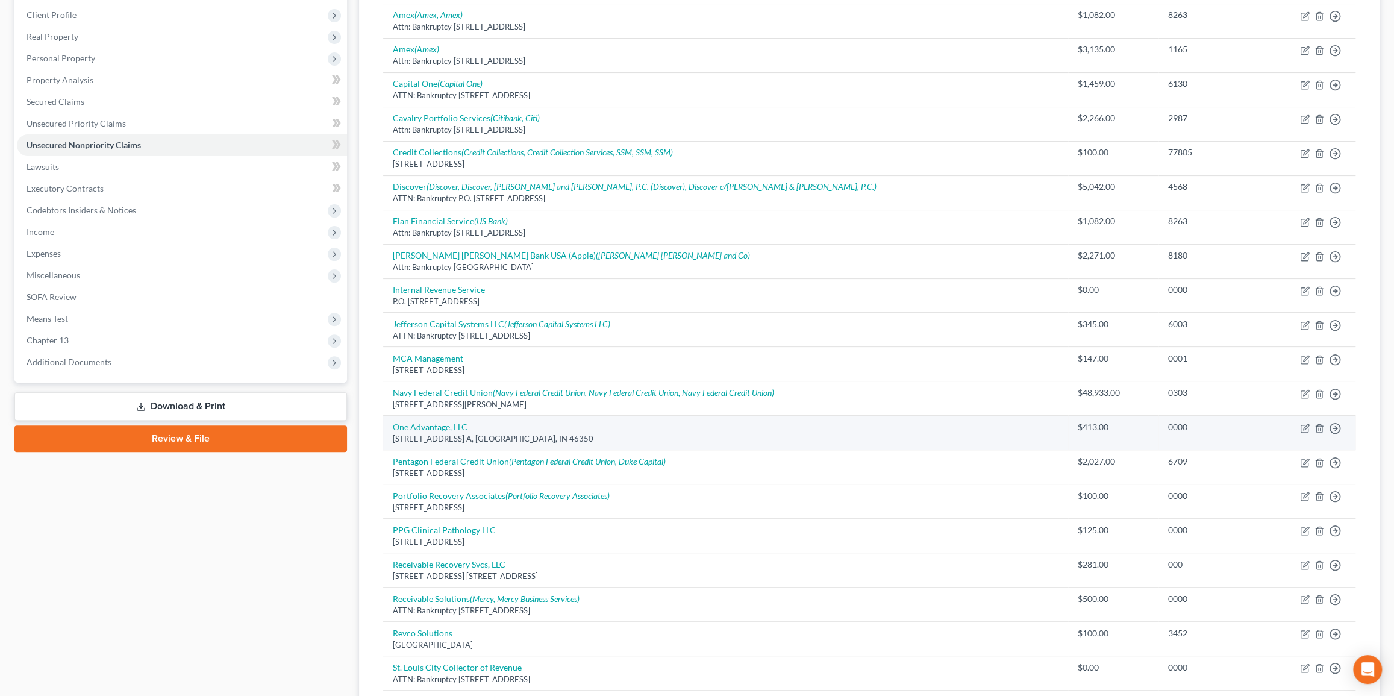
scroll to position [186, 0]
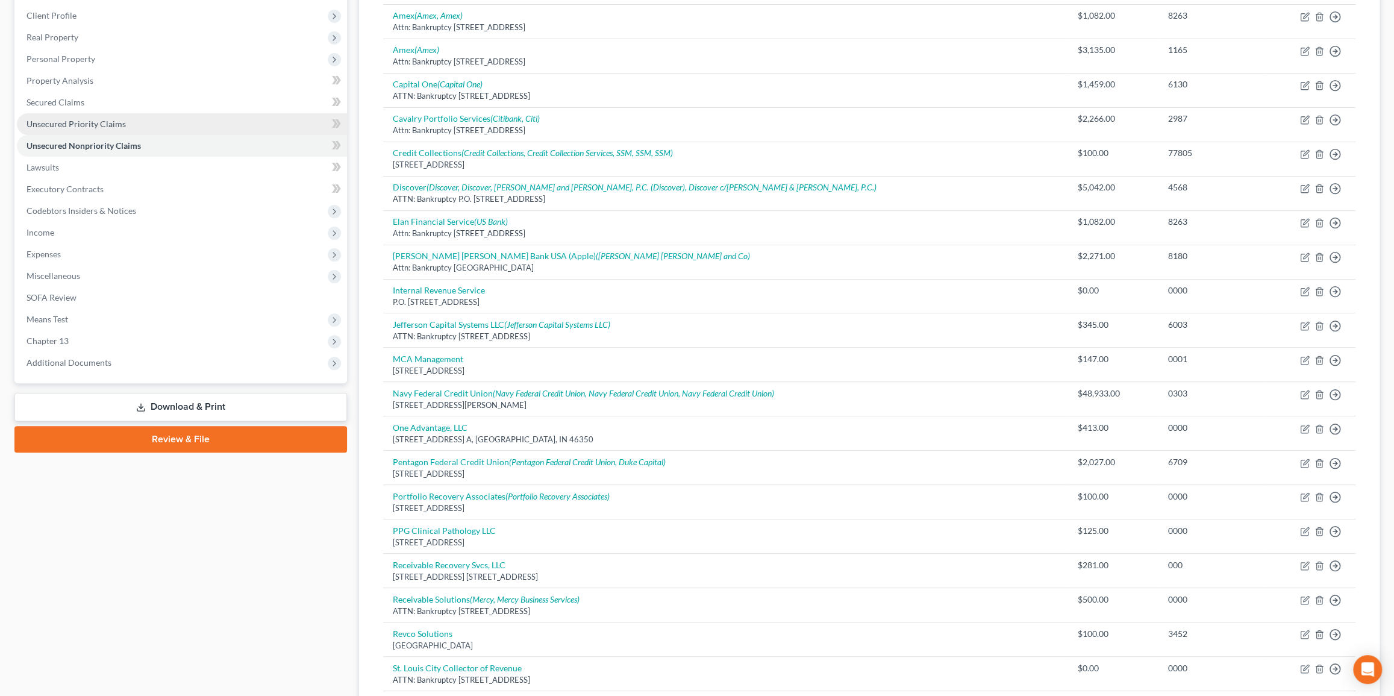
click at [75, 123] on span "Unsecured Priority Claims" at bounding box center [76, 124] width 99 height 10
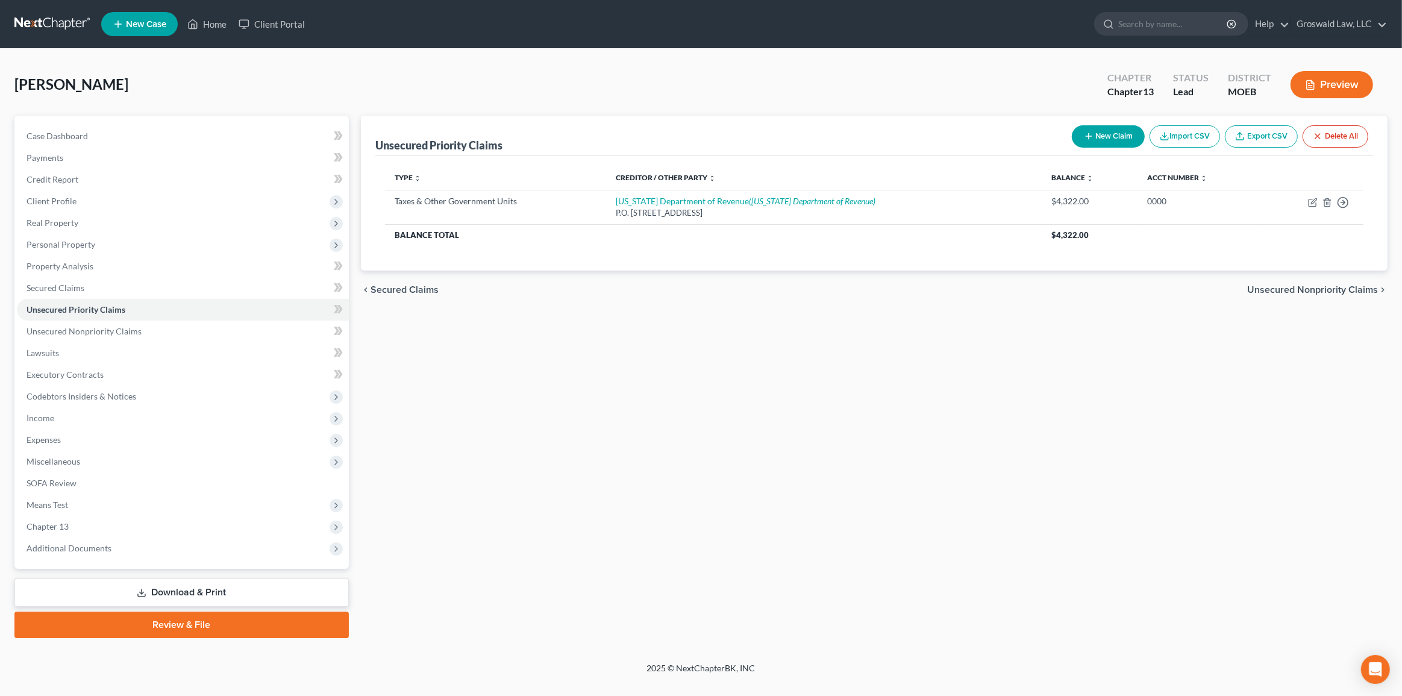
click at [225, 594] on link "Download & Print" at bounding box center [181, 592] width 334 height 28
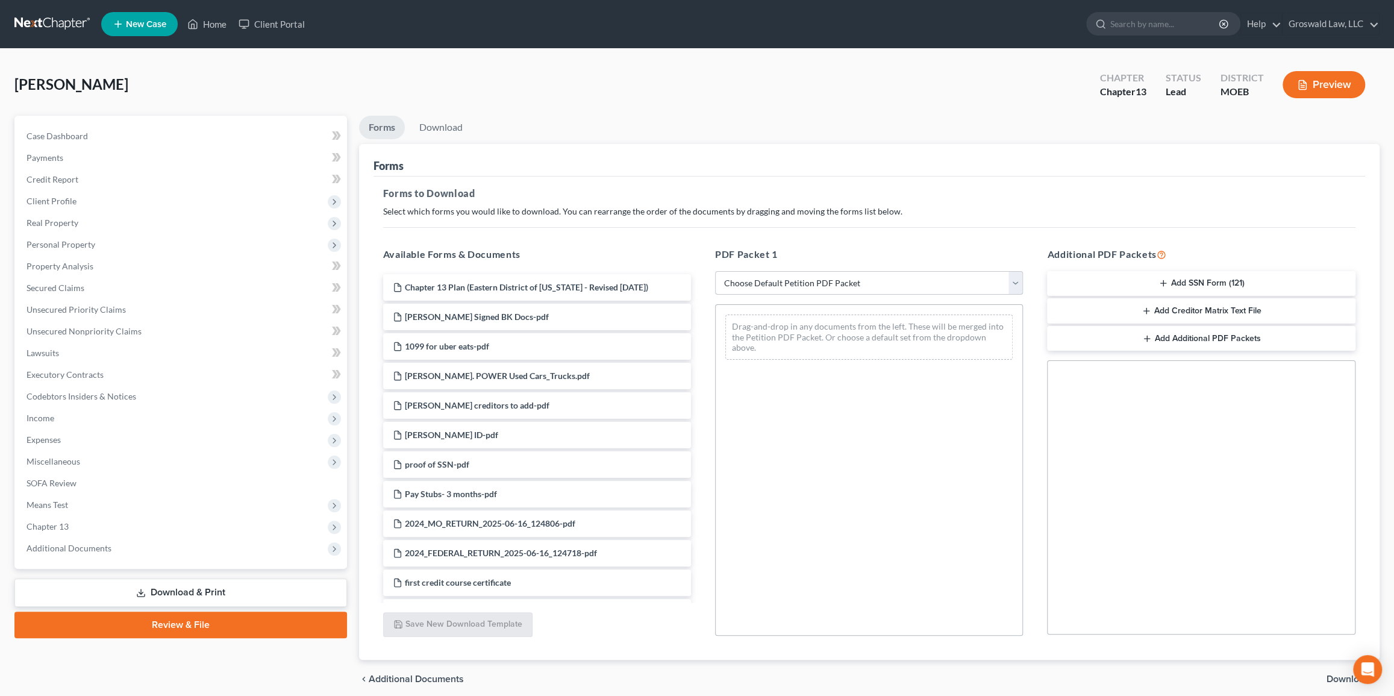
drag, startPoint x: 840, startPoint y: 279, endPoint x: 840, endPoint y: 292, distance: 12.7
click at [840, 279] on select "Choose Default Petition PDF Packet Complete Bankruptcy Petition (all forms and …" at bounding box center [869, 283] width 308 height 24
select select "0"
click at [715, 271] on select "Choose Default Petition PDF Packet Complete Bankruptcy Petition (all forms and …" at bounding box center [869, 283] width 308 height 24
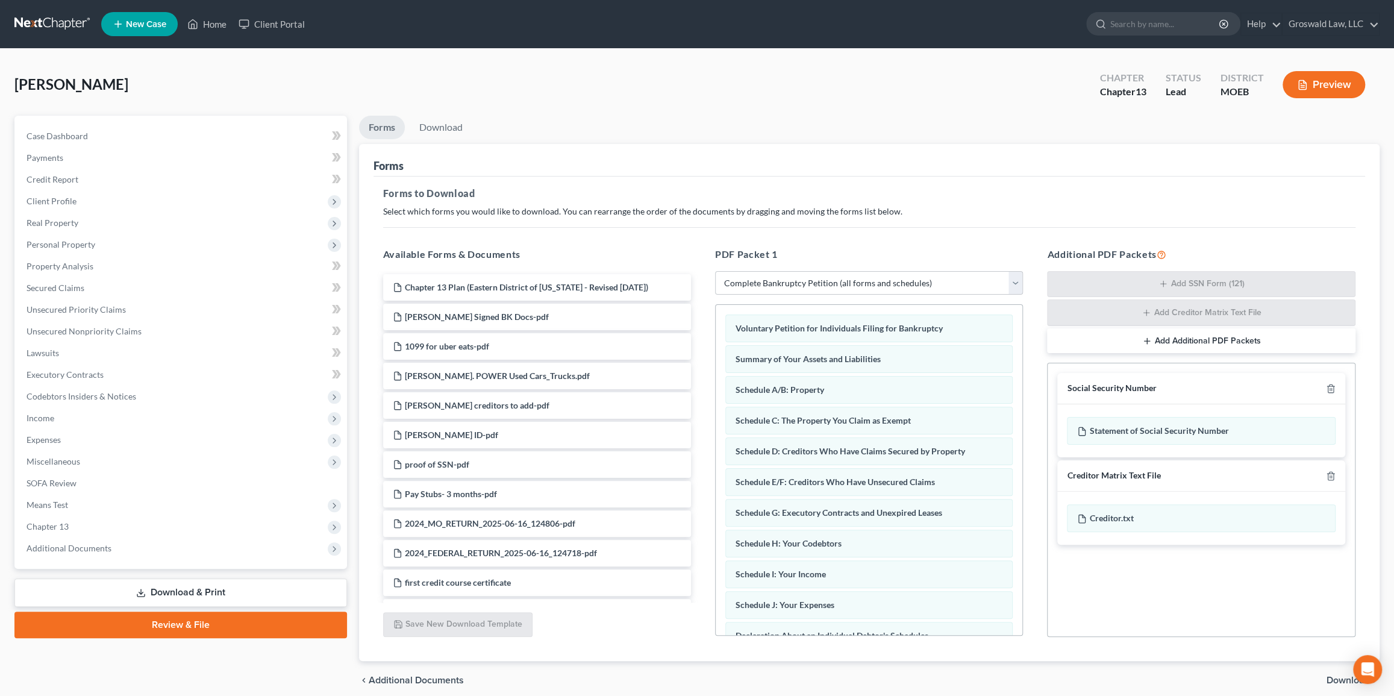
click at [948, 77] on button "Preview" at bounding box center [1324, 84] width 83 height 27
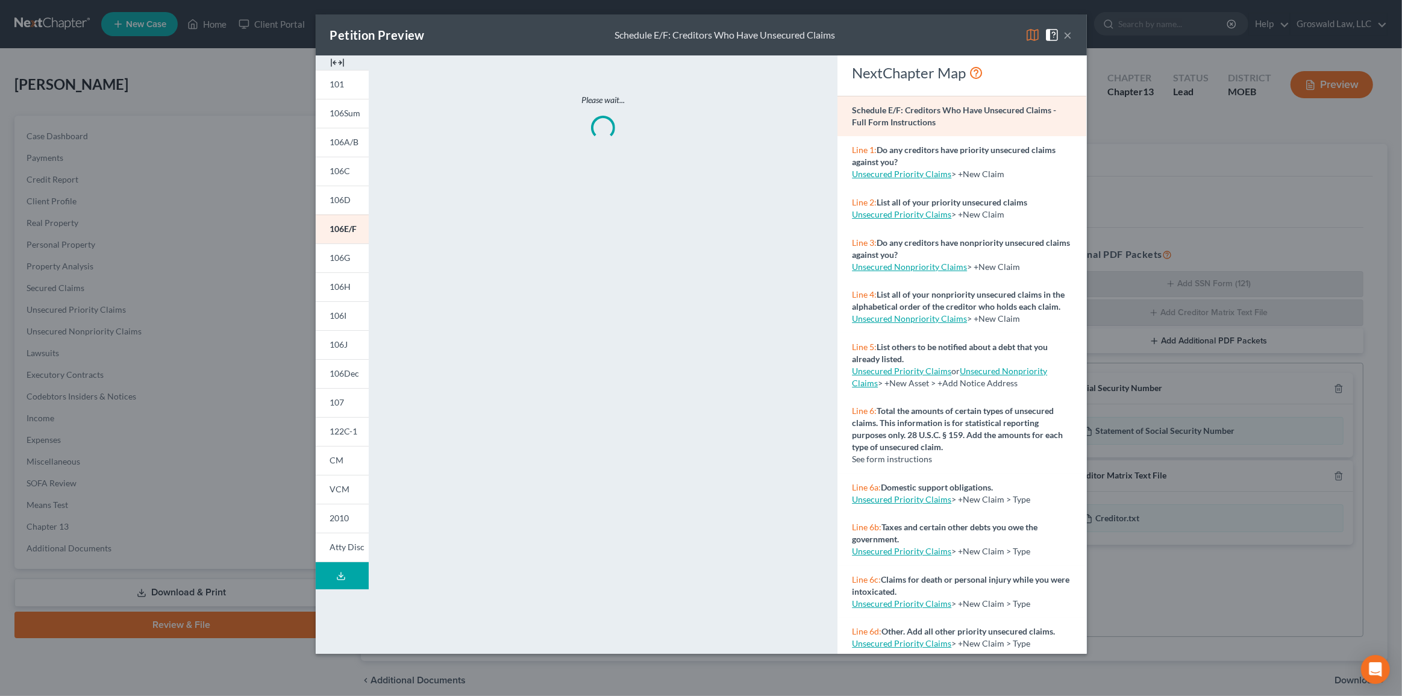
click at [337, 63] on img at bounding box center [337, 62] width 14 height 14
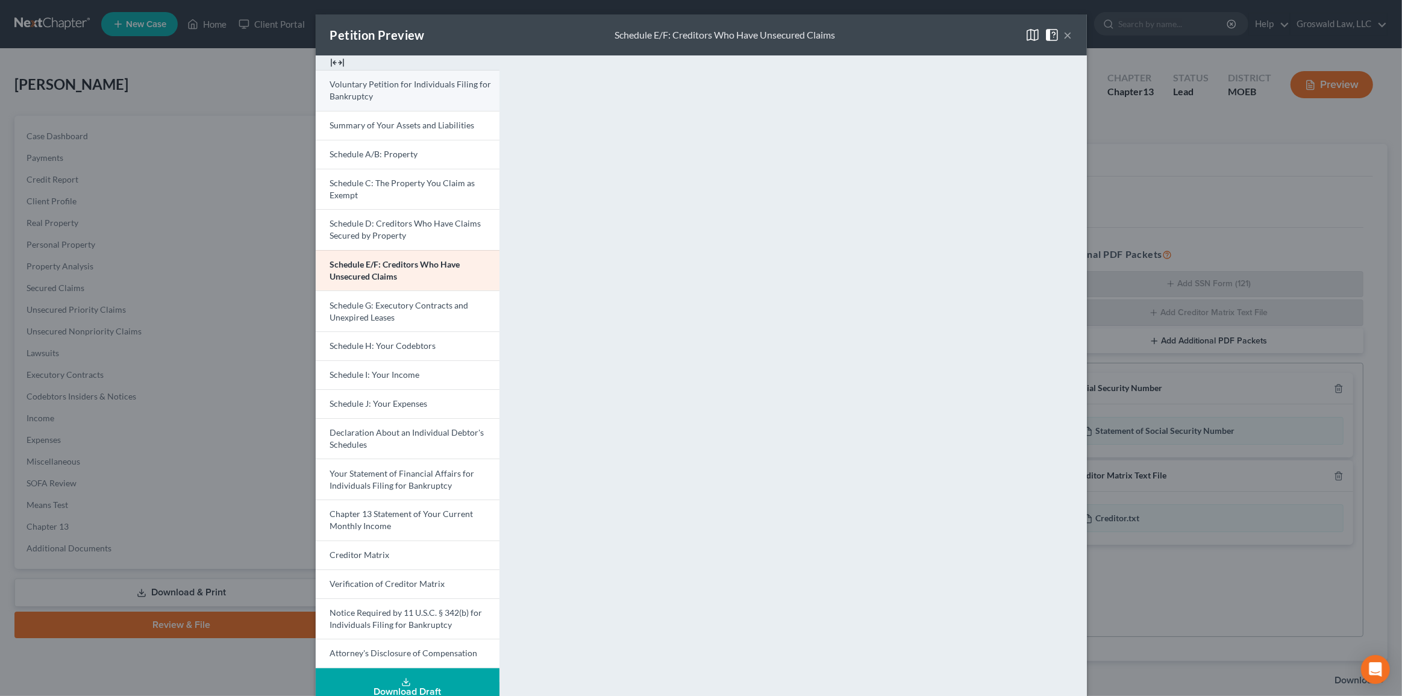
click at [396, 89] on span "Voluntary Petition for Individuals Filing for Bankruptcy" at bounding box center [410, 90] width 161 height 22
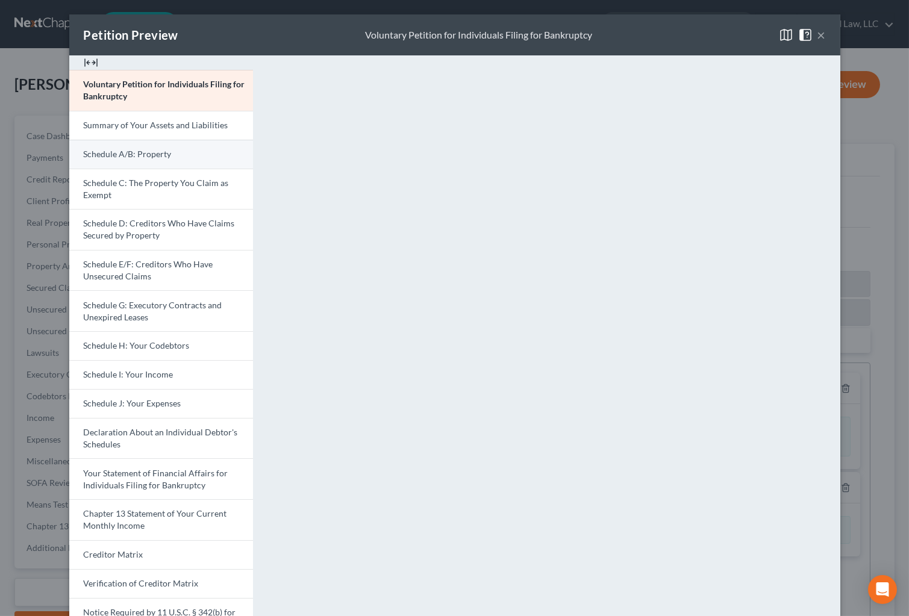
click at [125, 161] on link "Schedule A/B: Property" at bounding box center [161, 154] width 184 height 29
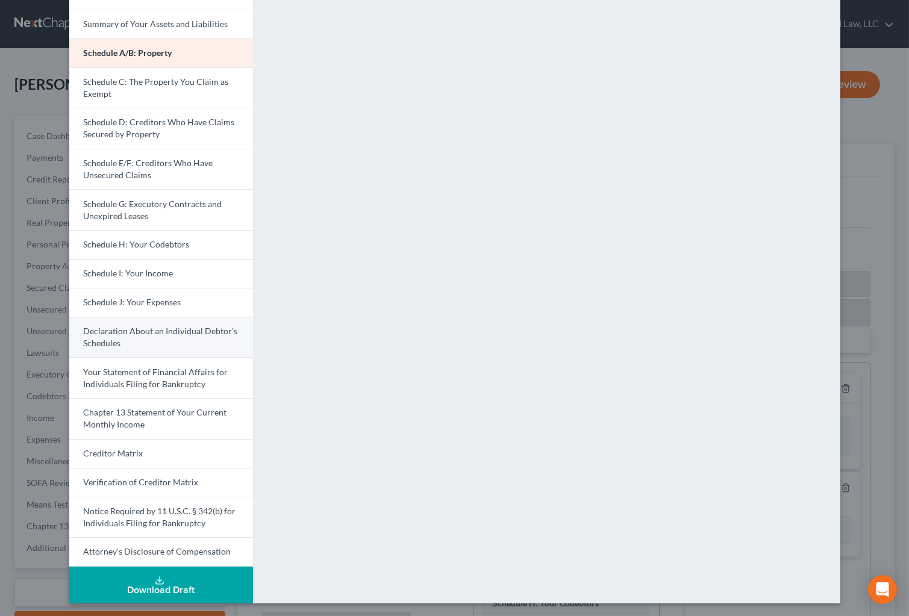
scroll to position [102, 0]
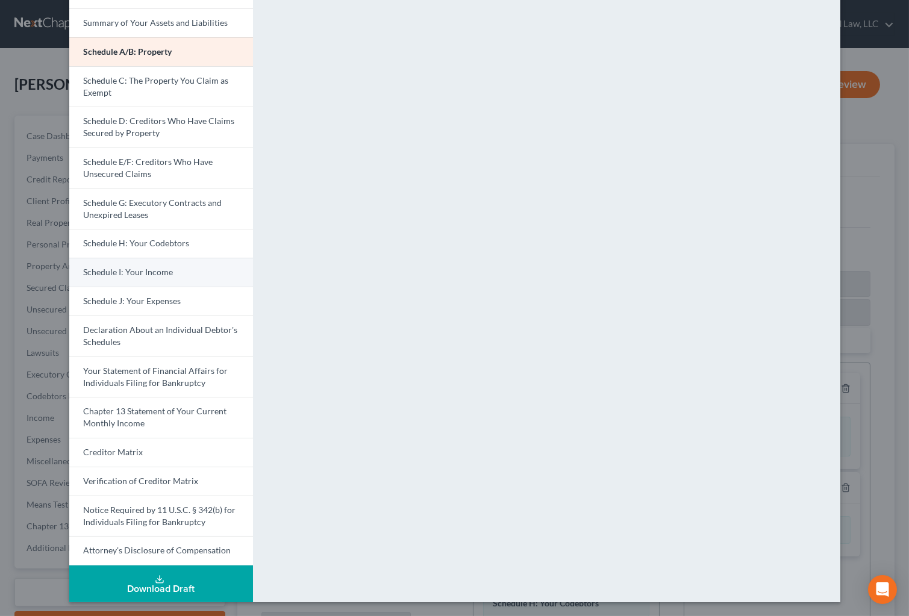
click at [123, 269] on span "Schedule I: Your Income" at bounding box center [129, 272] width 90 height 10
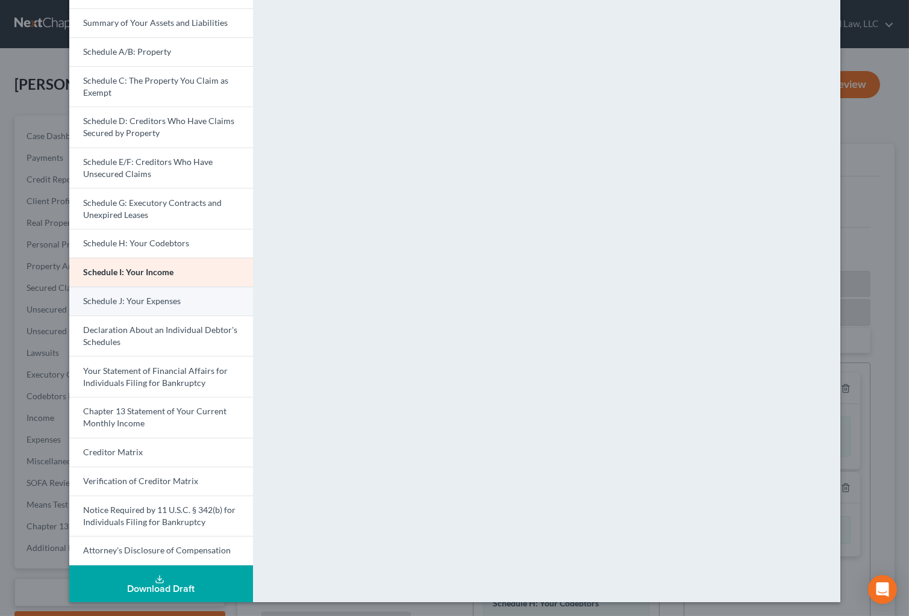
click at [141, 306] on link "Schedule J: Your Expenses" at bounding box center [161, 301] width 184 height 29
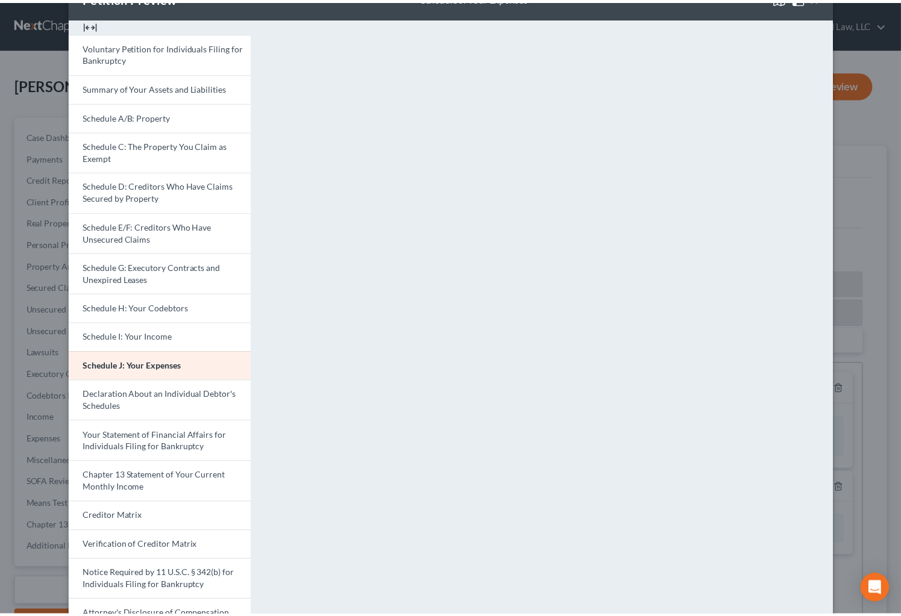
scroll to position [0, 0]
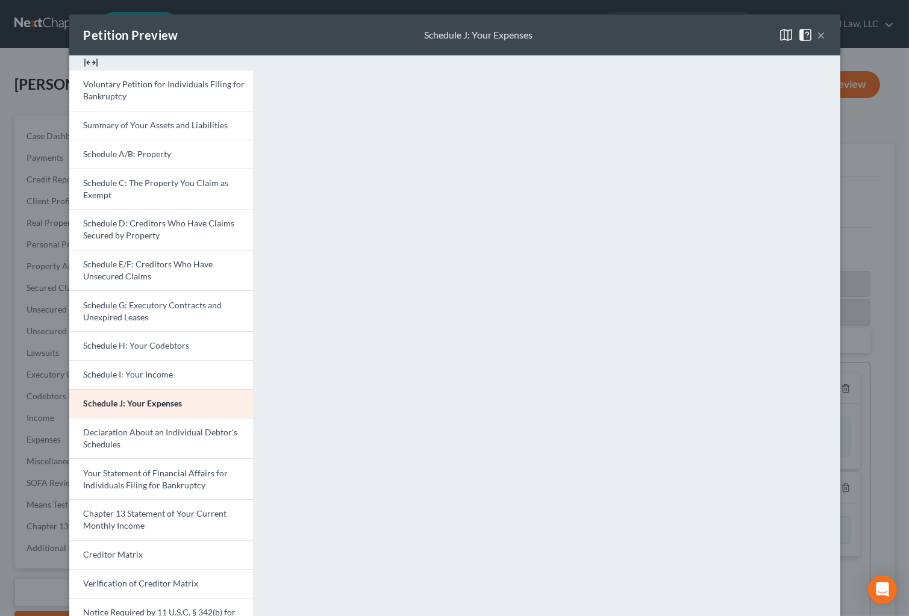
click at [818, 34] on button "×" at bounding box center [822, 35] width 8 height 14
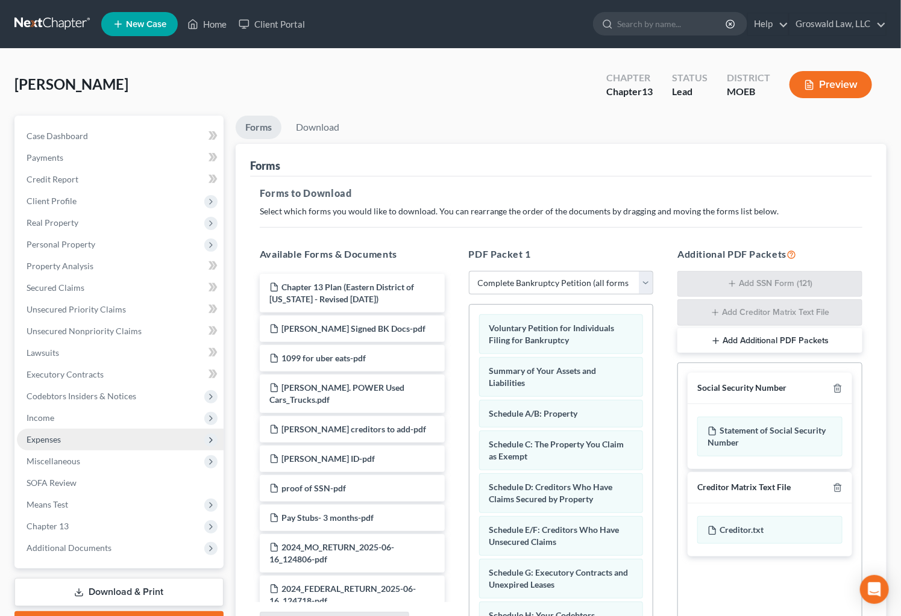
drag, startPoint x: 69, startPoint y: 436, endPoint x: 66, endPoint y: 442, distance: 6.2
click at [69, 436] on span "Expenses" at bounding box center [120, 440] width 207 height 22
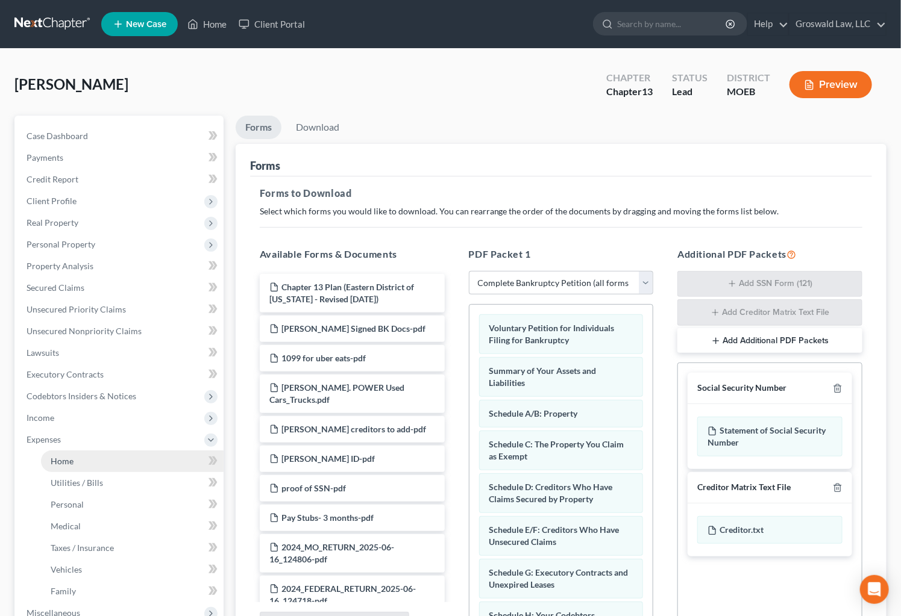
click at [76, 460] on link "Home" at bounding box center [132, 462] width 183 height 22
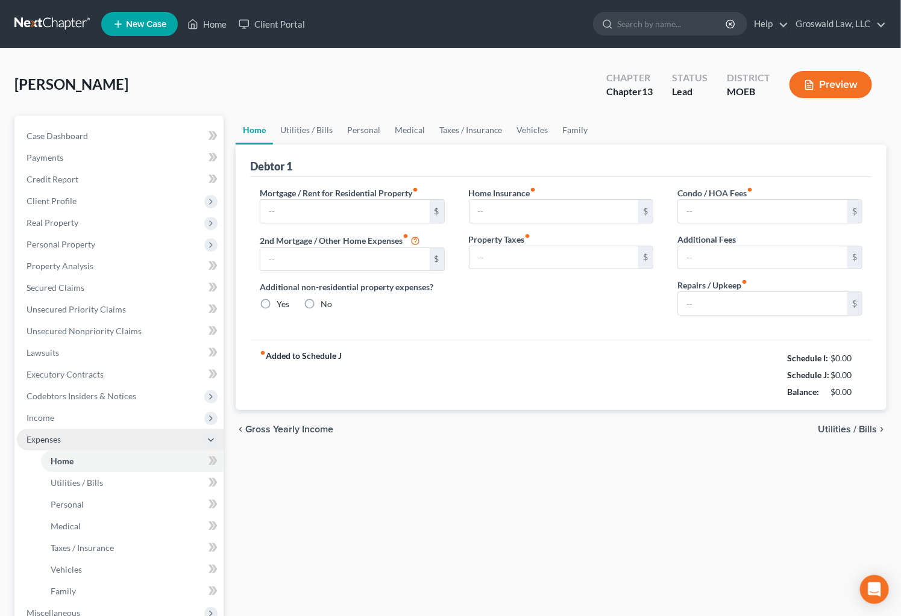
type input "1,900.00"
type input "0.00"
radio input "true"
type input "0.00"
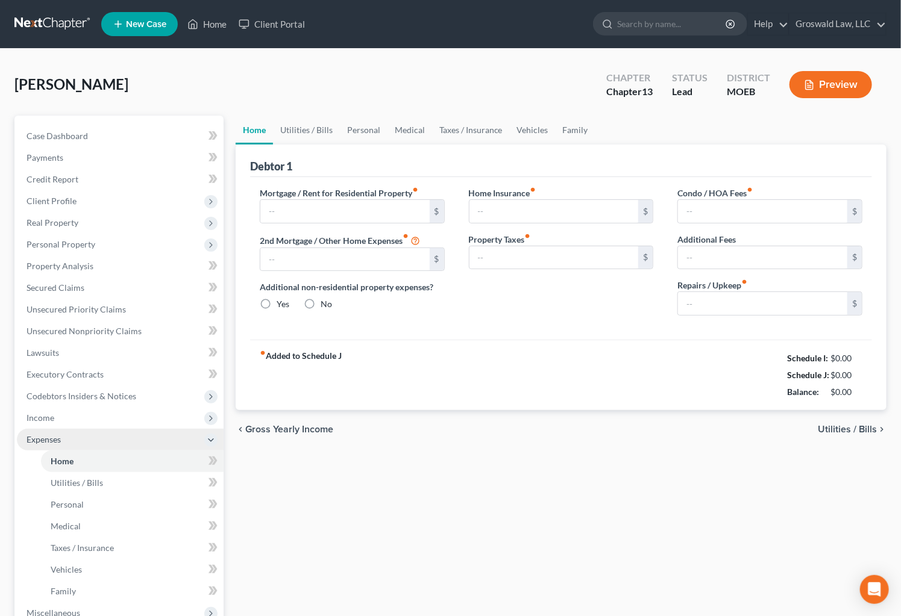
type input "0.00"
type input "190.00"
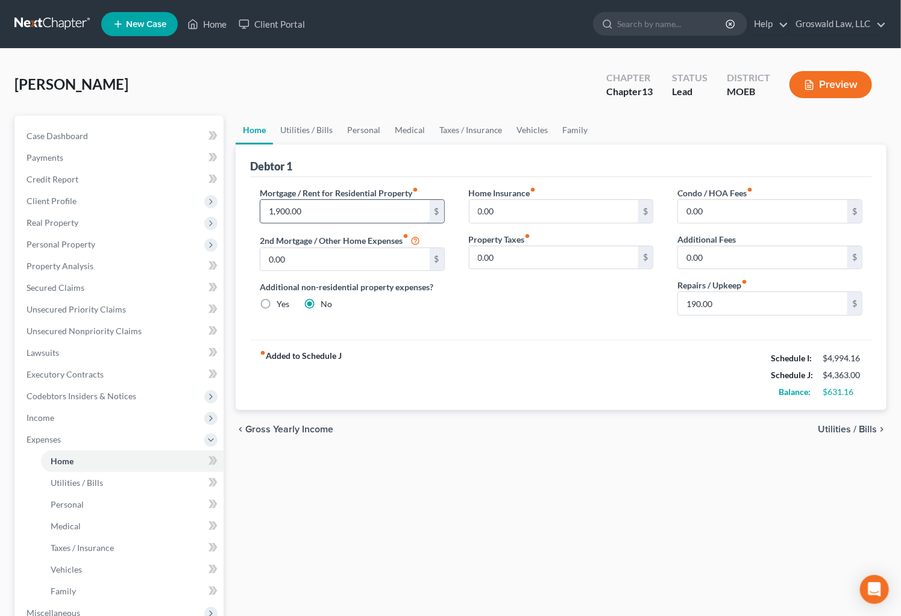
click at [414, 207] on input "1,900.00" at bounding box center [344, 211] width 169 height 23
type input "1,500"
drag, startPoint x: 358, startPoint y: 149, endPoint x: 327, endPoint y: 130, distance: 36.6
click at [354, 145] on div "Debtor 1" at bounding box center [561, 161] width 622 height 33
click at [315, 124] on link "Utilities / Bills" at bounding box center [306, 130] width 67 height 29
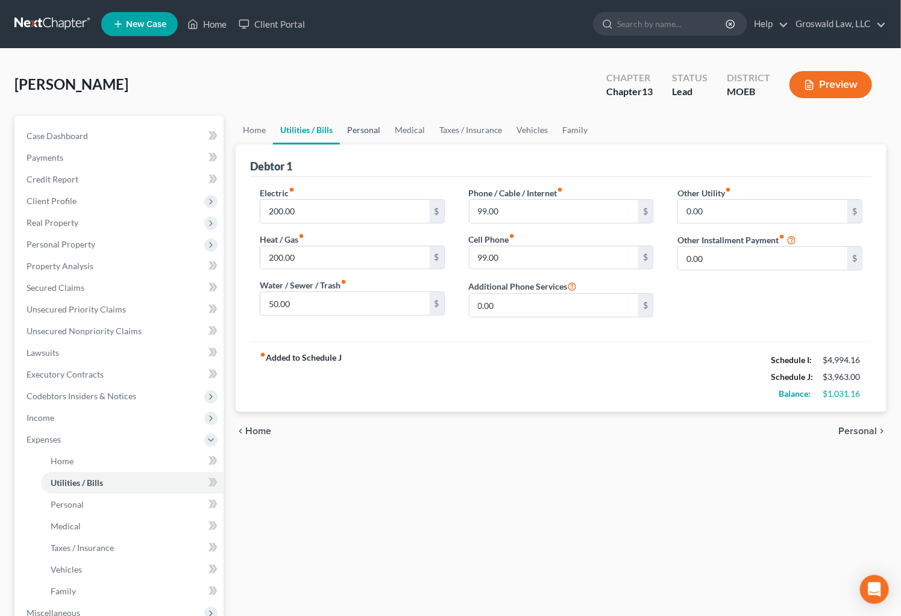
drag, startPoint x: 360, startPoint y: 125, endPoint x: 340, endPoint y: 191, distance: 69.0
click at [361, 125] on link "Personal" at bounding box center [364, 130] width 48 height 29
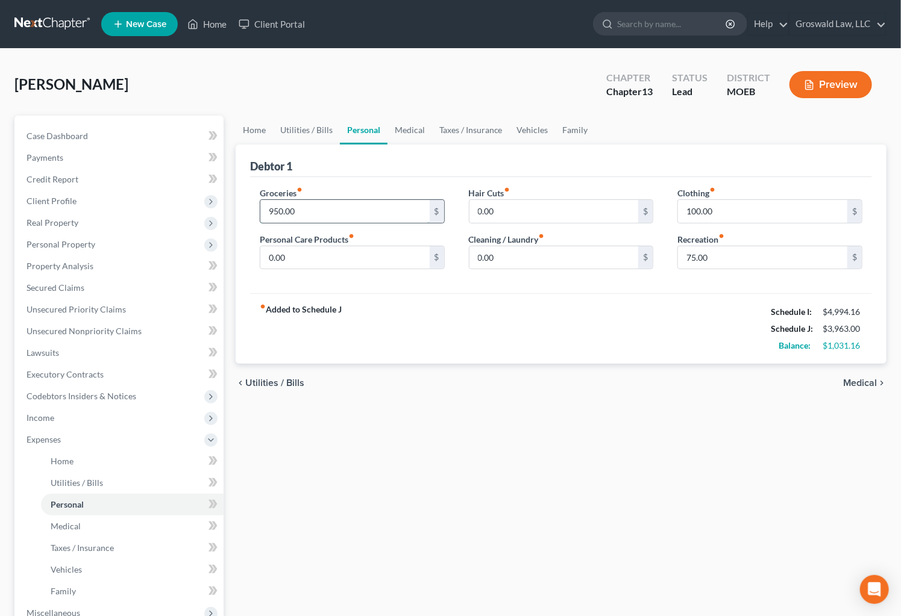
click at [334, 210] on input "950.00" at bounding box center [344, 211] width 169 height 23
click at [390, 211] on input "1,500" at bounding box center [344, 211] width 169 height 23
click at [336, 213] on input "1,300" at bounding box center [344, 211] width 169 height 23
click at [327, 214] on input "1,330" at bounding box center [344, 211] width 169 height 23
type input "1,350"
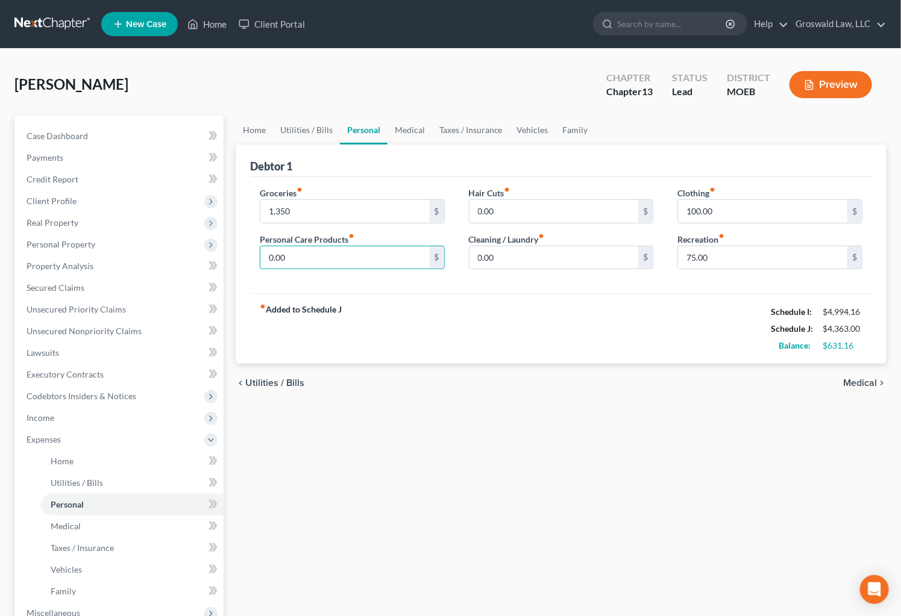
drag, startPoint x: 506, startPoint y: 389, endPoint x: 173, endPoint y: 416, distance: 334.3
click at [506, 389] on div "chevron_left Utilities / Bills Medical chevron_right" at bounding box center [561, 383] width 651 height 39
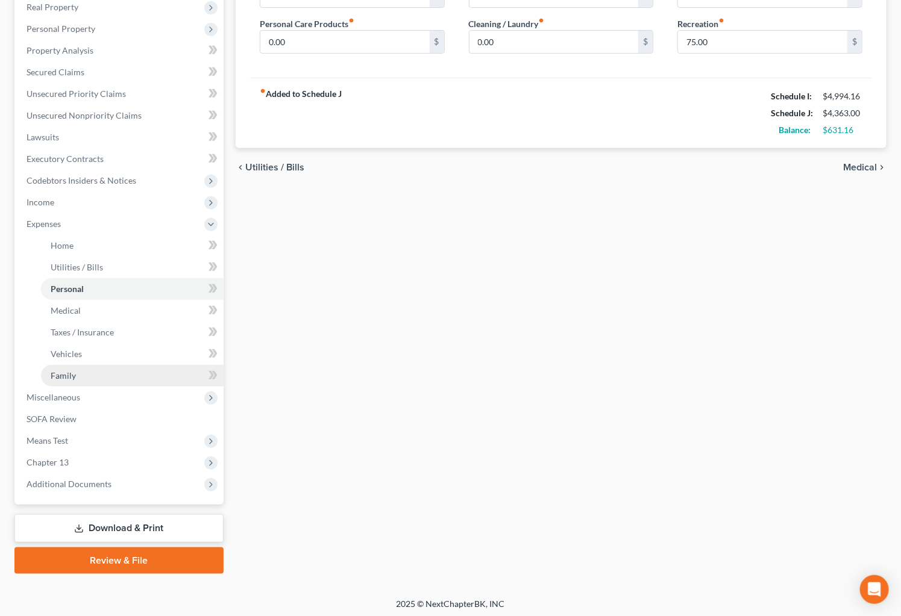
scroll to position [218, 0]
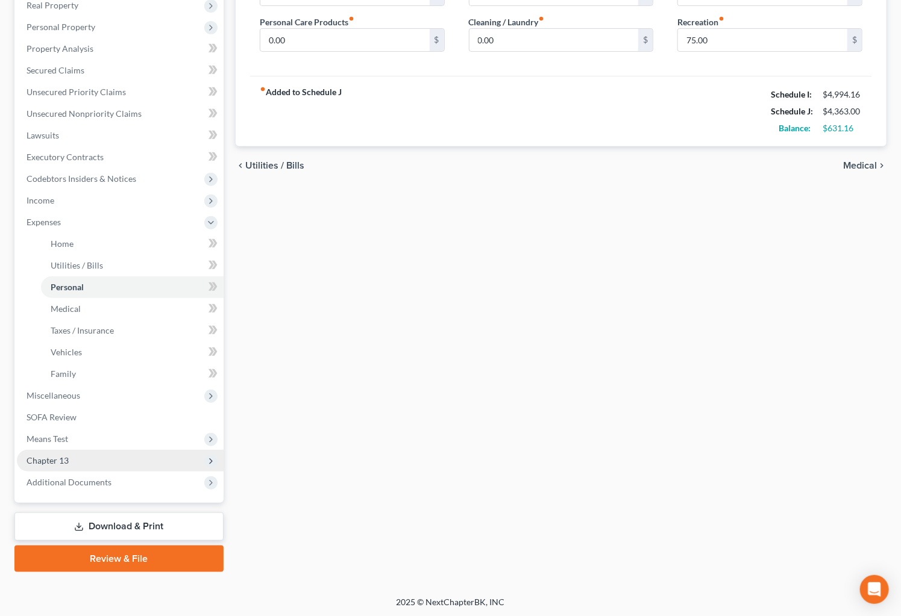
click at [60, 459] on span "Chapter 13" at bounding box center [48, 461] width 42 height 10
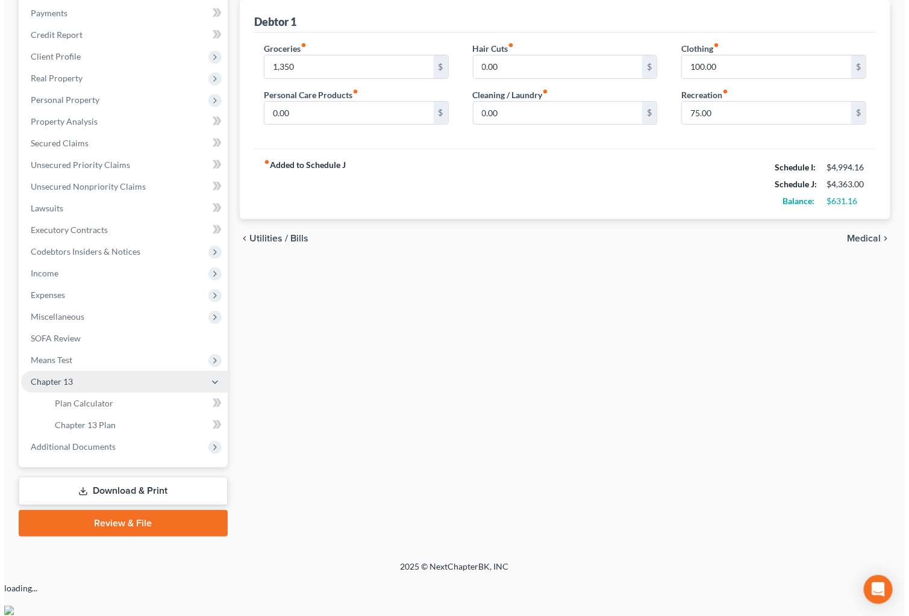
scroll to position [109, 0]
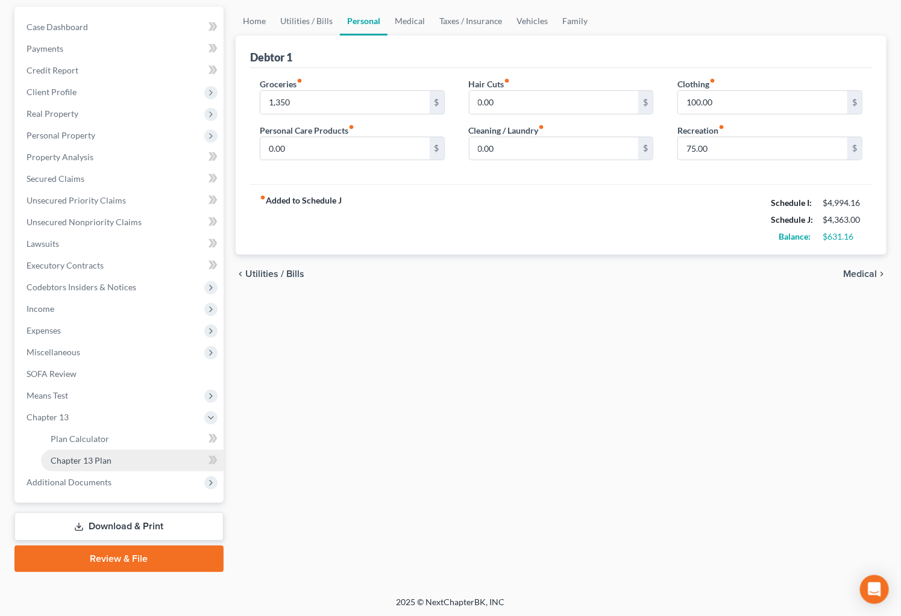
click at [86, 461] on span "Chapter 13 Plan" at bounding box center [81, 461] width 61 height 10
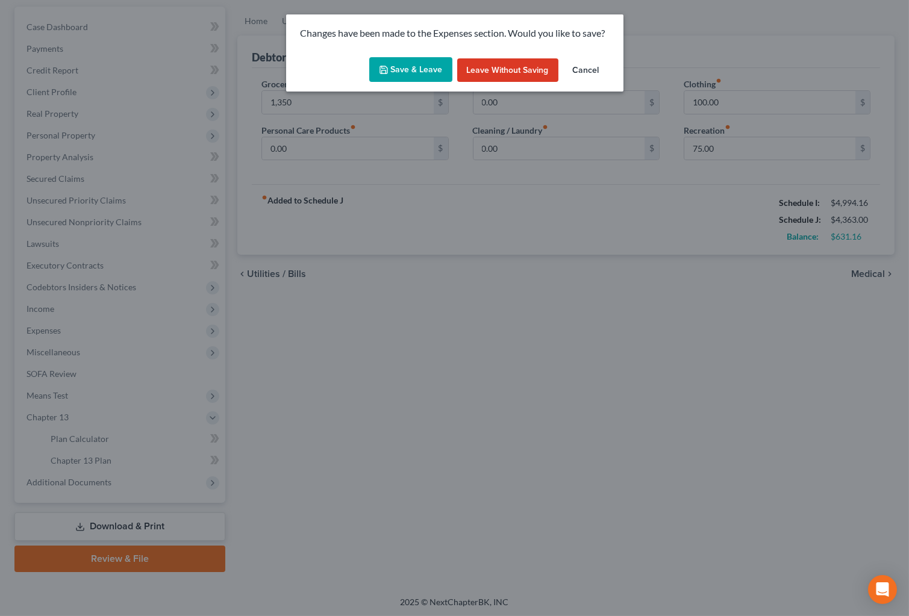
click at [388, 64] on button "Save & Leave" at bounding box center [410, 69] width 83 height 25
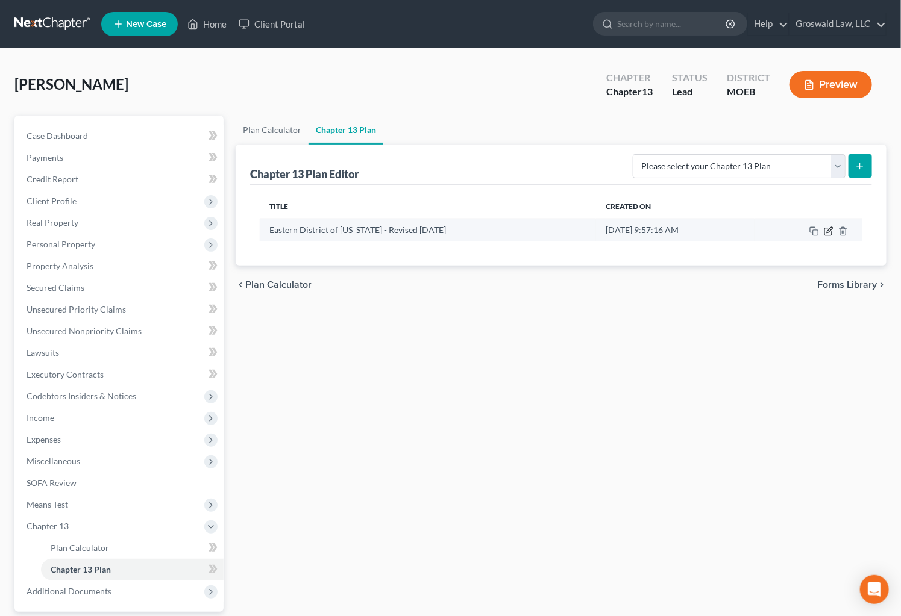
click at [831, 233] on icon "button" at bounding box center [829, 232] width 10 height 10
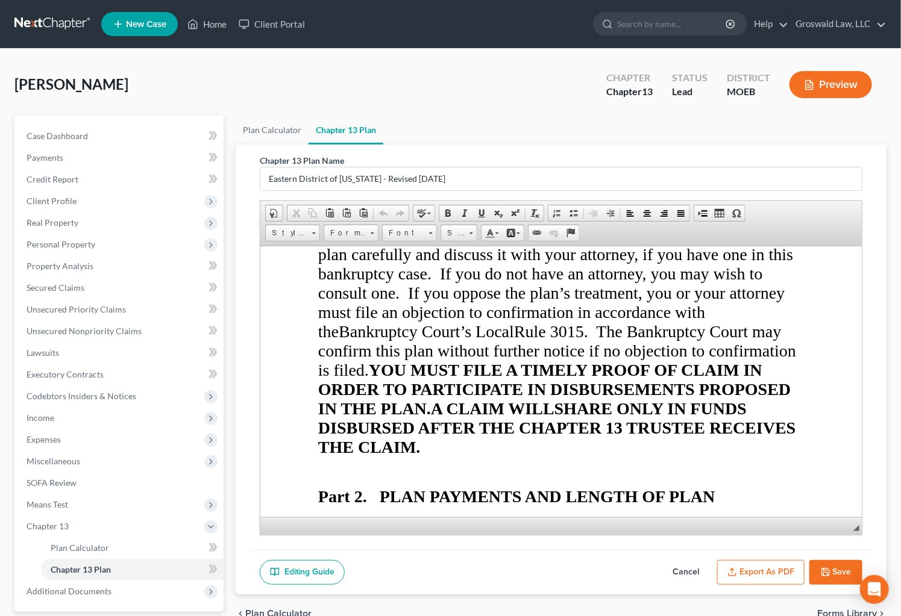
scroll to position [1041, 0]
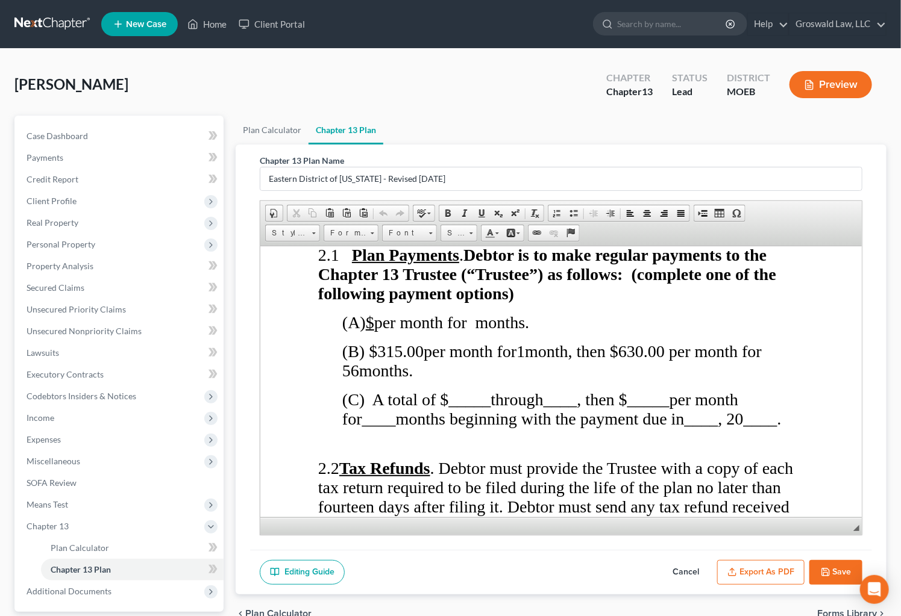
click at [693, 568] on button "Cancel" at bounding box center [685, 572] width 53 height 25
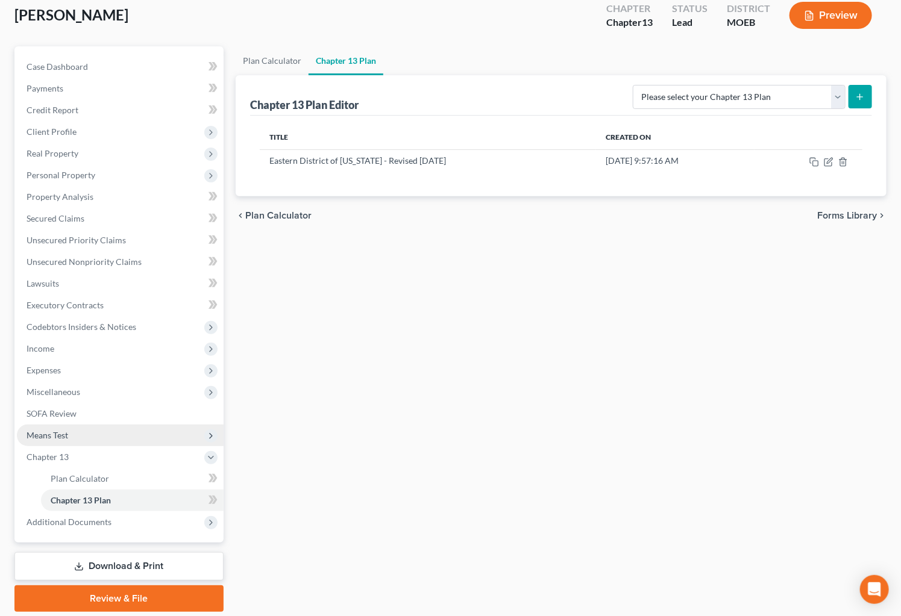
scroll to position [109, 0]
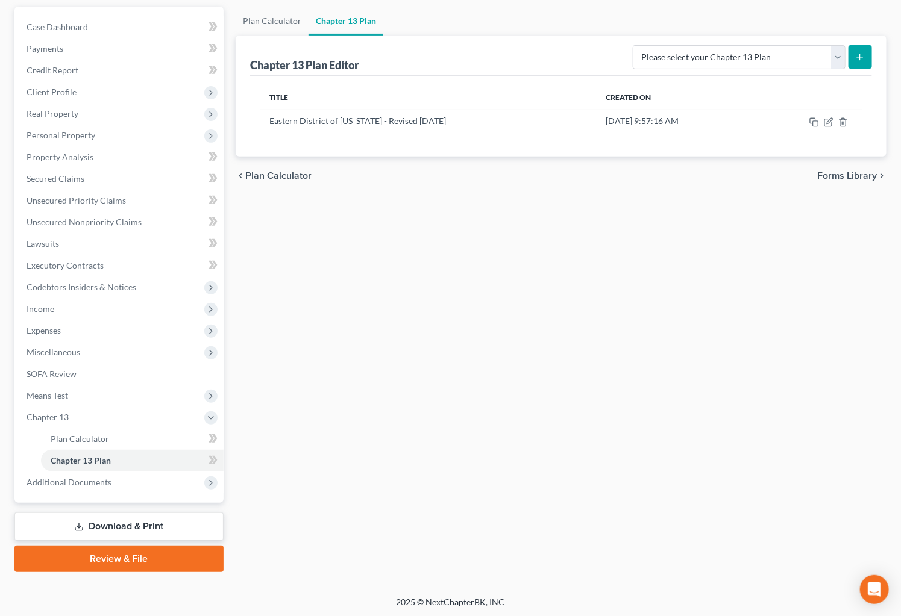
click at [117, 527] on link "Download & Print" at bounding box center [118, 527] width 209 height 28
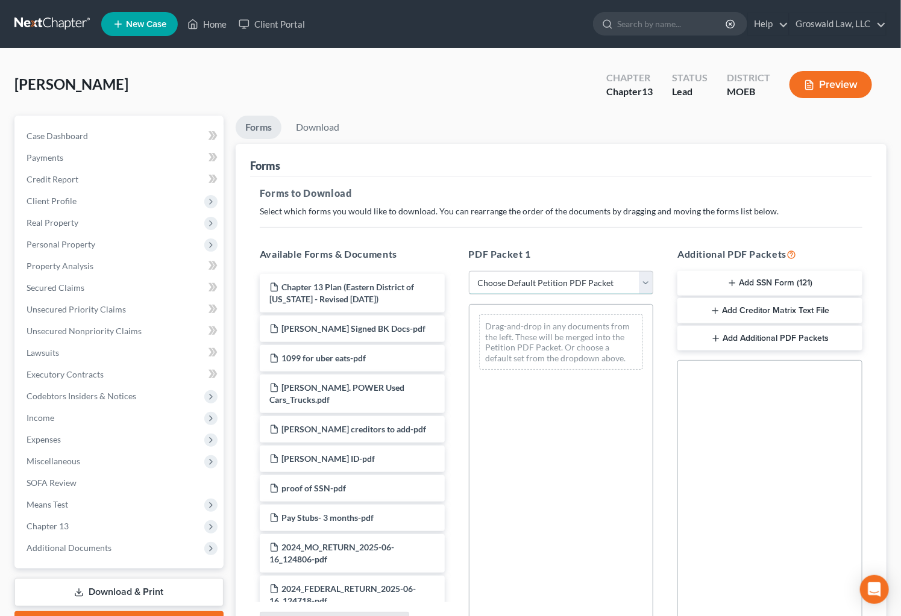
drag, startPoint x: 537, startPoint y: 286, endPoint x: 539, endPoint y: 292, distance: 6.7
click at [537, 287] on select "Choose Default Petition PDF Packet Complete Bankruptcy Petition (all forms and …" at bounding box center [561, 283] width 185 height 24
select select "0"
click at [469, 271] on select "Choose Default Petition PDF Packet Complete Bankruptcy Petition (all forms and …" at bounding box center [561, 283] width 185 height 24
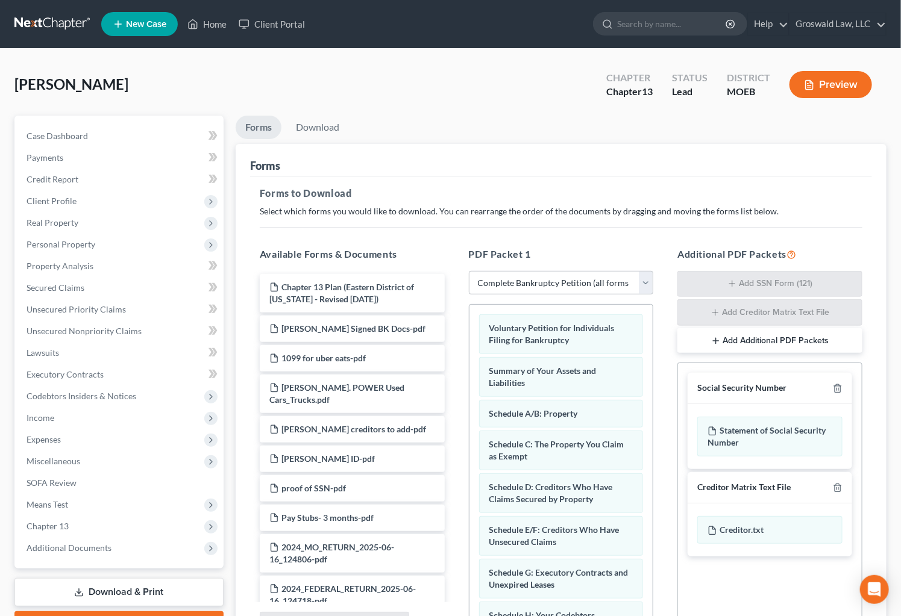
click at [825, 87] on button "Preview" at bounding box center [830, 84] width 83 height 27
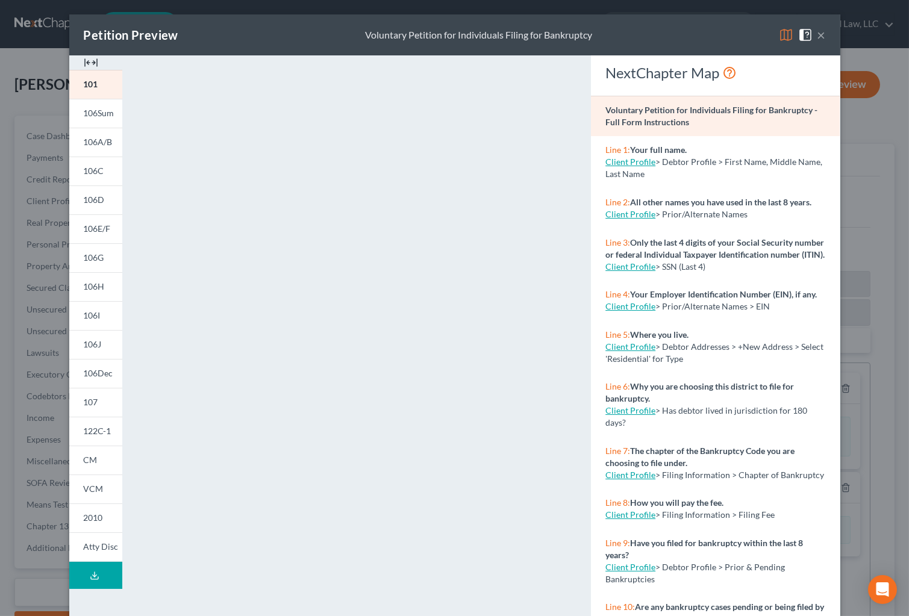
click at [84, 61] on img at bounding box center [91, 62] width 14 height 14
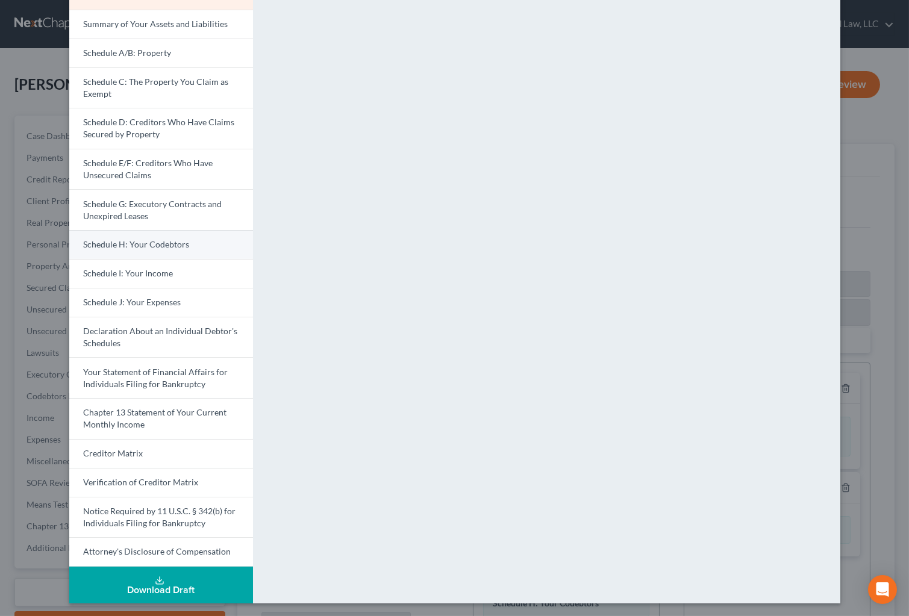
scroll to position [102, 0]
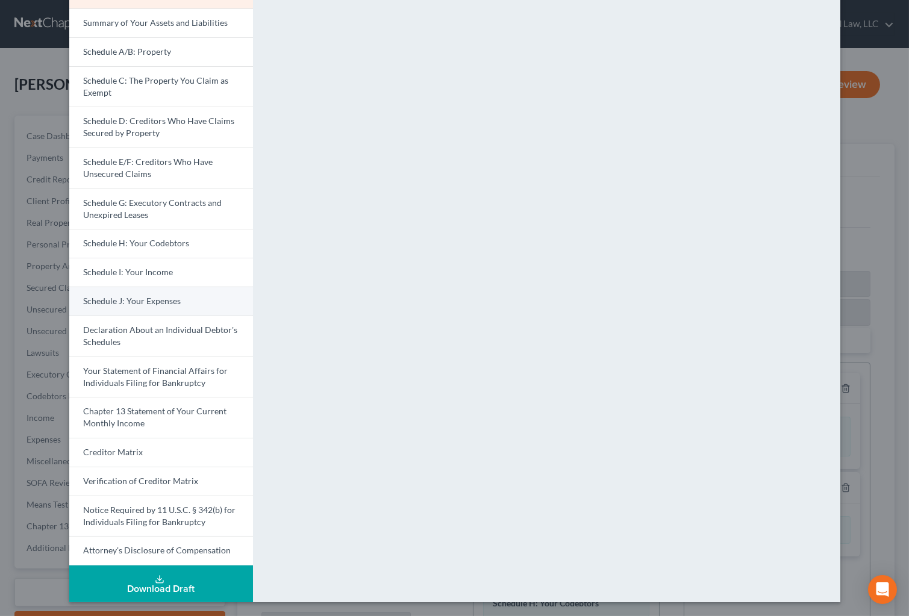
click at [140, 301] on span "Schedule J: Your Expenses" at bounding box center [133, 301] width 98 height 10
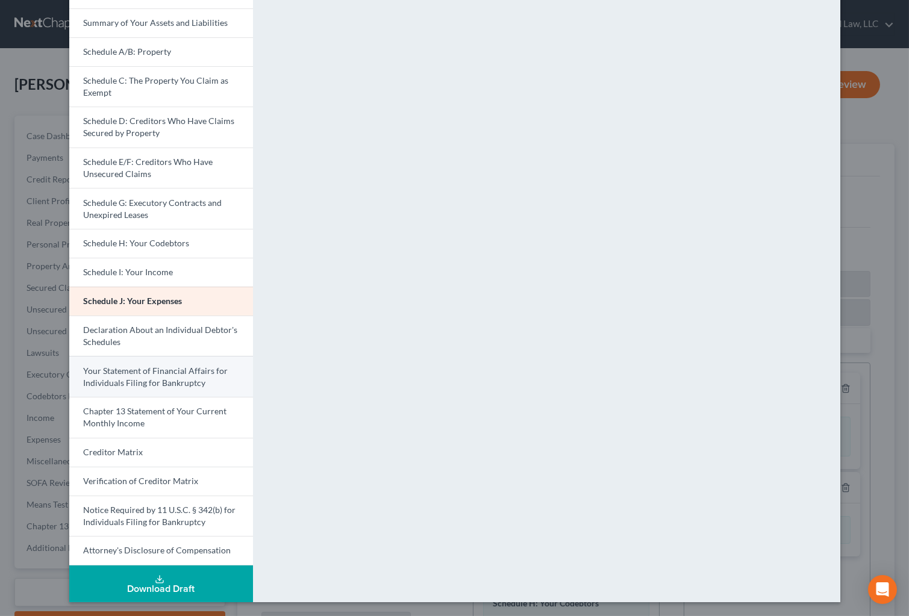
drag, startPoint x: 144, startPoint y: 378, endPoint x: 127, endPoint y: 374, distance: 18.0
click at [144, 378] on span "Your Statement of Financial Affairs for Individuals Filing for Bankruptcy" at bounding box center [156, 377] width 145 height 22
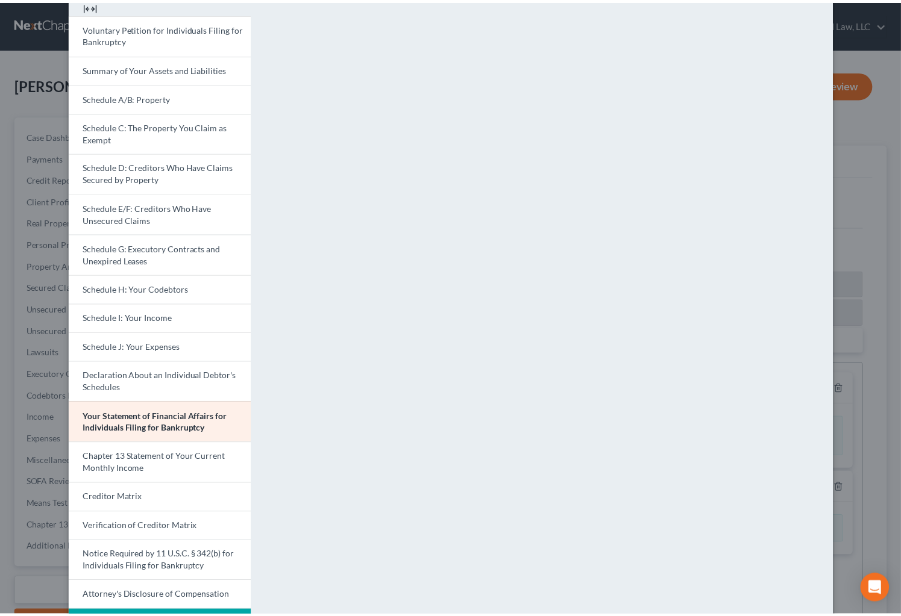
scroll to position [0, 0]
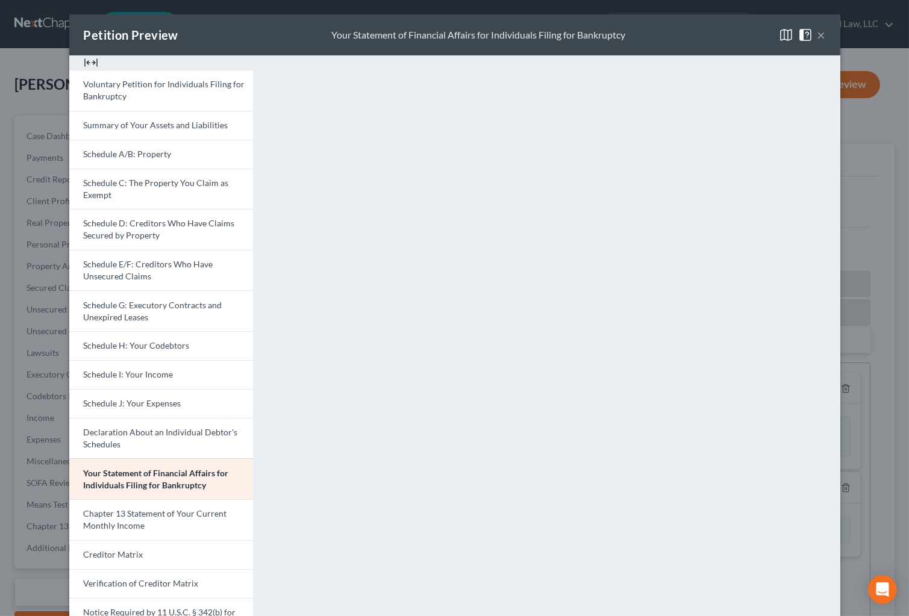
click at [818, 36] on button "×" at bounding box center [822, 35] width 8 height 14
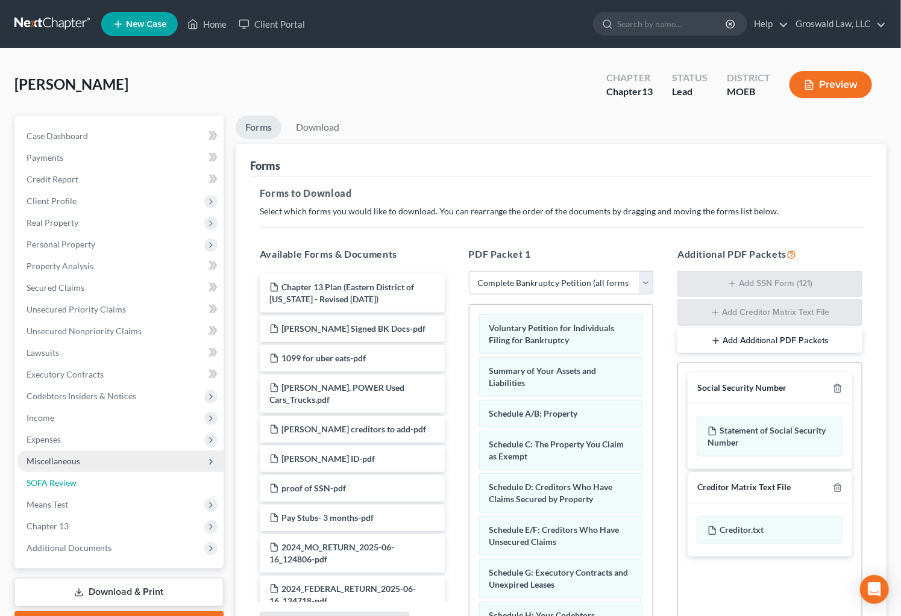
drag, startPoint x: 97, startPoint y: 486, endPoint x: 133, endPoint y: 470, distance: 39.1
click at [97, 486] on link "SOFA Review" at bounding box center [120, 483] width 207 height 22
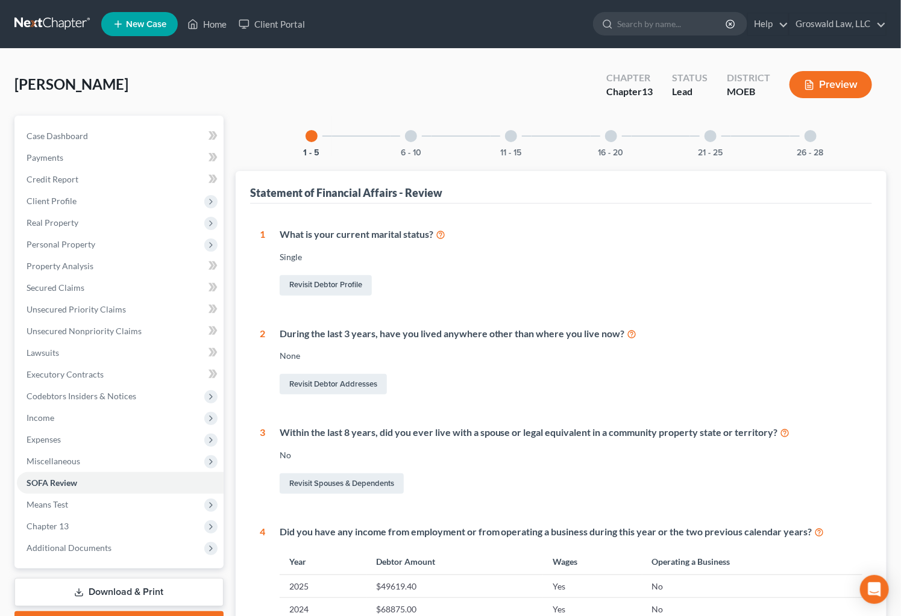
click at [610, 139] on div at bounding box center [611, 136] width 12 height 12
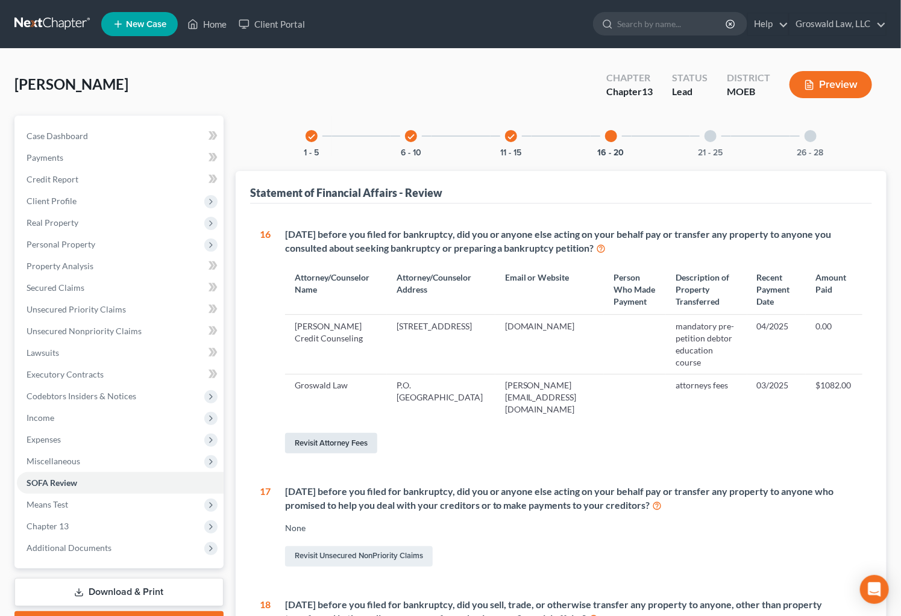
click at [321, 433] on link "Revisit Attorney Fees" at bounding box center [331, 443] width 92 height 20
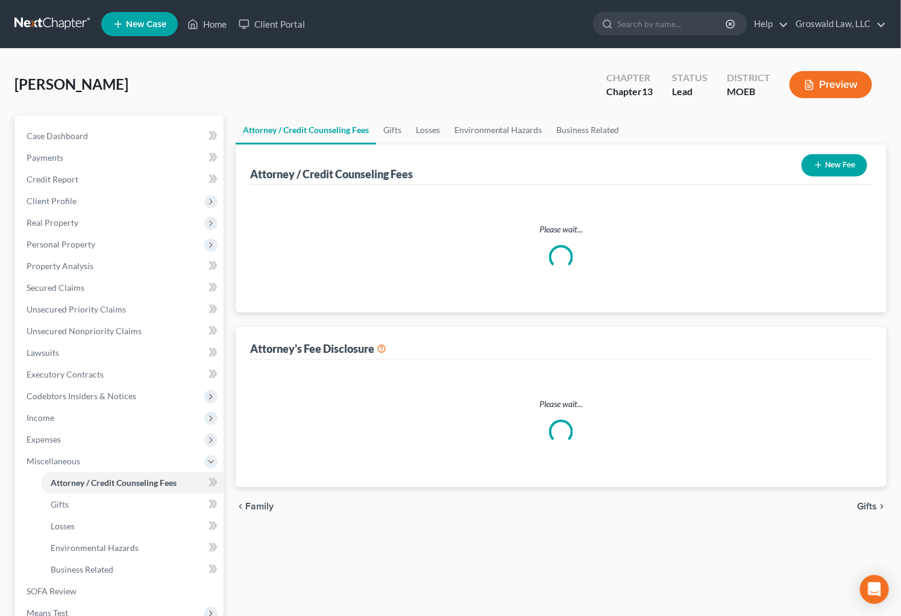
select select "0"
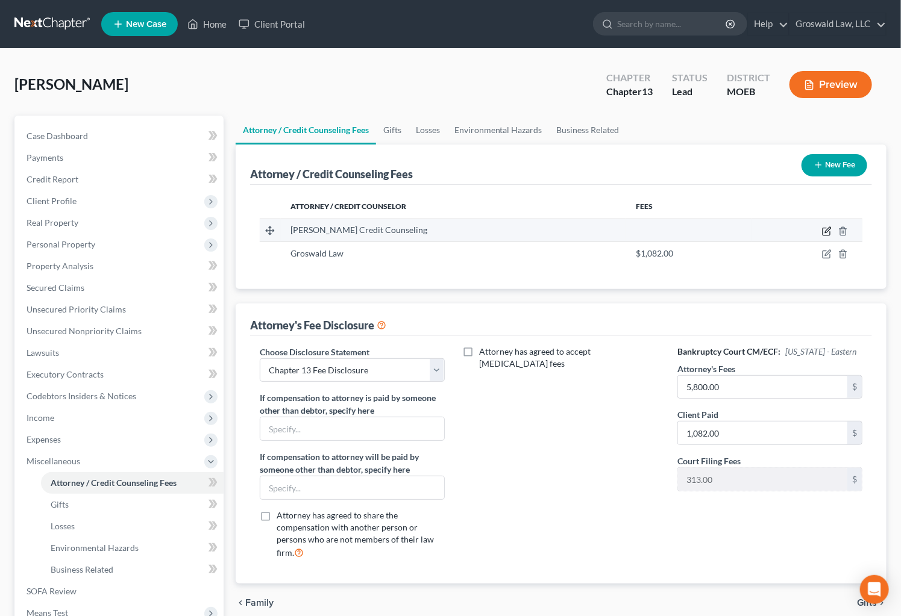
click at [827, 231] on icon "button" at bounding box center [827, 232] width 10 height 10
select select "43"
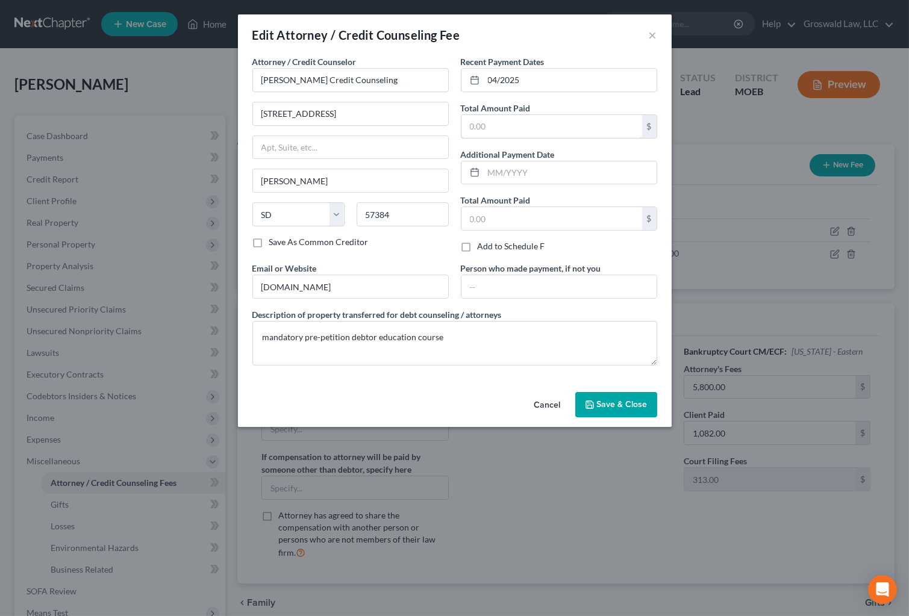
click at [518, 115] on input "text" at bounding box center [552, 126] width 181 height 23
type input "20.00"
click at [621, 407] on span "Save & Close" at bounding box center [622, 404] width 51 height 10
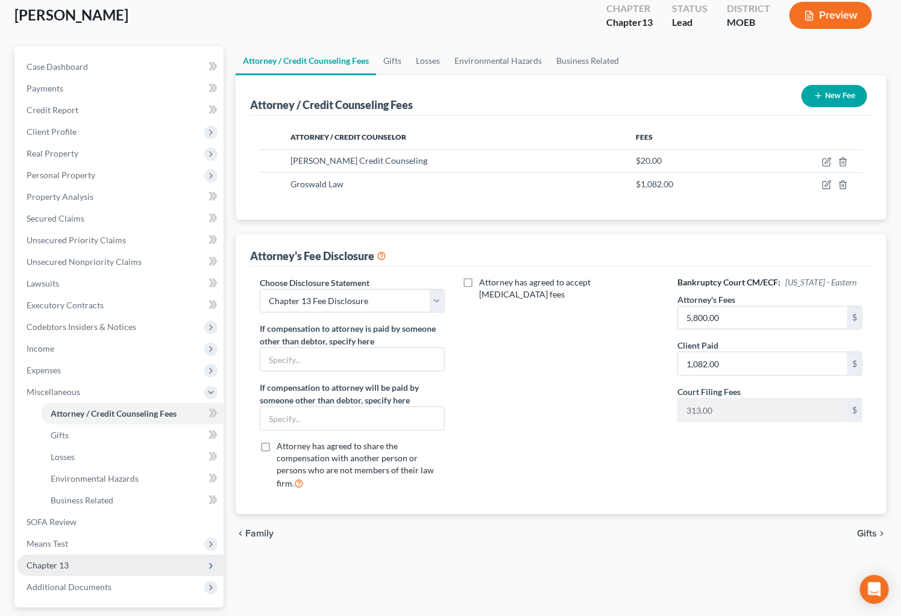
scroll to position [175, 0]
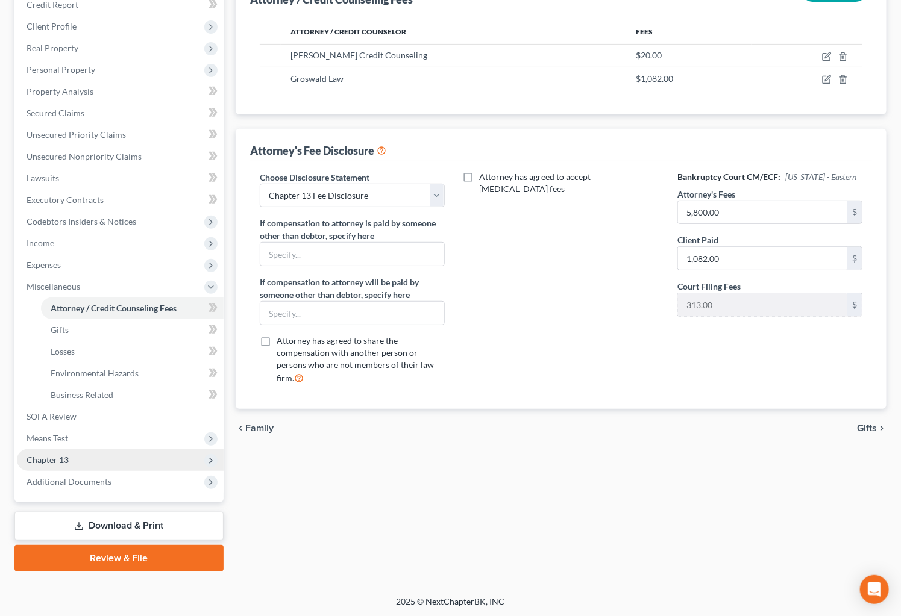
click at [61, 459] on span "Chapter 13" at bounding box center [48, 460] width 42 height 10
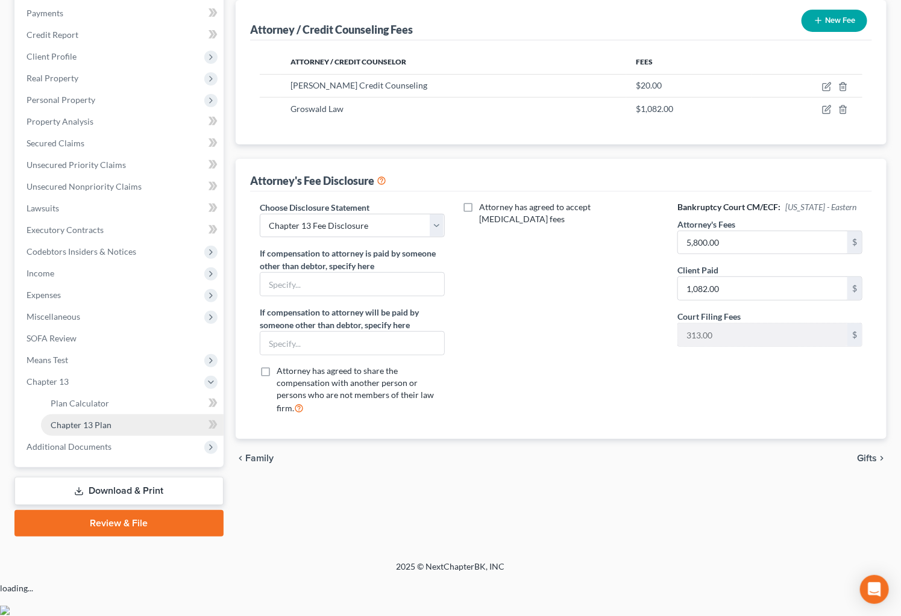
scroll to position [109, 0]
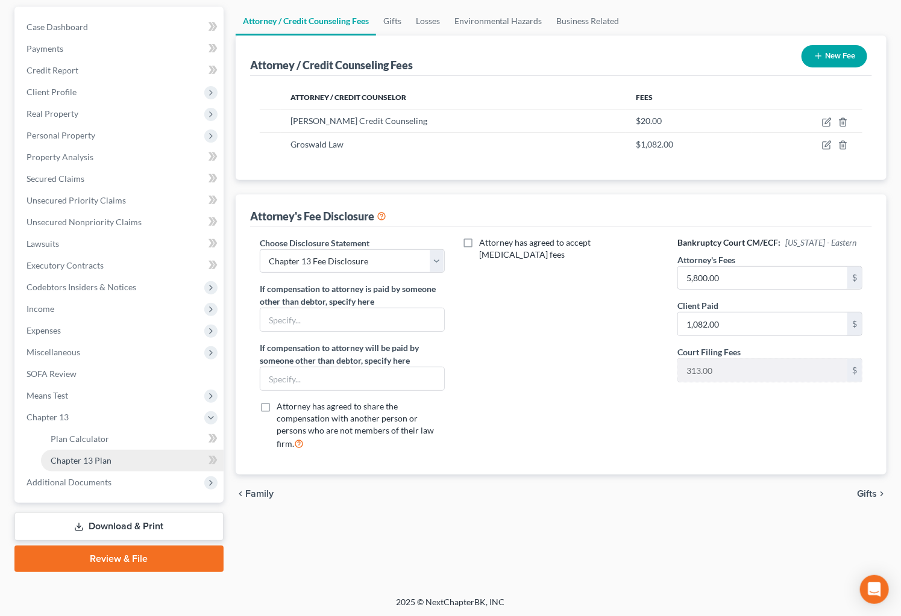
click at [127, 457] on link "Chapter 13 Plan" at bounding box center [132, 461] width 183 height 22
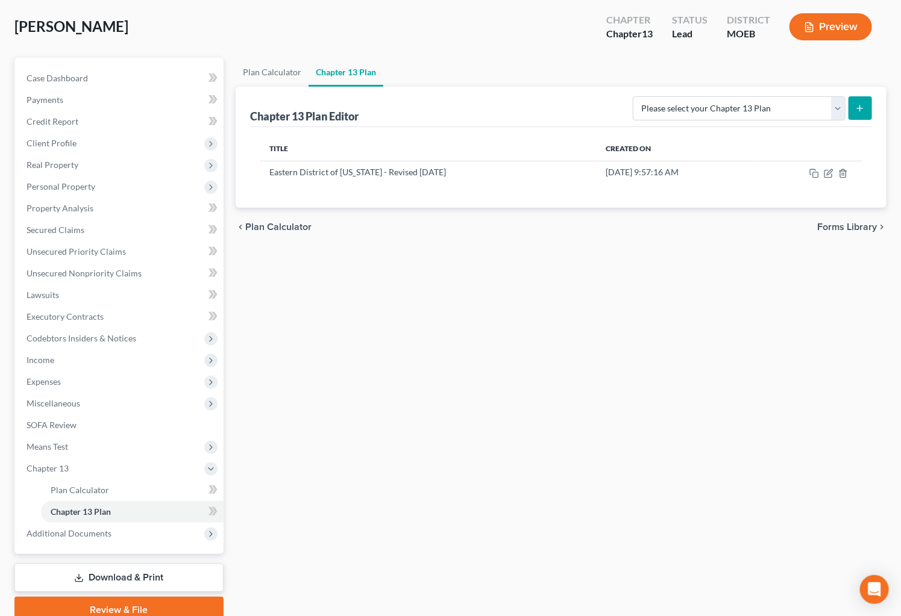
scroll to position [109, 0]
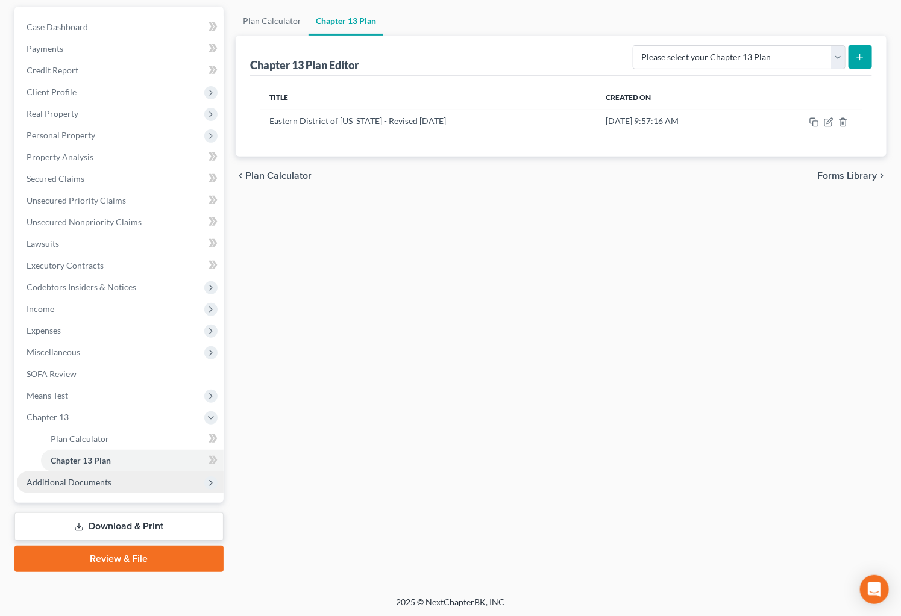
click at [88, 477] on span "Additional Documents" at bounding box center [69, 482] width 85 height 10
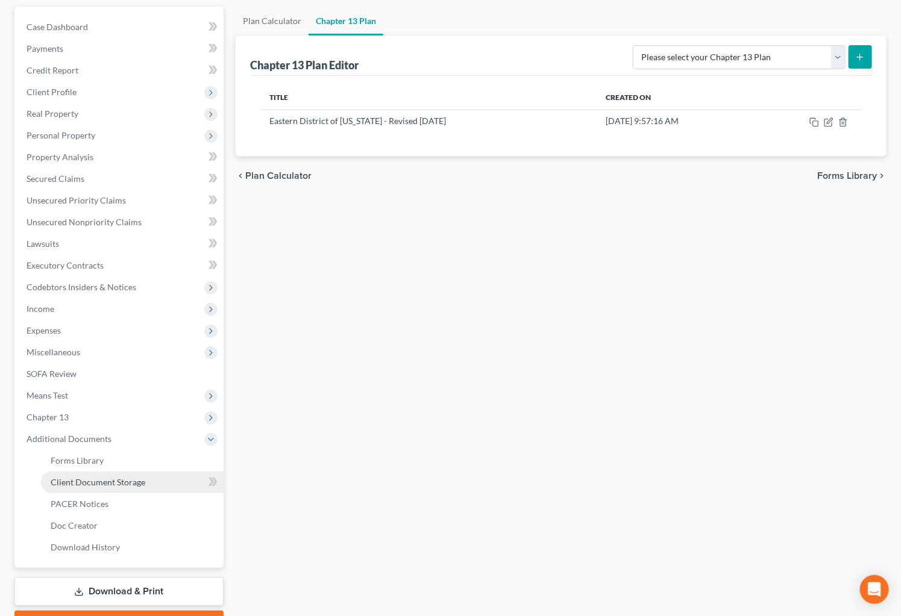
click at [106, 478] on span "Client Document Storage" at bounding box center [98, 482] width 95 height 10
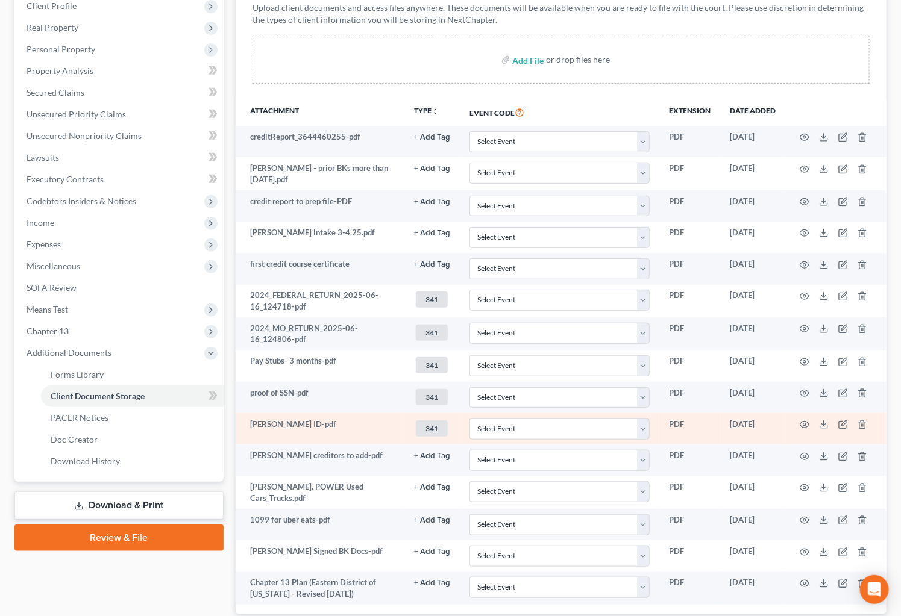
scroll to position [274, 0]
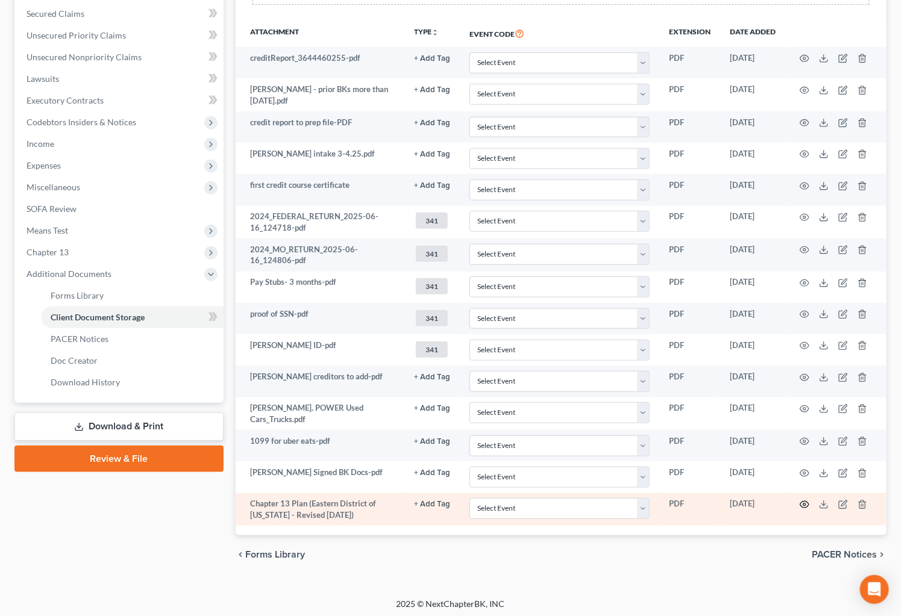
click at [803, 500] on icon "button" at bounding box center [805, 505] width 10 height 10
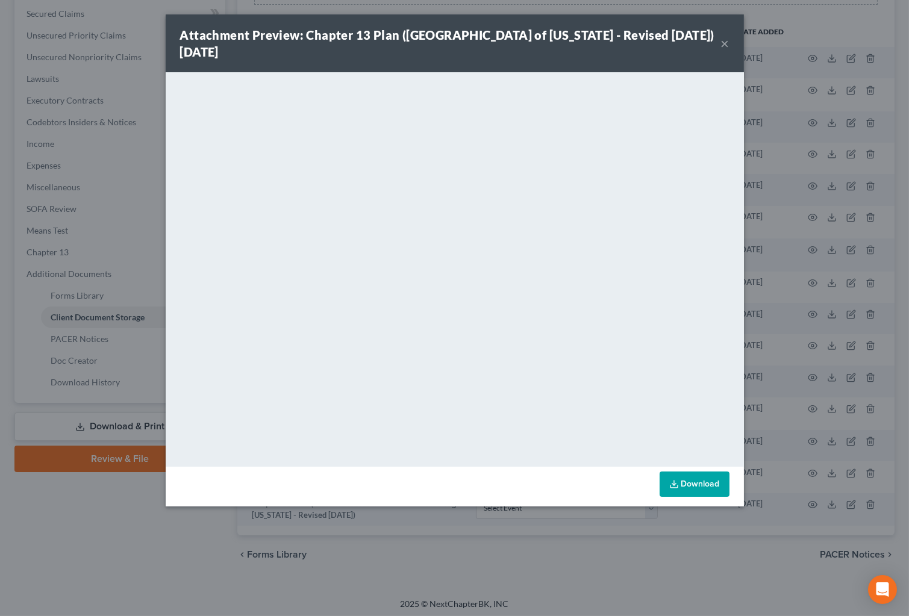
click at [722, 42] on button "×" at bounding box center [725, 43] width 8 height 14
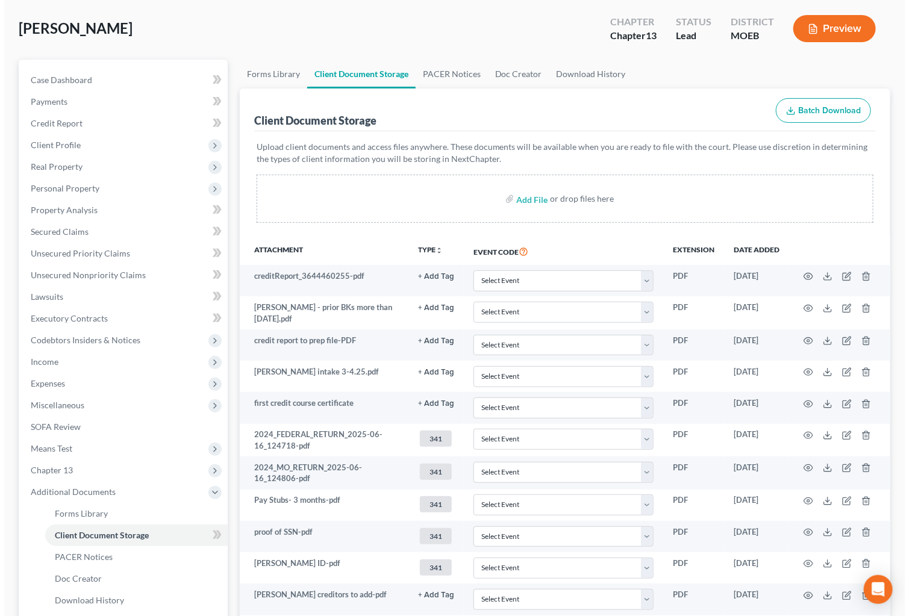
scroll to position [55, 0]
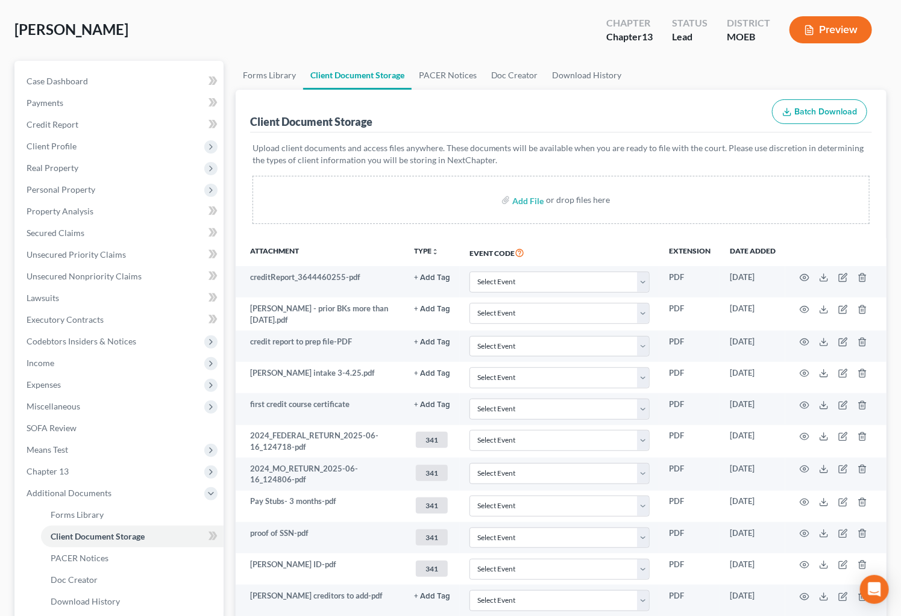
click at [834, 31] on button "Preview" at bounding box center [830, 29] width 83 height 27
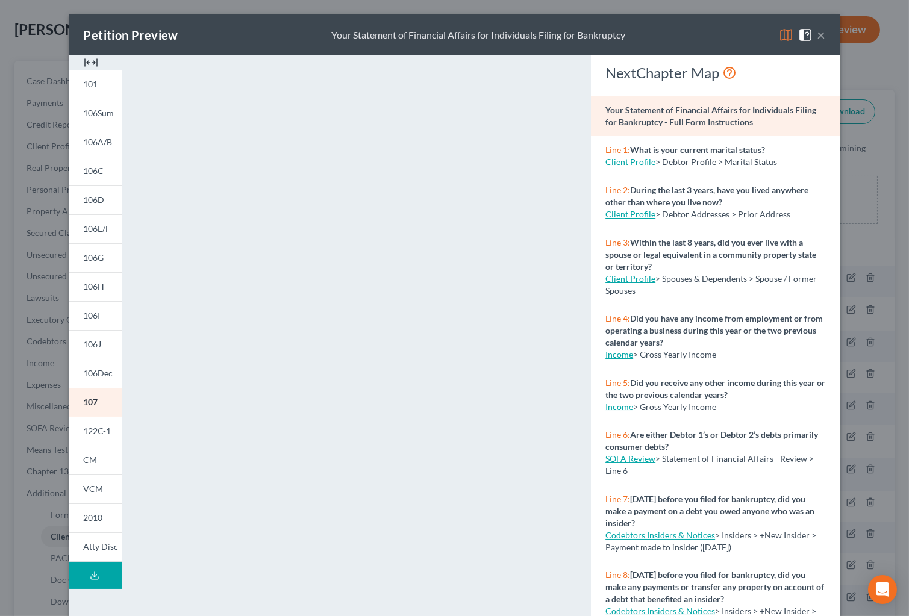
click at [84, 62] on img at bounding box center [91, 62] width 14 height 14
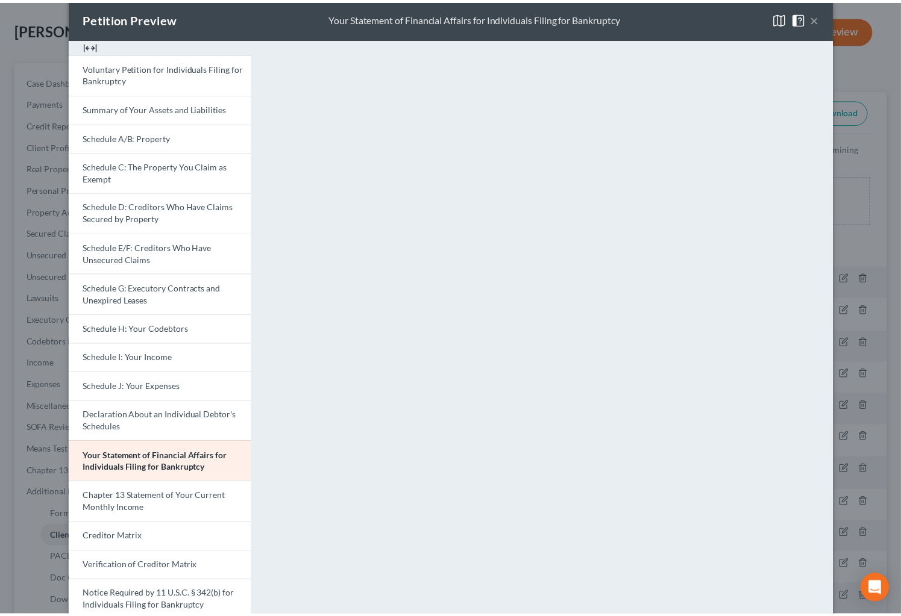
scroll to position [0, 0]
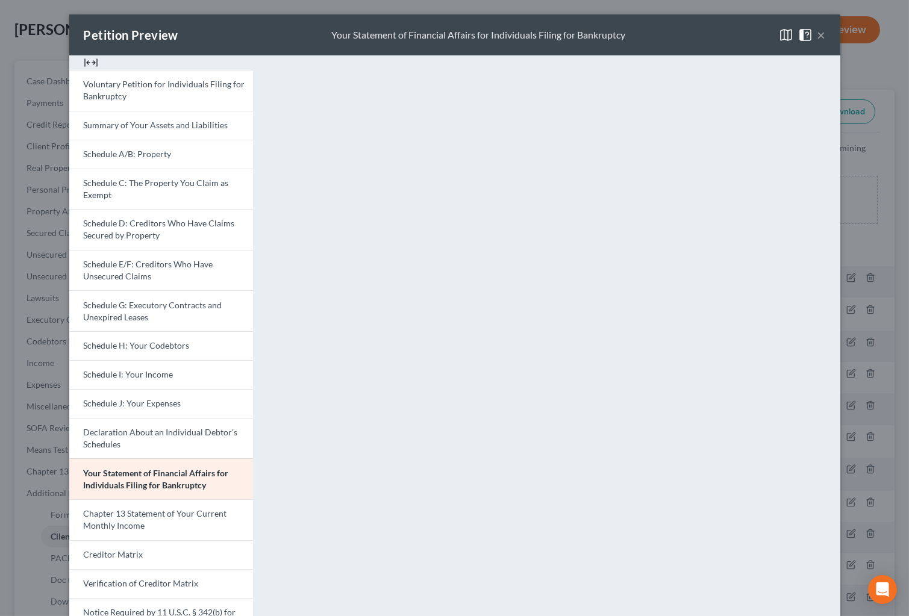
click at [819, 36] on button "×" at bounding box center [822, 35] width 8 height 14
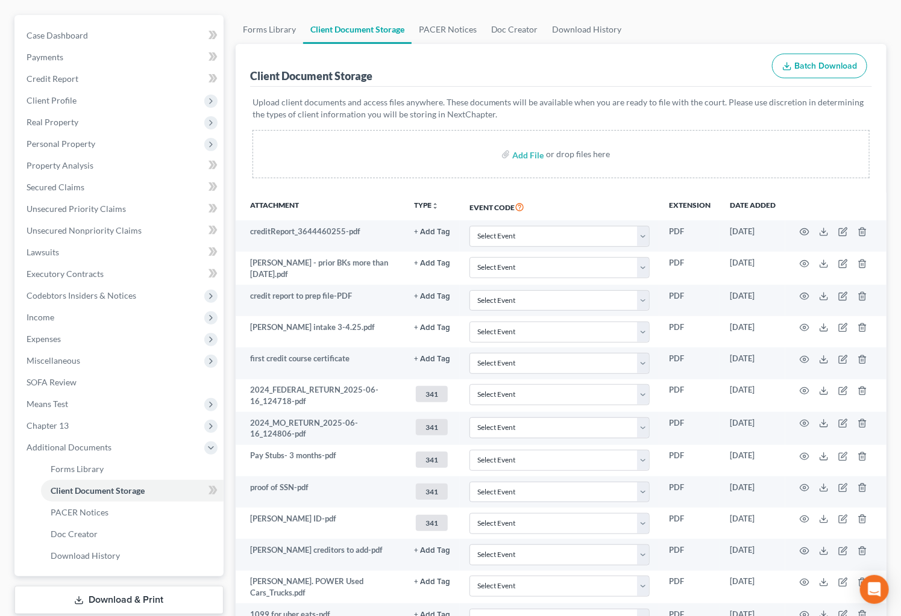
scroll to position [274, 0]
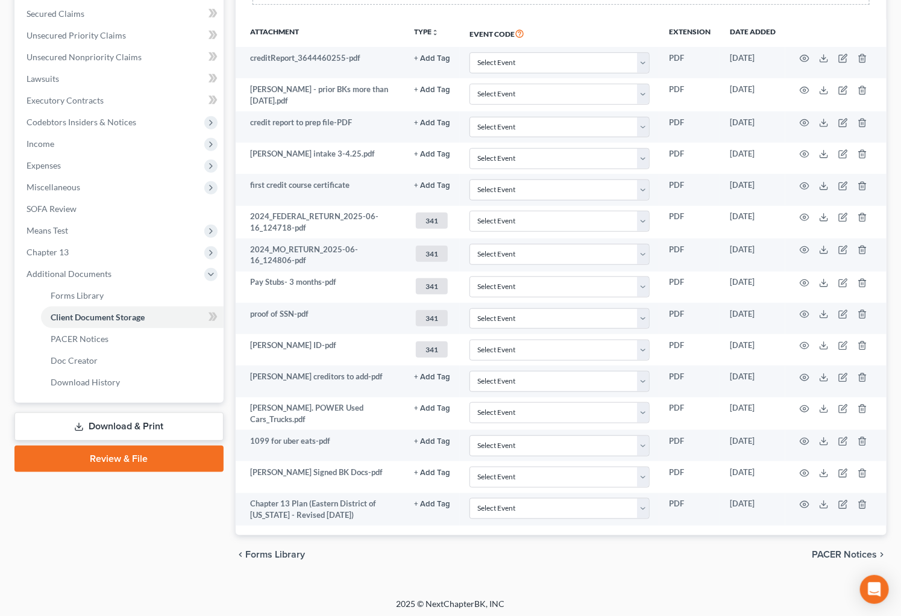
click at [131, 425] on link "Download & Print" at bounding box center [118, 427] width 209 height 28
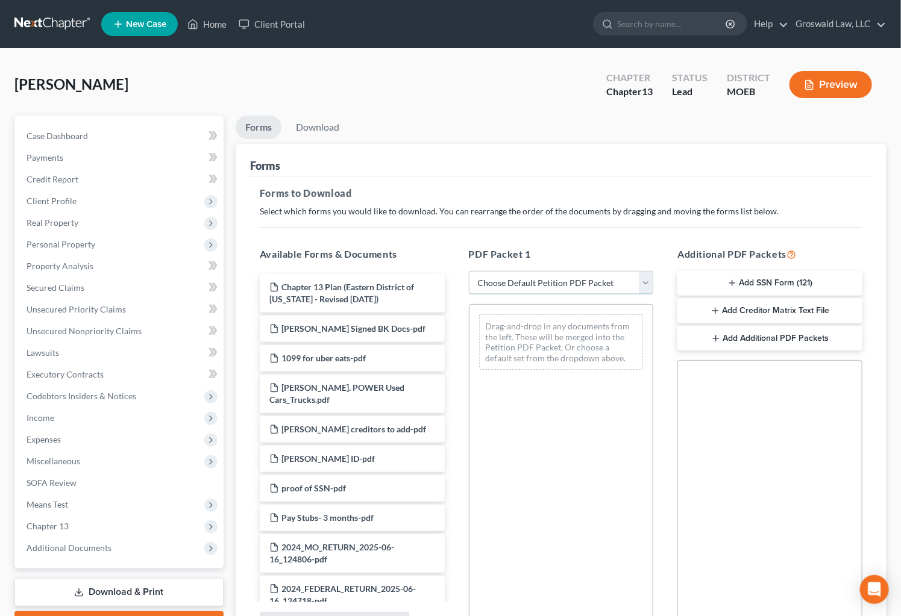
drag, startPoint x: 584, startPoint y: 286, endPoint x: 583, endPoint y: 292, distance: 6.1
click at [584, 286] on select "Choose Default Petition PDF Packet Complete Bankruptcy Petition (all forms and …" at bounding box center [561, 283] width 185 height 24
select select "0"
click at [469, 271] on select "Choose Default Petition PDF Packet Complete Bankruptcy Petition (all forms and …" at bounding box center [561, 283] width 185 height 24
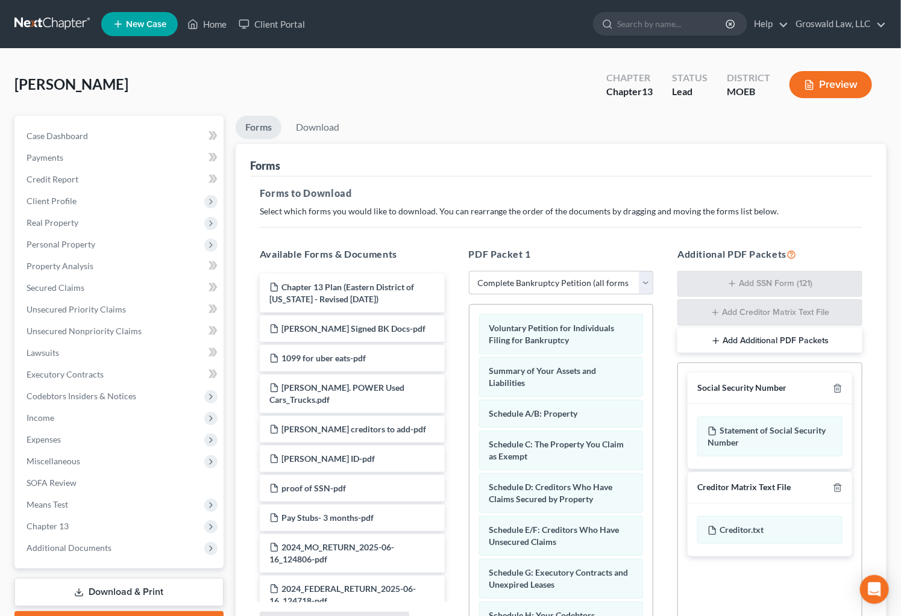
click at [835, 86] on button "Preview" at bounding box center [830, 84] width 83 height 27
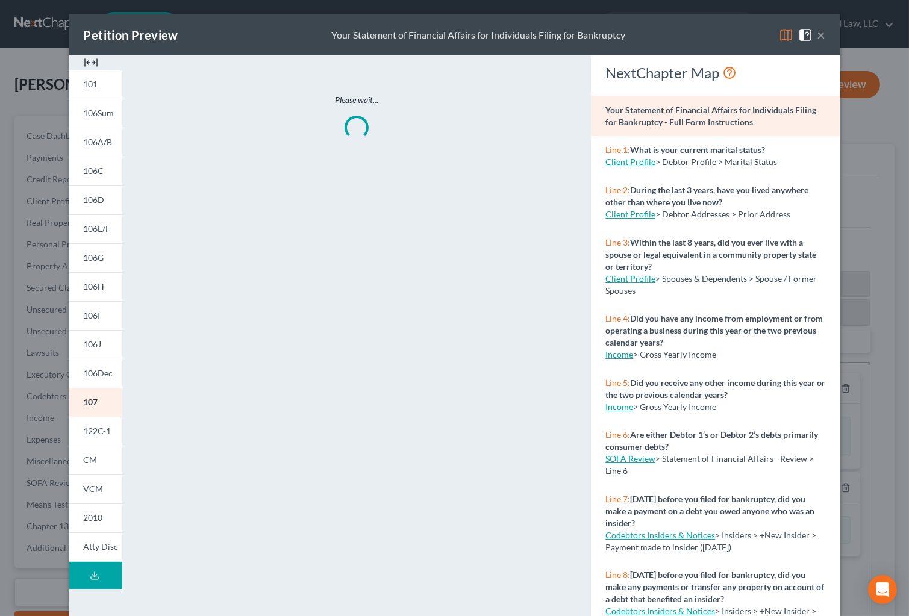
click at [88, 57] on img at bounding box center [91, 62] width 14 height 14
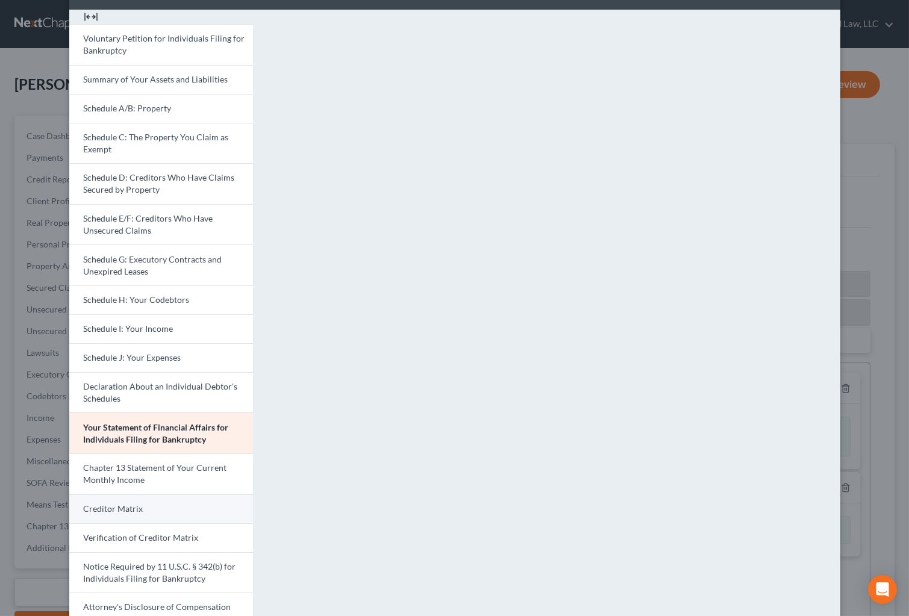
scroll to position [102, 0]
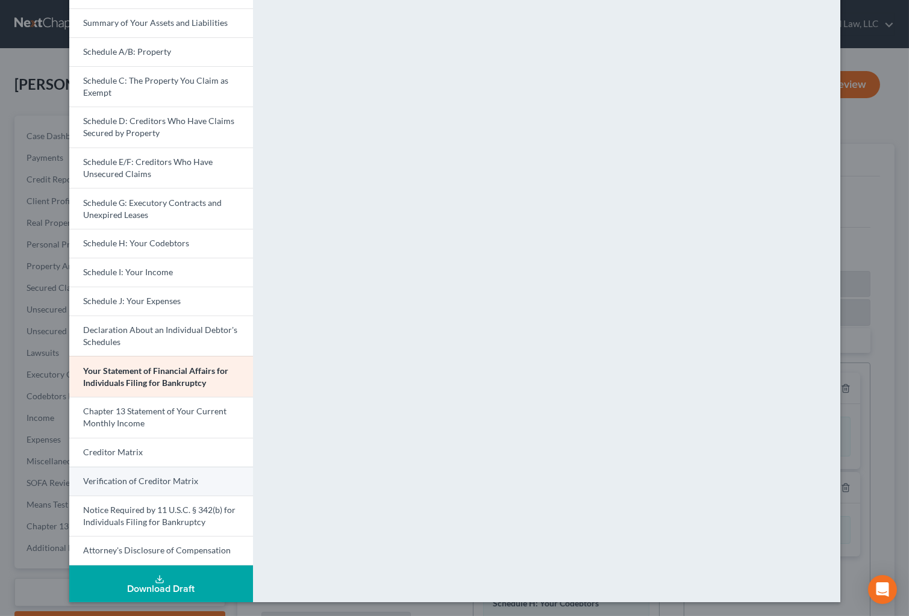
click at [144, 484] on span "Verification of Creditor Matrix" at bounding box center [141, 481] width 115 height 10
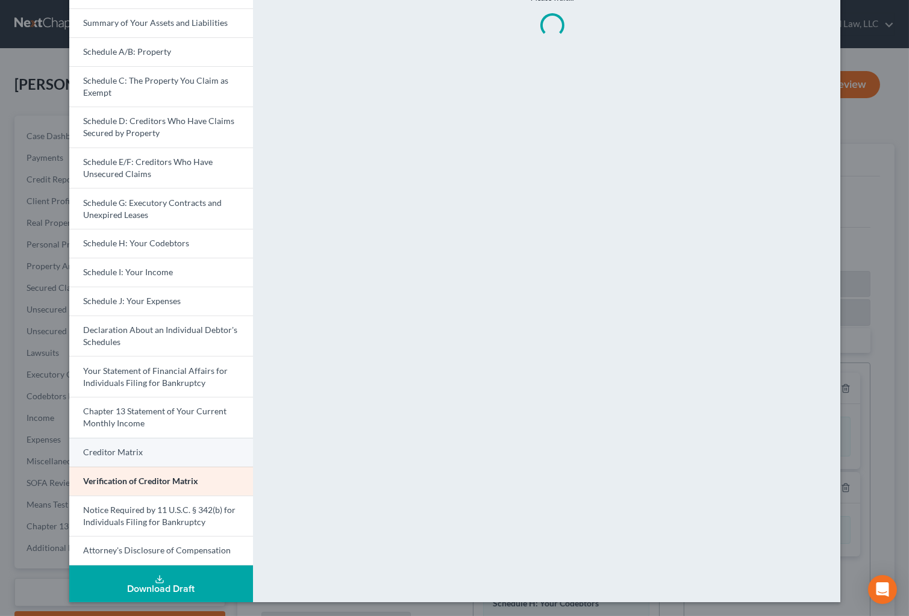
click at [139, 452] on link "Creditor Matrix" at bounding box center [161, 452] width 184 height 29
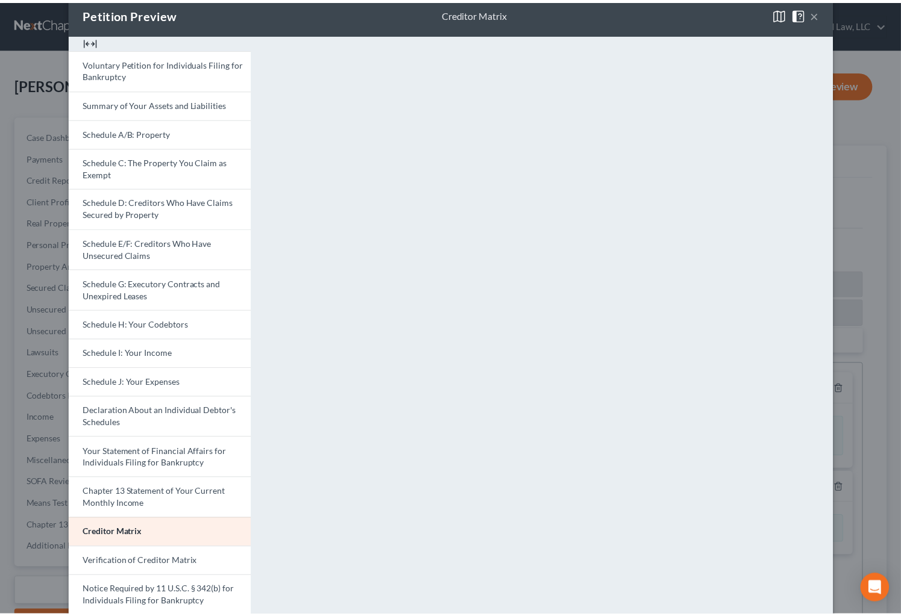
scroll to position [0, 0]
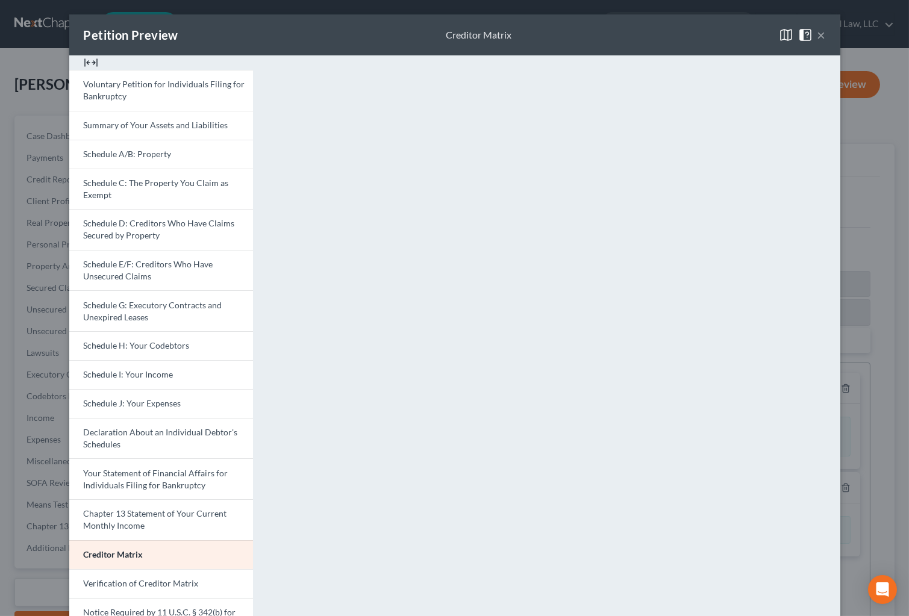
click at [818, 36] on button "×" at bounding box center [822, 35] width 8 height 14
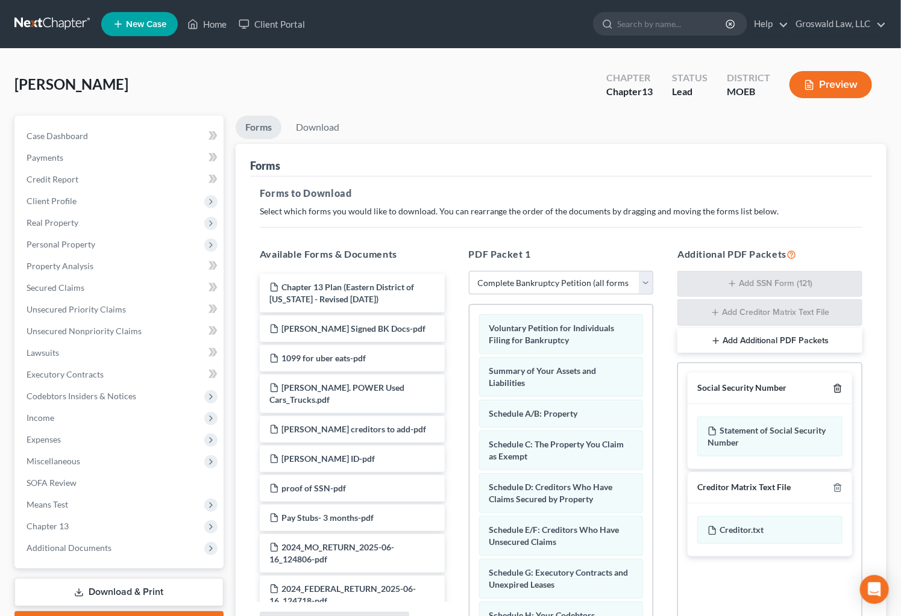
click at [839, 387] on icon "button" at bounding box center [838, 389] width 10 height 10
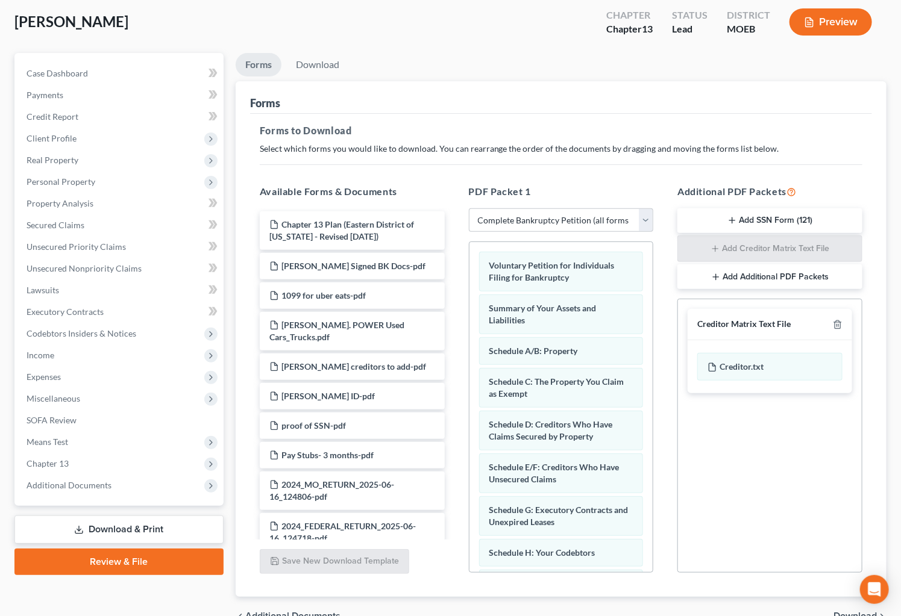
scroll to position [127, 0]
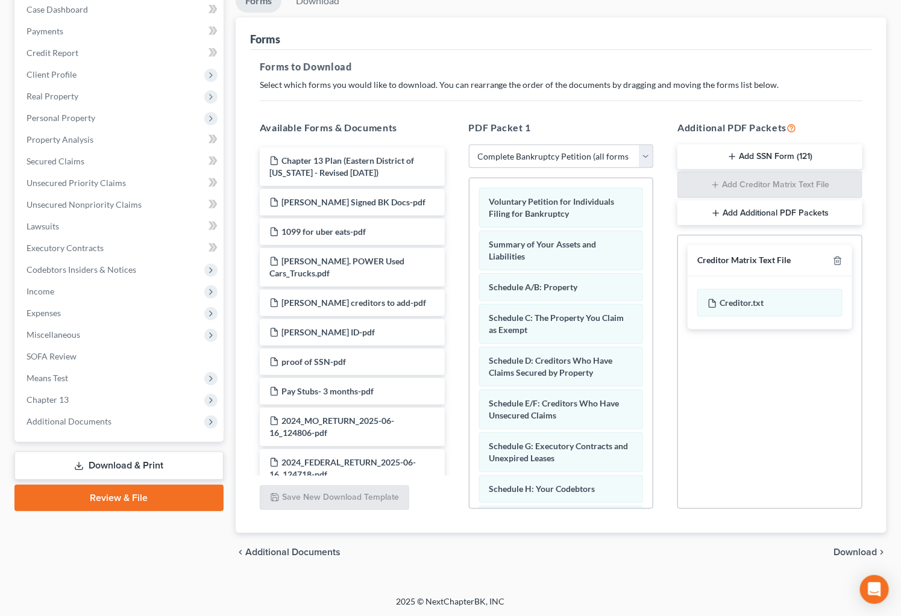
click at [134, 505] on link "Review & File" at bounding box center [118, 498] width 209 height 27
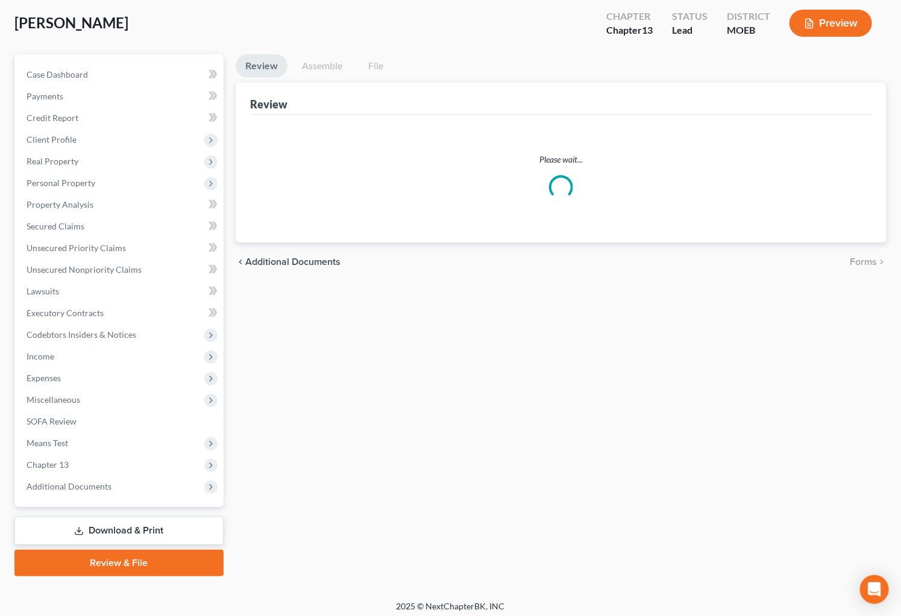
scroll to position [38, 0]
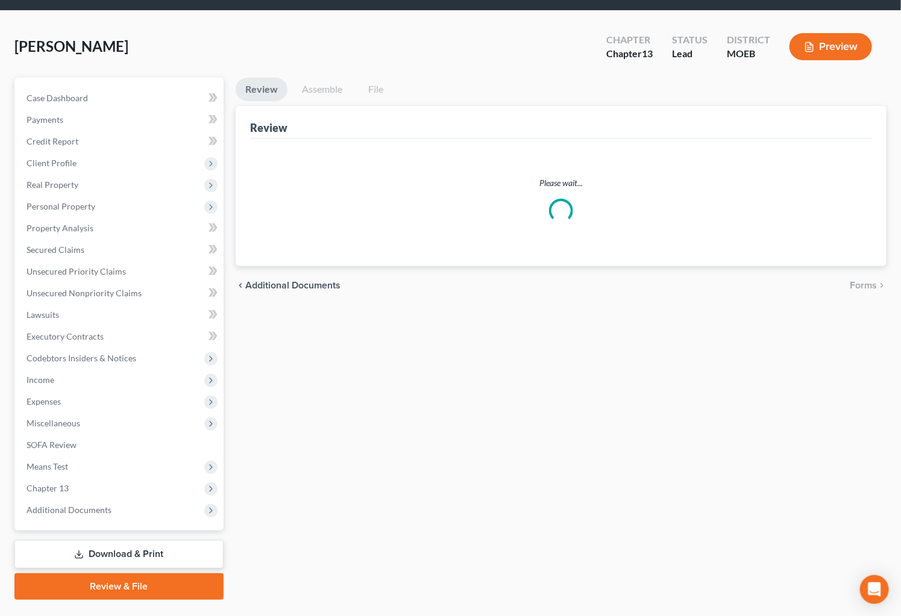
click at [134, 499] on ul "Case Dashboard Payments Invoices Payments Payments Credit Report Client Profile" at bounding box center [120, 304] width 207 height 434
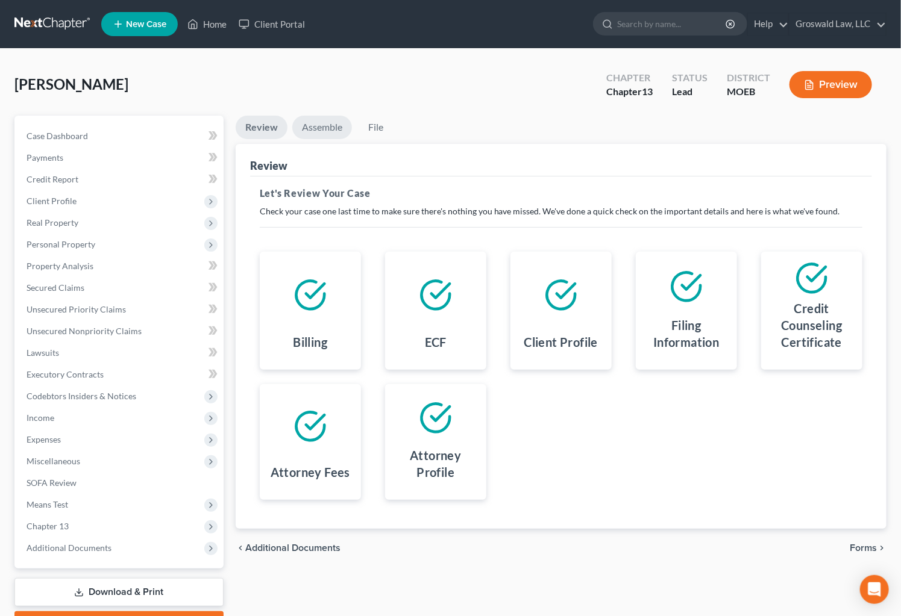
click at [330, 132] on link "Assemble" at bounding box center [322, 127] width 60 height 23
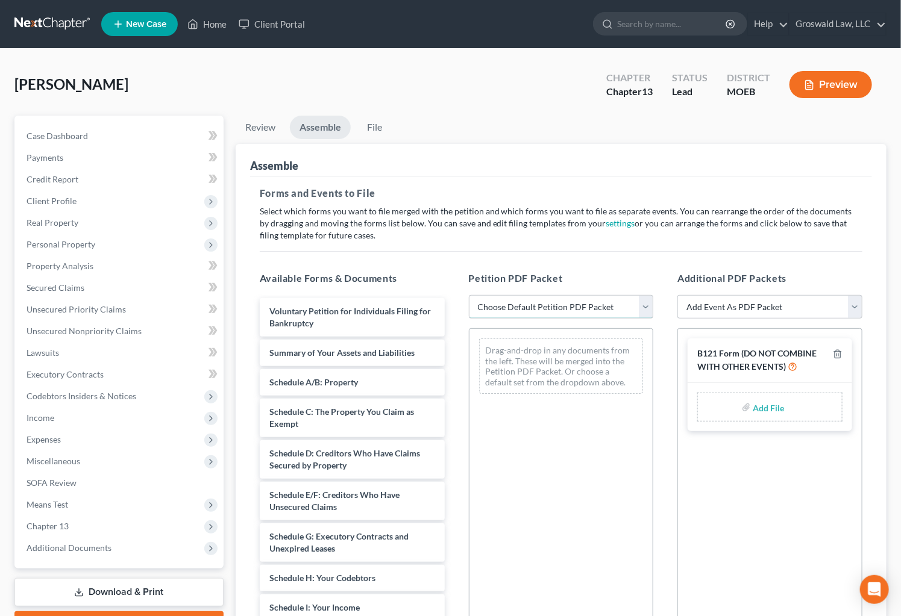
drag, startPoint x: 526, startPoint y: 308, endPoint x: 527, endPoint y: 317, distance: 9.1
click at [526, 308] on select "Choose Default Petition PDF Packet Complete Bankruptcy Petition (all forms and …" at bounding box center [561, 307] width 185 height 24
select select "0"
click at [469, 295] on select "Choose Default Petition PDF Packet Complete Bankruptcy Petition (all forms and …" at bounding box center [561, 307] width 185 height 24
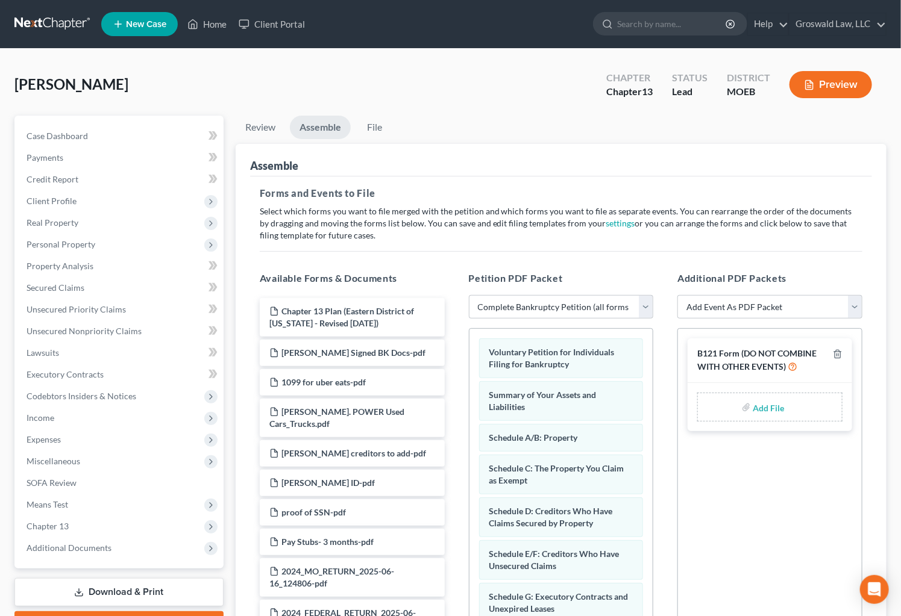
click at [770, 410] on input "file" at bounding box center [767, 407] width 29 height 22
type input "C:\fakepath\RASHIDA FORM 121.pdf"
click at [771, 307] on select "Add Event As PDF Packet Amended List of Creditors and Verification of Matrix Am…" at bounding box center [769, 307] width 185 height 24
select select "6"
click at [677, 295] on select "Add Event As PDF Packet Amended List of Creditors and Verification of Matrix Am…" at bounding box center [769, 307] width 185 height 24
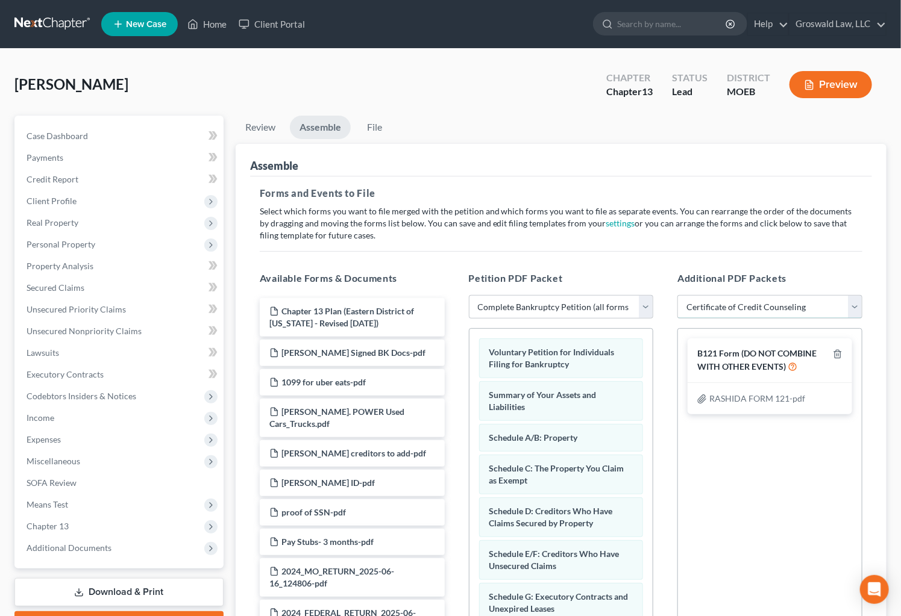
select select
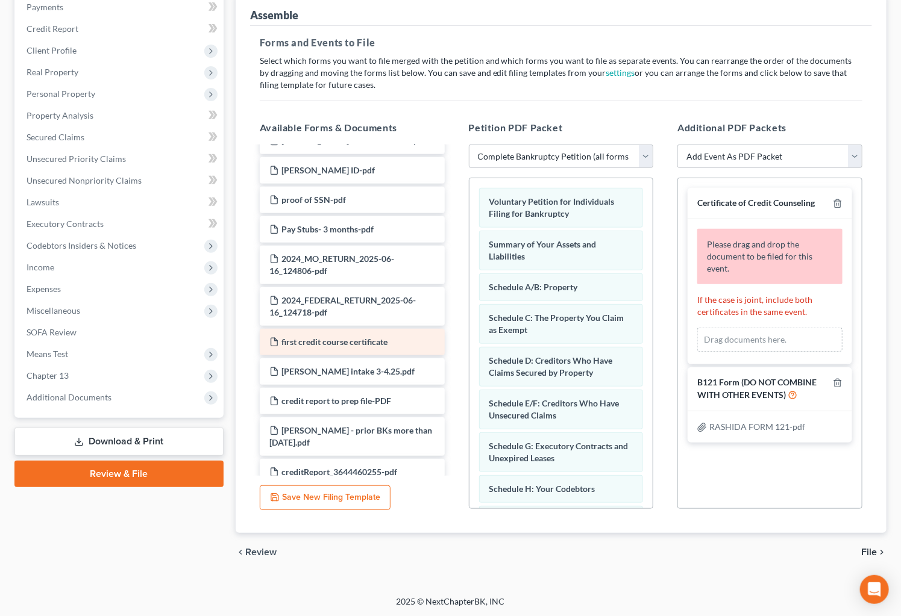
scroll to position [133, 0]
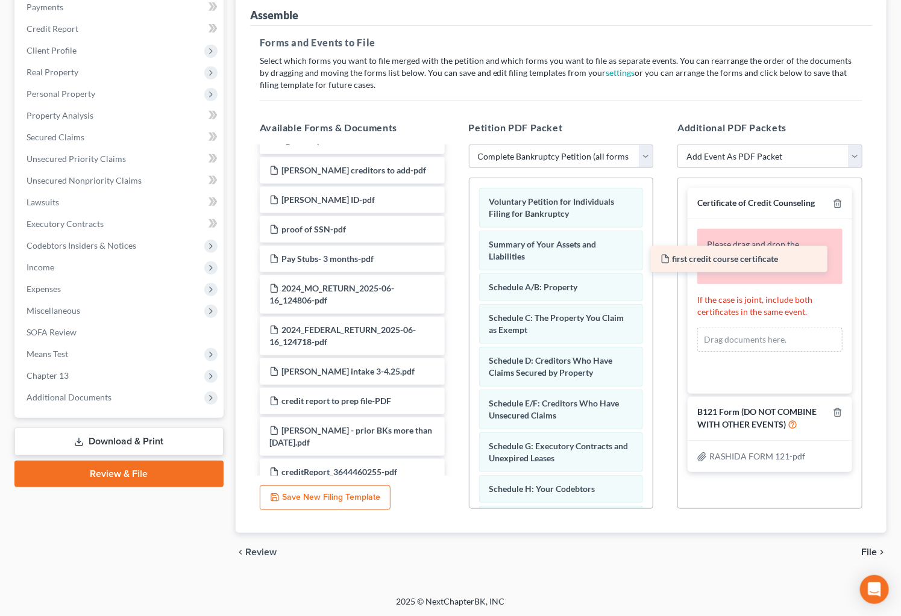
drag, startPoint x: 360, startPoint y: 333, endPoint x: 765, endPoint y: 269, distance: 409.2
click at [454, 269] on div "first credit course certificate Chapter 13 Plan ([GEOGRAPHIC_DATA] of [US_STATE…" at bounding box center [352, 250] width 204 height 471
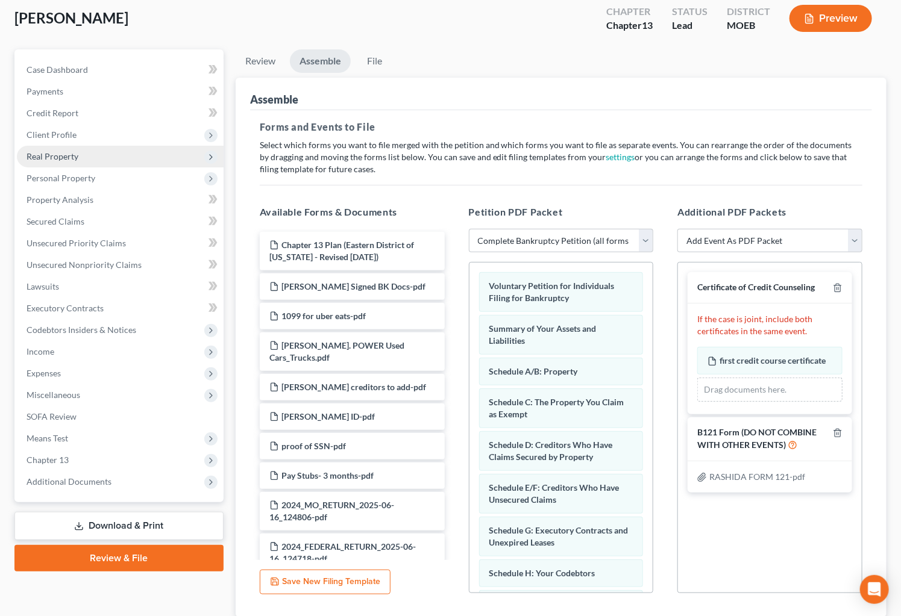
scroll to position [0, 0]
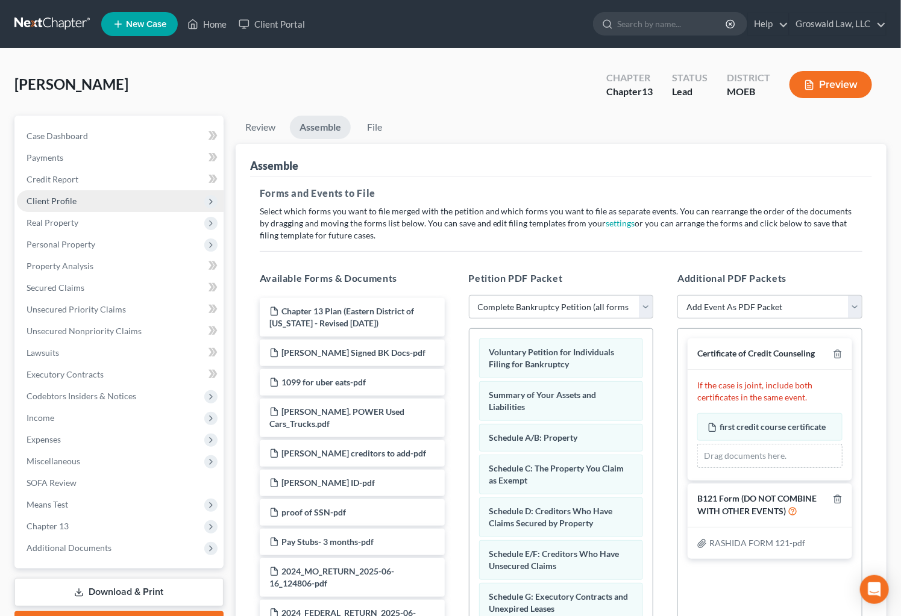
drag, startPoint x: 49, startPoint y: 190, endPoint x: 54, endPoint y: 202, distance: 13.8
click at [49, 190] on span "Client Profile" at bounding box center [120, 201] width 207 height 22
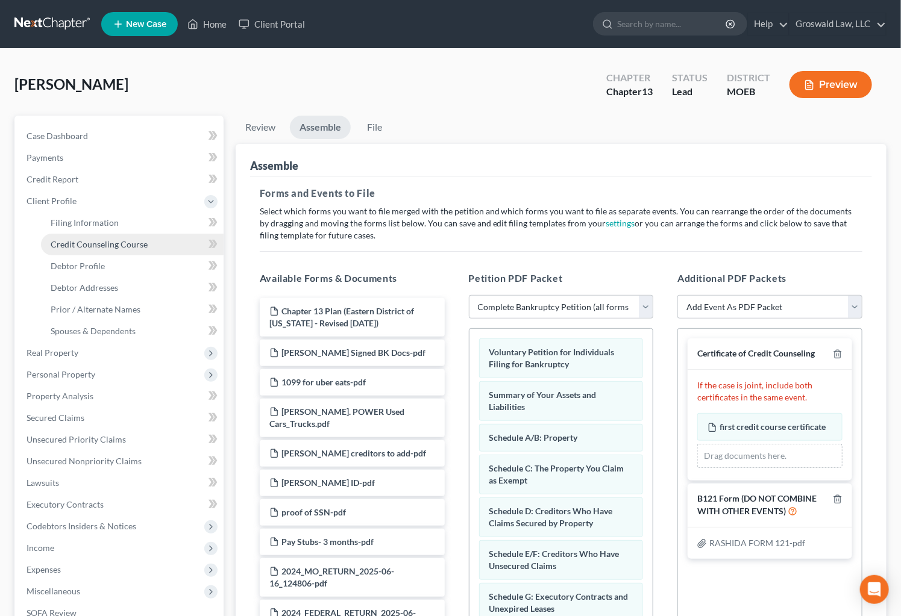
click at [72, 244] on span "Credit Counseling Course" at bounding box center [99, 244] width 97 height 10
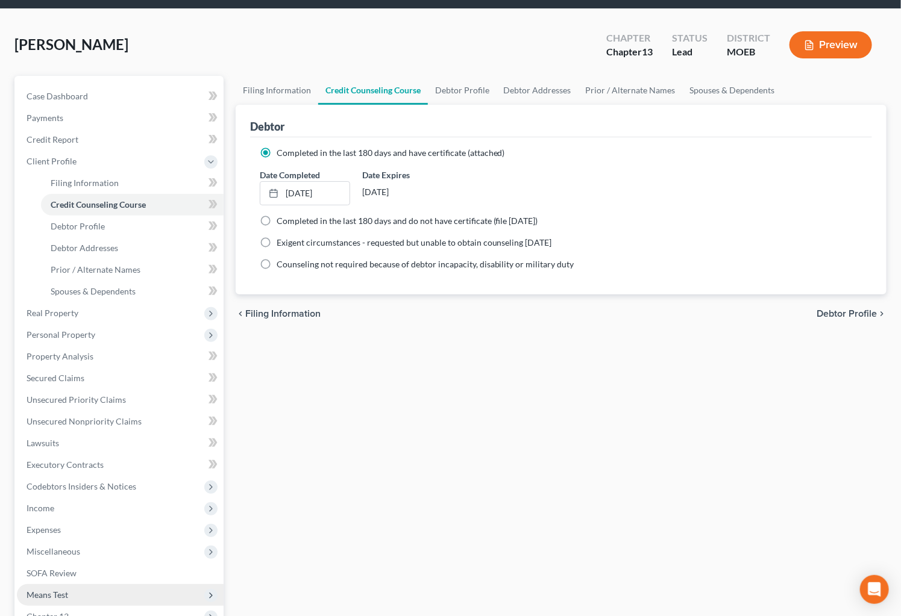
scroll to position [196, 0]
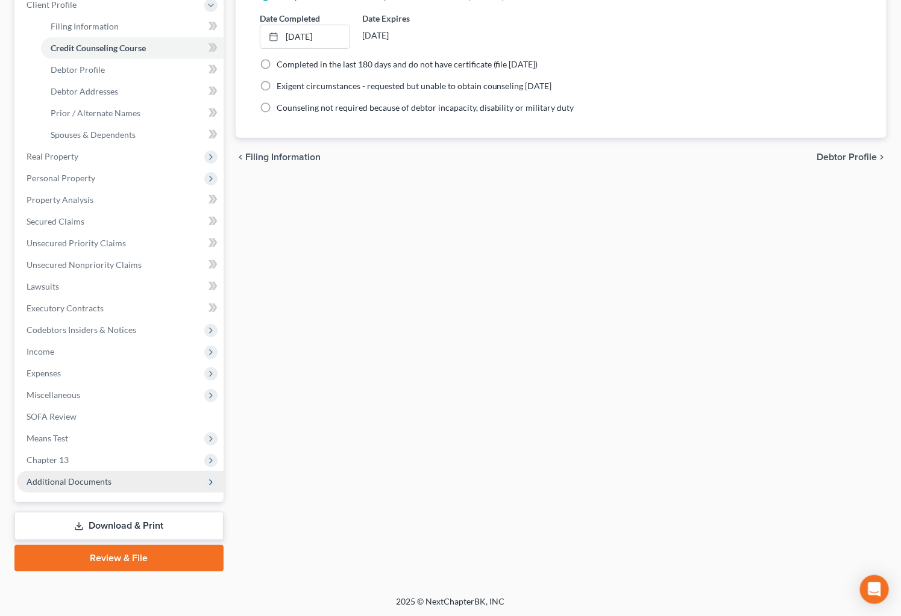
click at [81, 483] on span "Additional Documents" at bounding box center [69, 482] width 85 height 10
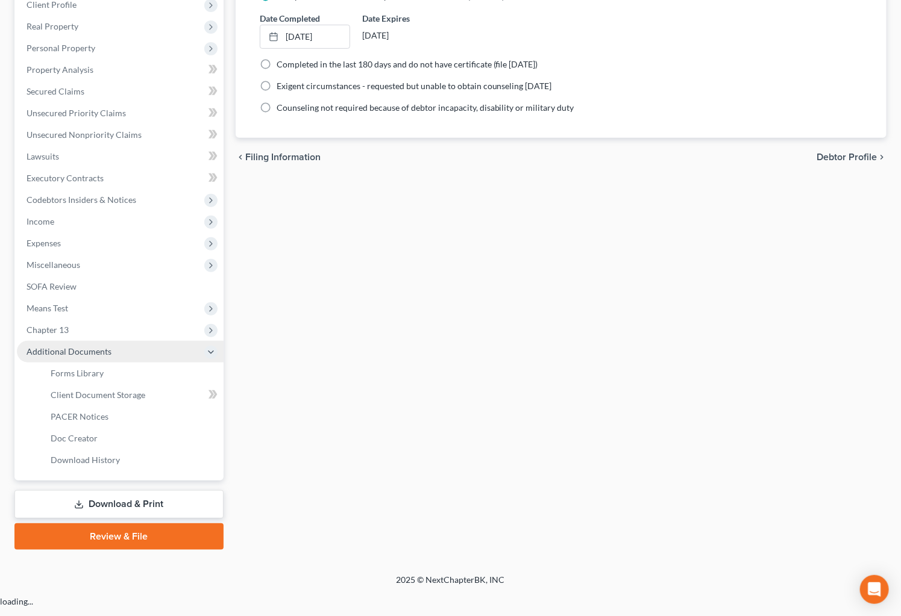
scroll to position [175, 0]
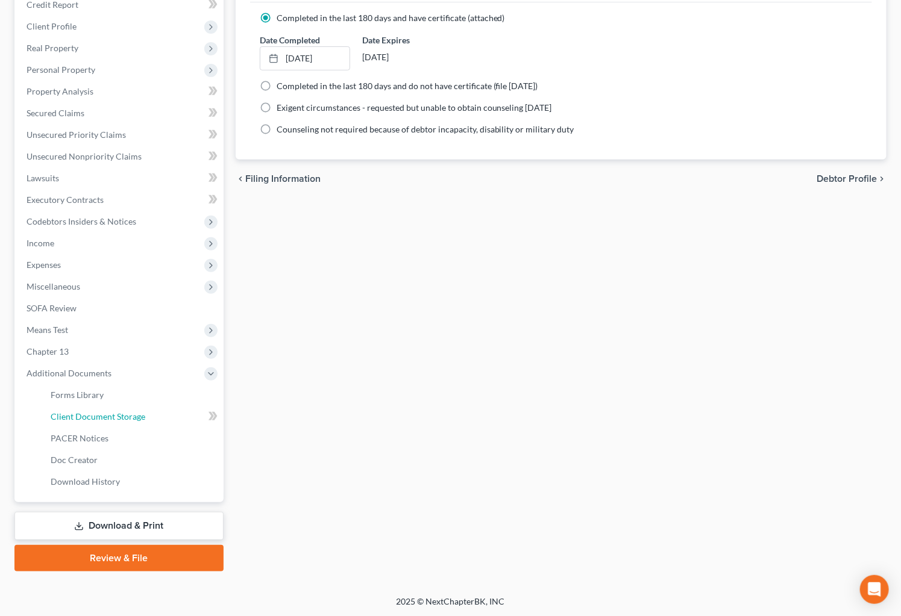
drag, startPoint x: 119, startPoint y: 412, endPoint x: 241, endPoint y: 369, distance: 129.0
click at [120, 412] on span "Client Document Storage" at bounding box center [98, 417] width 95 height 10
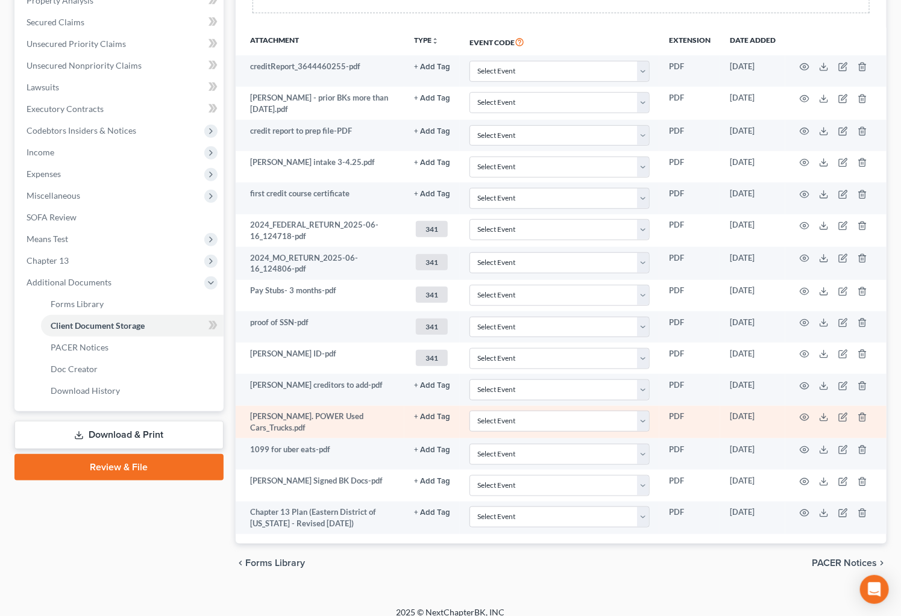
scroll to position [55, 0]
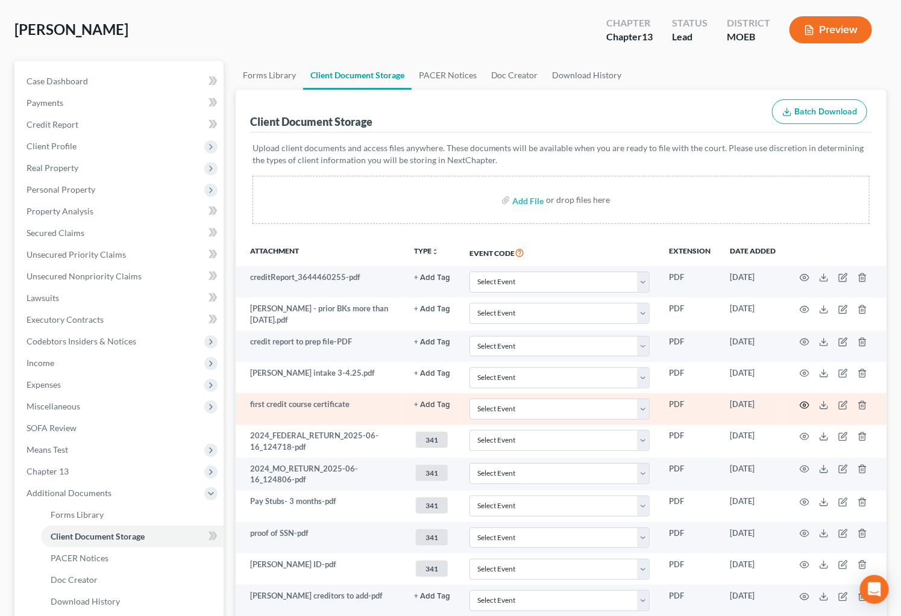
click at [804, 401] on icon "button" at bounding box center [805, 406] width 10 height 10
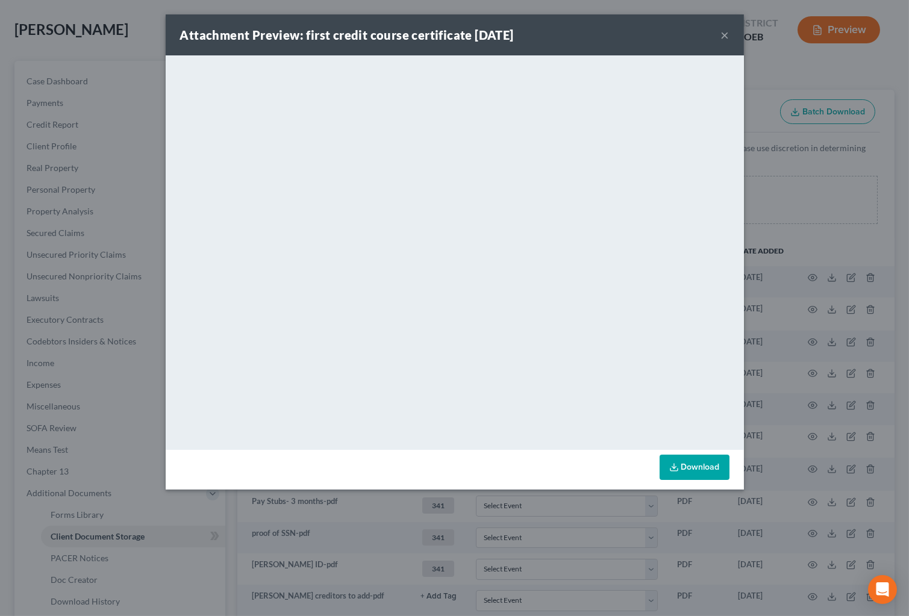
click at [729, 37] on div "Attachment Preview: first credit course certificate [DATE] ×" at bounding box center [455, 34] width 578 height 41
click at [726, 35] on button "×" at bounding box center [725, 35] width 8 height 14
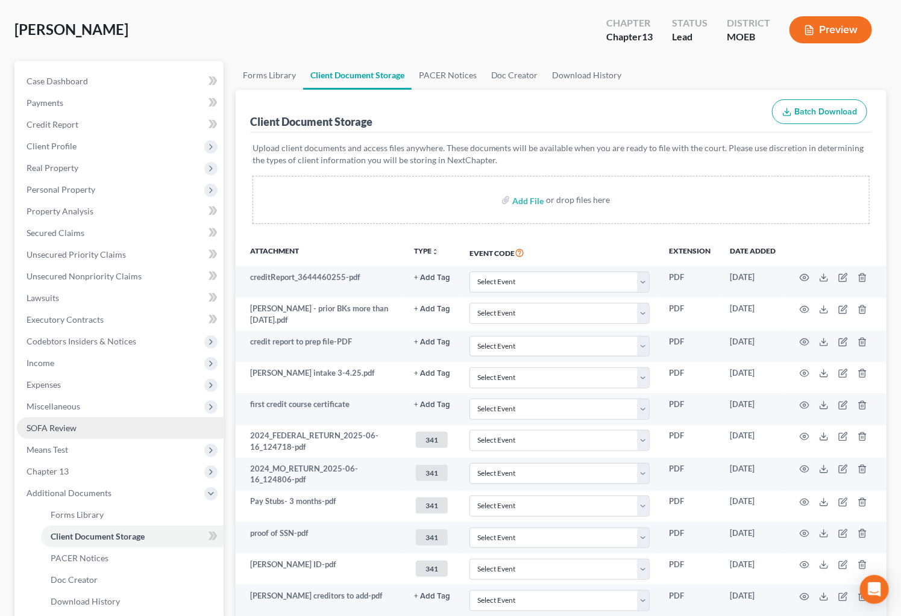
click at [43, 426] on span "SOFA Review" at bounding box center [52, 428] width 50 height 10
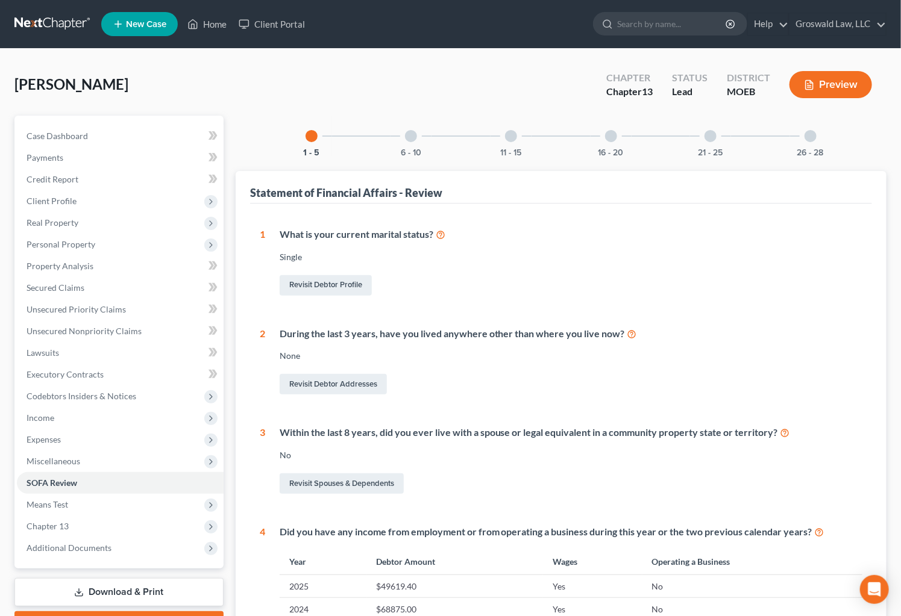
click at [608, 137] on div at bounding box center [611, 136] width 12 height 12
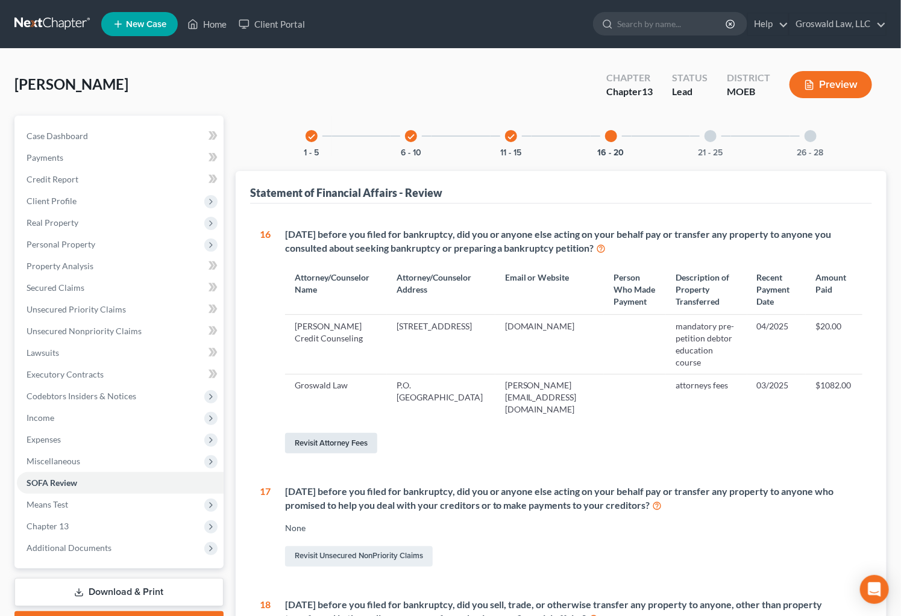
click at [330, 433] on link "Revisit Attorney Fees" at bounding box center [331, 443] width 92 height 20
select select "0"
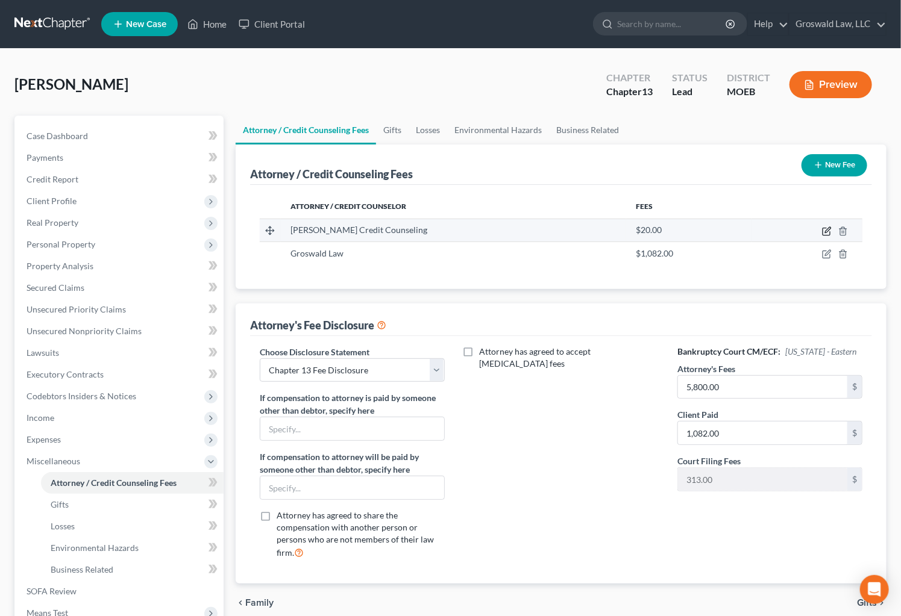
click at [829, 231] on icon "button" at bounding box center [827, 232] width 10 height 10
select select "43"
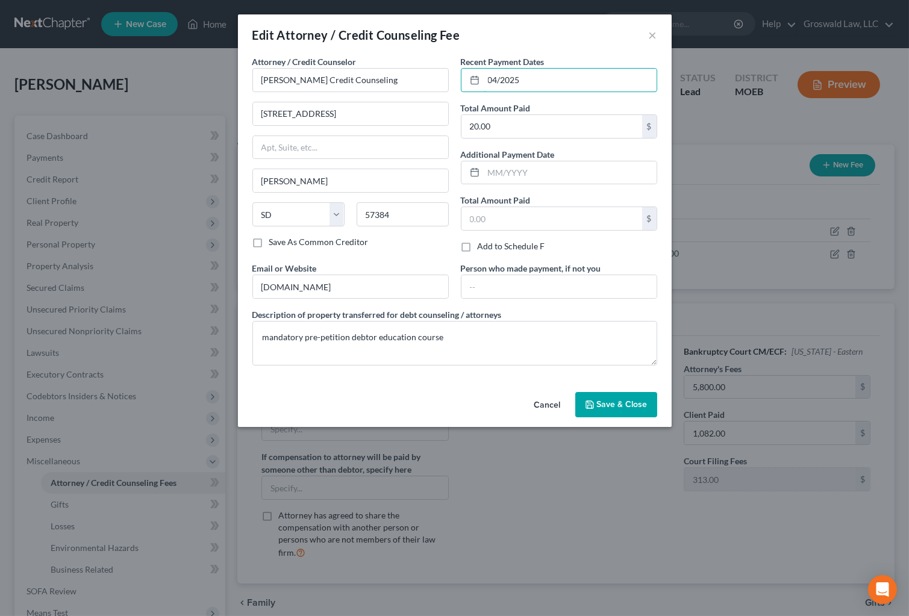
click at [451, 78] on div "Attorney / Credit Counselor * [PERSON_NAME] Credit Counseling [GEOGRAPHIC_DATA]…" at bounding box center [454, 215] width 417 height 320
type input "08/2025"
click at [627, 416] on button "Save & Close" at bounding box center [616, 404] width 82 height 25
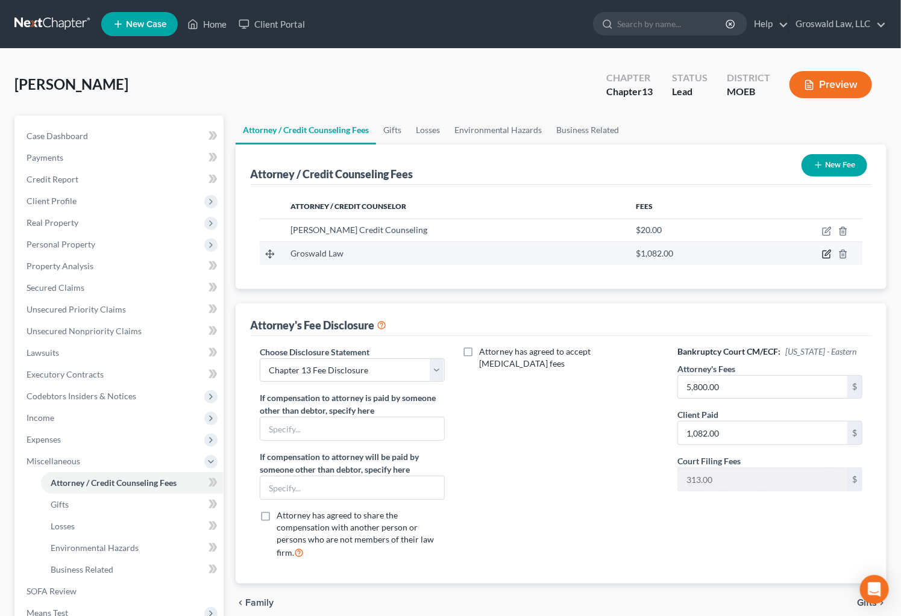
click at [828, 250] on icon "button" at bounding box center [827, 254] width 10 height 10
select select "26"
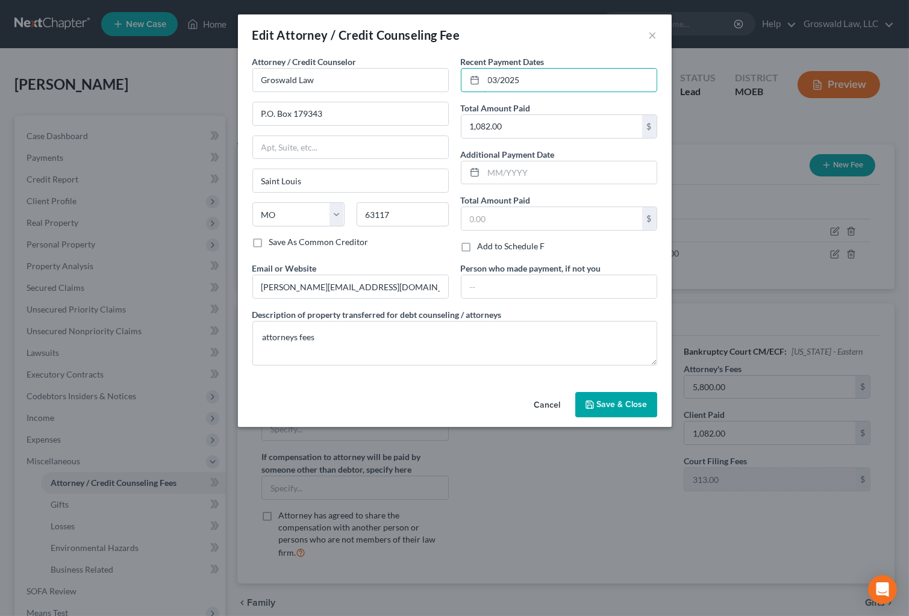
drag, startPoint x: 546, startPoint y: 78, endPoint x: 454, endPoint y: 78, distance: 92.2
click at [454, 78] on div "Attorney / Credit Counselor * Groswald Law P.O. [GEOGRAPHIC_DATA] [US_STATE] AK…" at bounding box center [454, 215] width 417 height 320
type input "08/2025"
click at [636, 396] on button "Save & Close" at bounding box center [616, 404] width 82 height 25
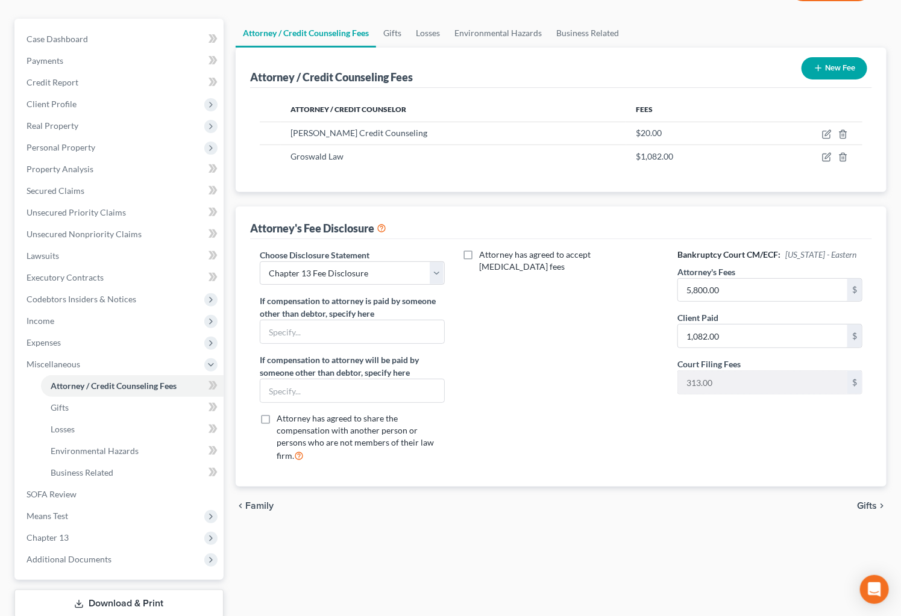
scroll to position [175, 0]
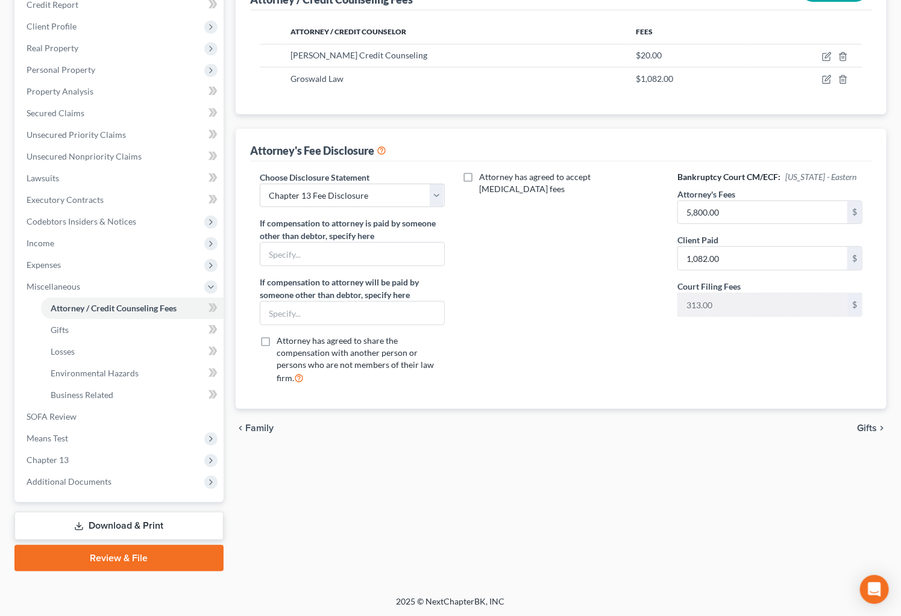
click at [125, 554] on link "Review & File" at bounding box center [118, 558] width 209 height 27
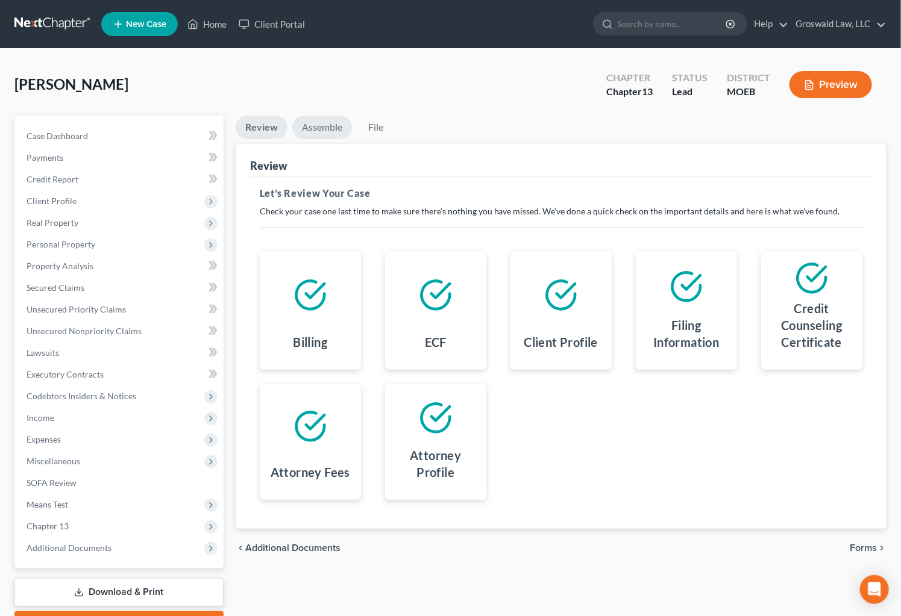
click at [318, 119] on link "Assemble" at bounding box center [322, 127] width 60 height 23
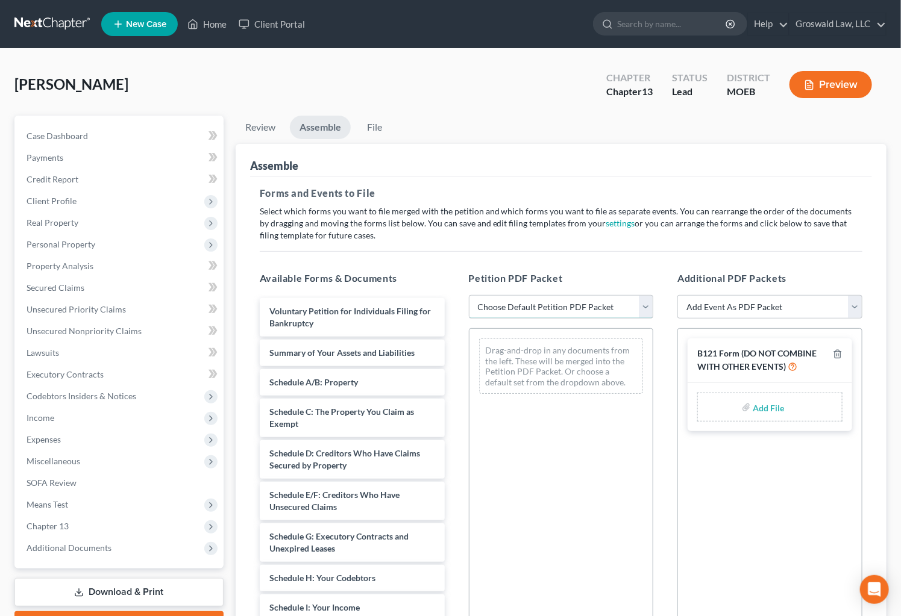
drag, startPoint x: 549, startPoint y: 307, endPoint x: 546, endPoint y: 316, distance: 9.9
click at [549, 307] on select "Choose Default Petition PDF Packet Complete Bankruptcy Petition (all forms and …" at bounding box center [561, 307] width 185 height 24
select select "0"
click at [469, 295] on select "Choose Default Petition PDF Packet Complete Bankruptcy Petition (all forms and …" at bounding box center [561, 307] width 185 height 24
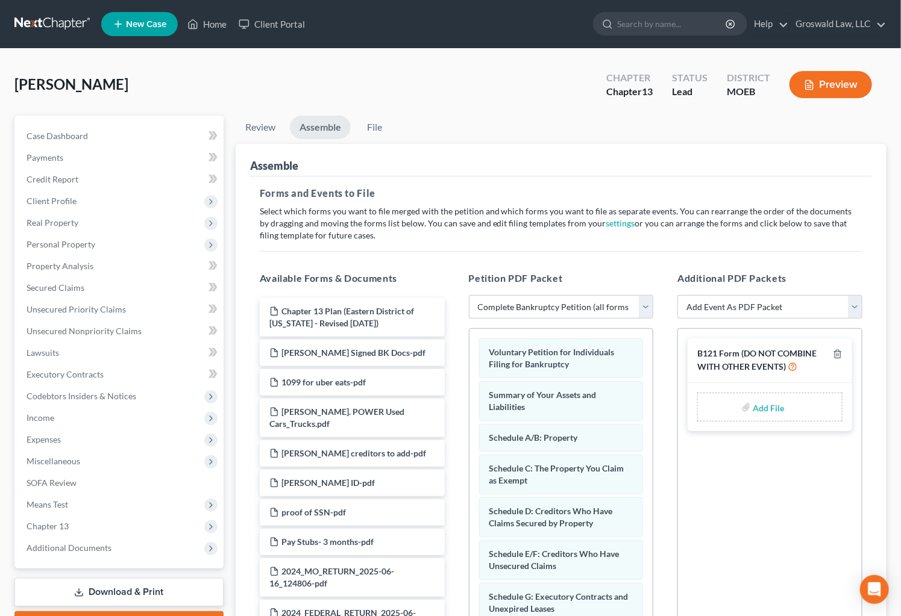
click at [763, 409] on input "file" at bounding box center [767, 407] width 29 height 22
type input "C:\fakepath\RASHIDA FORM 121.pdf"
click at [745, 302] on select "Add Event As PDF Packet Amended List of Creditors and Verification of Matrix Am…" at bounding box center [769, 307] width 185 height 24
select select "9"
click at [677, 295] on select "Add Event As PDF Packet Amended List of Creditors and Verification of Matrix Am…" at bounding box center [769, 307] width 185 height 24
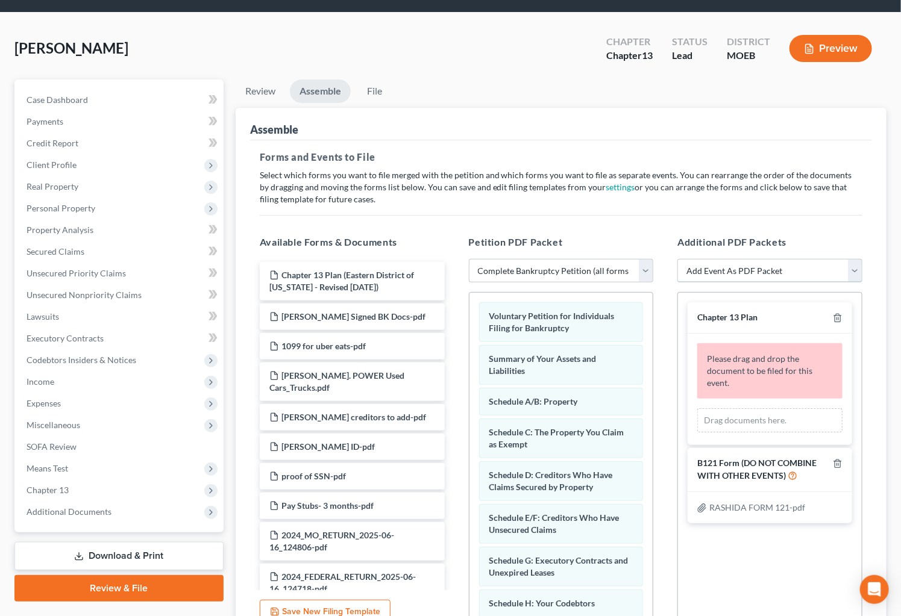
scroll to position [54, 0]
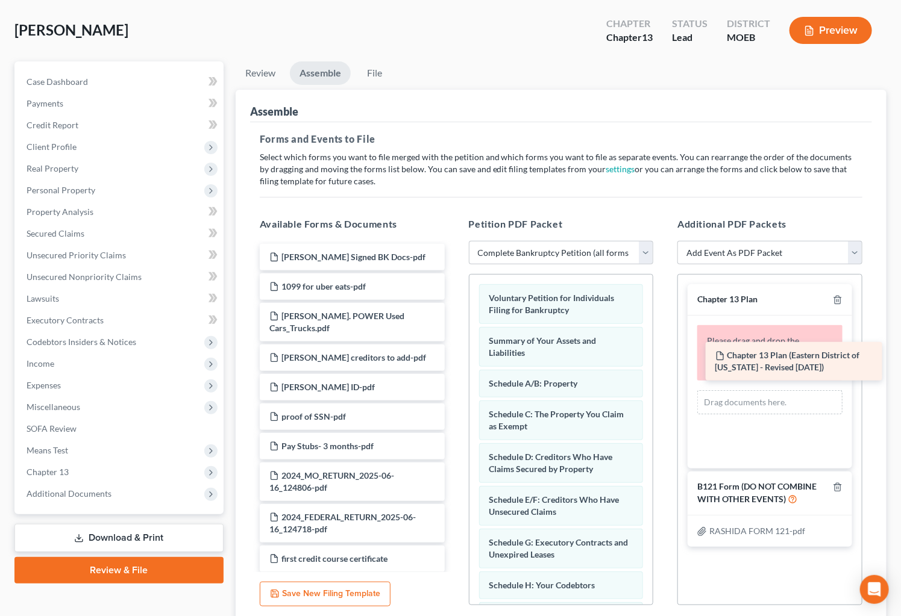
drag, startPoint x: 337, startPoint y: 259, endPoint x: 783, endPoint y: 354, distance: 455.3
click at [454, 356] on div "Chapter 13 Plan (Eastern District of [US_STATE] - Revised [DATE]) Chapter 13 Pl…" at bounding box center [352, 473] width 204 height 459
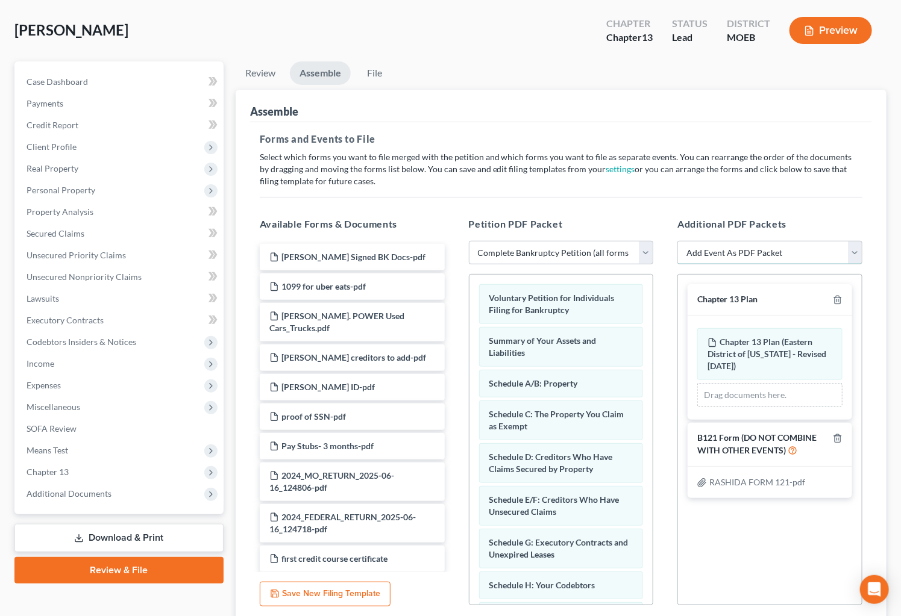
click at [735, 251] on select "Add Event As PDF Packet Amended List of Creditors and Verification of Matrix Am…" at bounding box center [769, 253] width 185 height 24
select select "6"
click at [677, 241] on select "Add Event As PDF Packet Amended List of Creditors and Verification of Matrix Am…" at bounding box center [769, 253] width 185 height 24
select select
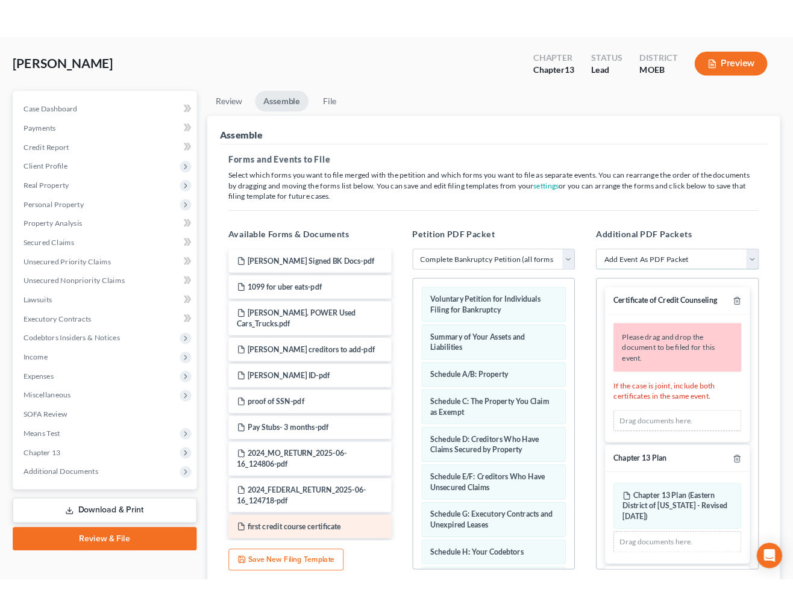
scroll to position [0, 0]
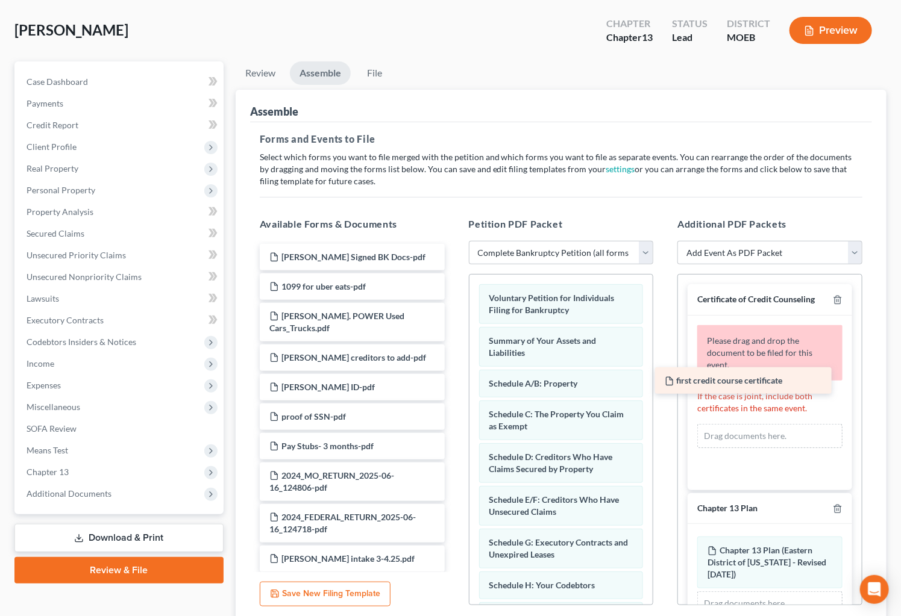
drag, startPoint x: 346, startPoint y: 544, endPoint x: 756, endPoint y: 359, distance: 449.0
click at [454, 372] on div "first credit course certificate [PERSON_NAME] Signed BK Docs-pdf 1099 for uber …" at bounding box center [352, 458] width 204 height 429
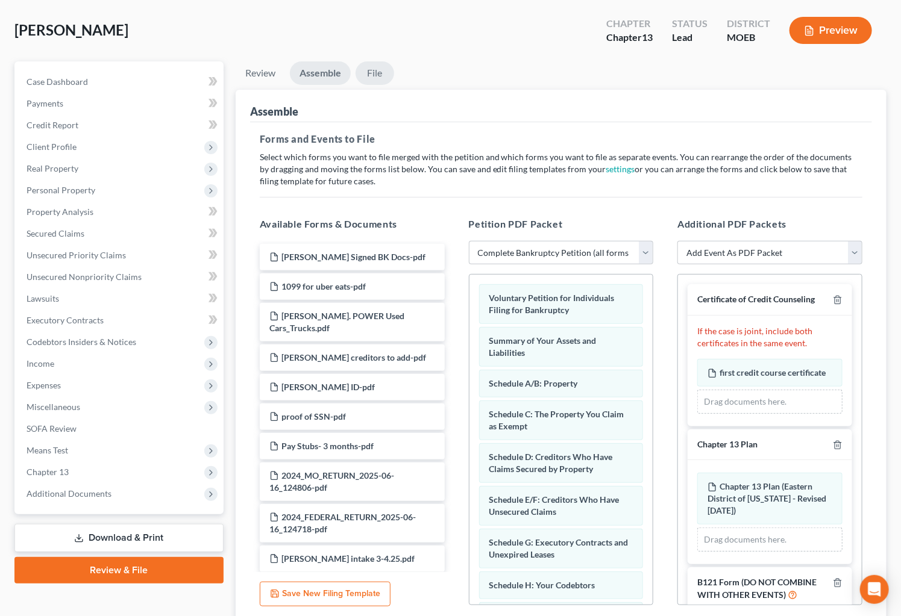
click at [371, 71] on link "File" at bounding box center [374, 72] width 39 height 23
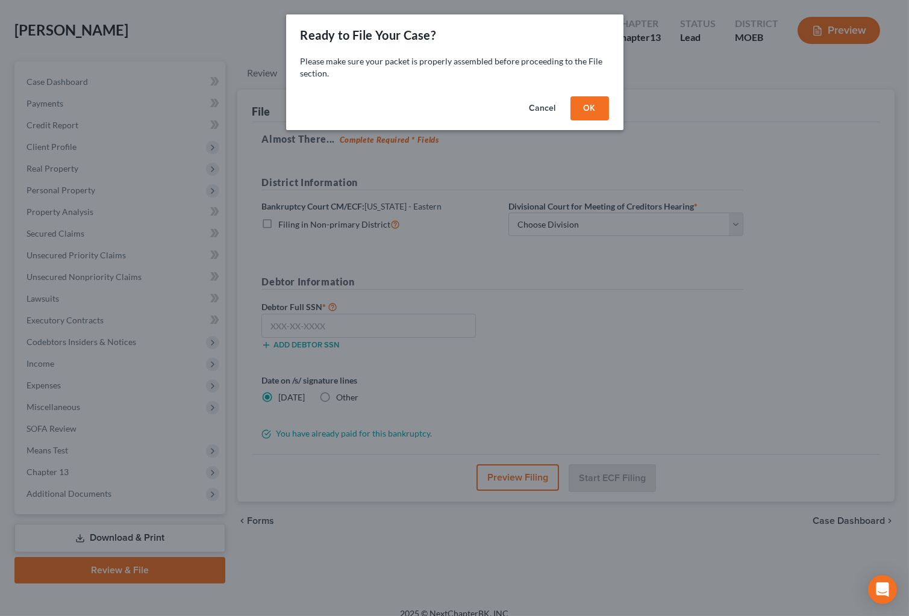
click at [590, 108] on button "OK" at bounding box center [590, 108] width 39 height 24
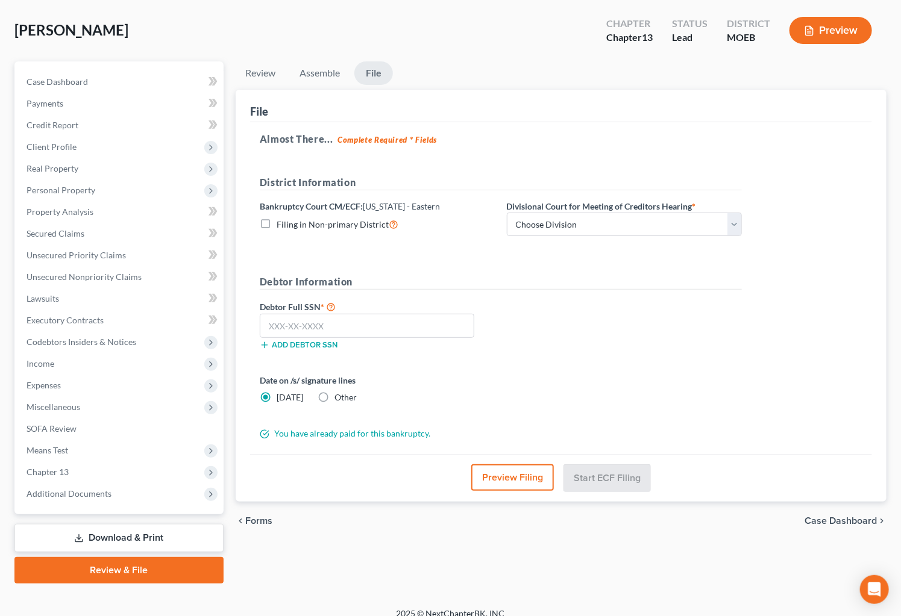
click at [517, 482] on button "Preview Filing" at bounding box center [512, 478] width 83 height 27
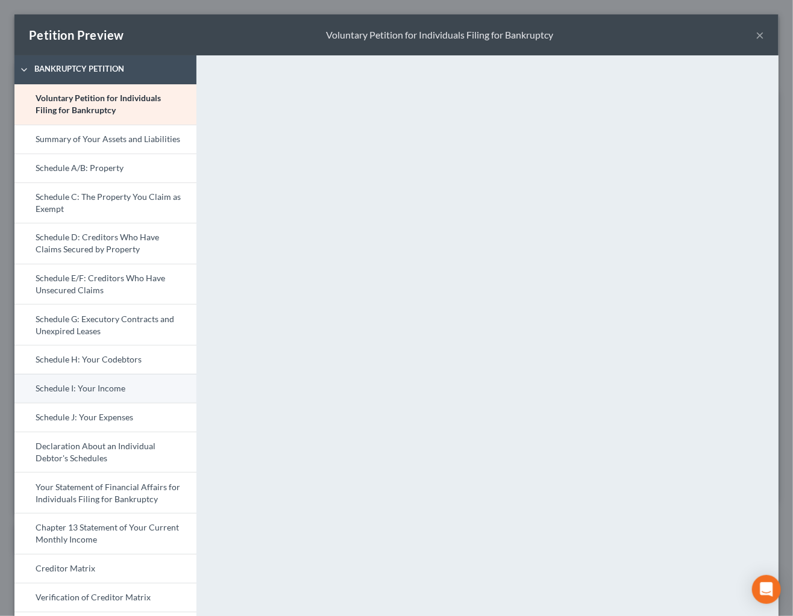
click at [102, 392] on link "Schedule I: Your Income" at bounding box center [105, 388] width 182 height 29
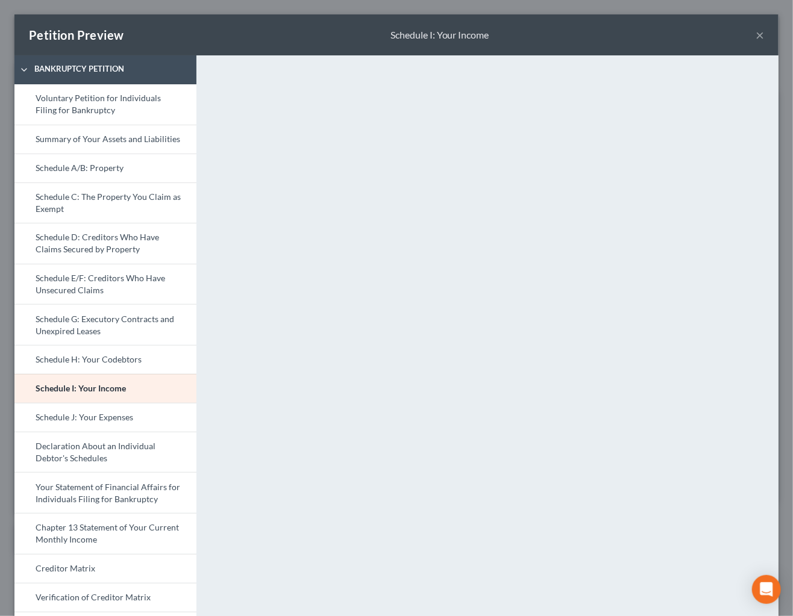
scroll to position [164, 0]
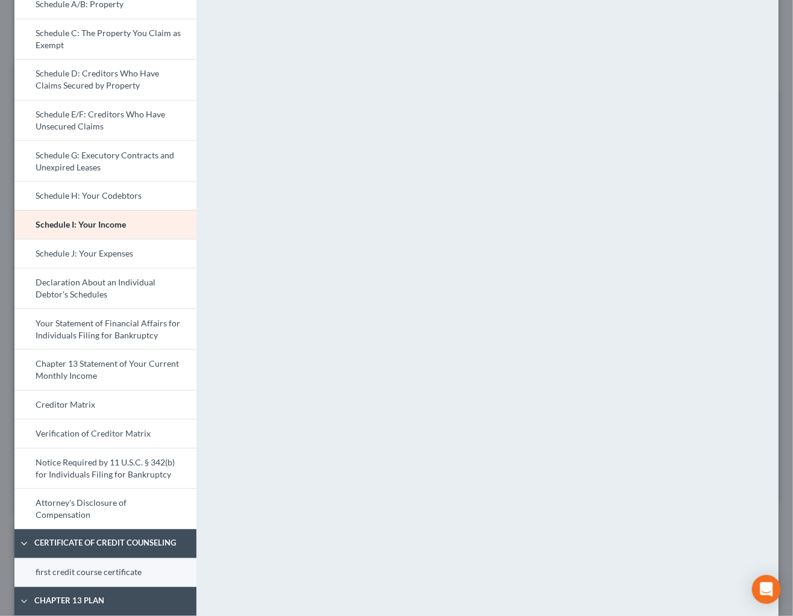
click at [91, 568] on link "first credit course certificate" at bounding box center [105, 573] width 182 height 29
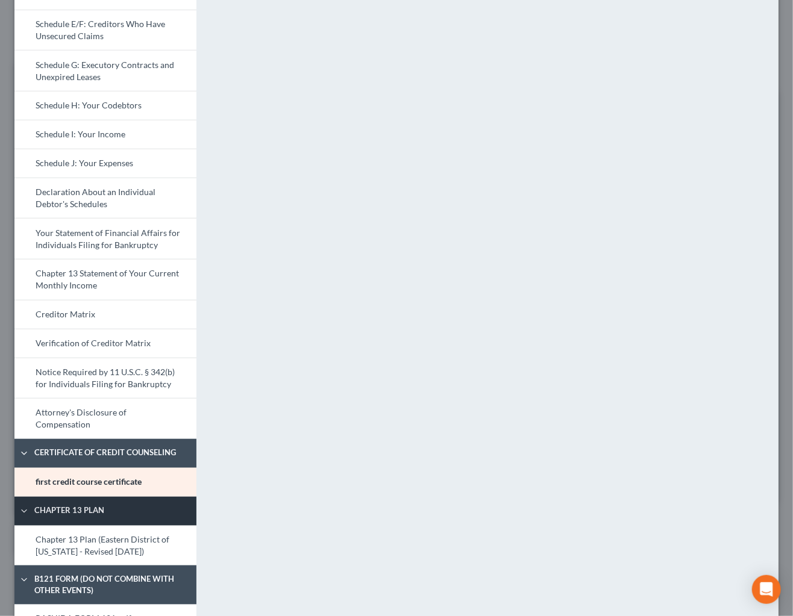
scroll to position [274, 0]
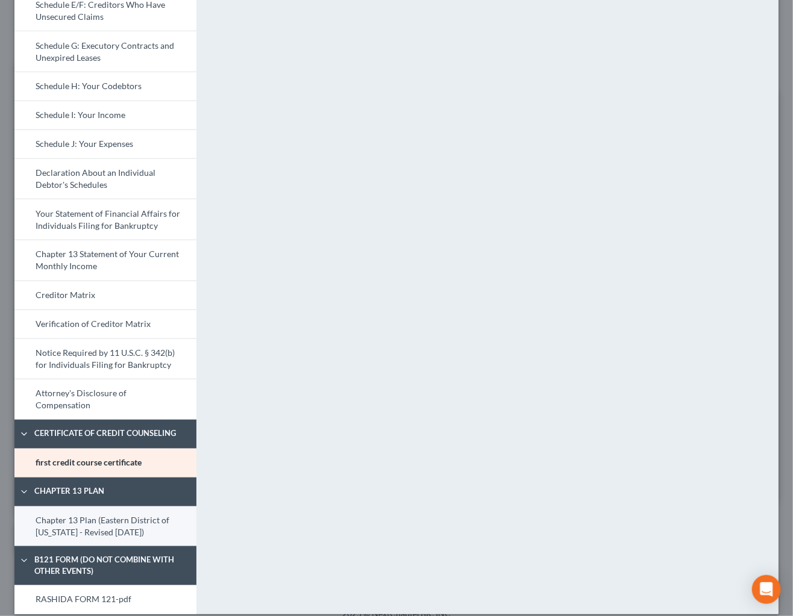
click at [87, 507] on link "Chapter 13 Plan (Eastern District of [US_STATE] - Revised [DATE])" at bounding box center [105, 527] width 182 height 40
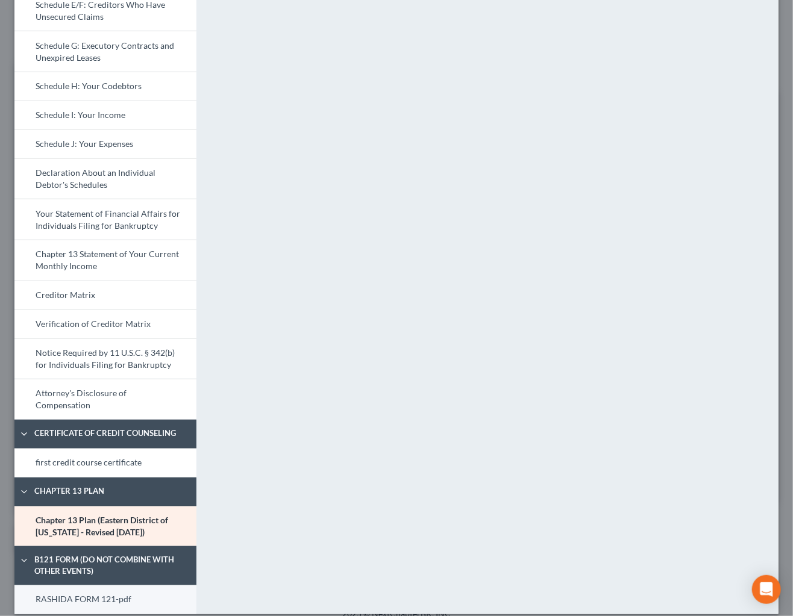
click at [96, 592] on link "RASHIDA FORM 121-pdf" at bounding box center [105, 600] width 182 height 29
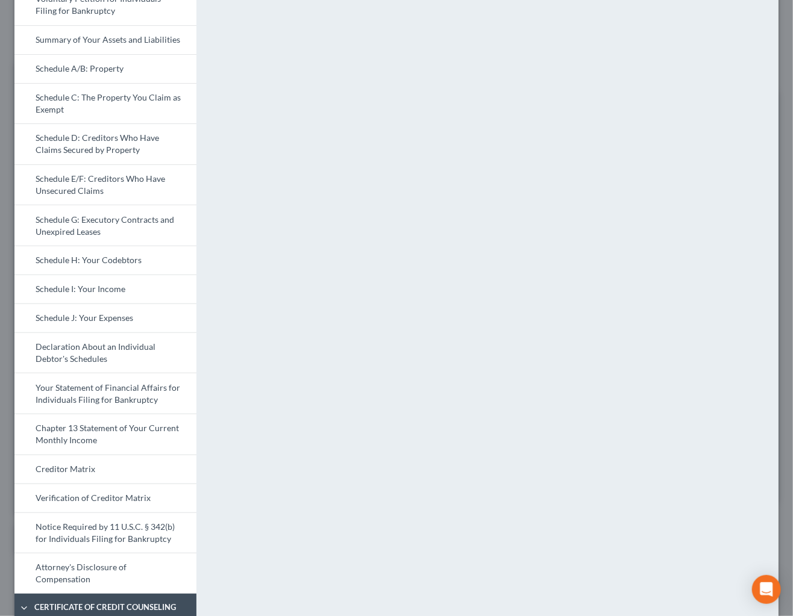
scroll to position [0, 0]
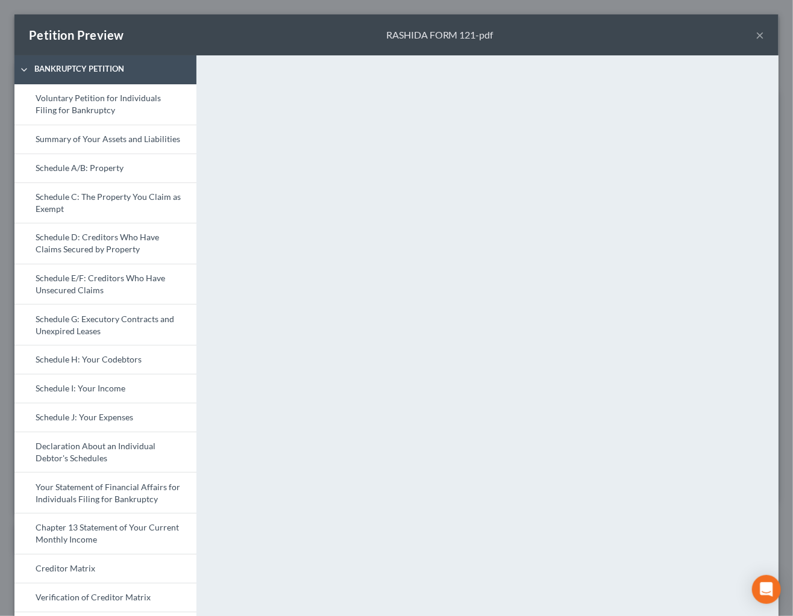
click at [756, 36] on button "×" at bounding box center [760, 35] width 8 height 14
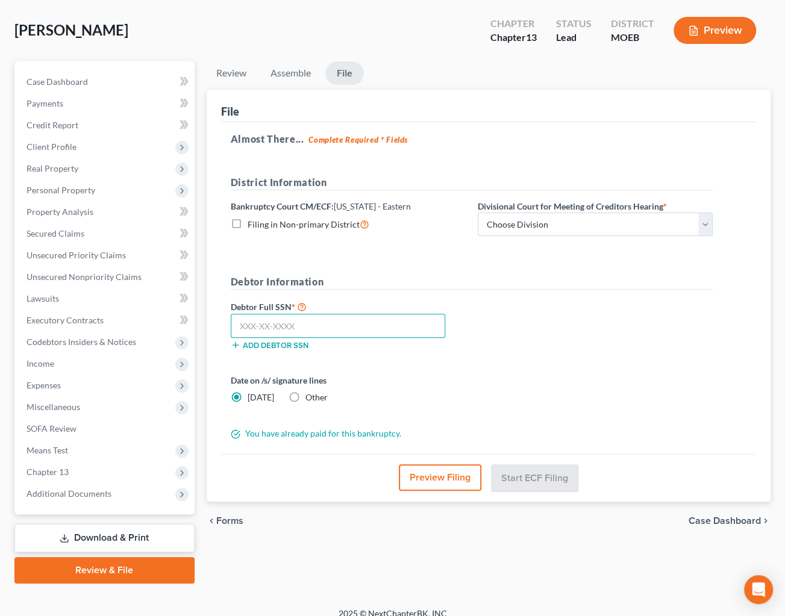
click at [309, 331] on input "text" at bounding box center [338, 326] width 214 height 24
paste input "489-78-5474"
type input "489-78-5474"
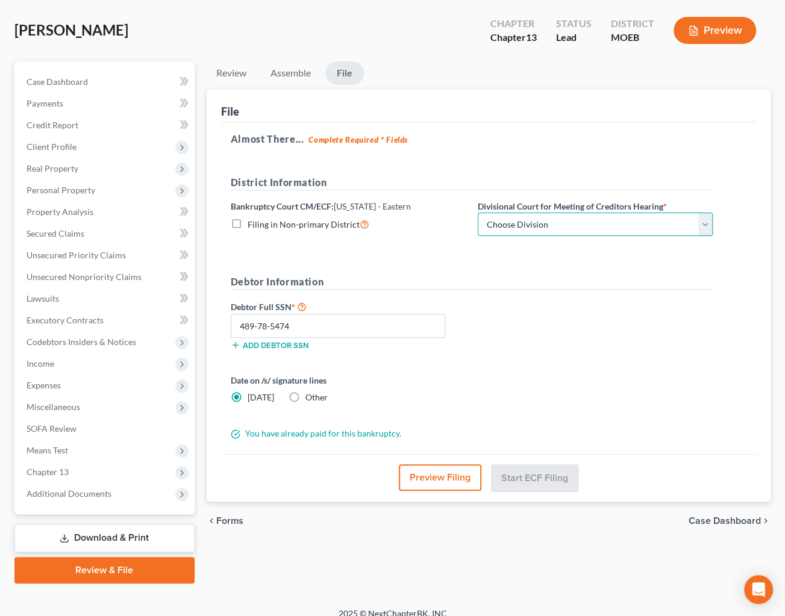
drag, startPoint x: 537, startPoint y: 212, endPoint x: 534, endPoint y: 233, distance: 20.7
click at [537, 216] on select "Choose Division Cape Girardeau Hannibal [GEOGRAPHIC_DATA][PERSON_NAME]" at bounding box center [595, 225] width 235 height 24
select select "2"
click at [478, 213] on select "Choose Division Cape Girardeau Hannibal [GEOGRAPHIC_DATA][PERSON_NAME]" at bounding box center [595, 225] width 235 height 24
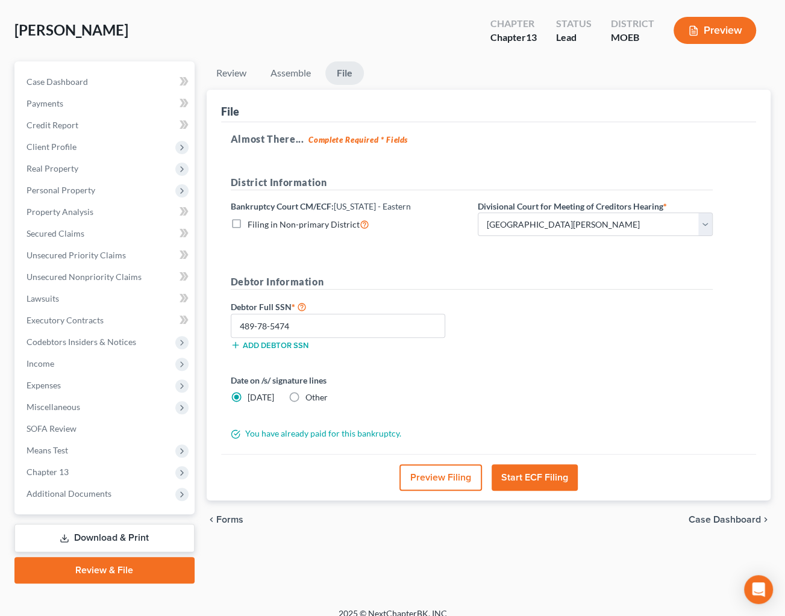
click at [525, 465] on button "Start ECF Filing" at bounding box center [535, 478] width 86 height 27
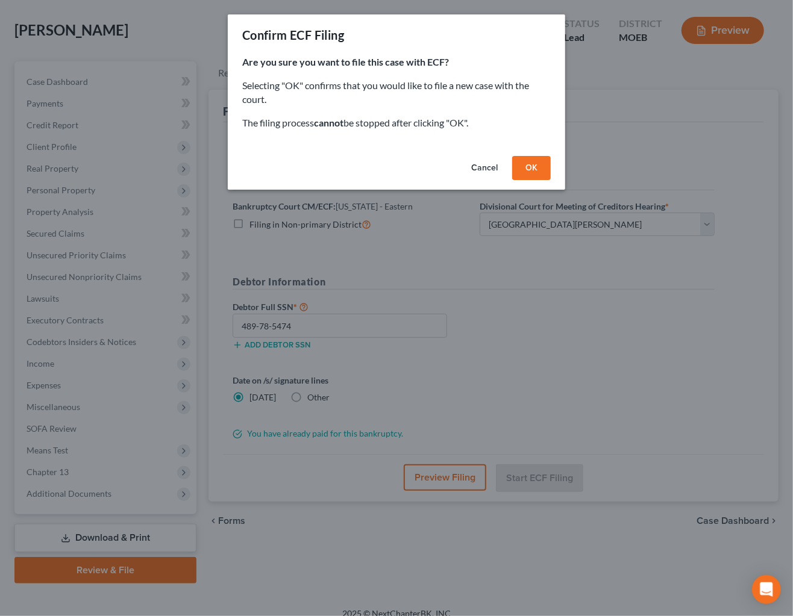
click at [535, 171] on button "OK" at bounding box center [531, 168] width 39 height 24
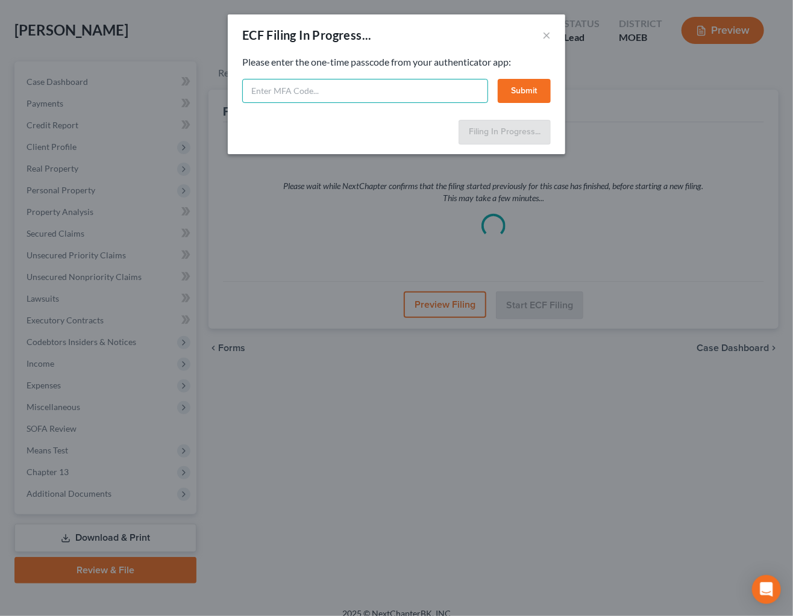
click at [333, 95] on input "text" at bounding box center [365, 91] width 246 height 24
type input "786417"
click at [521, 88] on button "Submit" at bounding box center [524, 91] width 53 height 24
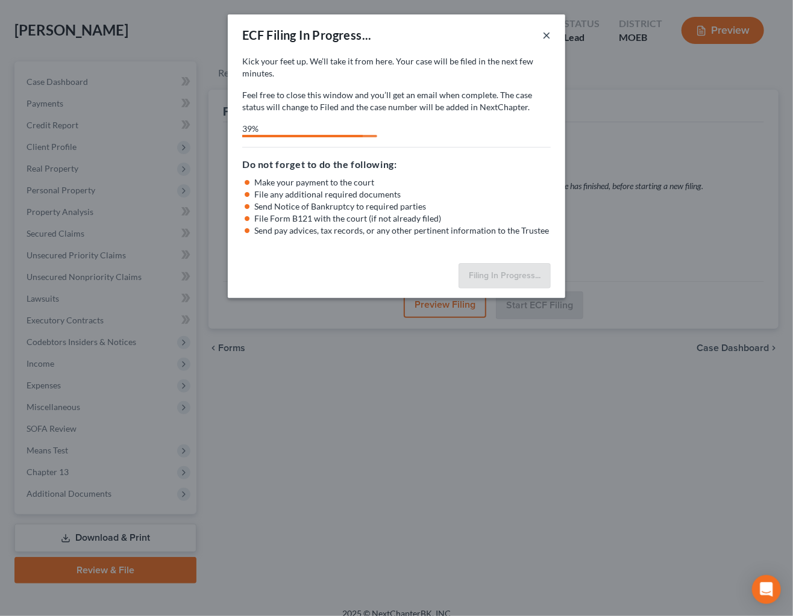
drag, startPoint x: 548, startPoint y: 35, endPoint x: 590, endPoint y: 19, distance: 44.4
click at [524, 89] on div "ECF Filing In Progress... × Kick your feet up. We’ll take it from here. Your ca…" at bounding box center [396, 156] width 337 height 284
select select "2"
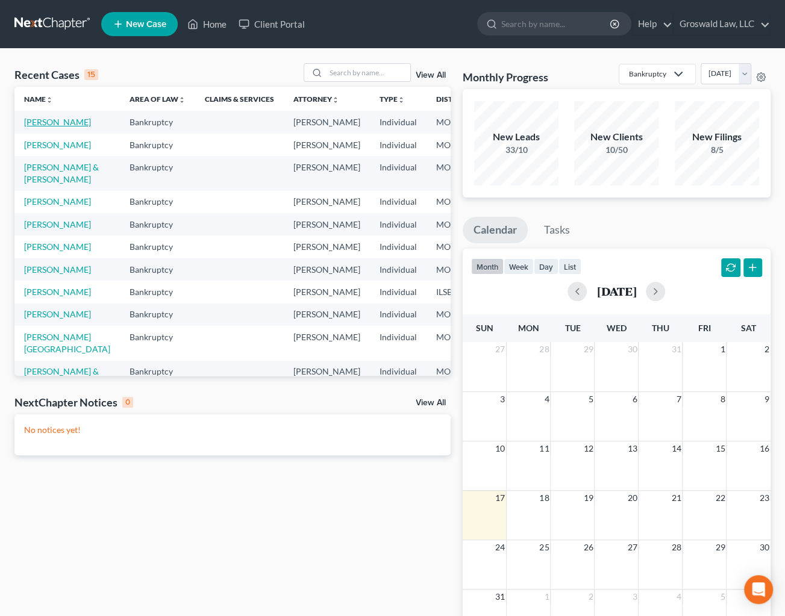
click at [34, 127] on link "[PERSON_NAME]" at bounding box center [57, 122] width 67 height 10
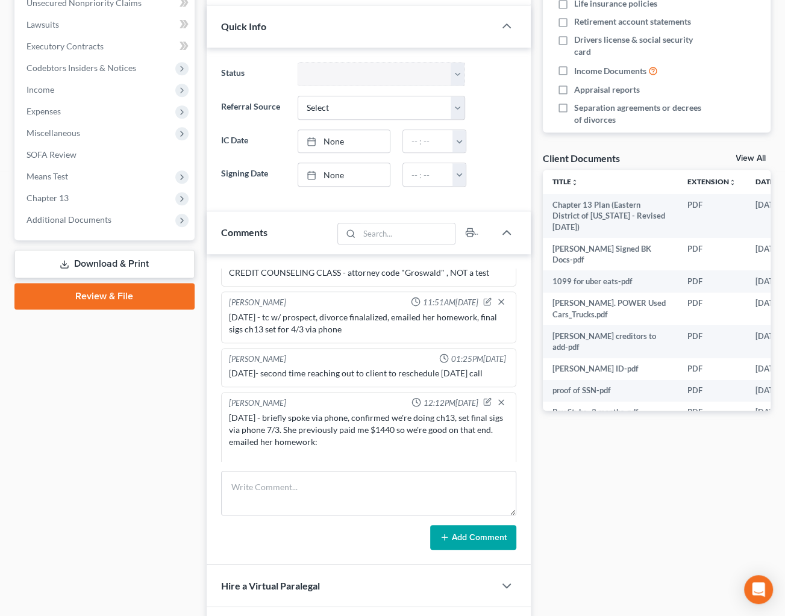
scroll to position [160, 0]
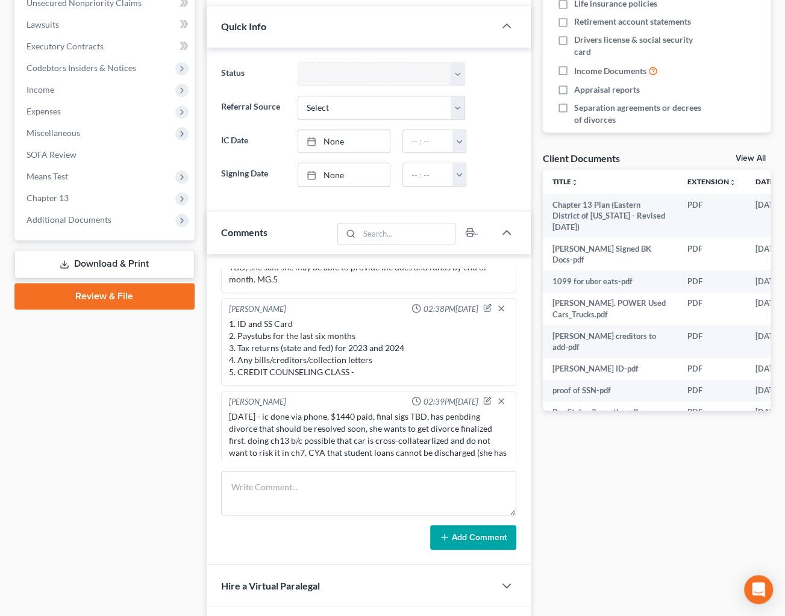
click at [333, 428] on div "[DATE] - ic done via phone, $1440 paid, final sigs TBD, has penbding divorce th…" at bounding box center [369, 441] width 280 height 60
click at [730, 521] on div "Docs Tasks Events Fees Timer 7% Completed Nothing here yet! Credit Counseling C…" at bounding box center [657, 239] width 240 height 905
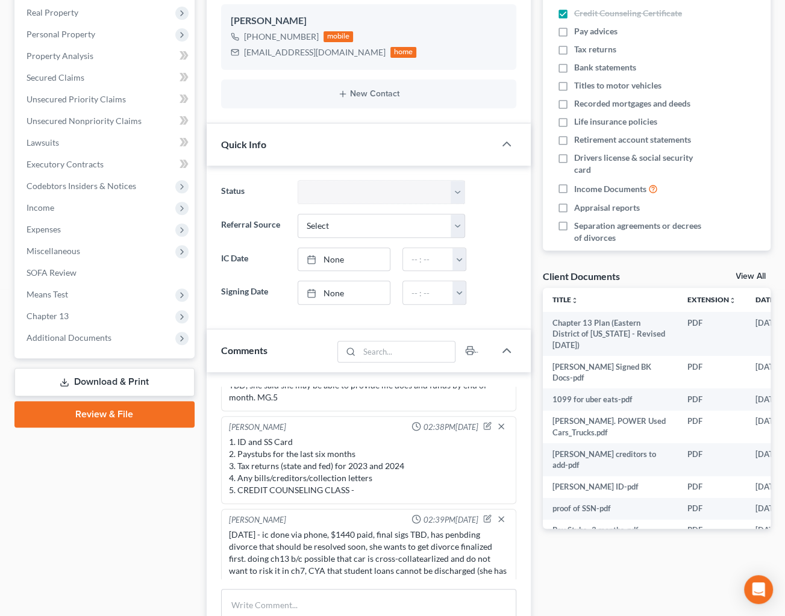
scroll to position [0, 0]
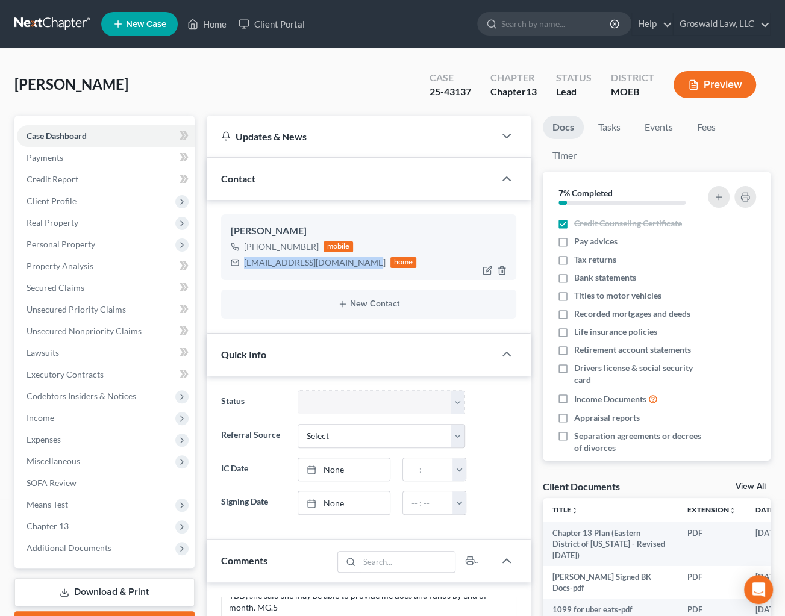
drag, startPoint x: 351, startPoint y: 263, endPoint x: 265, endPoint y: 261, distance: 86.2
click at [247, 258] on div "[EMAIL_ADDRESS][DOMAIN_NAME]" at bounding box center [315, 263] width 142 height 12
click at [297, 265] on div "[EMAIL_ADDRESS][DOMAIN_NAME]" at bounding box center [315, 263] width 142 height 12
click at [298, 265] on div "[EMAIL_ADDRESS][DOMAIN_NAME]" at bounding box center [315, 263] width 142 height 12
click at [299, 265] on div "[EMAIL_ADDRESS][DOMAIN_NAME]" at bounding box center [315, 263] width 142 height 12
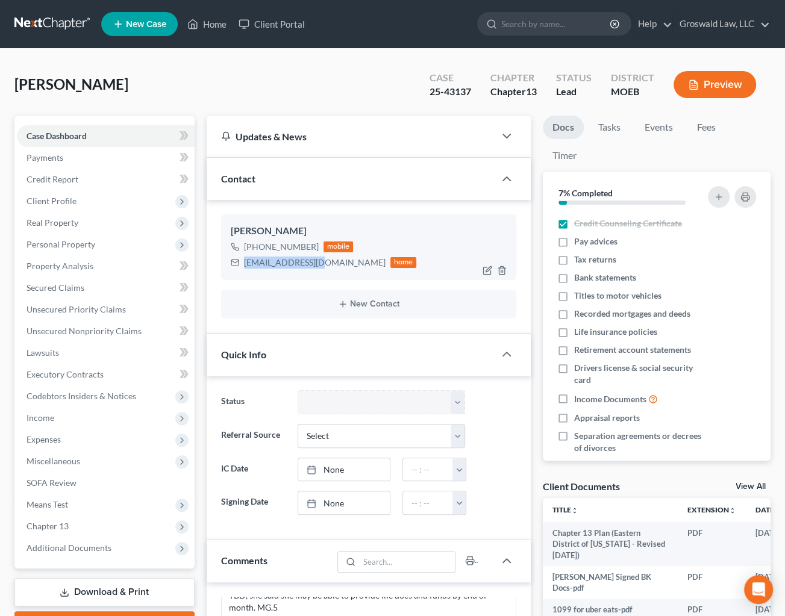
click at [299, 265] on div "[EMAIL_ADDRESS][DOMAIN_NAME]" at bounding box center [315, 263] width 142 height 12
drag, startPoint x: 327, startPoint y: 261, endPoint x: 224, endPoint y: 262, distance: 102.4
click at [224, 262] on div "Rashida Willis +1 (314) 688-2010 mobile rashidawillis1976@gmail.com home" at bounding box center [368, 246] width 295 height 65
copy div "[EMAIL_ADDRESS][DOMAIN_NAME]"
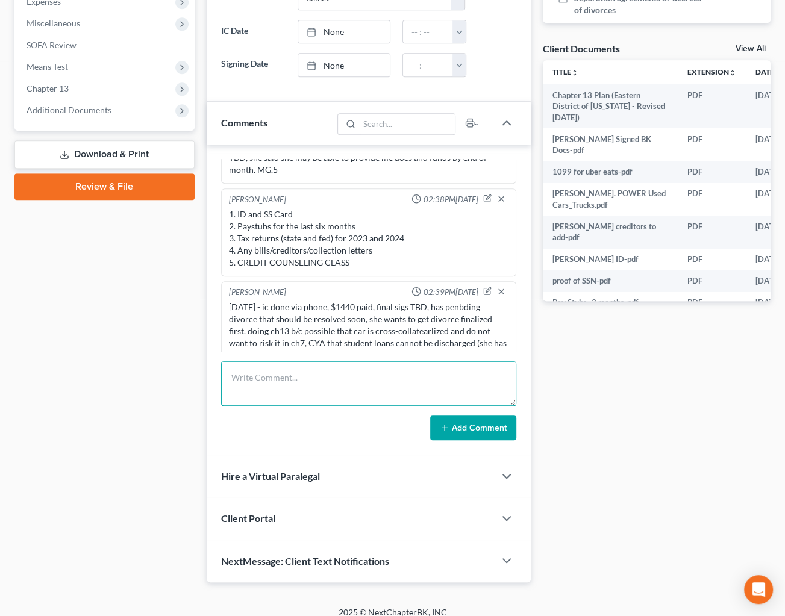
click at [280, 389] on textarea at bounding box center [368, 384] width 295 height 45
paste textarea "7332372157"
type textarea "8/17/25 - filed case, uploaded plan to COS tracking #7332372157"
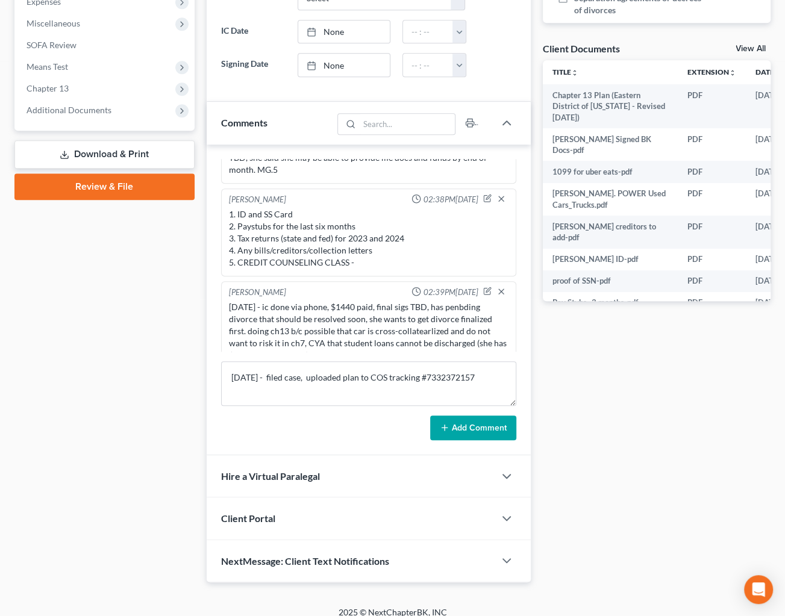
click at [477, 428] on button "Add Comment" at bounding box center [473, 428] width 86 height 25
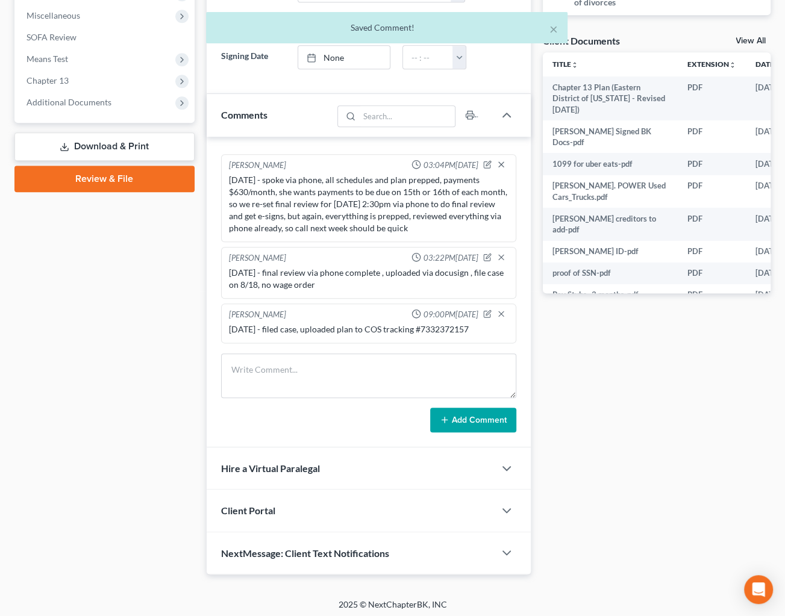
scroll to position [448, 0]
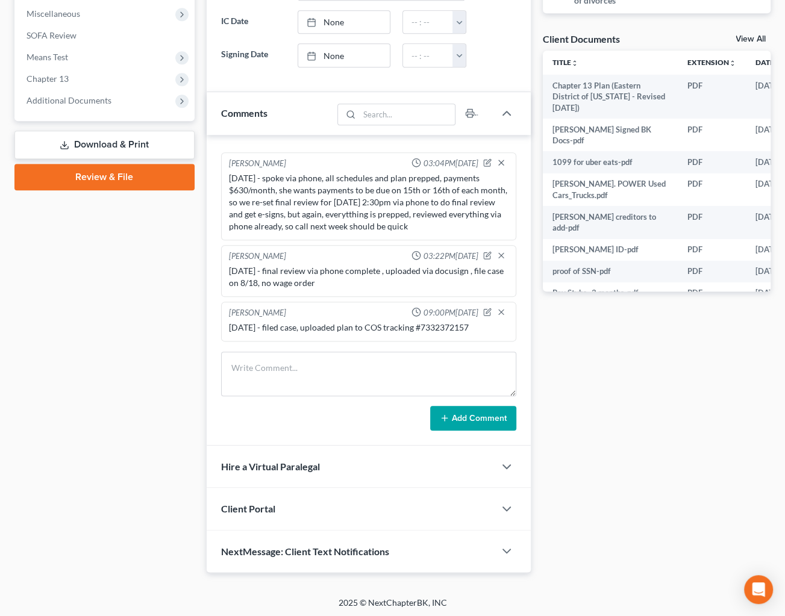
click at [557, 434] on div "Docs Tasks Events Fees Timer 7% Completed Nothing here yet! Credit Counseling C…" at bounding box center [657, 120] width 240 height 905
